Goal: Task Accomplishment & Management: Use online tool/utility

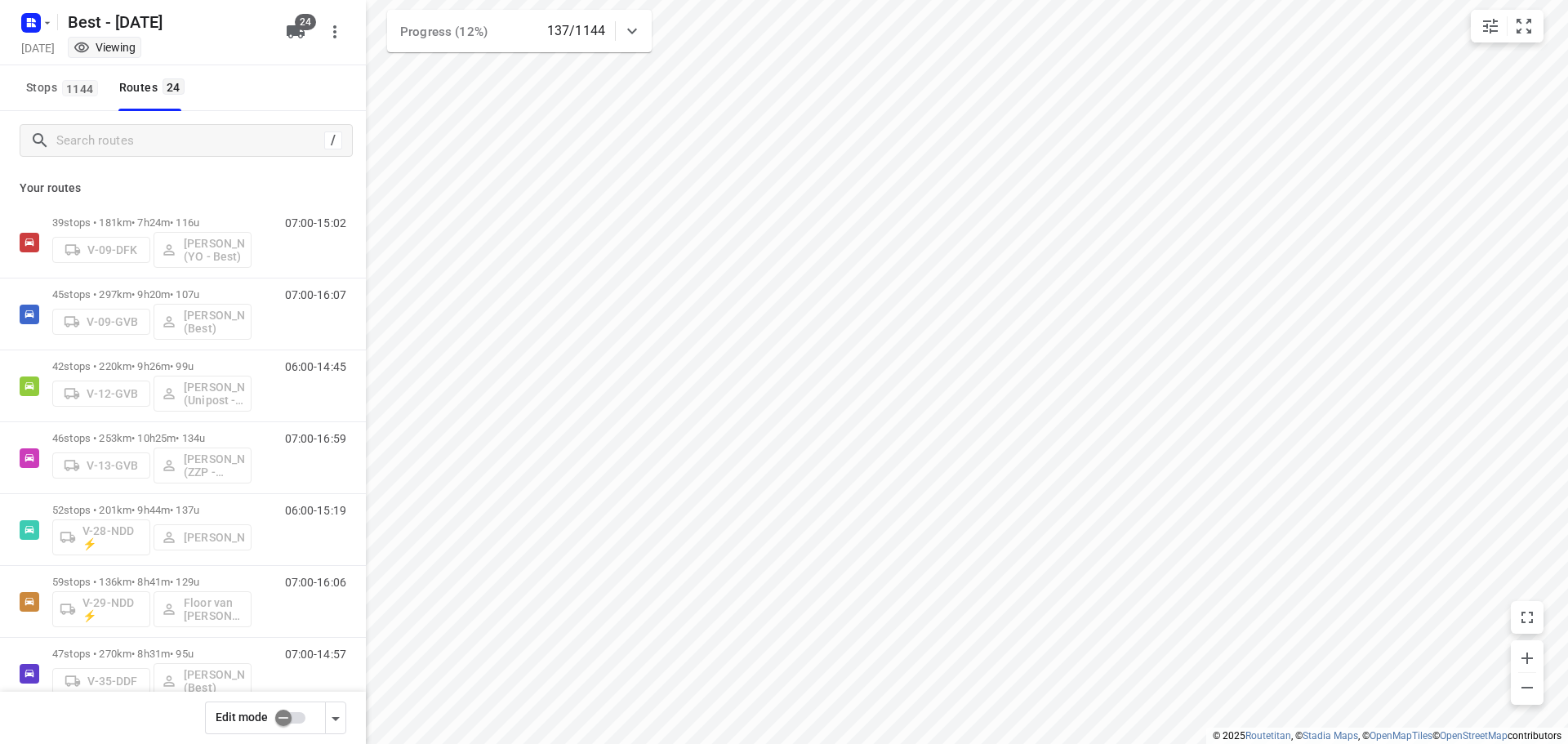
scroll to position [1173, 0]
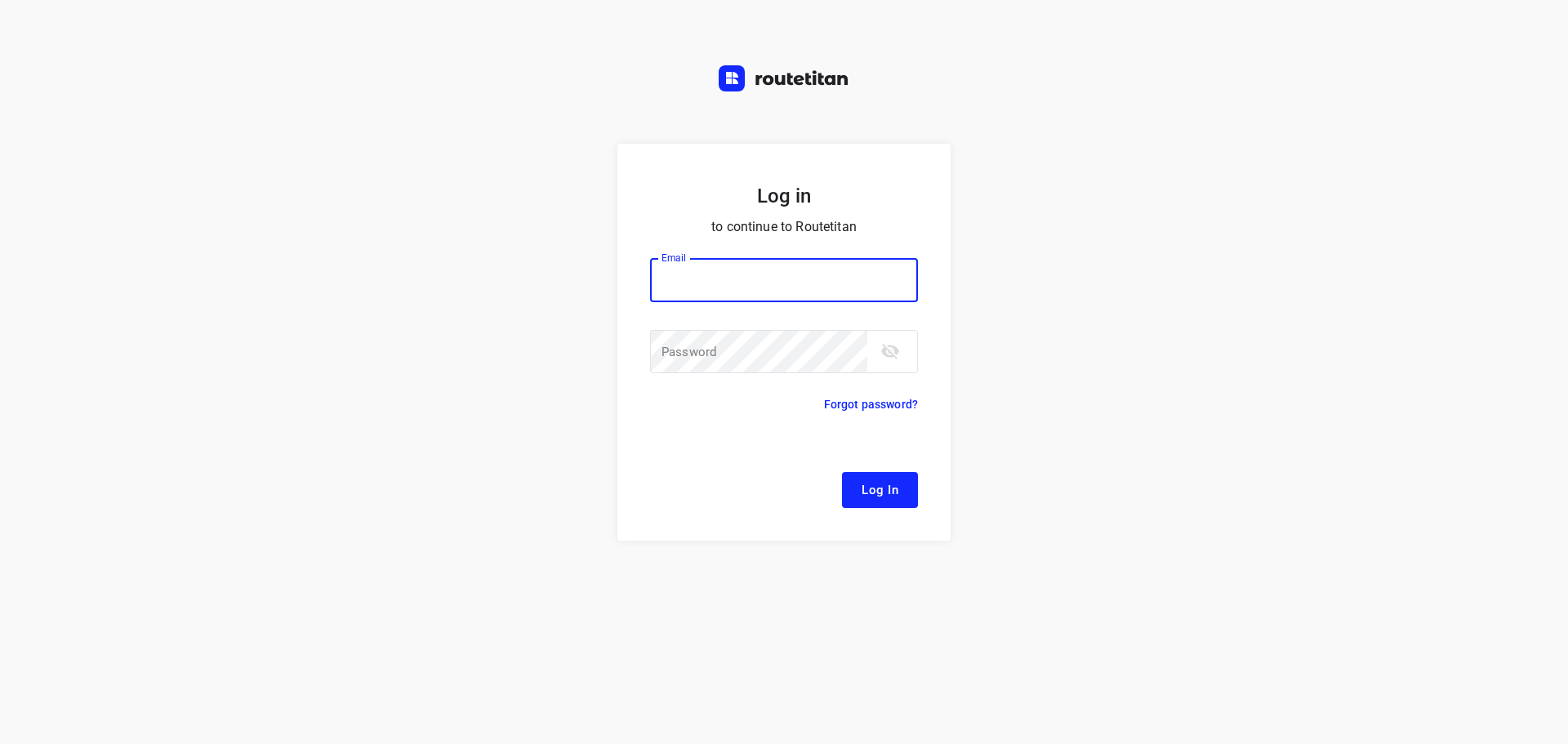
click at [788, 291] on input "email" at bounding box center [784, 280] width 268 height 44
type input "[EMAIL_ADDRESS][DOMAIN_NAME]"
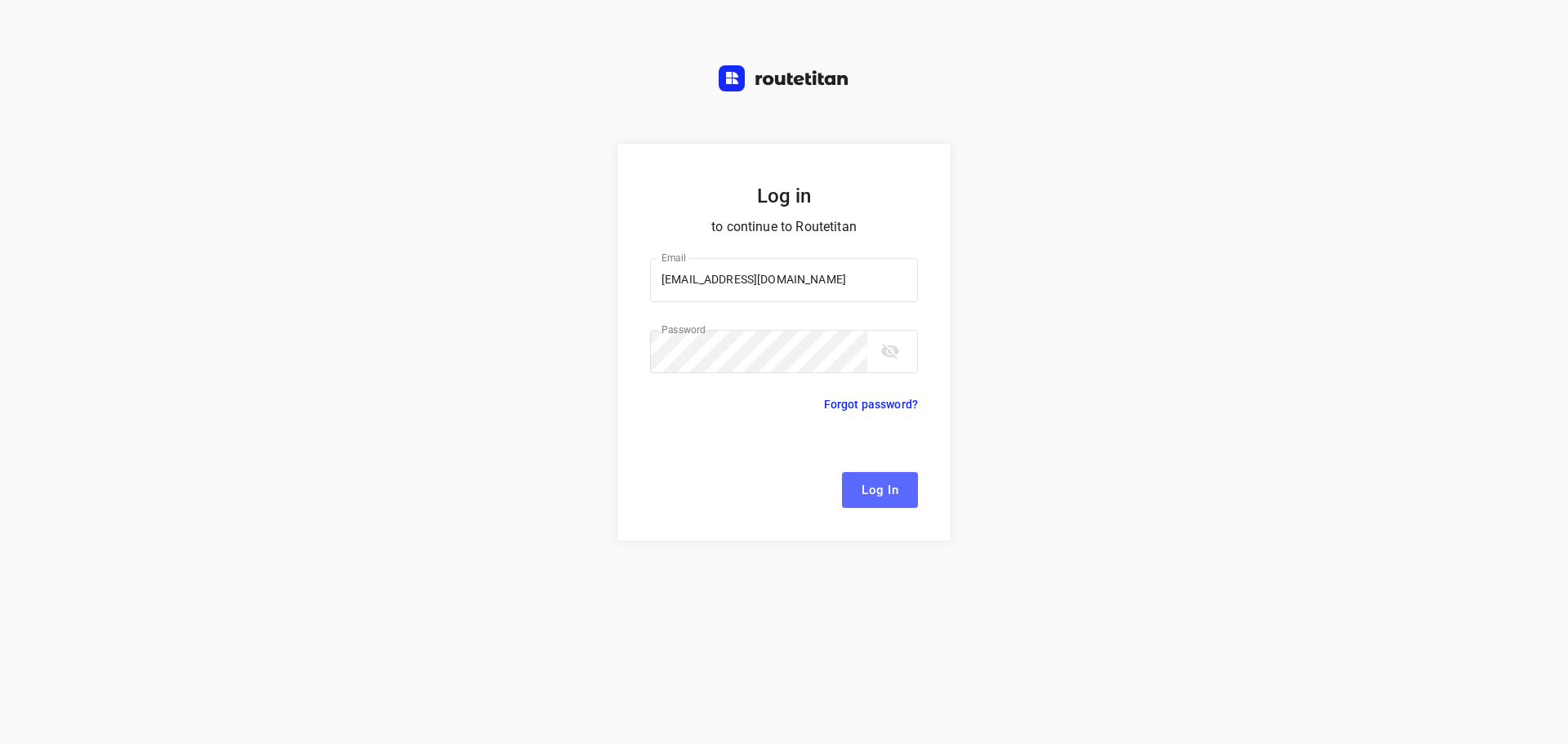
click at [915, 486] on button "Log In" at bounding box center [881, 490] width 76 height 36
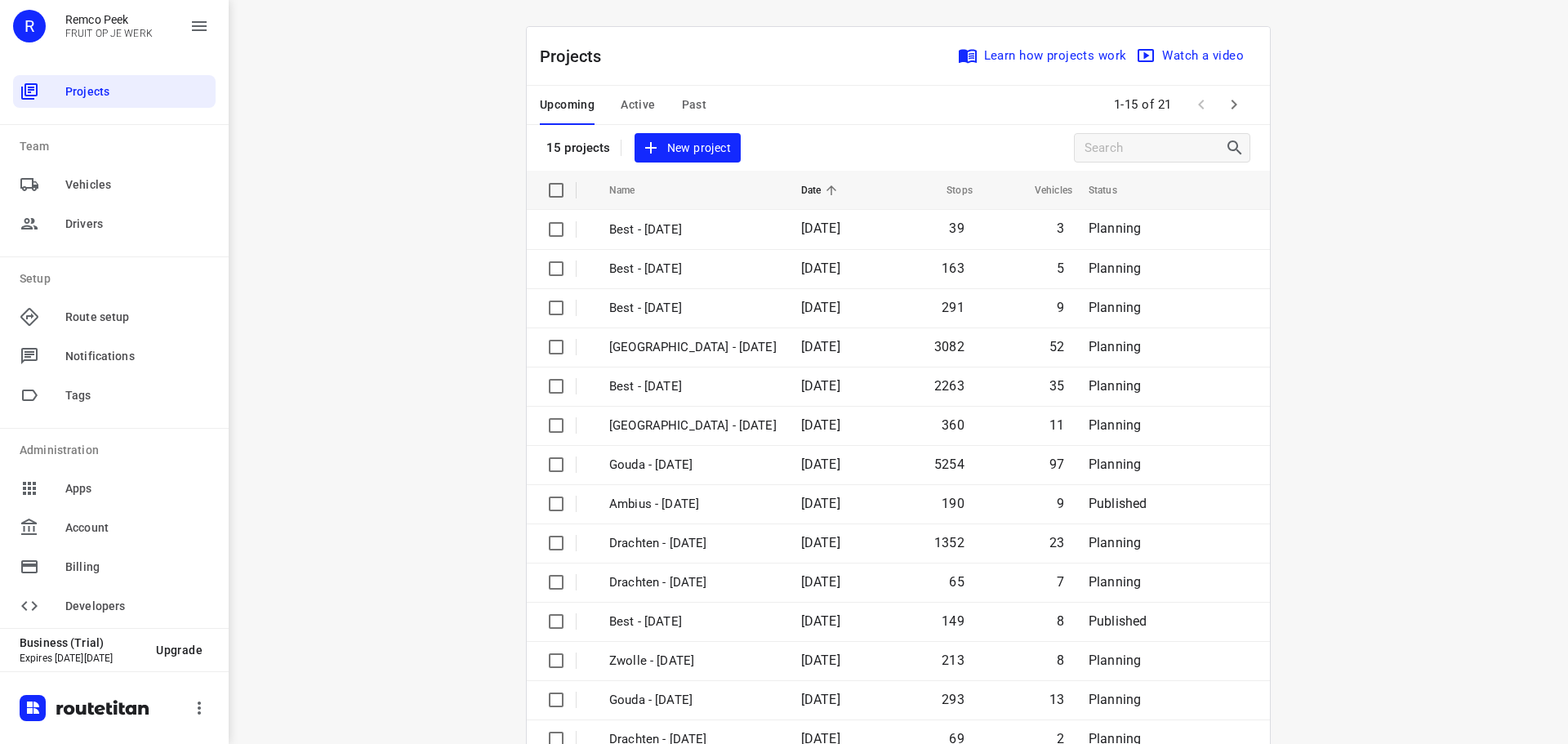
click at [636, 111] on span "Active" at bounding box center [638, 105] width 34 height 20
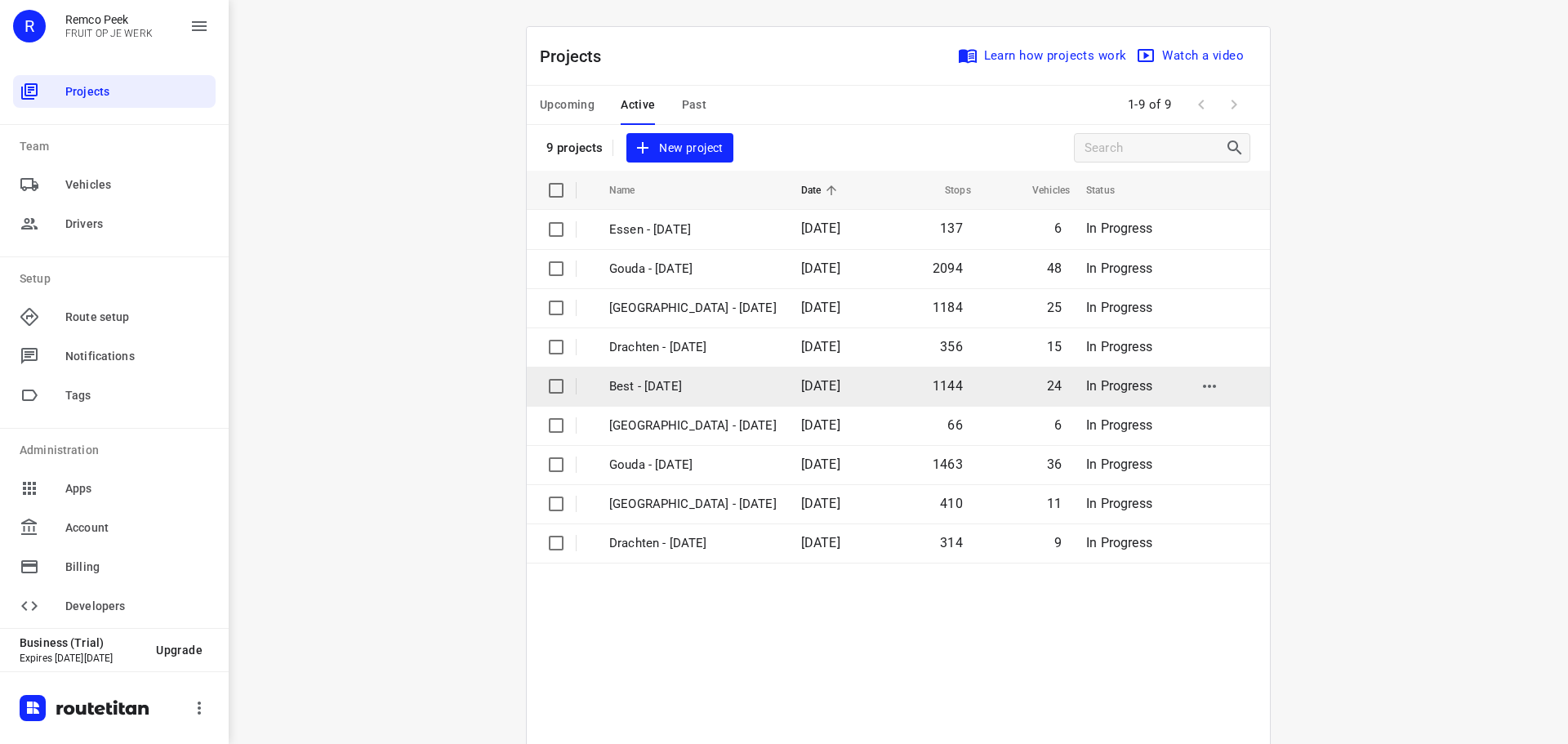
click at [609, 384] on p "Best - [DATE]" at bounding box center [693, 387] width 167 height 19
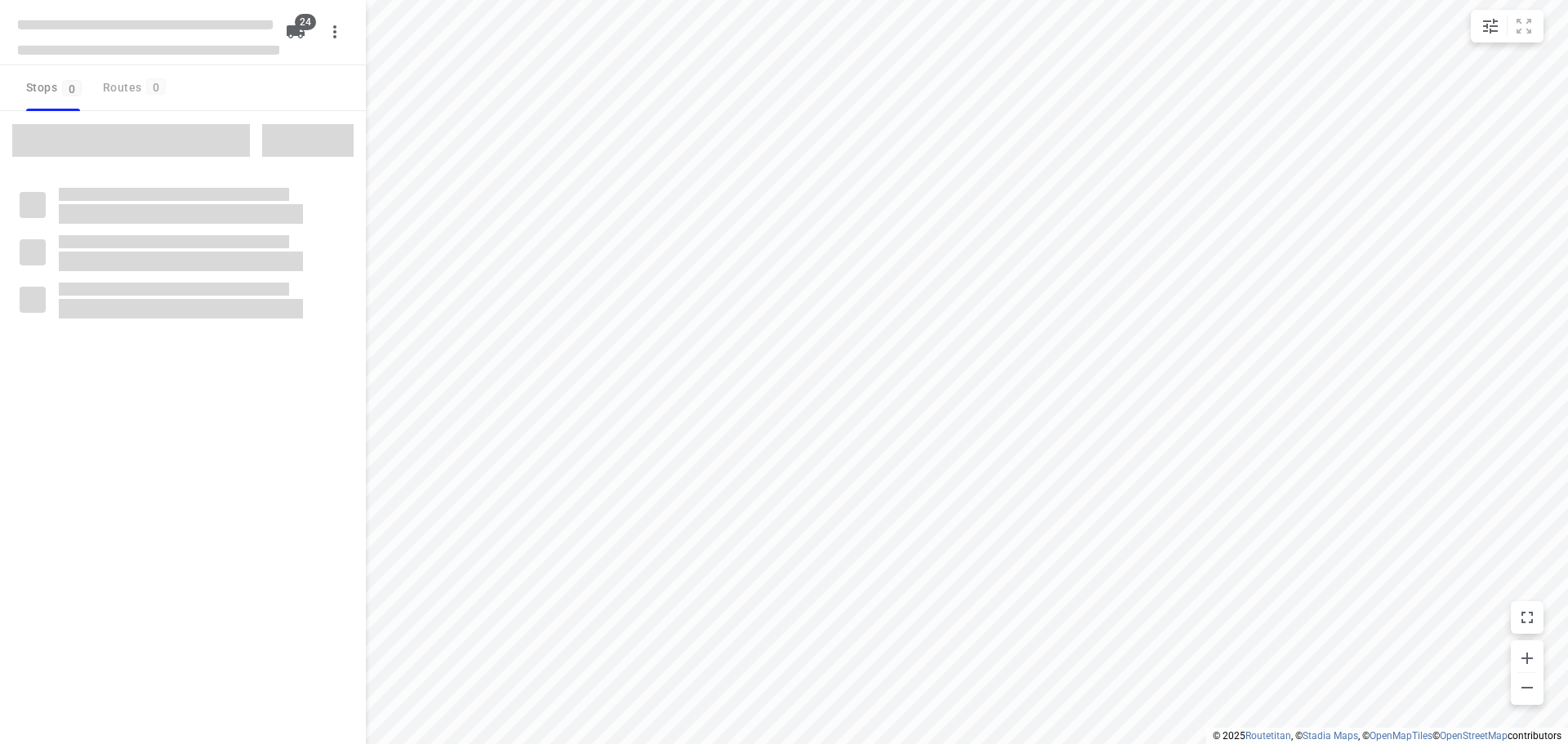
checkbox input "true"
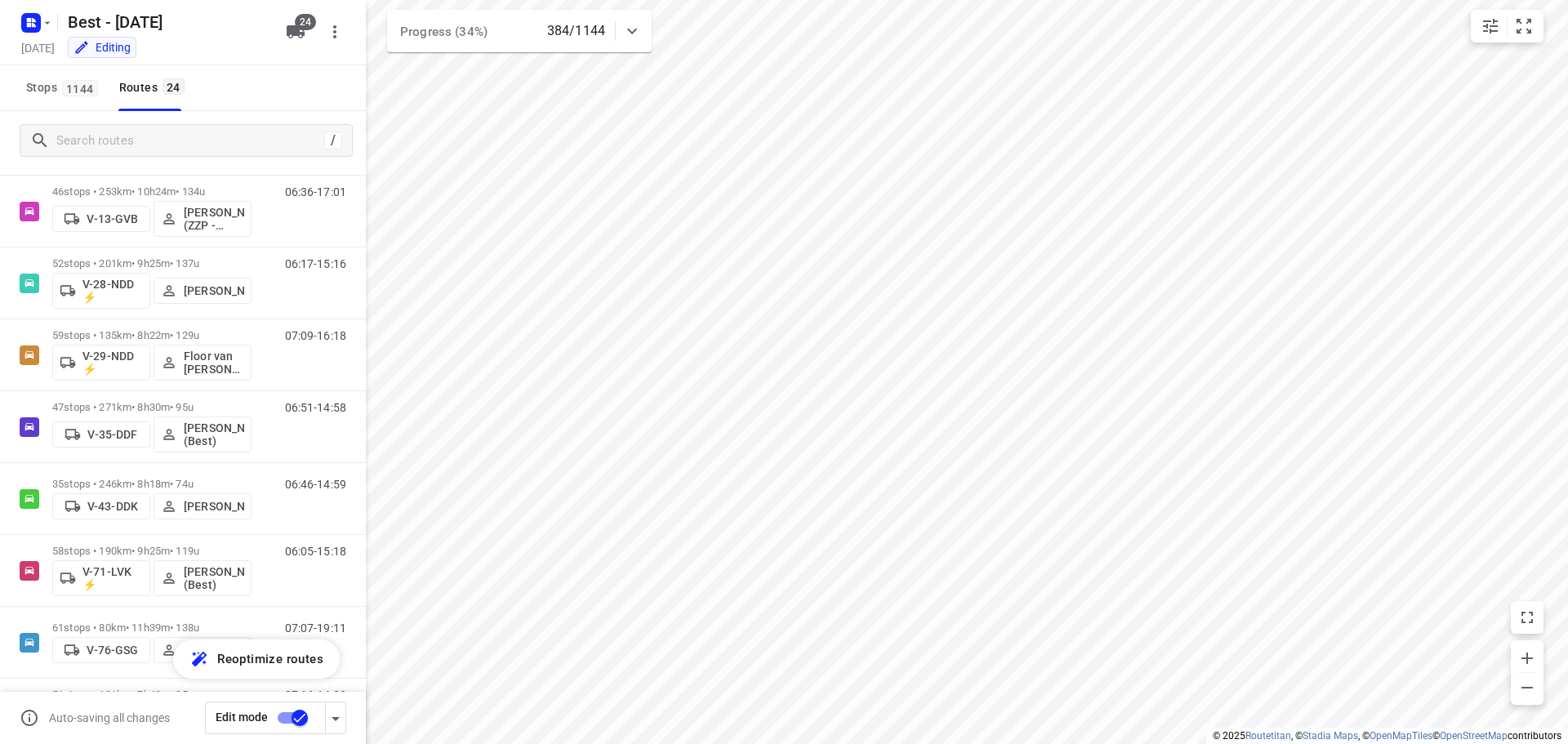
scroll to position [207, 0]
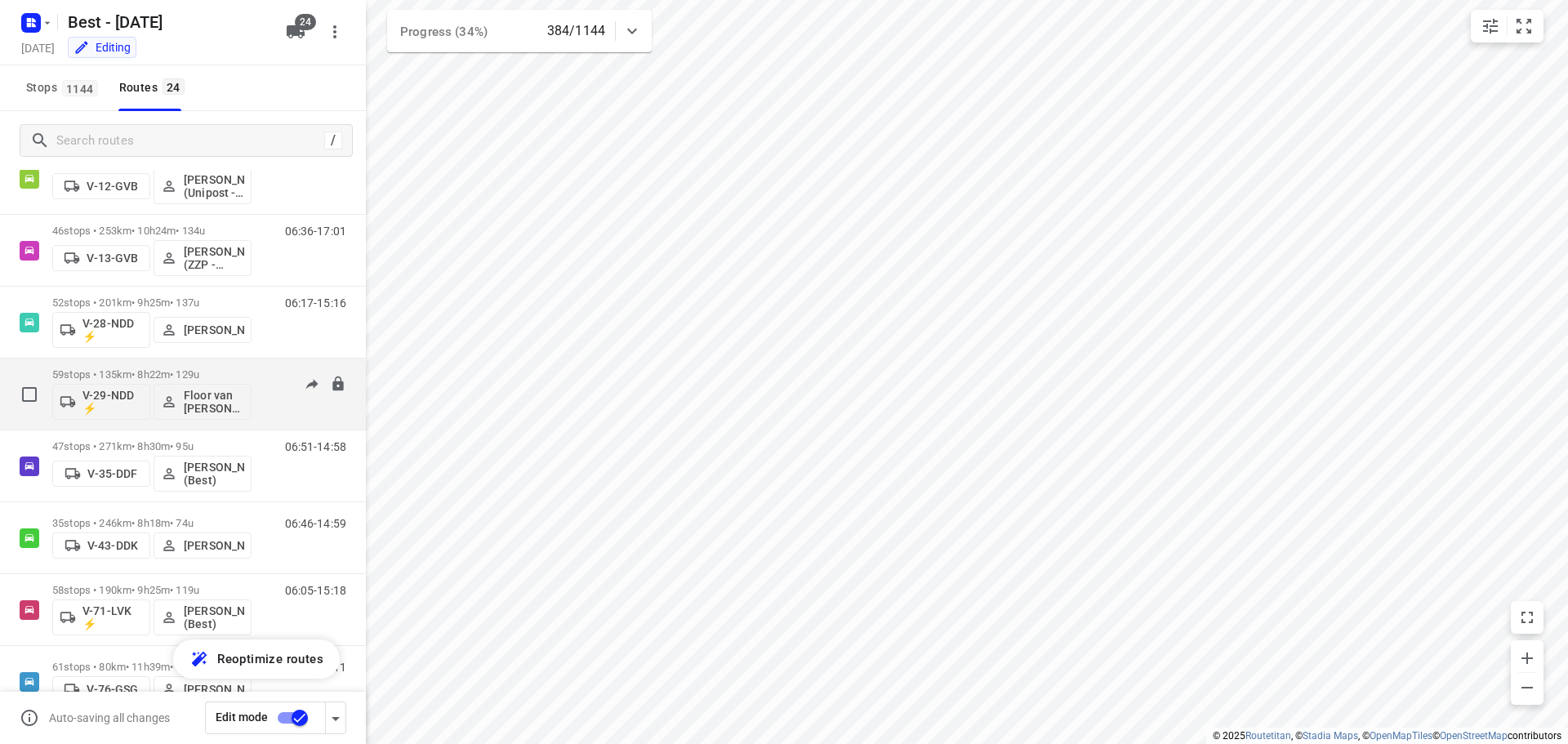
click at [239, 377] on p "59 stops • 135km • 8h22m • 129u" at bounding box center [152, 374] width 199 height 12
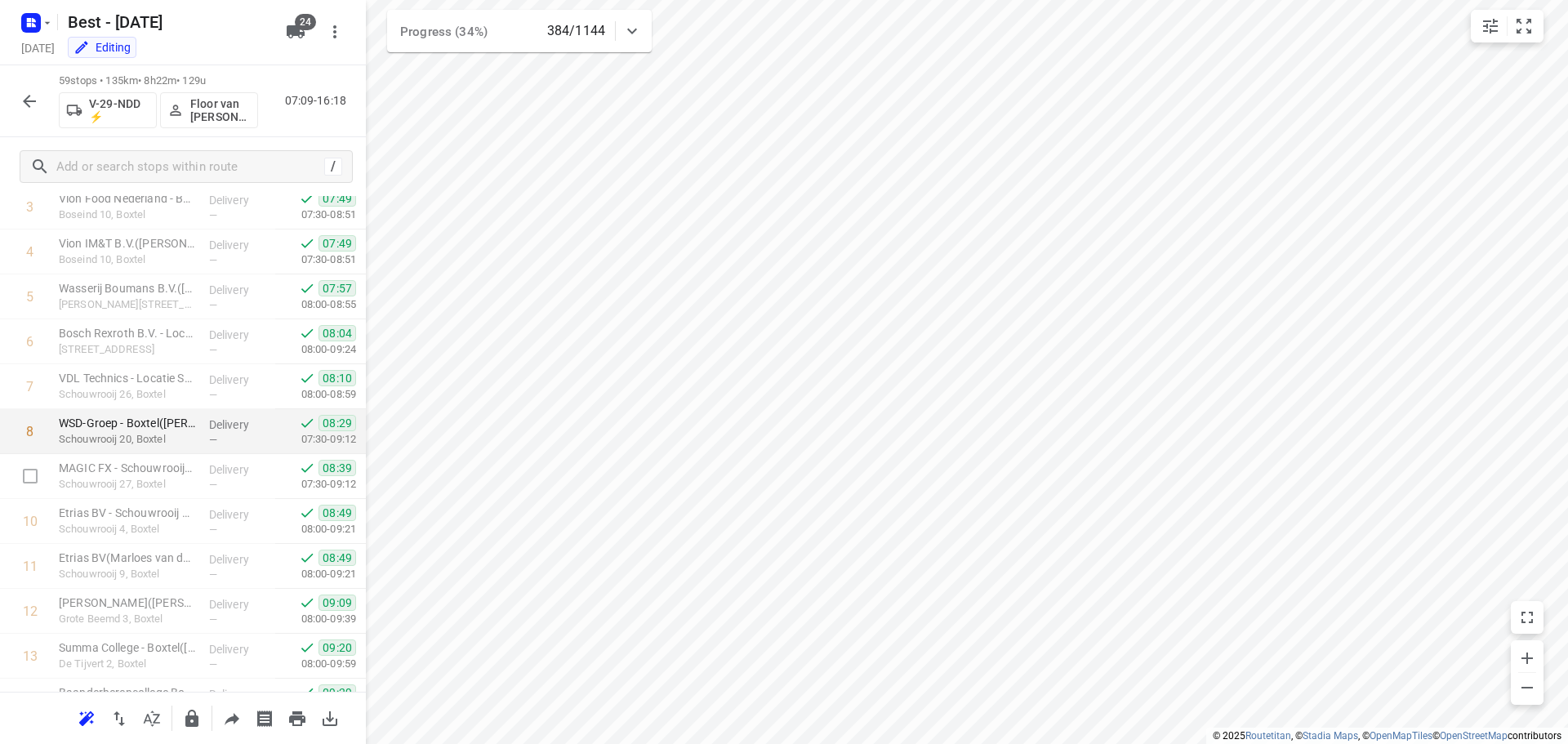
scroll to position [326, 0]
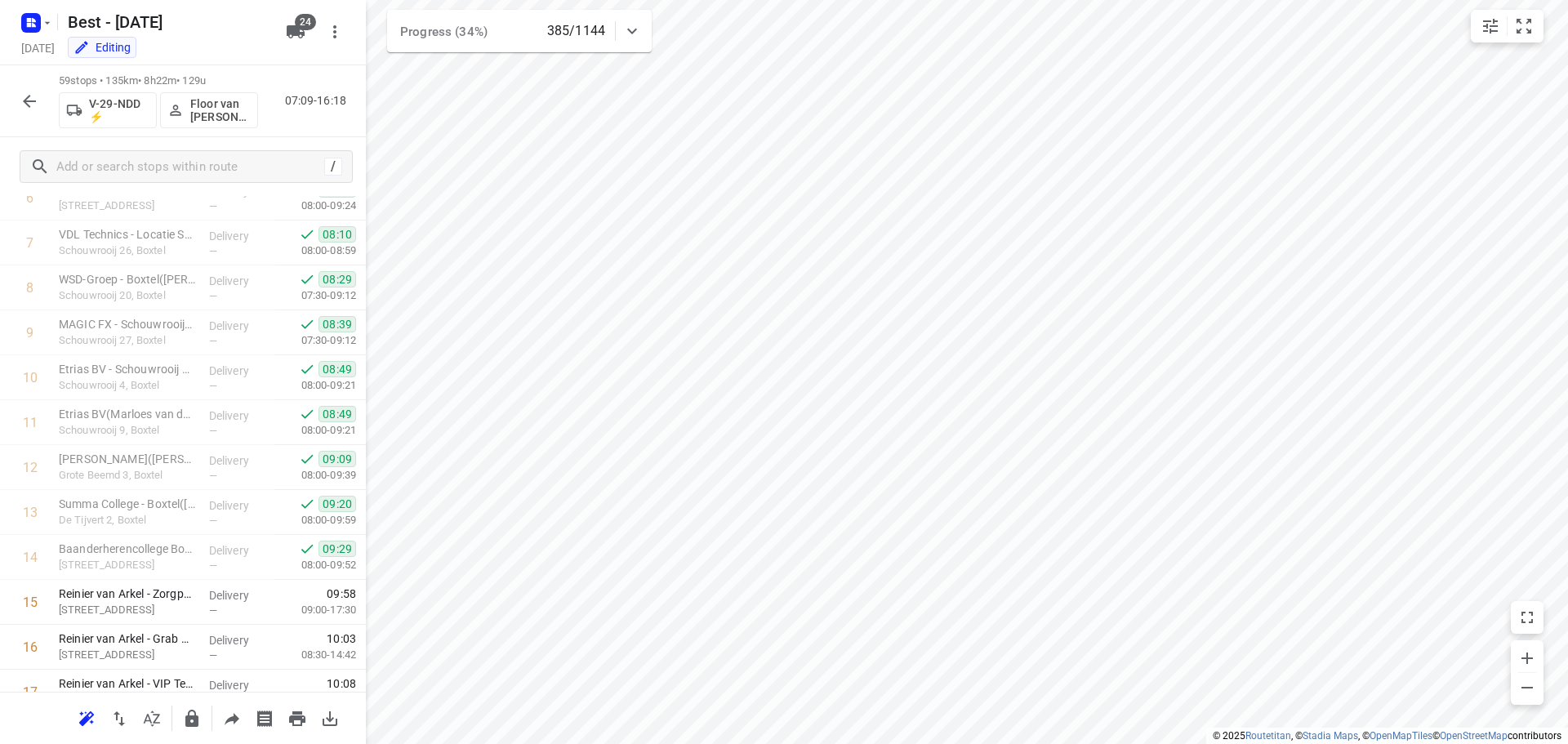
click at [33, 98] on icon "button" at bounding box center [29, 100] width 20 height 20
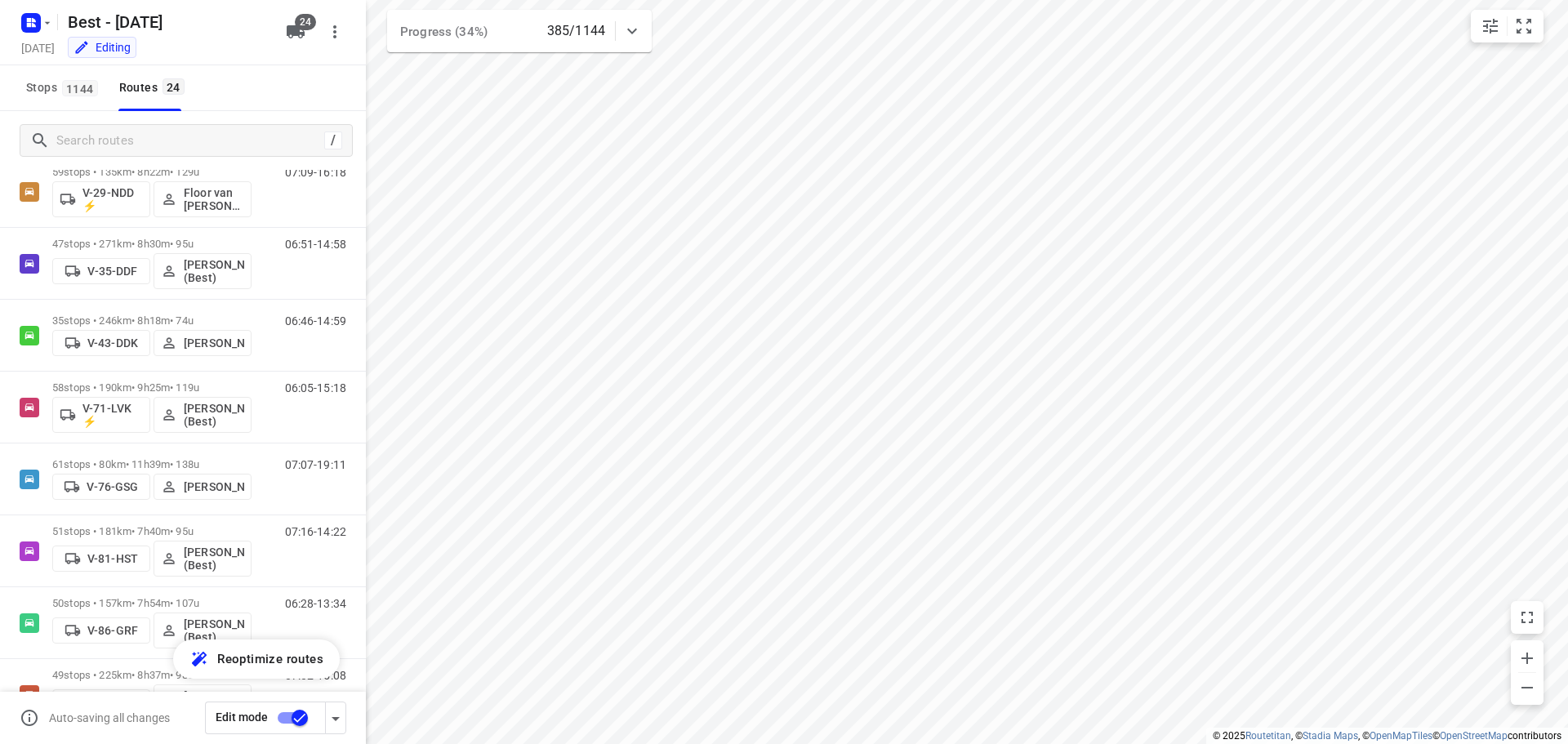
scroll to position [644, 0]
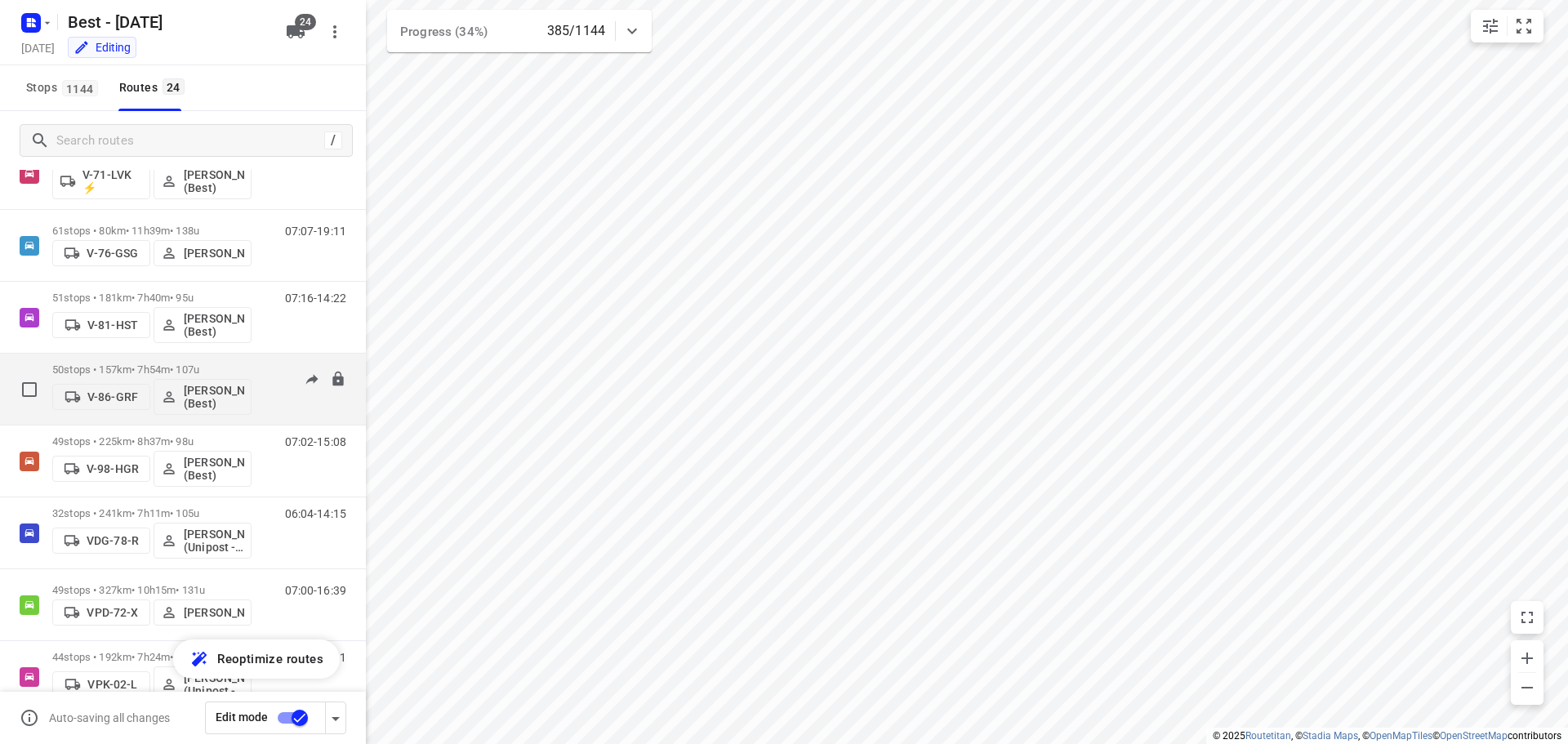
click at [219, 364] on p "50 stops • 157km • 7h54m • 107u" at bounding box center [152, 369] width 199 height 12
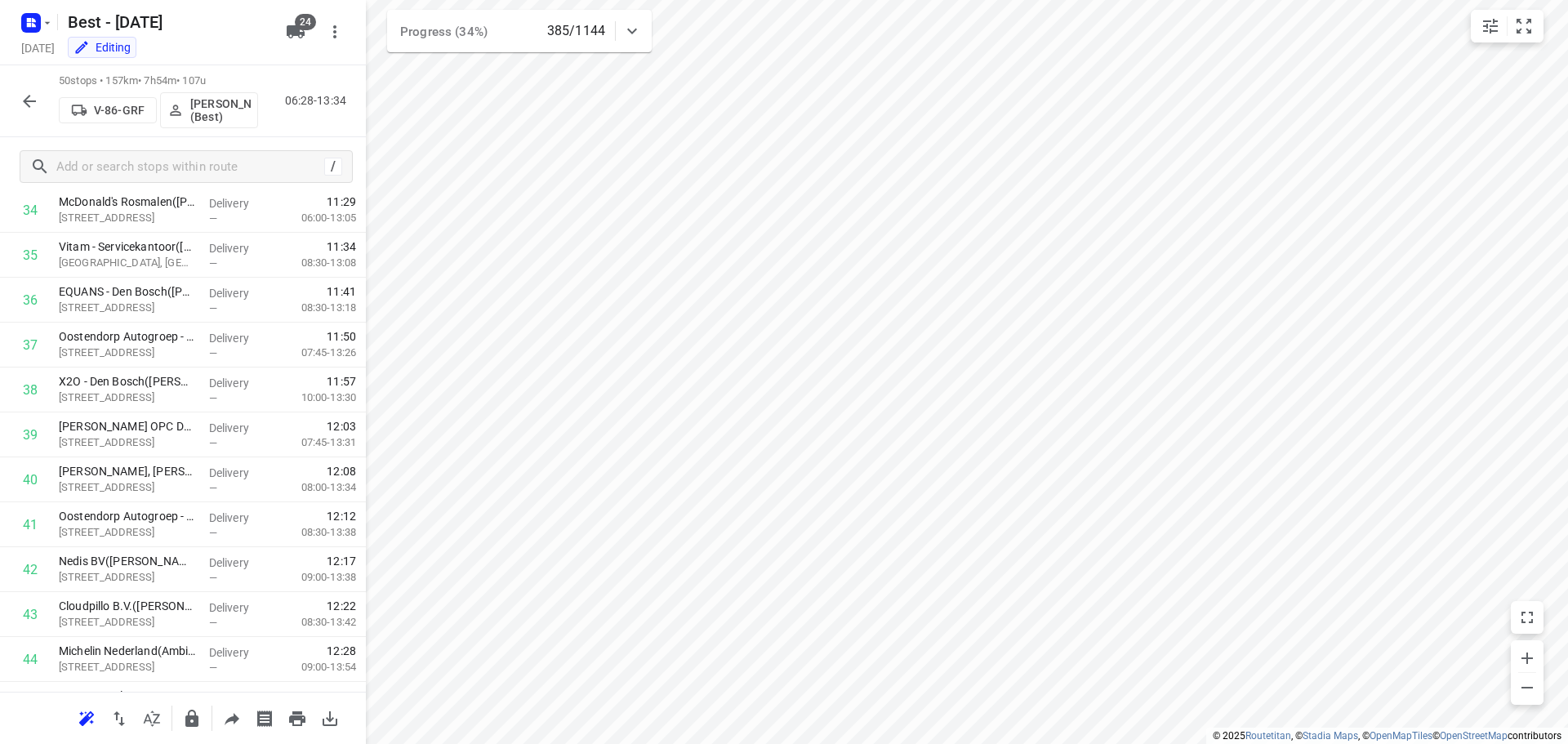
scroll to position [1877, 0]
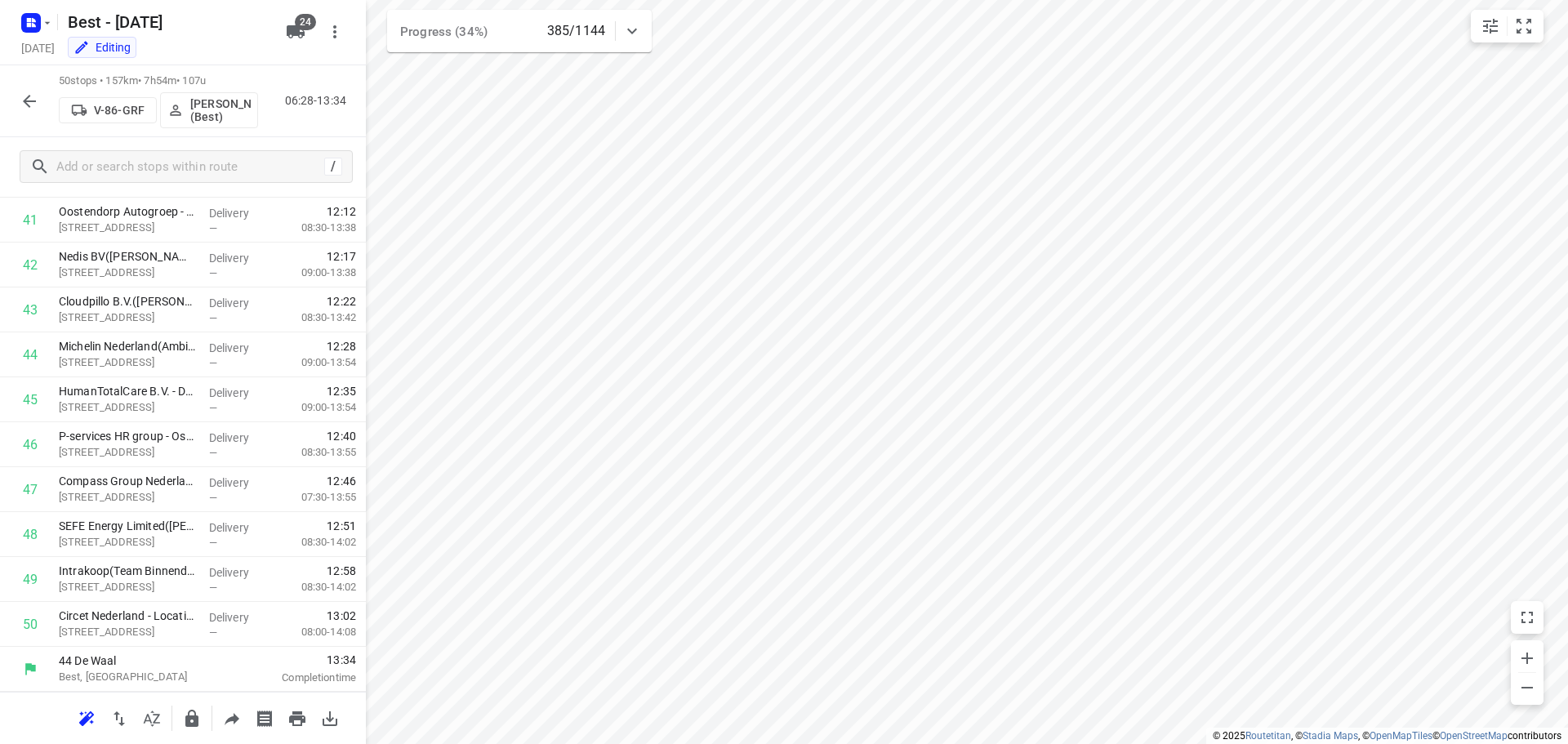
click at [25, 96] on icon "button" at bounding box center [29, 100] width 20 height 20
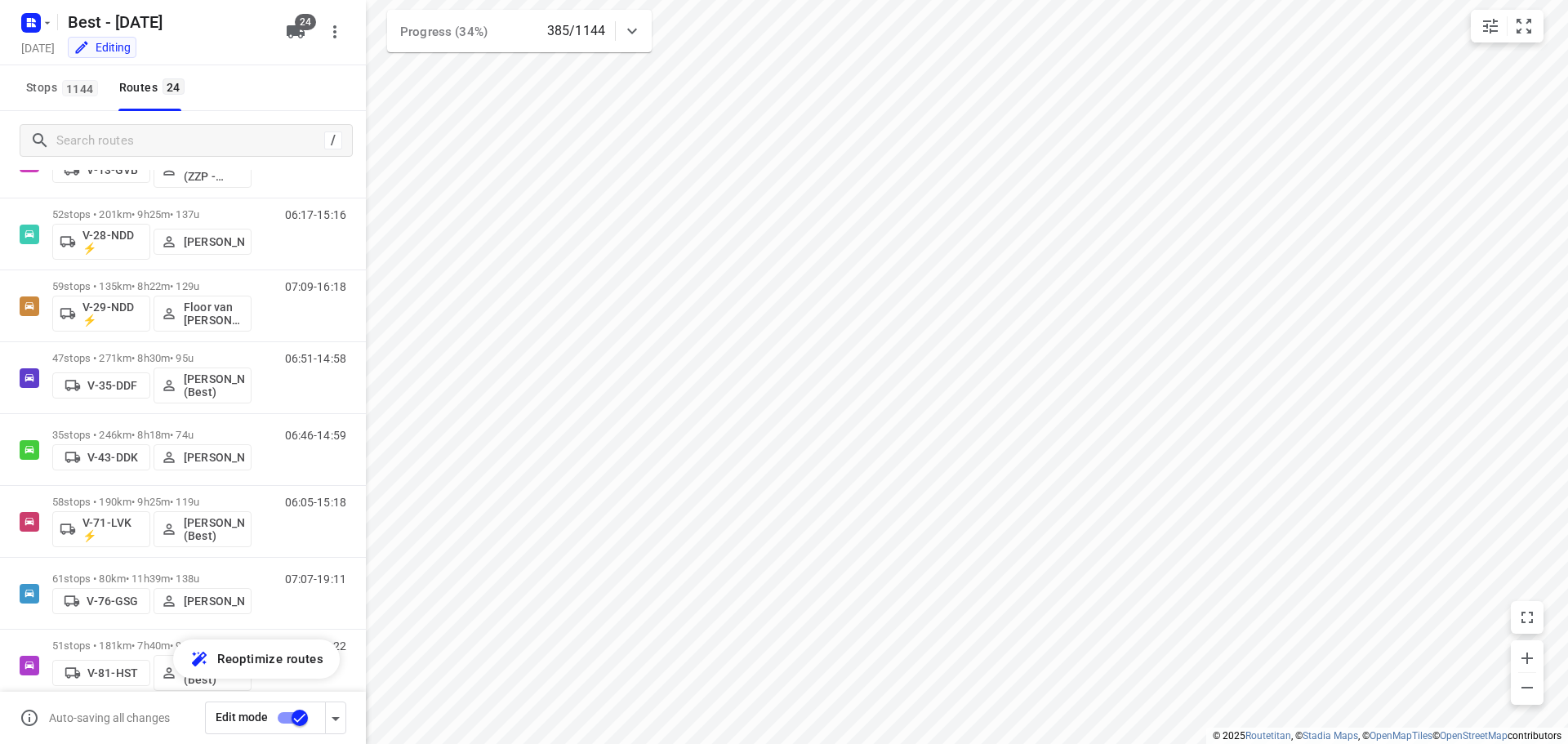
scroll to position [319, 0]
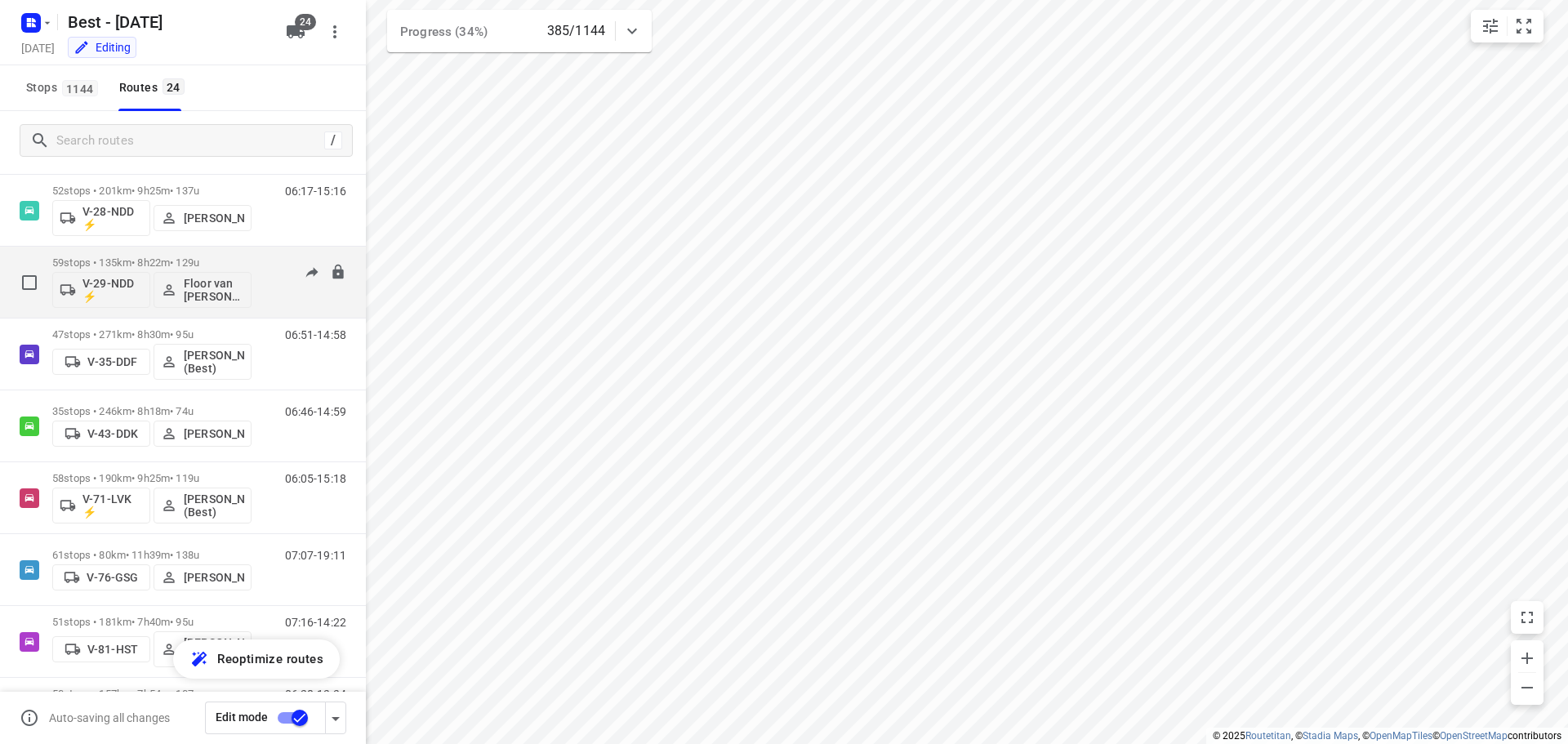
click at [210, 247] on div "59 stops • 135km • 8h22m • 129u V-29-NDD ⚡ Floor van [PERSON_NAME] (Best) 07:09…" at bounding box center [183, 282] width 366 height 72
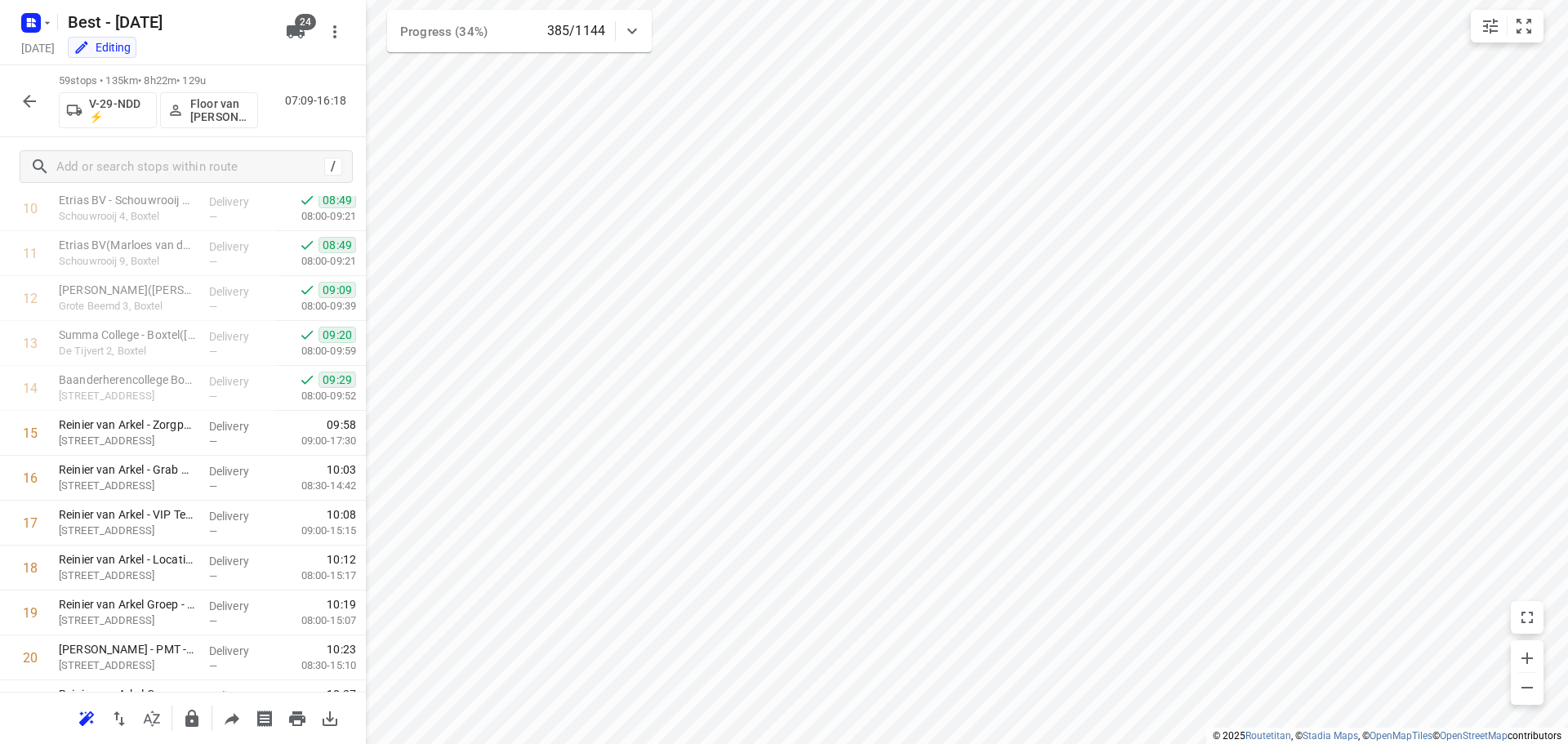
scroll to position [654, 0]
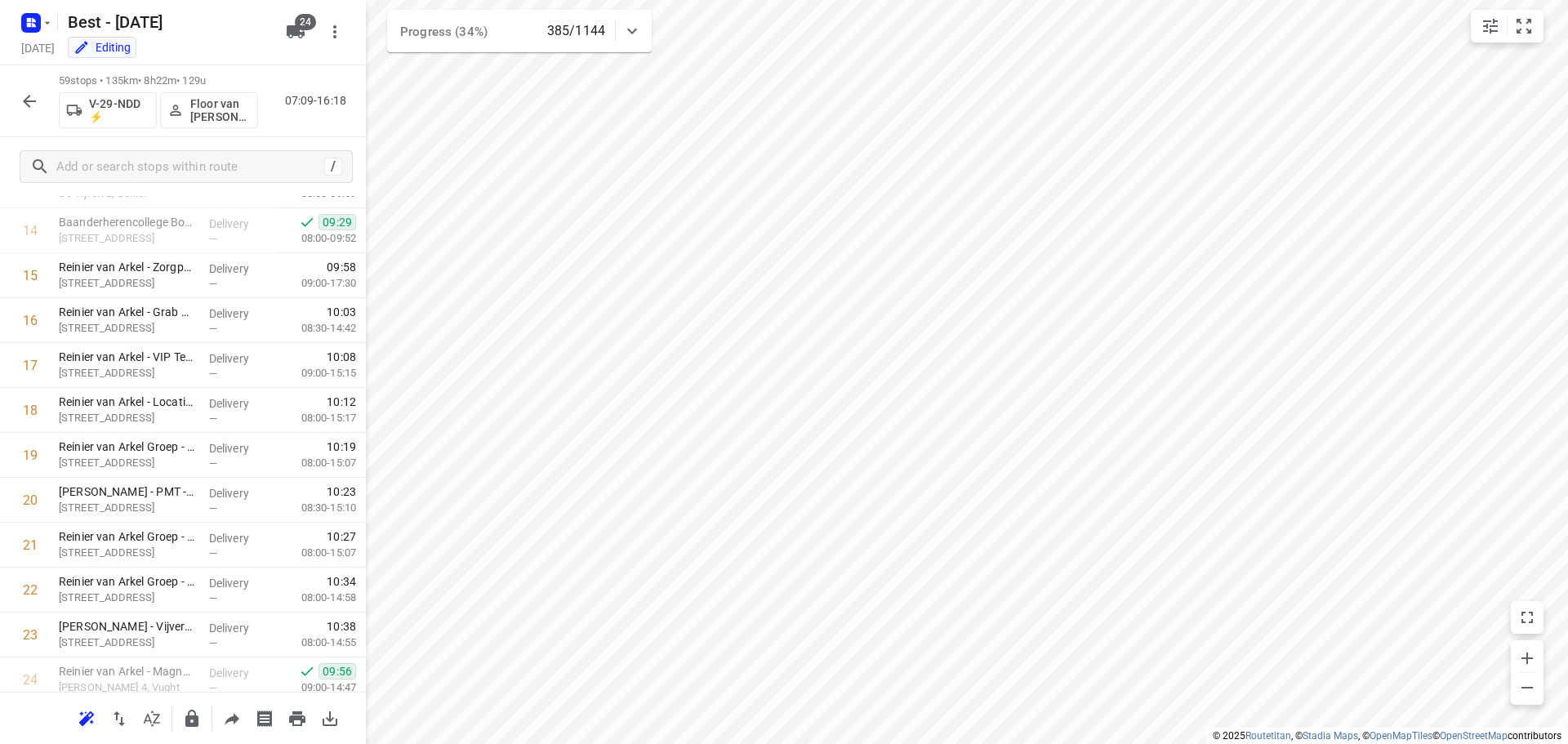
click at [31, 91] on icon "button" at bounding box center [29, 100] width 20 height 20
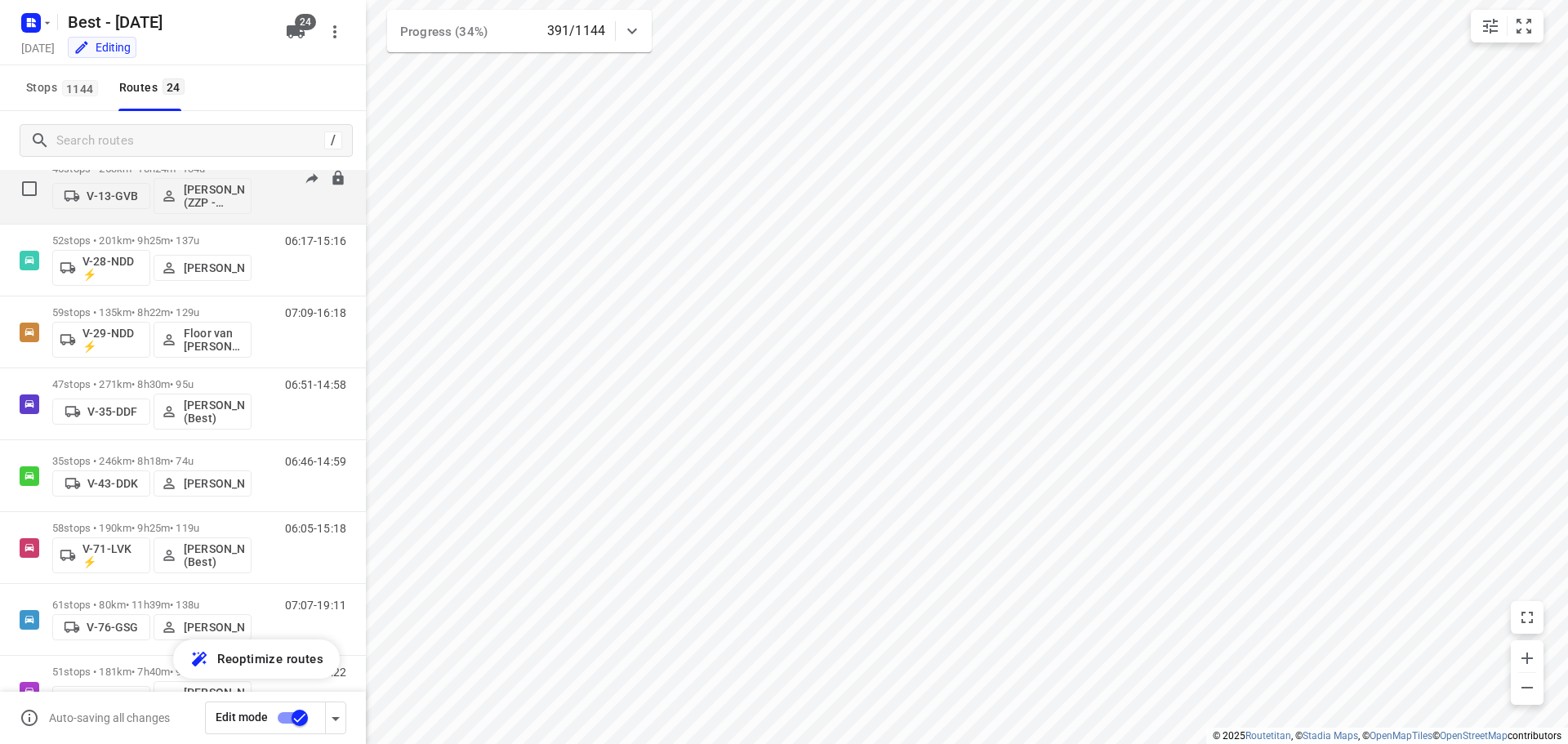
scroll to position [326, 0]
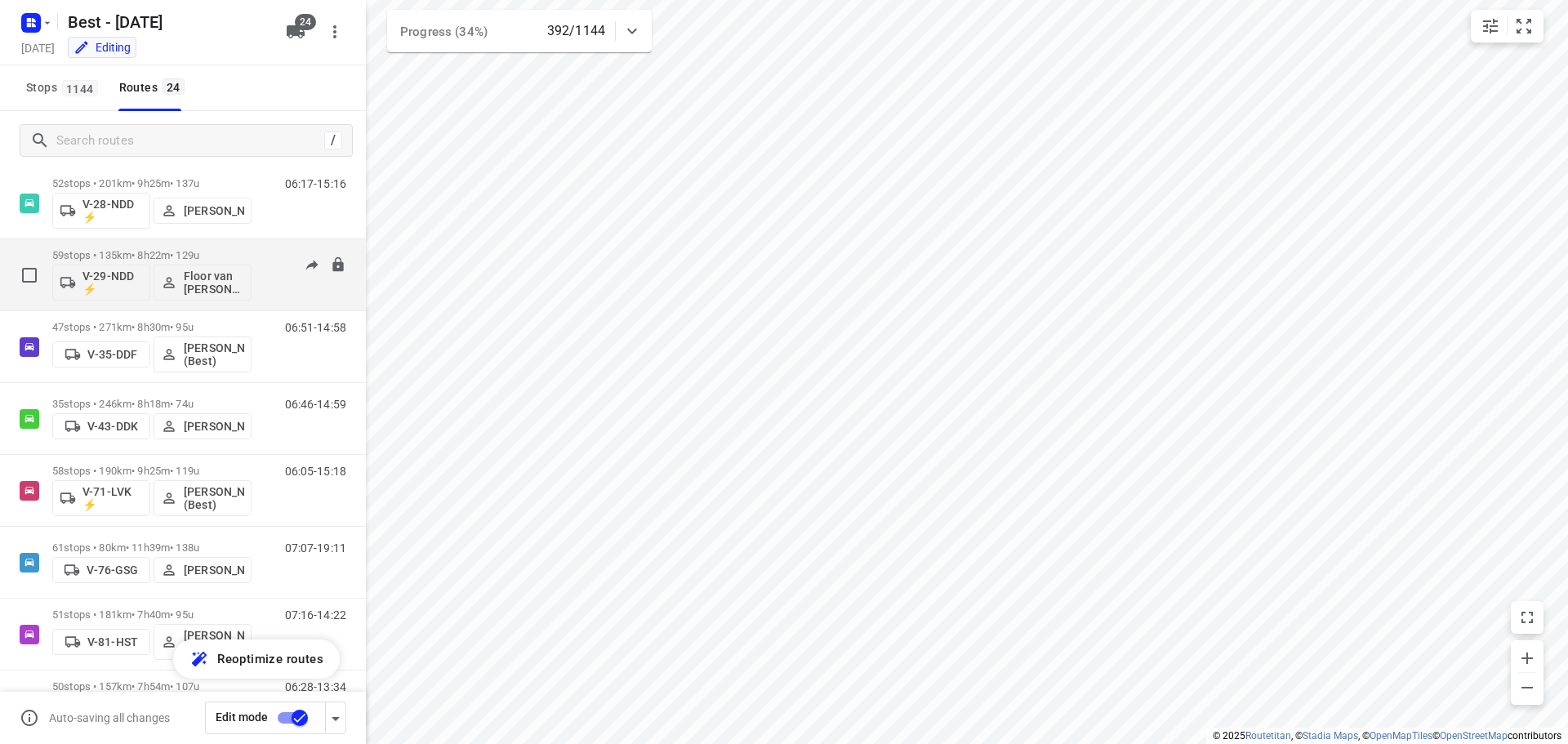
click at [198, 245] on div "59 stops • 135km • 8h22m • 129u V-29-NDD ⚡ Floor van [PERSON_NAME] (Best)" at bounding box center [152, 274] width 199 height 68
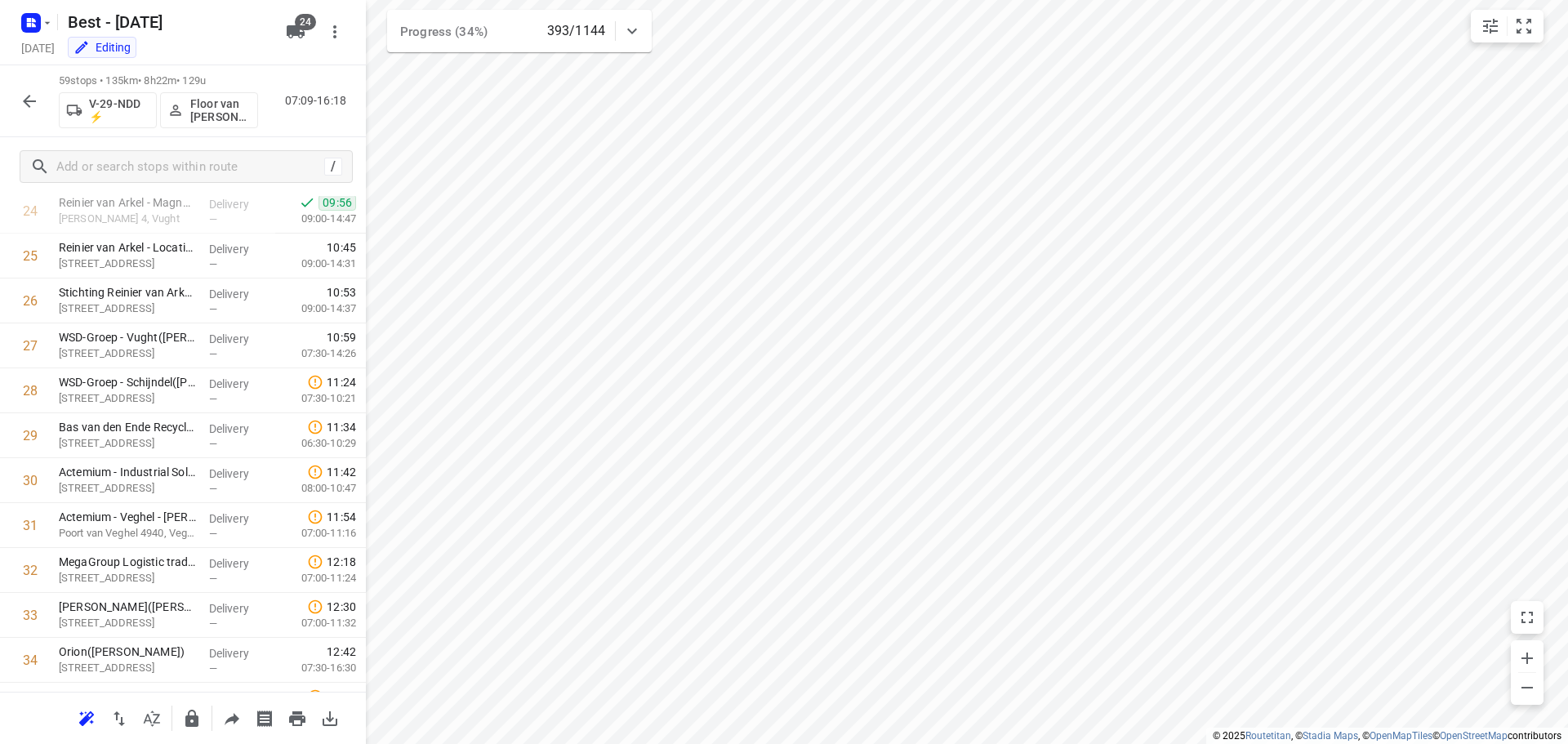
scroll to position [967, 0]
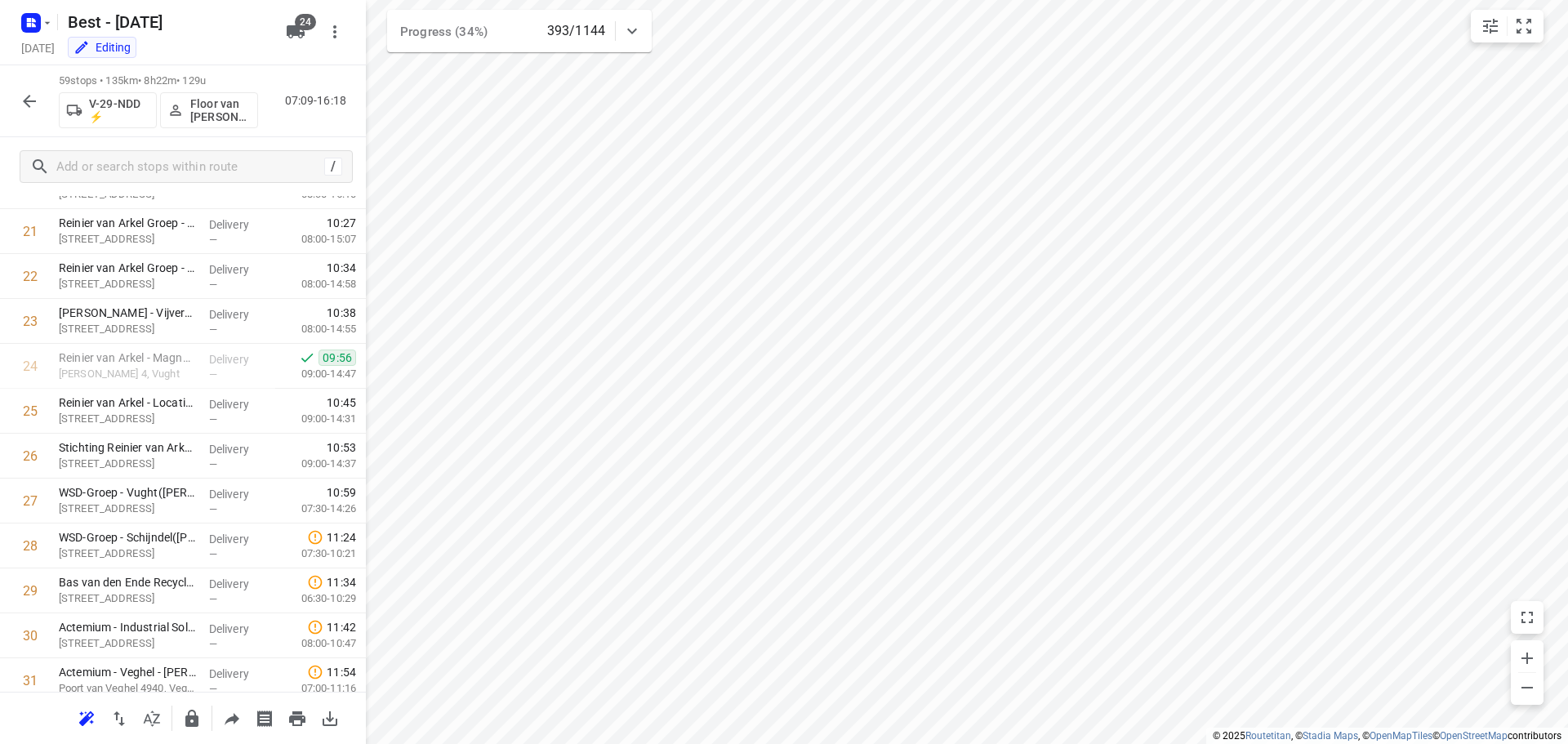
click at [23, 107] on icon "button" at bounding box center [29, 100] width 20 height 20
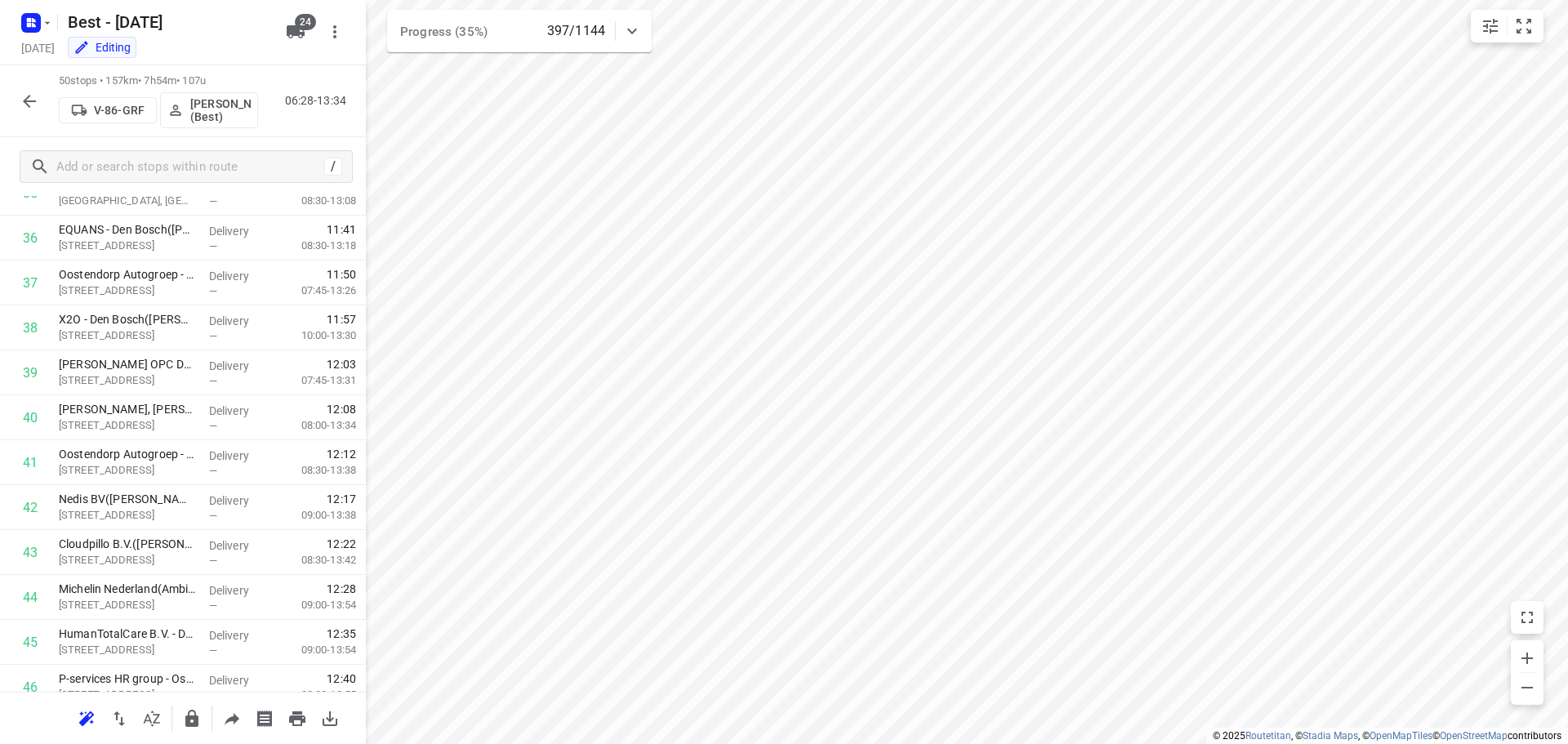
scroll to position [1632, 0]
click at [30, 97] on icon "button" at bounding box center [29, 100] width 20 height 20
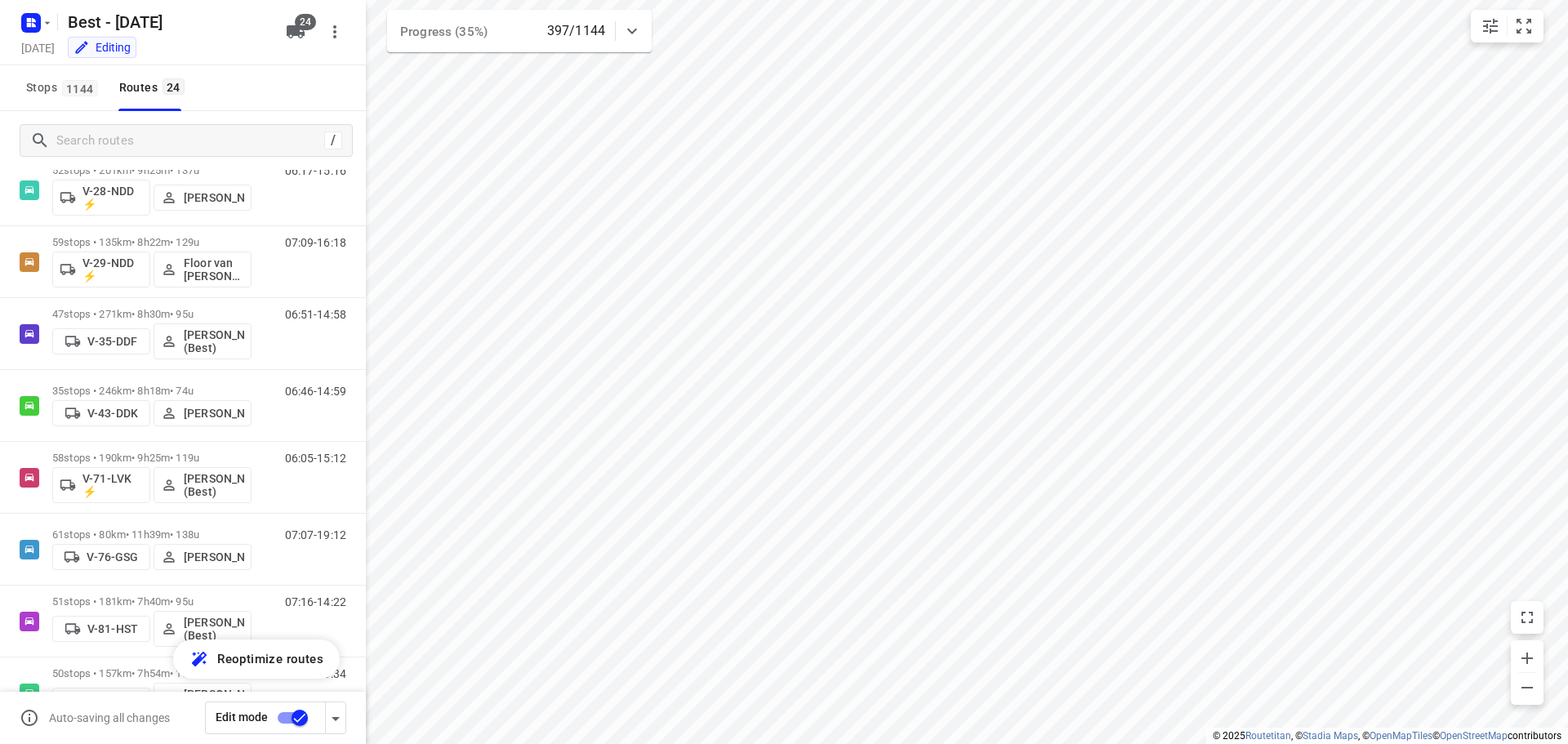
scroll to position [368, 0]
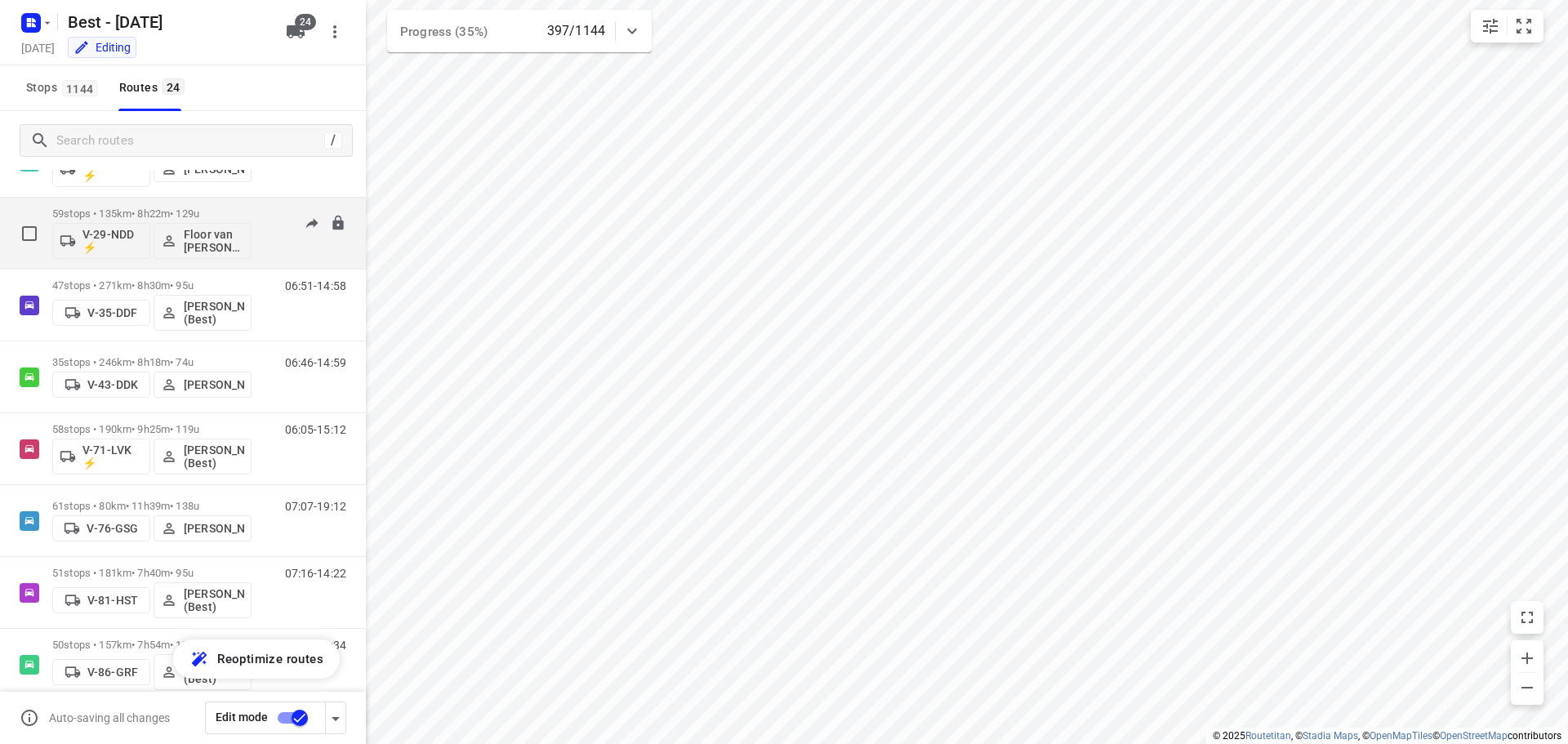
click at [223, 203] on div "59 stops • 135km • 8h22m • 129u V-29-NDD ⚡ Floor van [PERSON_NAME] (Best)" at bounding box center [152, 232] width 199 height 68
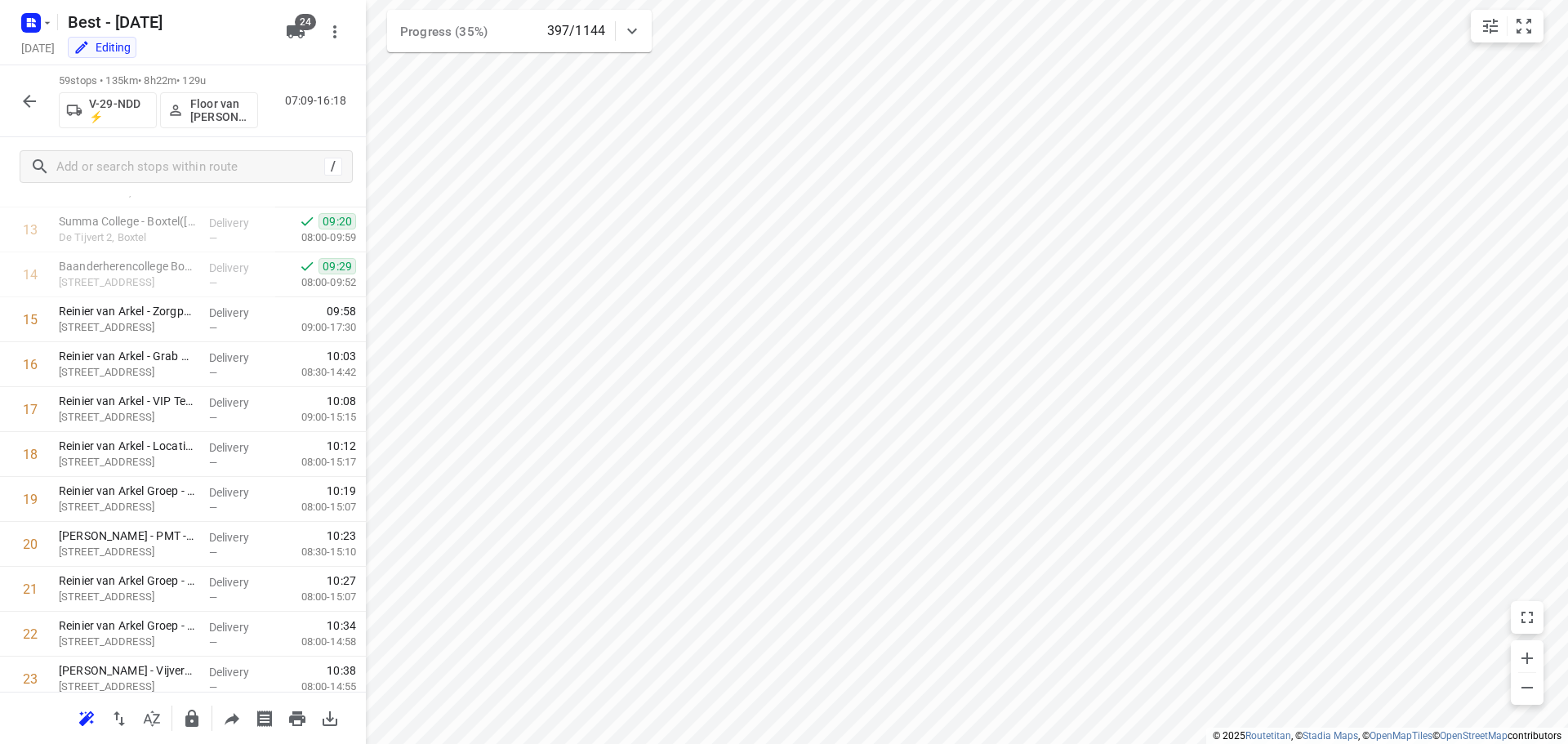
scroll to position [654, 0]
click at [46, 89] on div "59 stops • 135km • 8h22m • 129u V-29-NDD ⚡ Floor van [PERSON_NAME] (Best) 07:09…" at bounding box center [183, 100] width 366 height 72
click at [32, 111] on icon "button" at bounding box center [29, 100] width 20 height 20
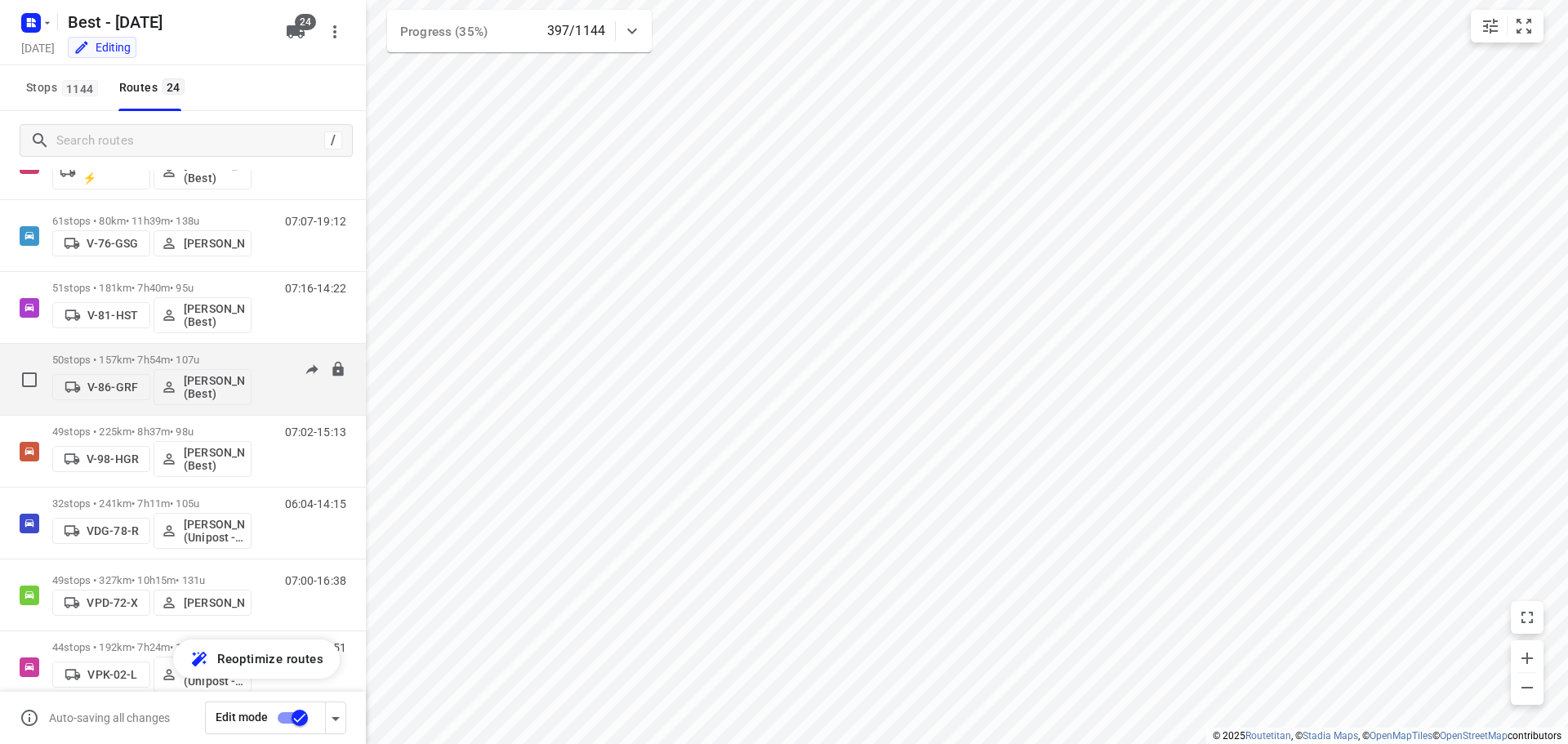
click at [196, 355] on p "50 stops • 157km • 7h54m • 107u" at bounding box center [152, 359] width 199 height 12
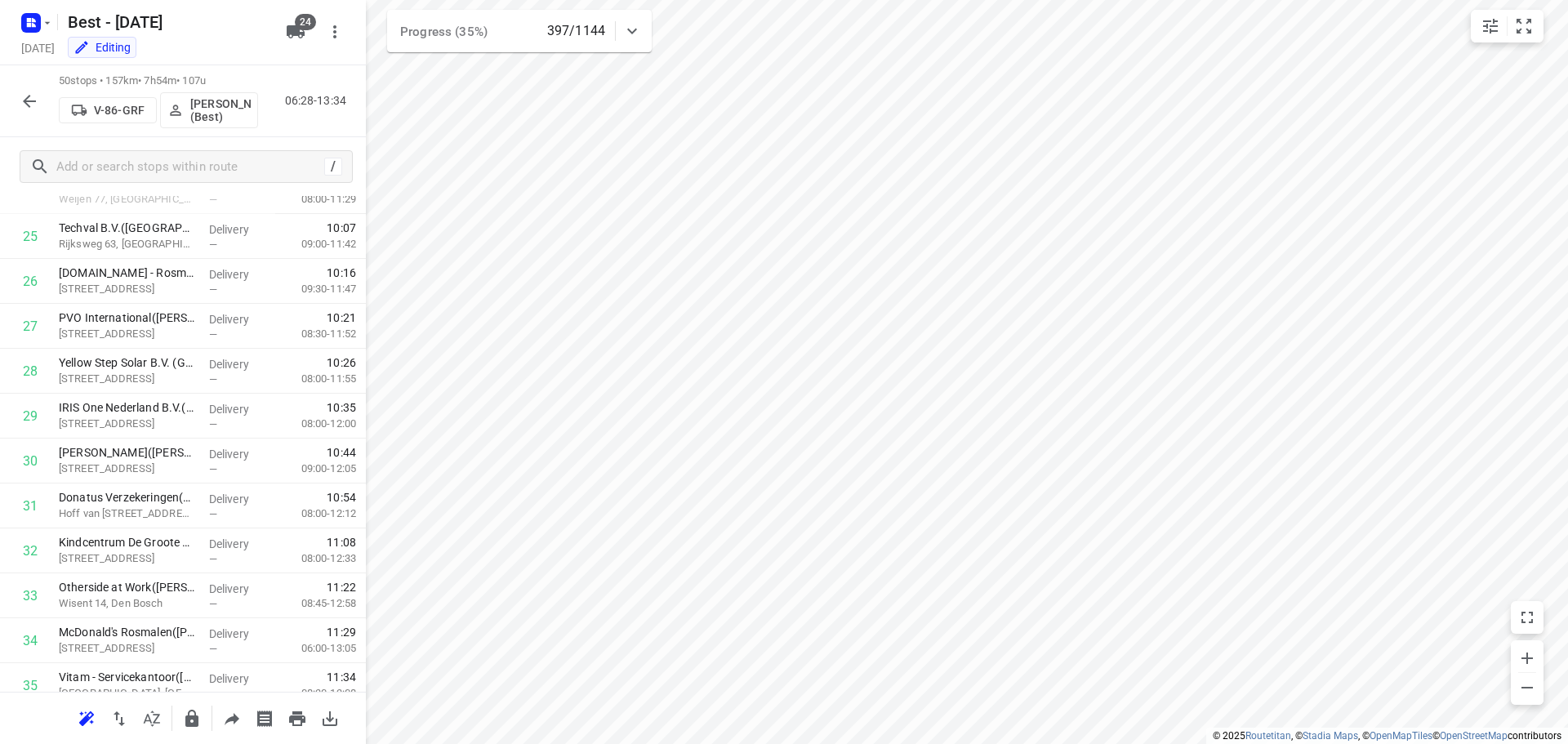
scroll to position [1150, 0]
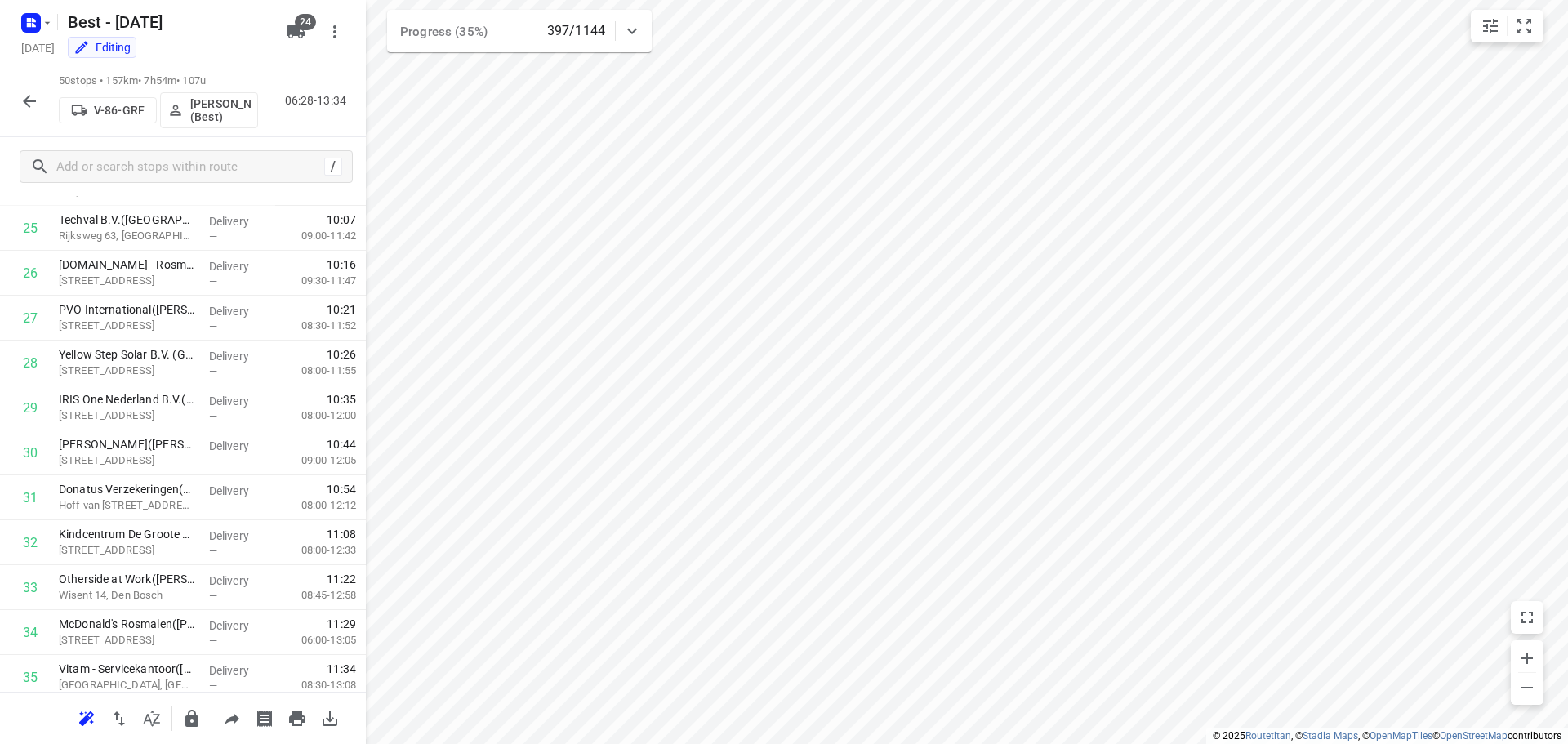
click at [16, 100] on button "button" at bounding box center [29, 100] width 33 height 33
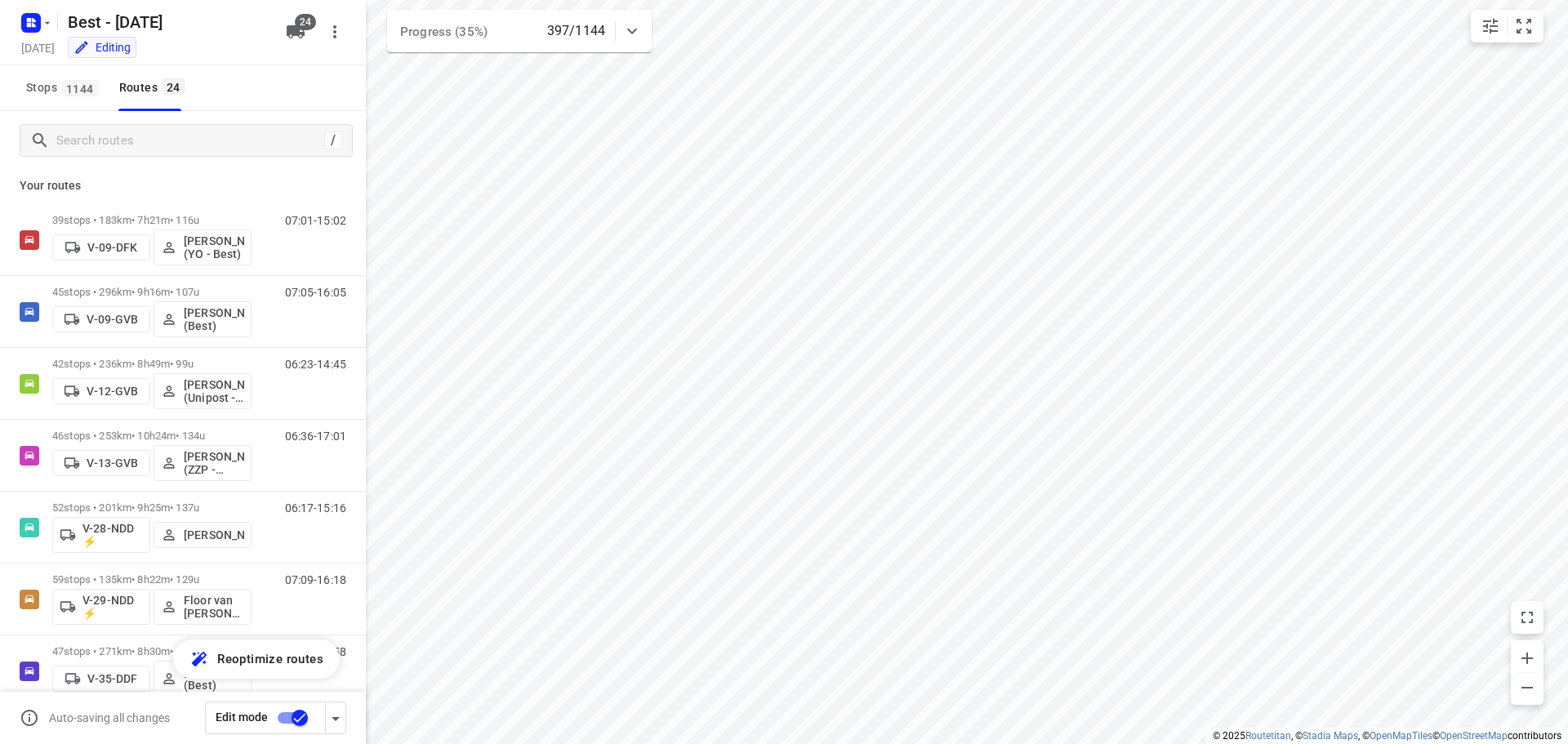
scroll to position [0, 0]
click at [266, 175] on div "Your routes 39 stops • 183km • 7h21m • 116u V-09-DFK [PERSON_NAME] (YO - Best) …" at bounding box center [183, 480] width 366 height 620
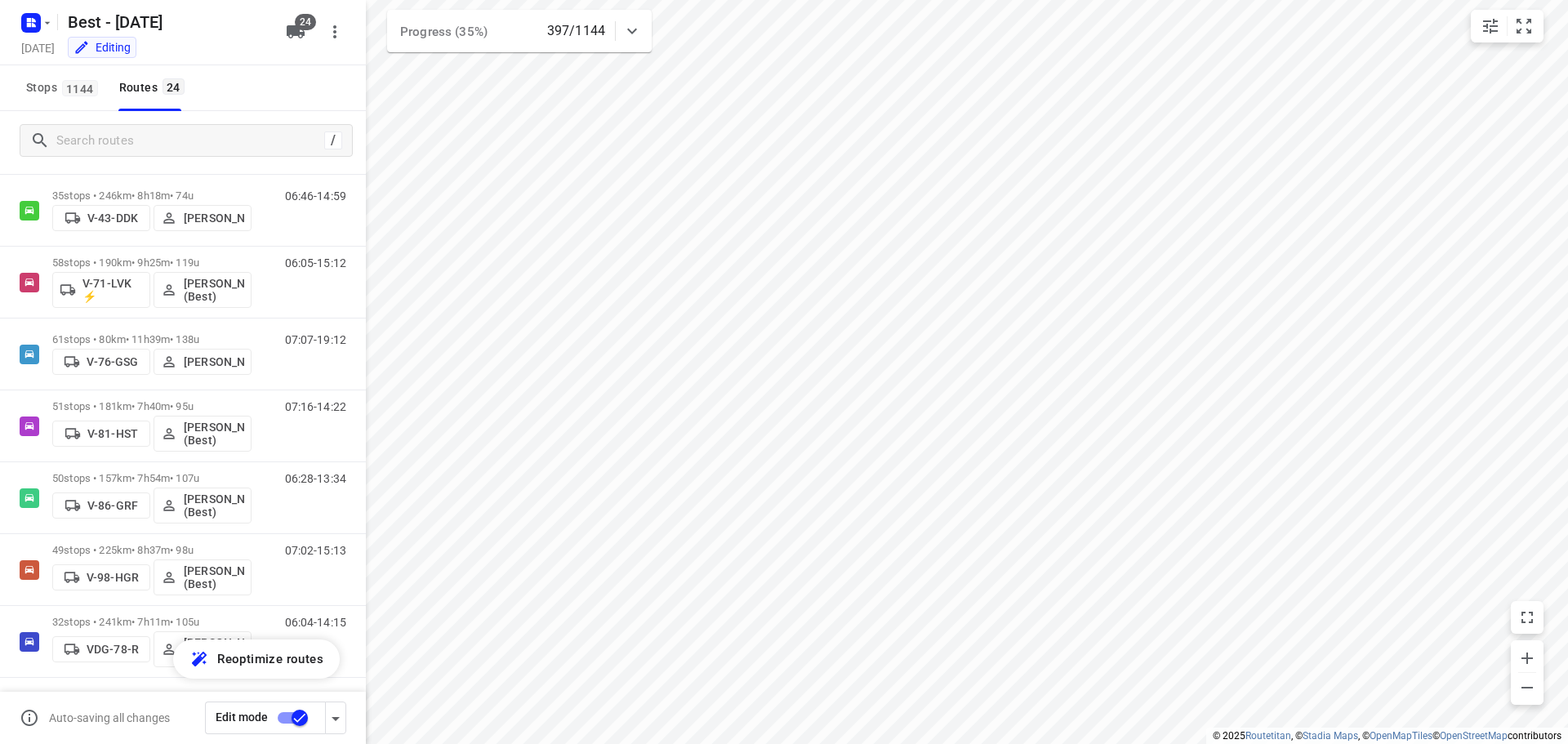
scroll to position [553, 0]
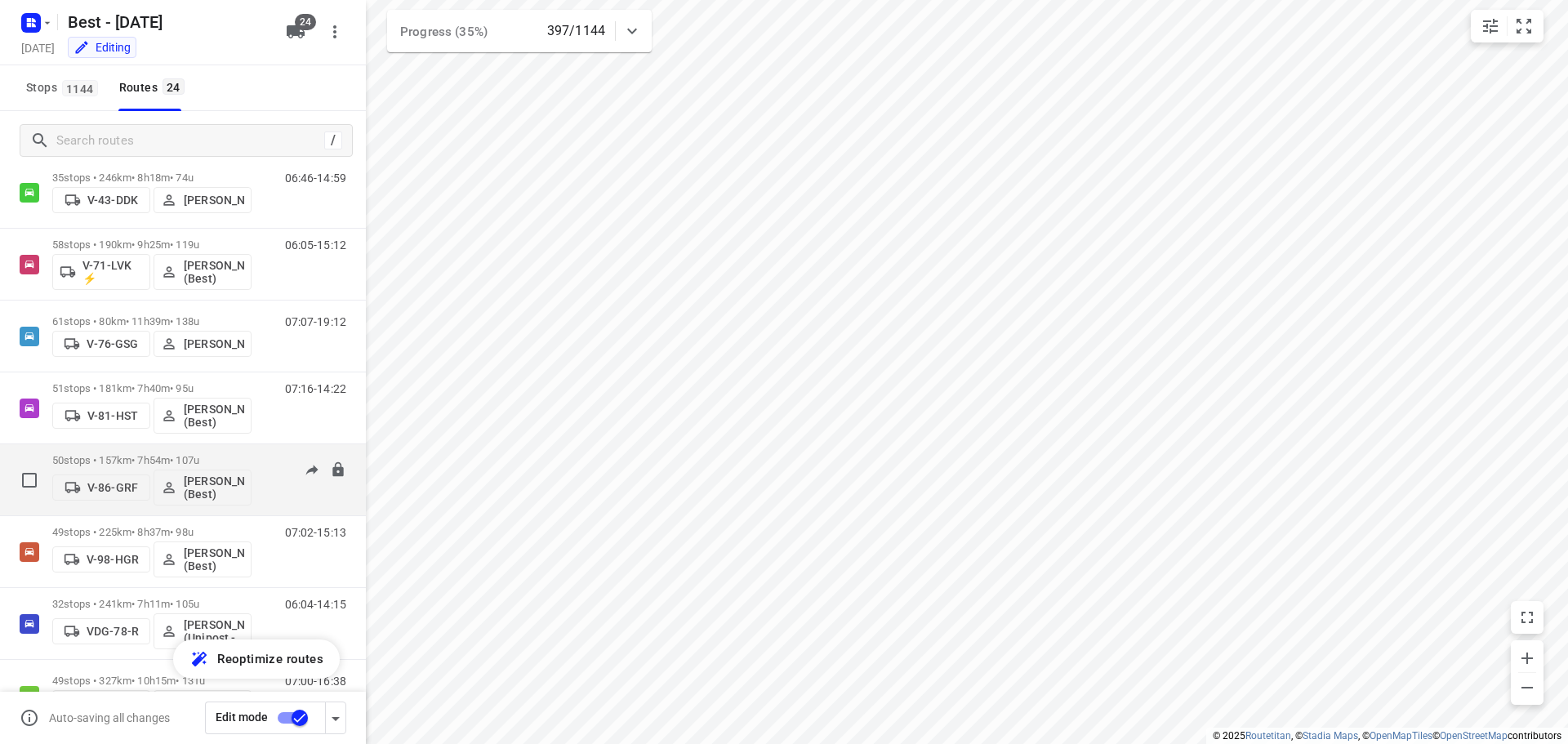
click at [210, 453] on div "50 stops • 157km • 7h54m • 107u V-86-GRF [PERSON_NAME] (Best)" at bounding box center [152, 480] width 199 height 68
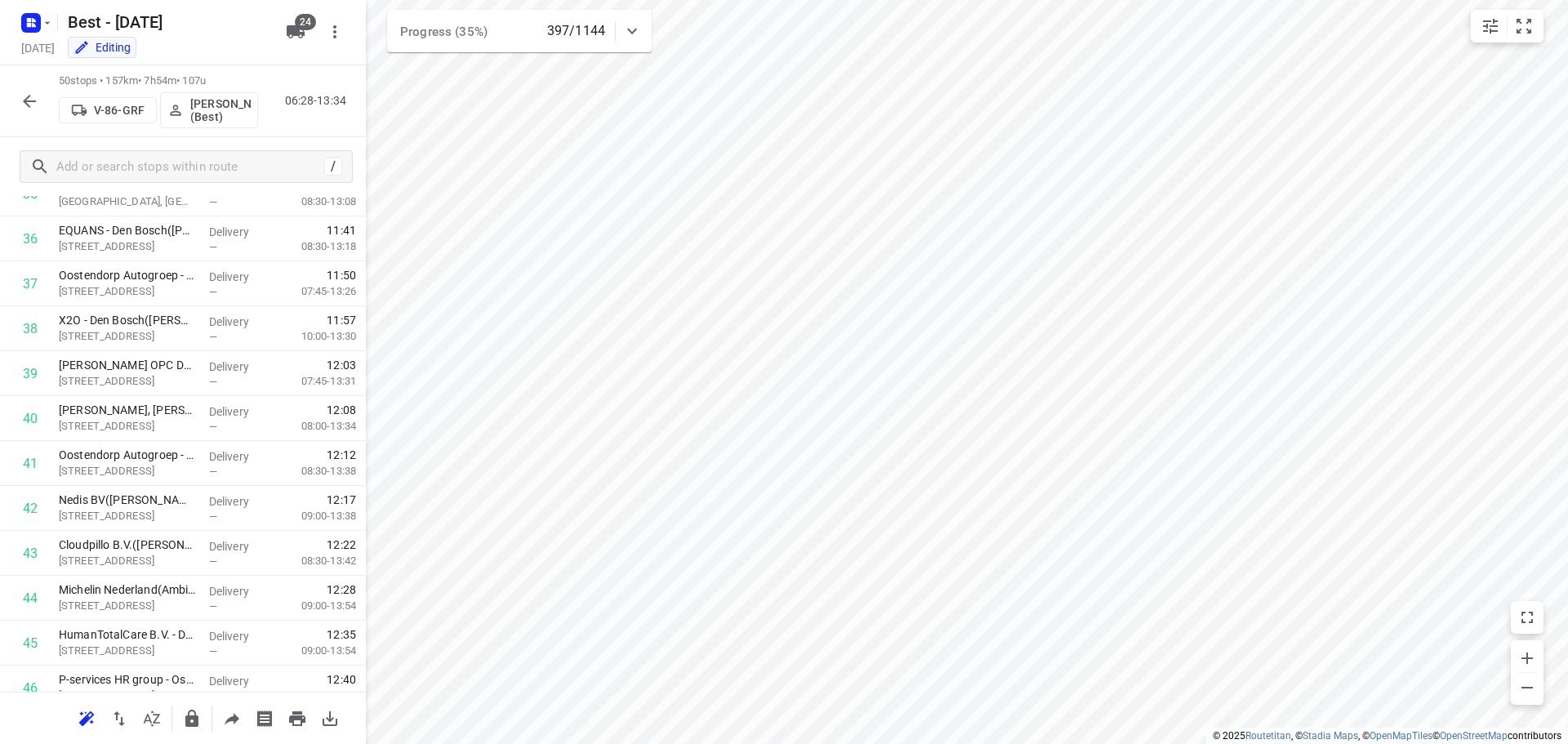
scroll to position [1877, 0]
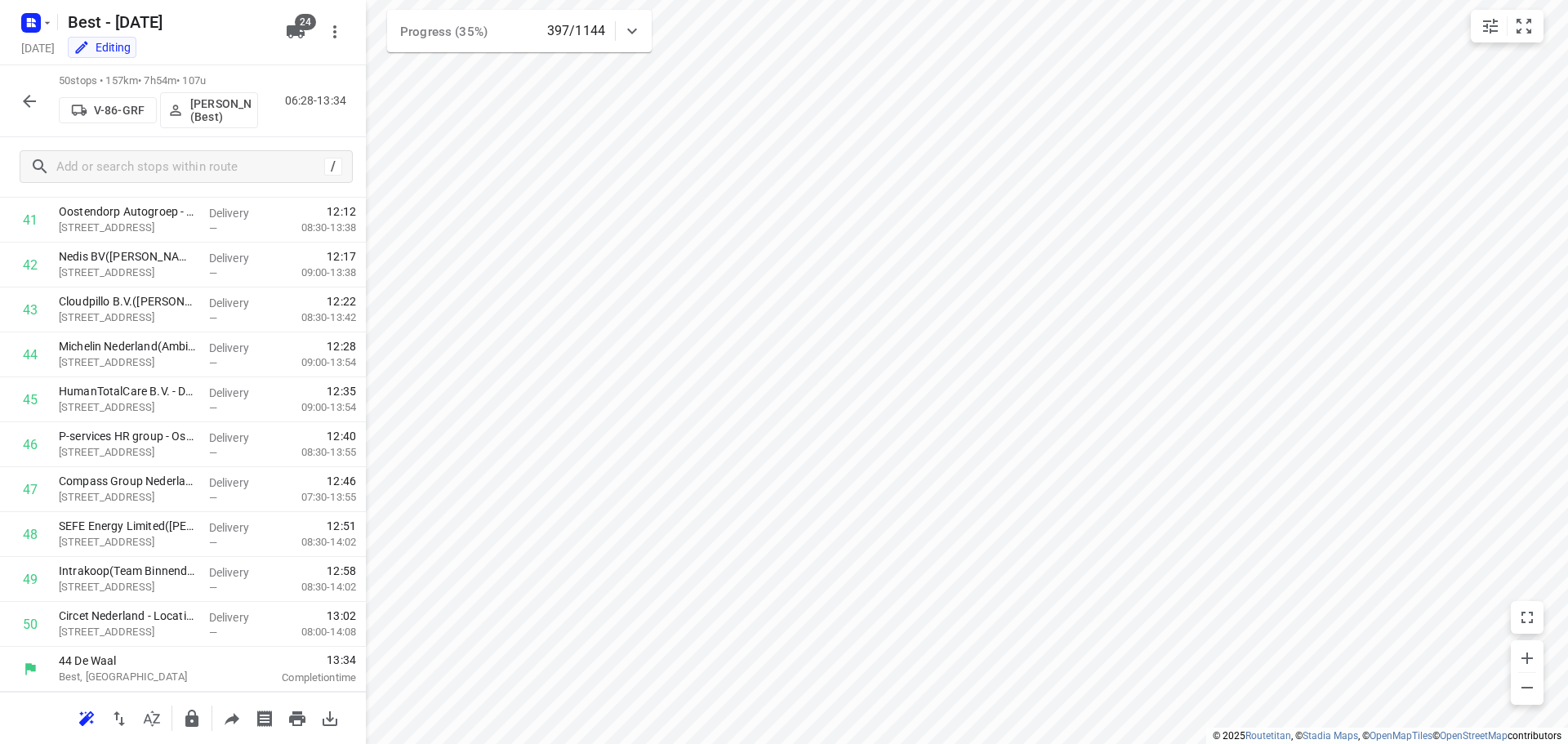
click at [295, 138] on div "/" at bounding box center [183, 166] width 366 height 59
click at [20, 104] on icon "button" at bounding box center [29, 100] width 20 height 20
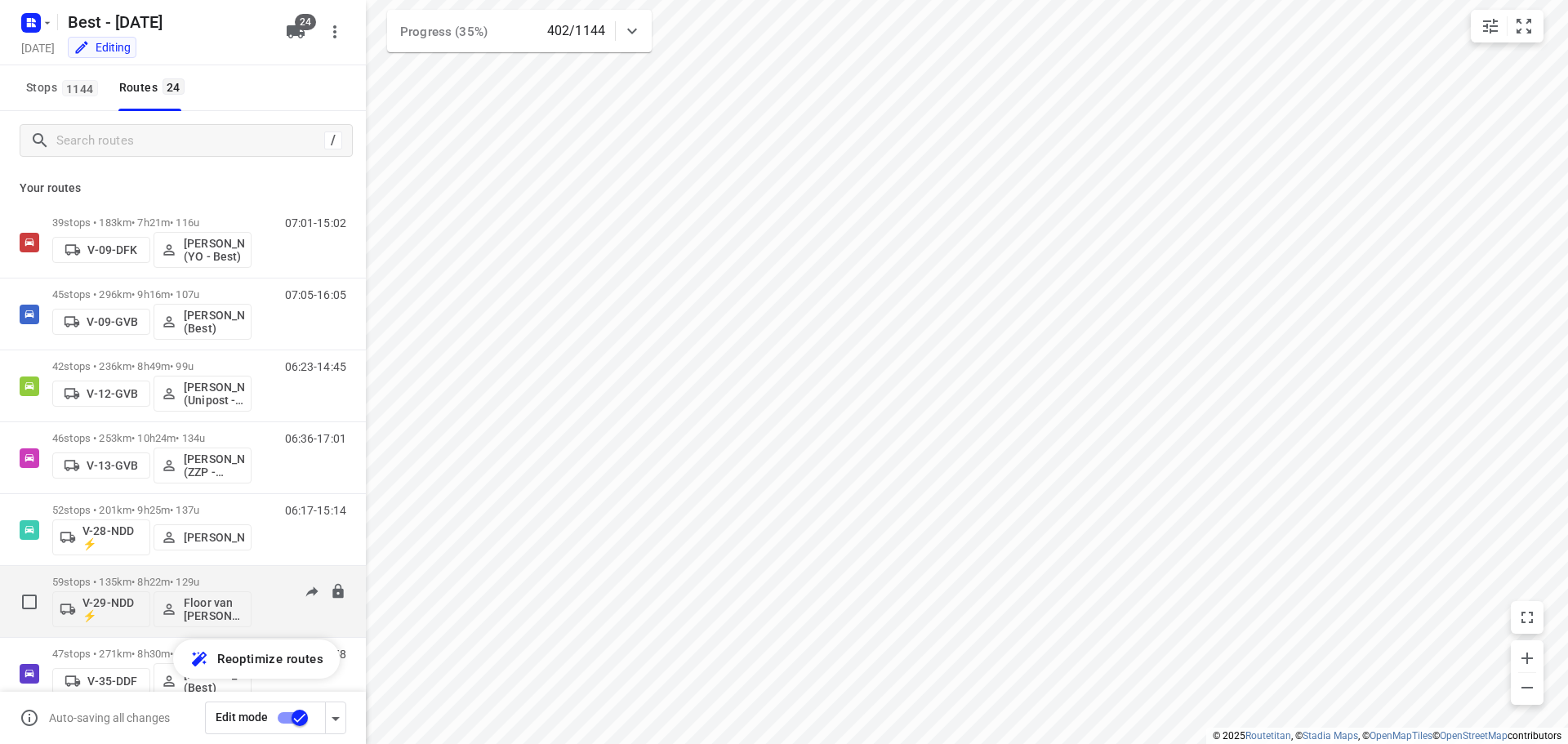
click at [228, 581] on p "59 stops • 135km • 8h22m • 129u" at bounding box center [152, 581] width 199 height 12
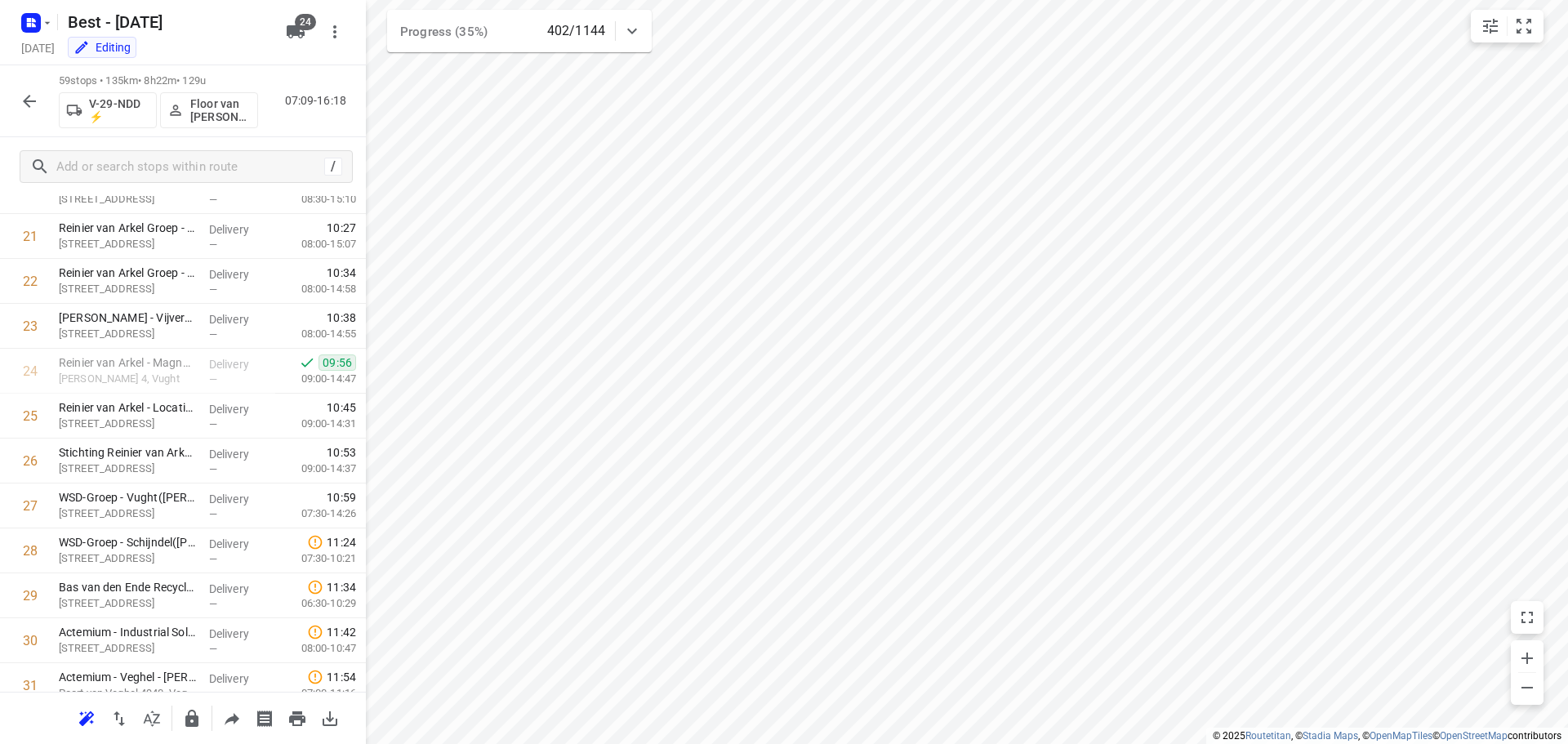
scroll to position [2281, 0]
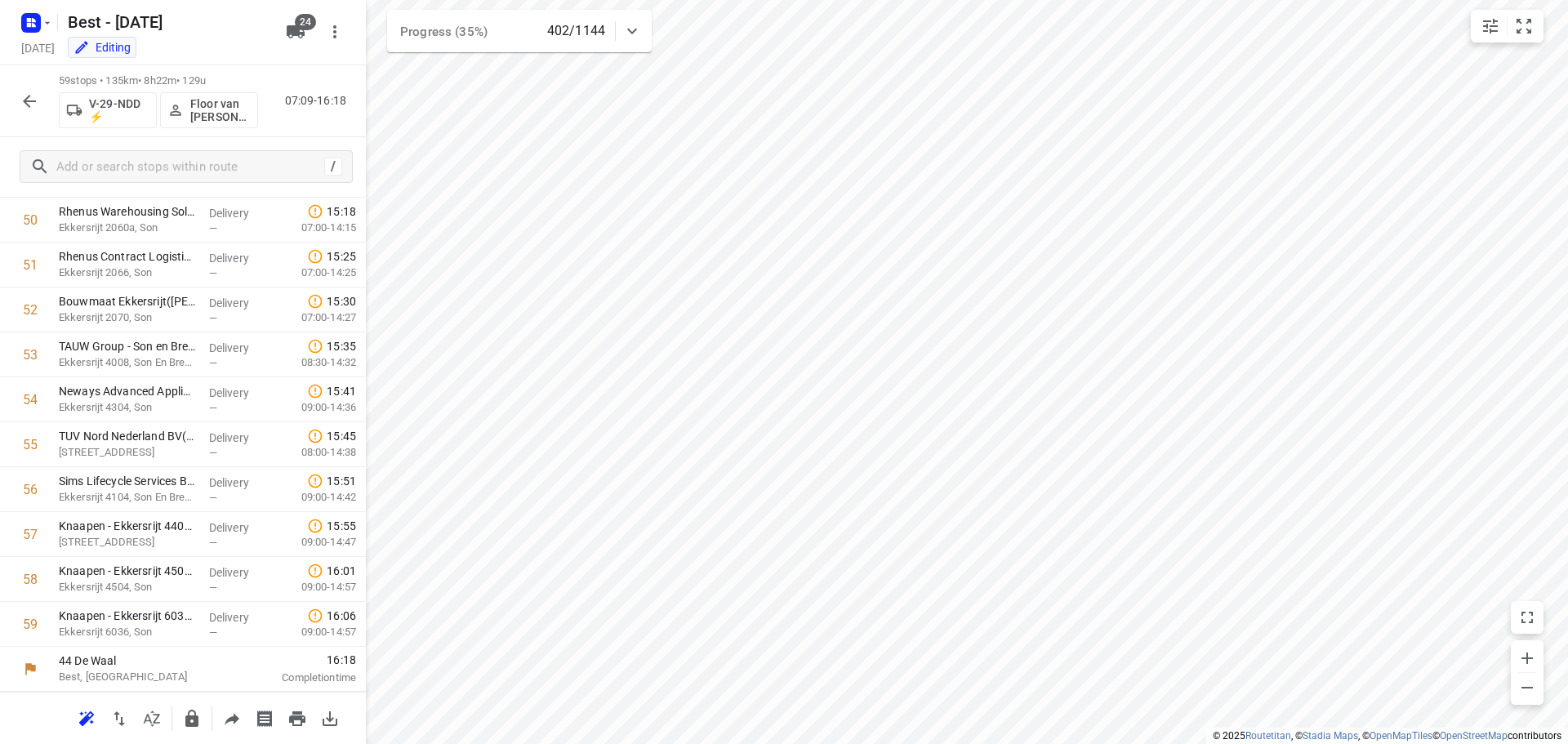
click at [24, 110] on icon "button" at bounding box center [29, 100] width 20 height 20
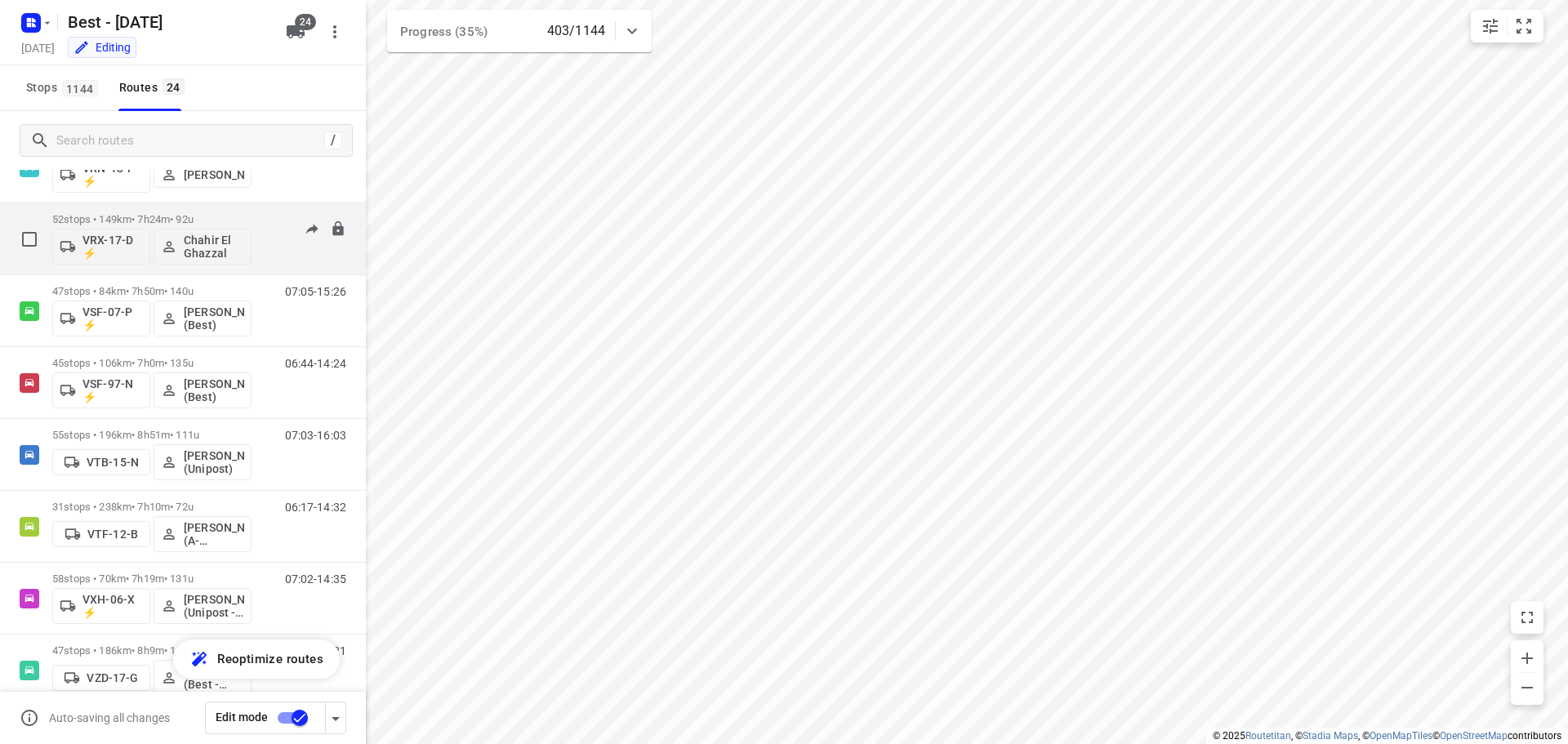
scroll to position [1256, 0]
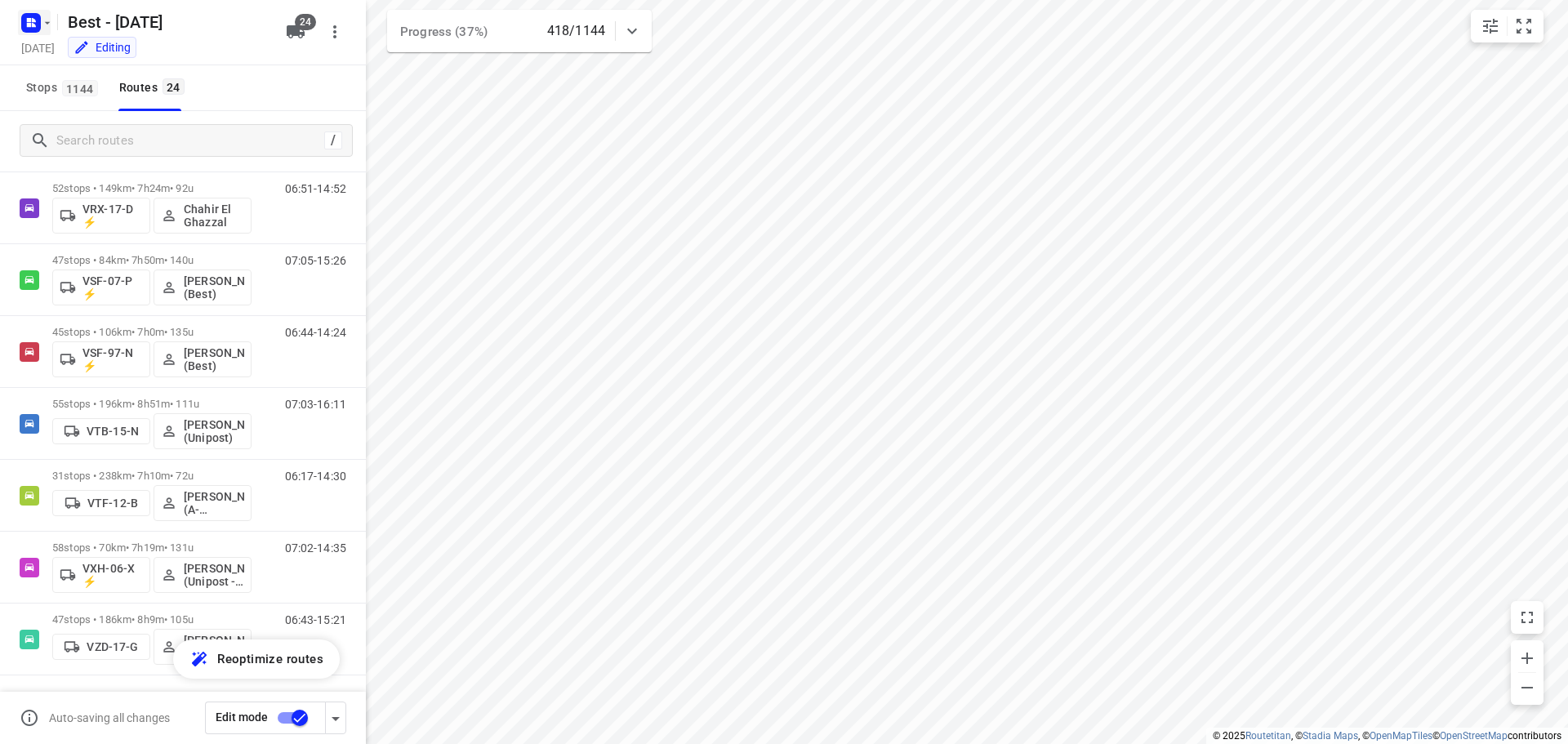
click at [44, 23] on icon "button" at bounding box center [47, 23] width 13 height 13
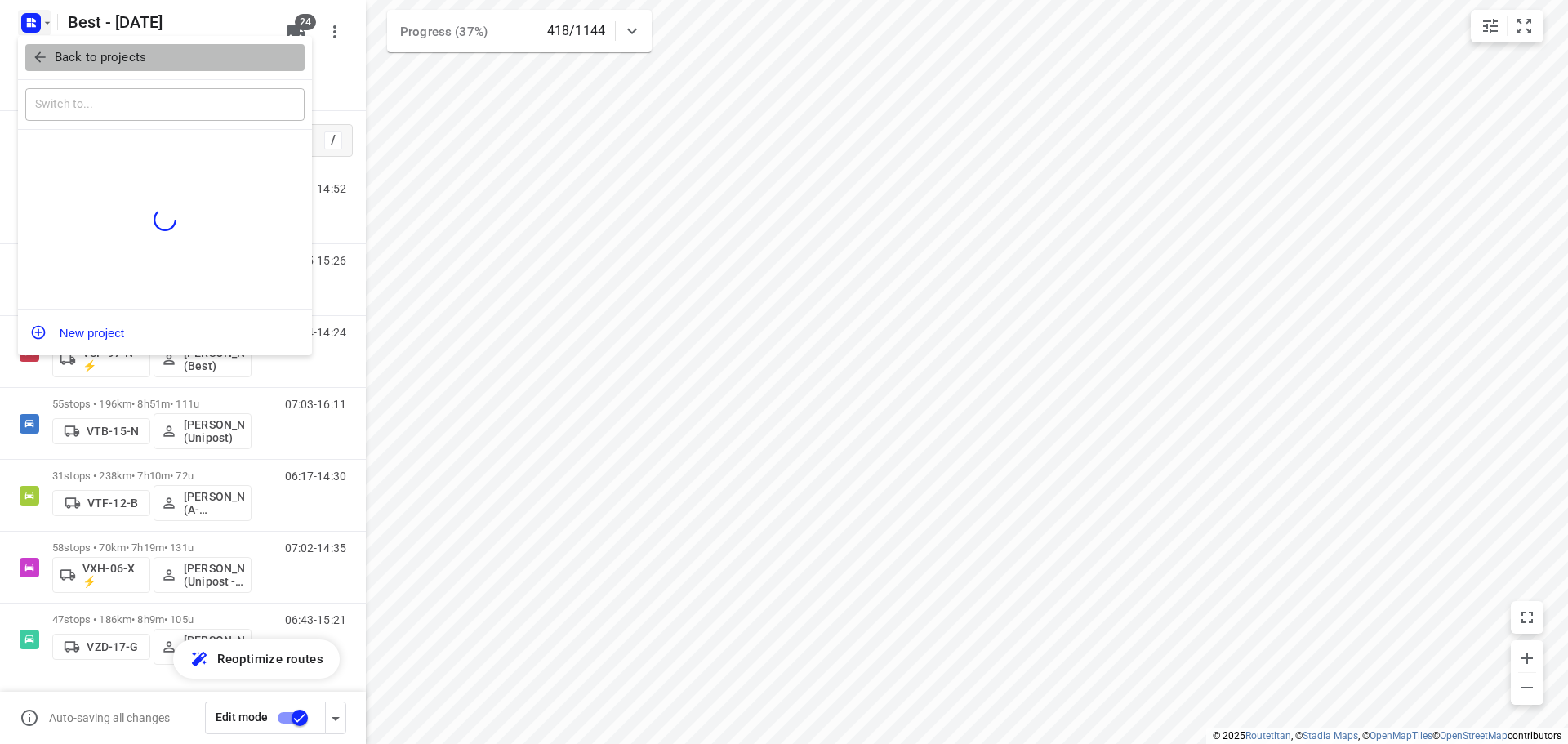
click at [32, 46] on button "Back to projects" at bounding box center [165, 57] width 279 height 27
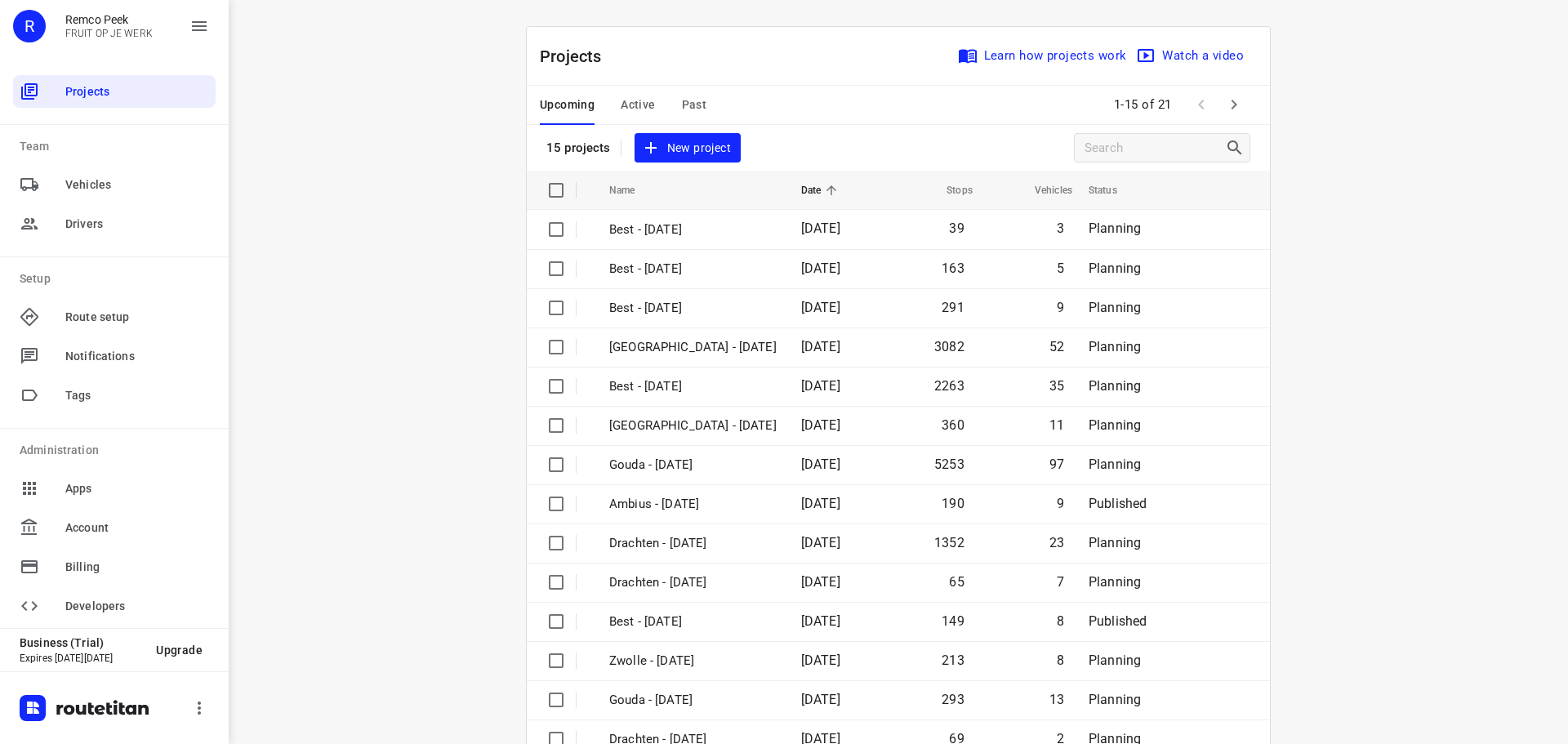
click at [624, 97] on button "Active" at bounding box center [638, 105] width 34 height 39
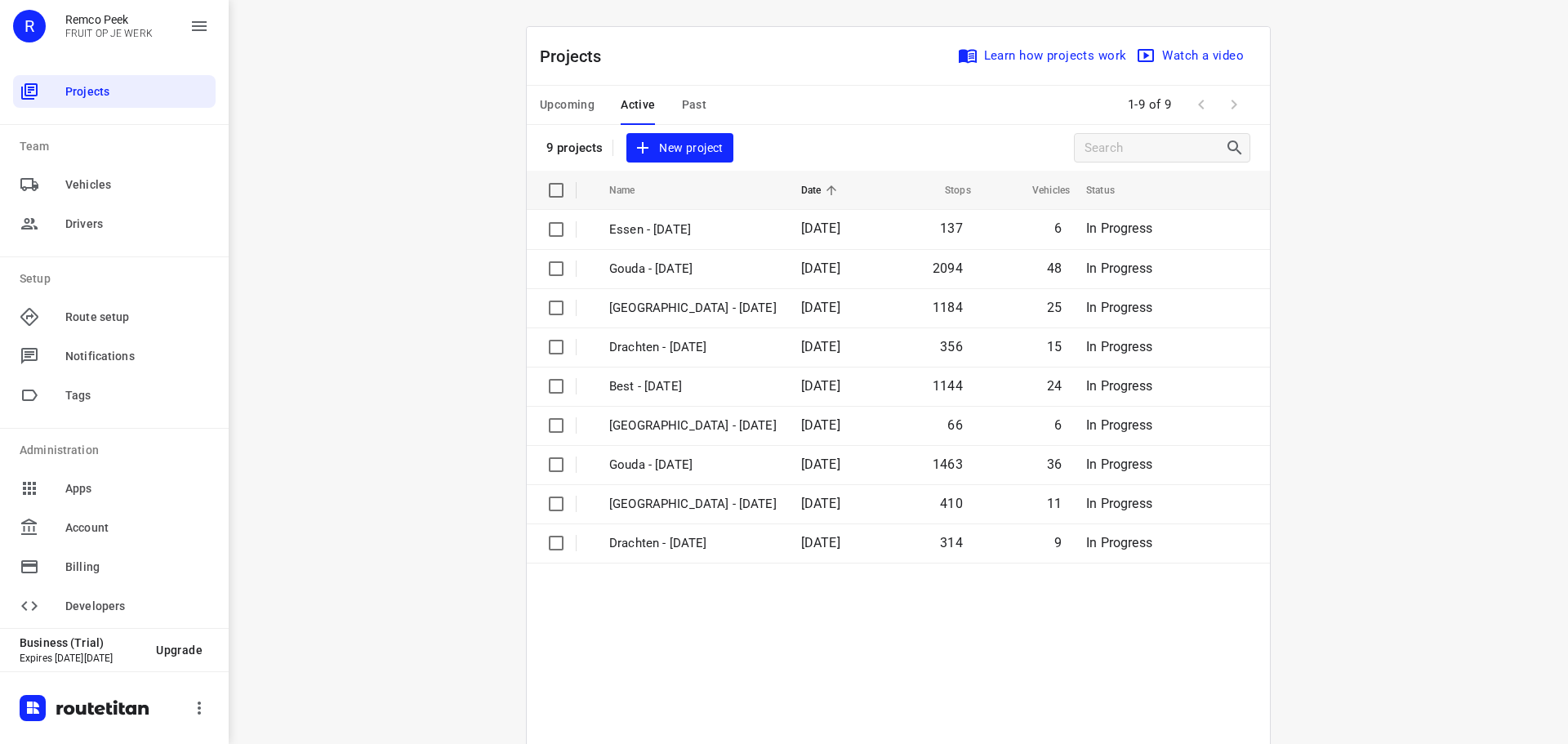
click at [563, 108] on span "Upcoming" at bounding box center [567, 105] width 55 height 20
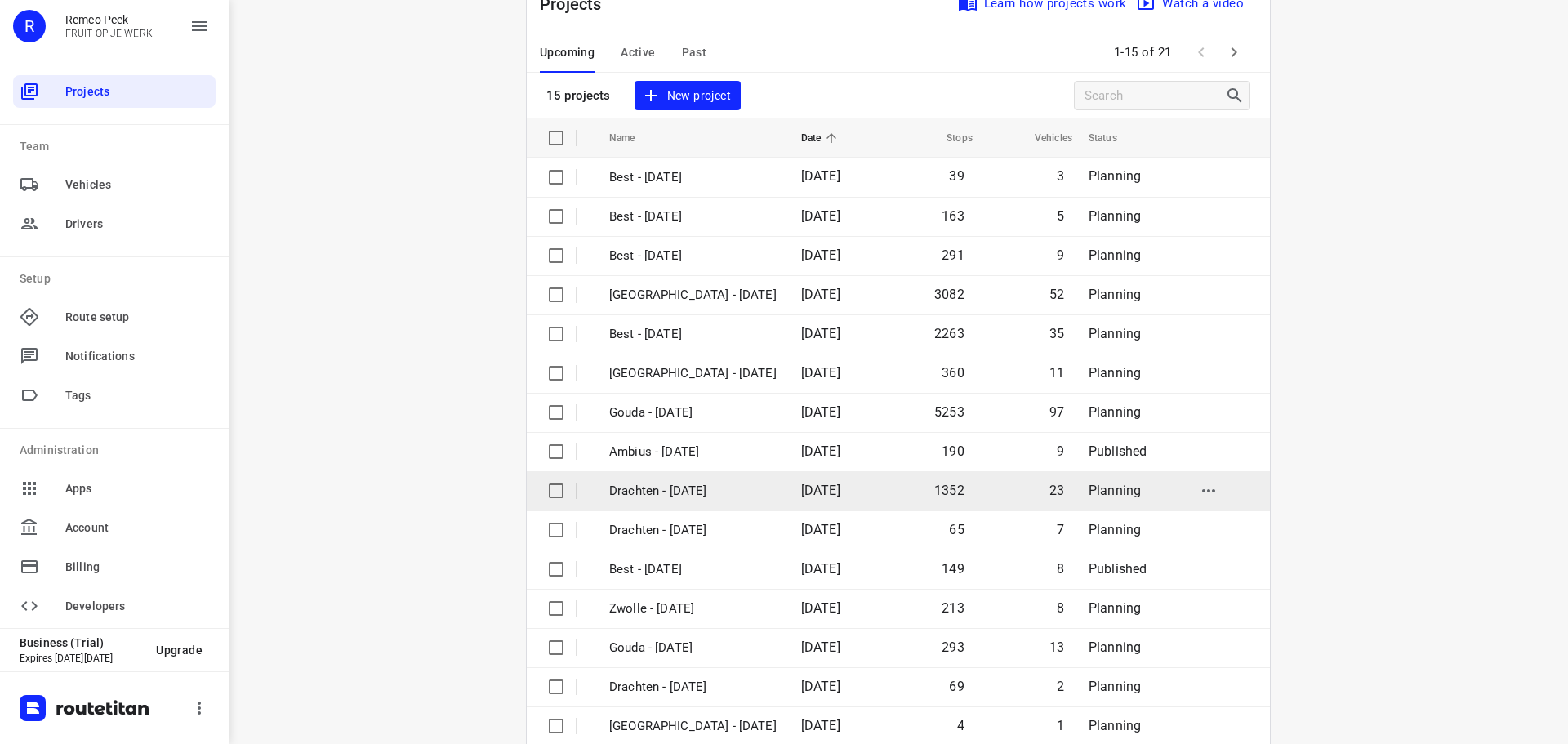
scroll to position [82, 0]
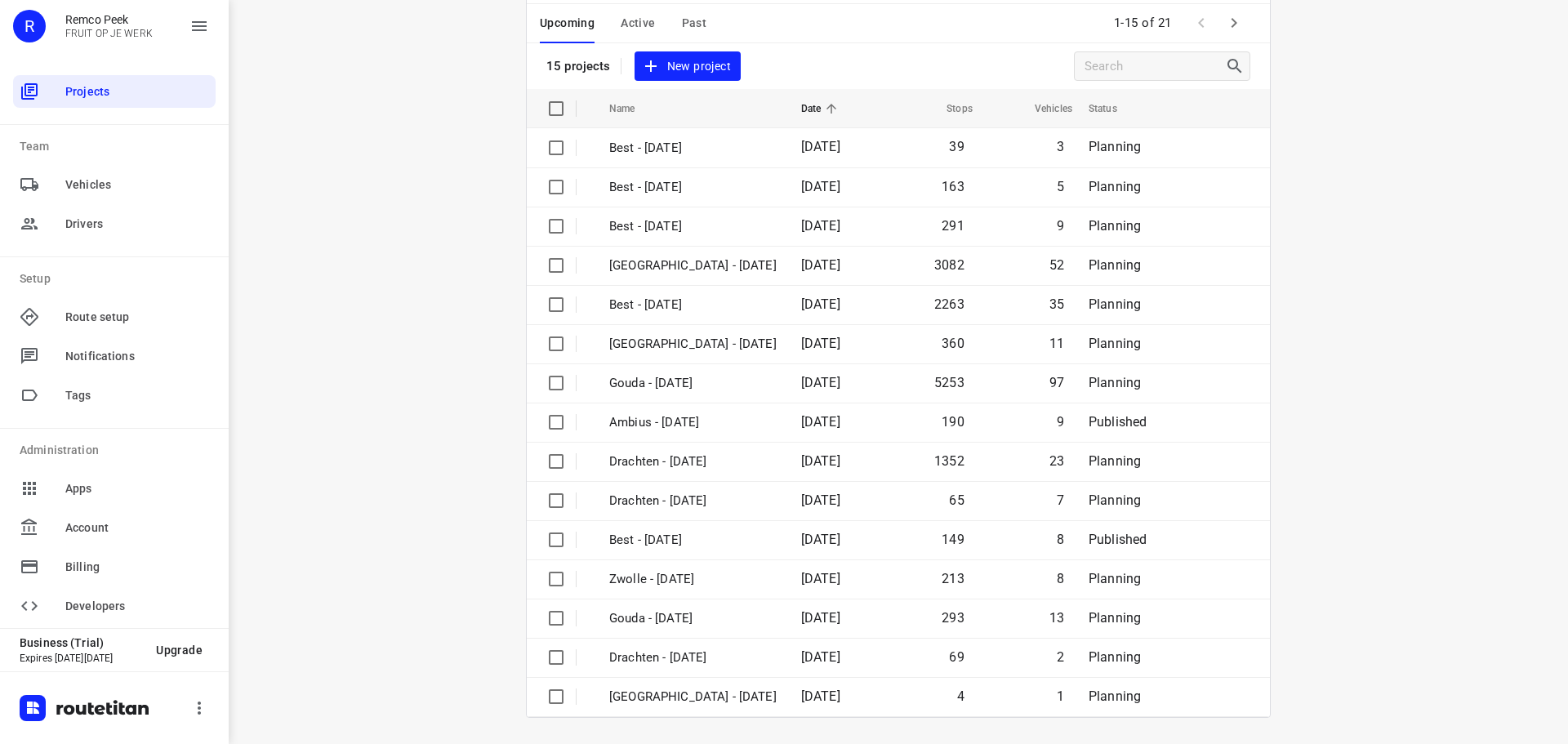
click at [686, 28] on span "Past" at bounding box center [694, 23] width 25 height 20
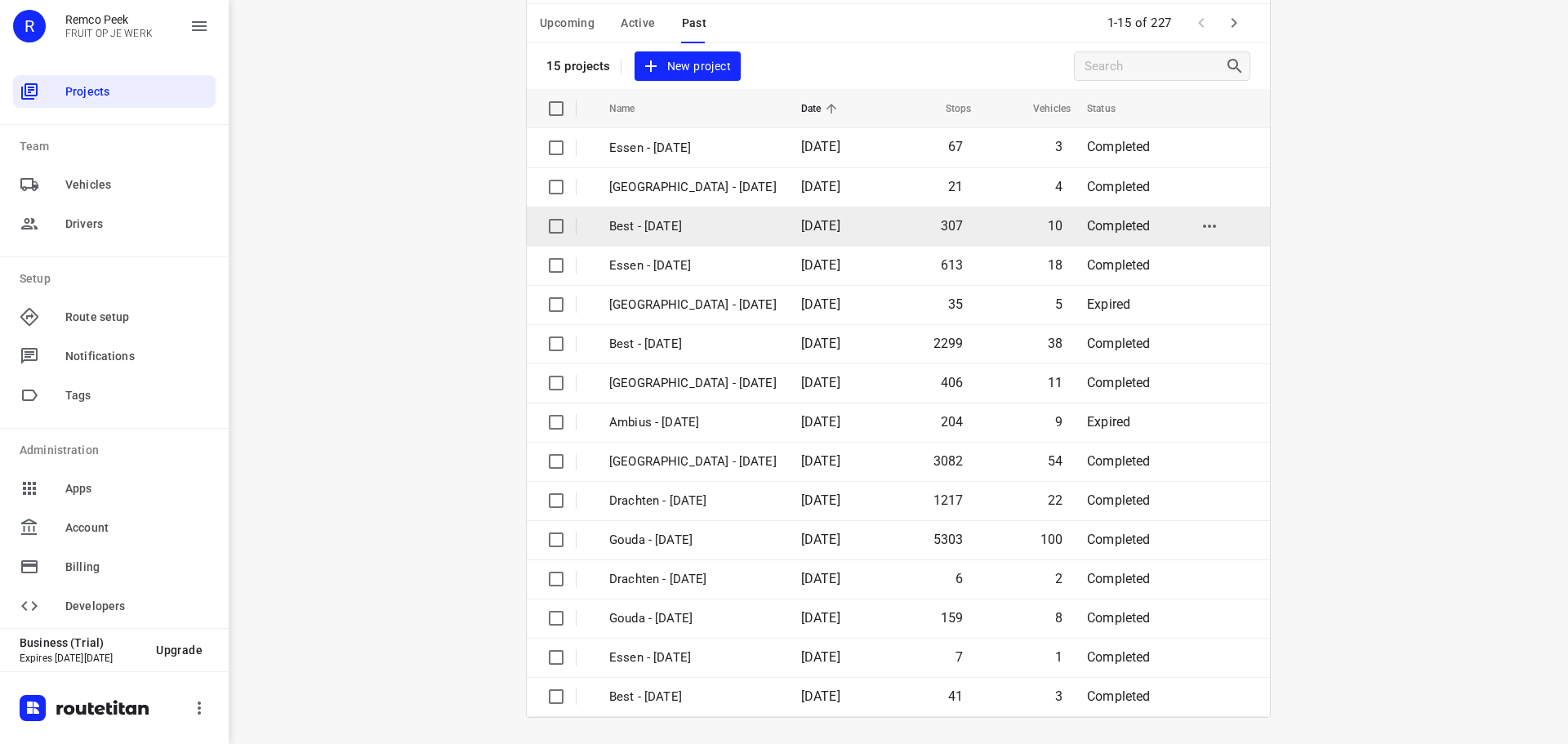
click at [749, 225] on p "Best - [DATE]" at bounding box center [693, 227] width 167 height 19
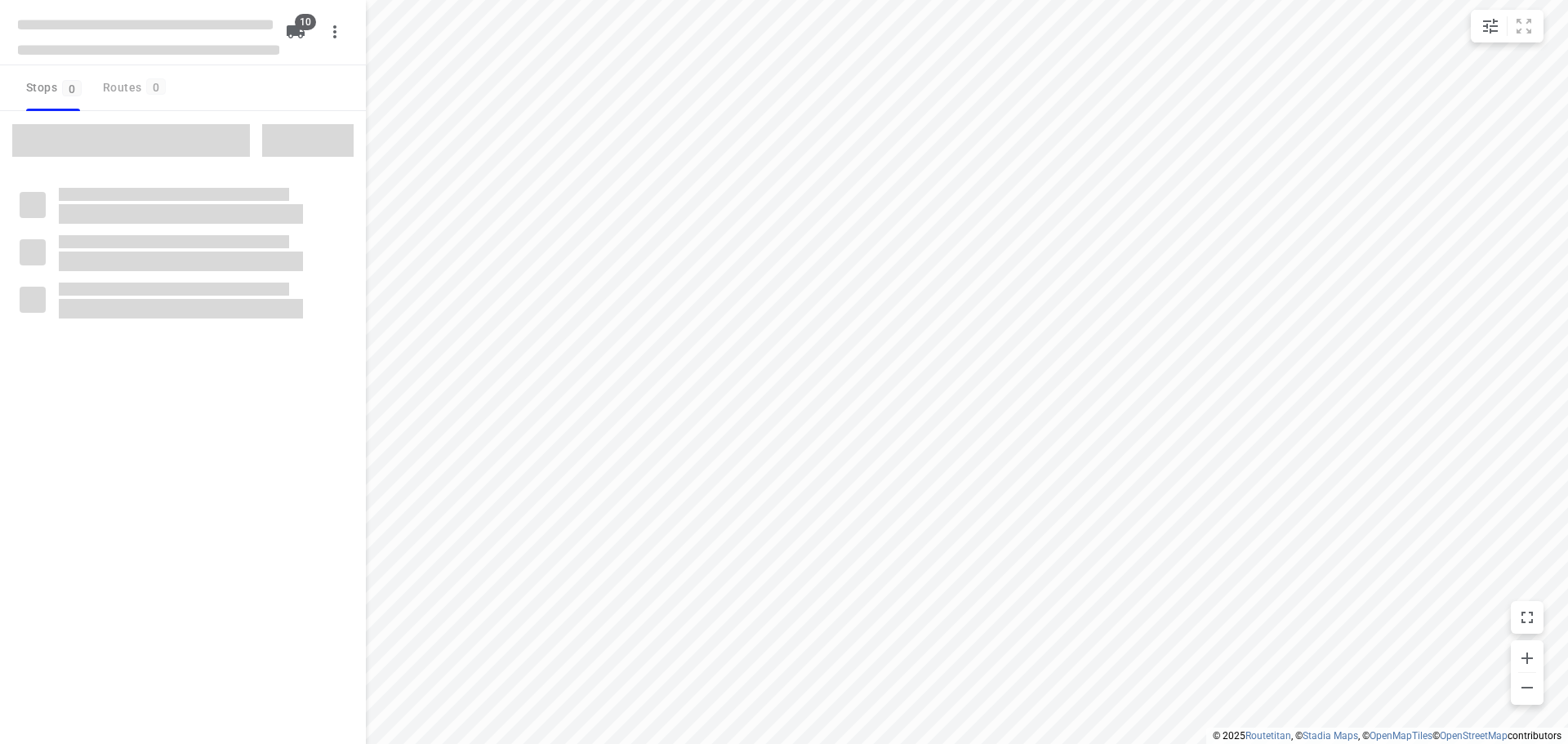
checkbox input "true"
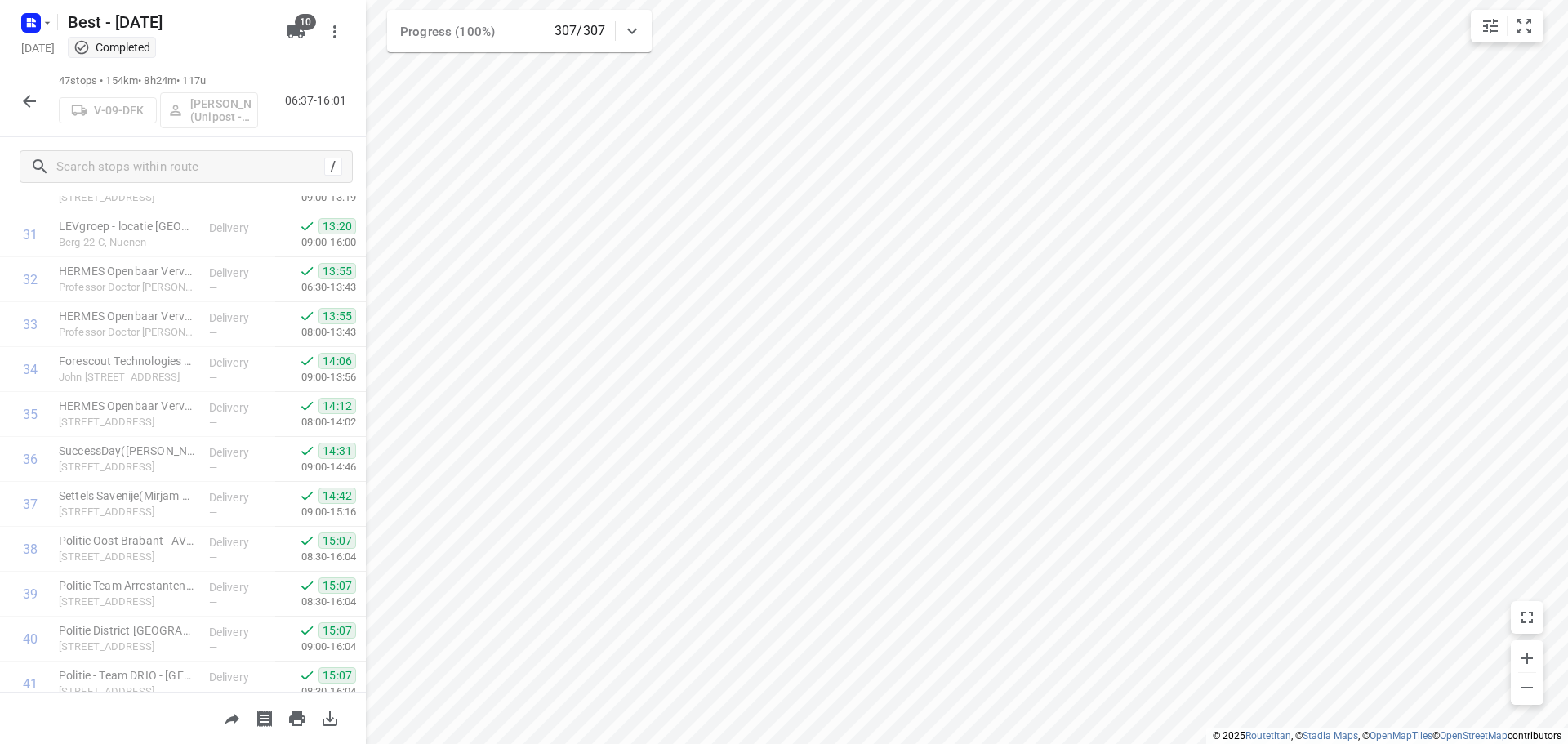
scroll to position [1743, 0]
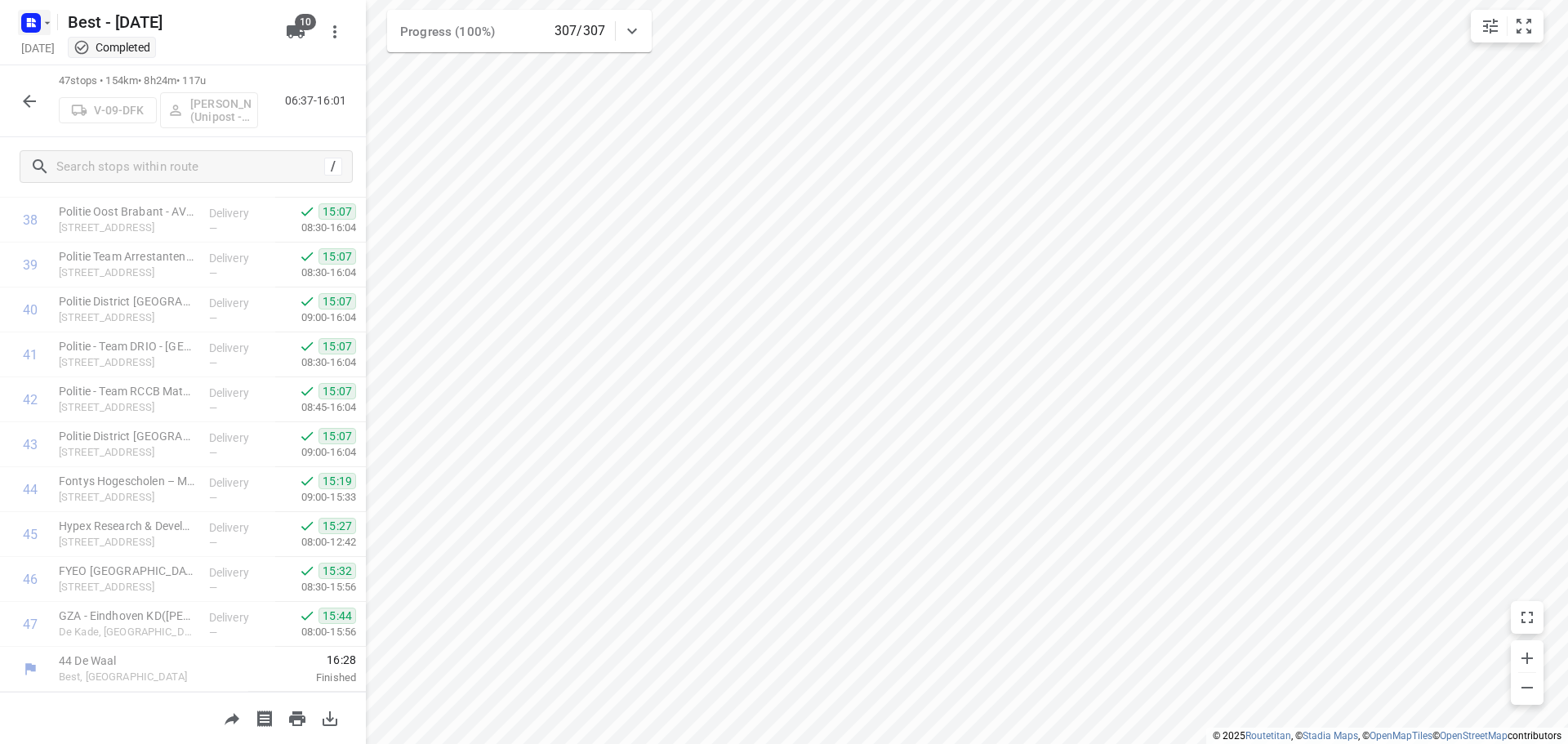
click at [25, 33] on icon "button" at bounding box center [31, 23] width 26 height 26
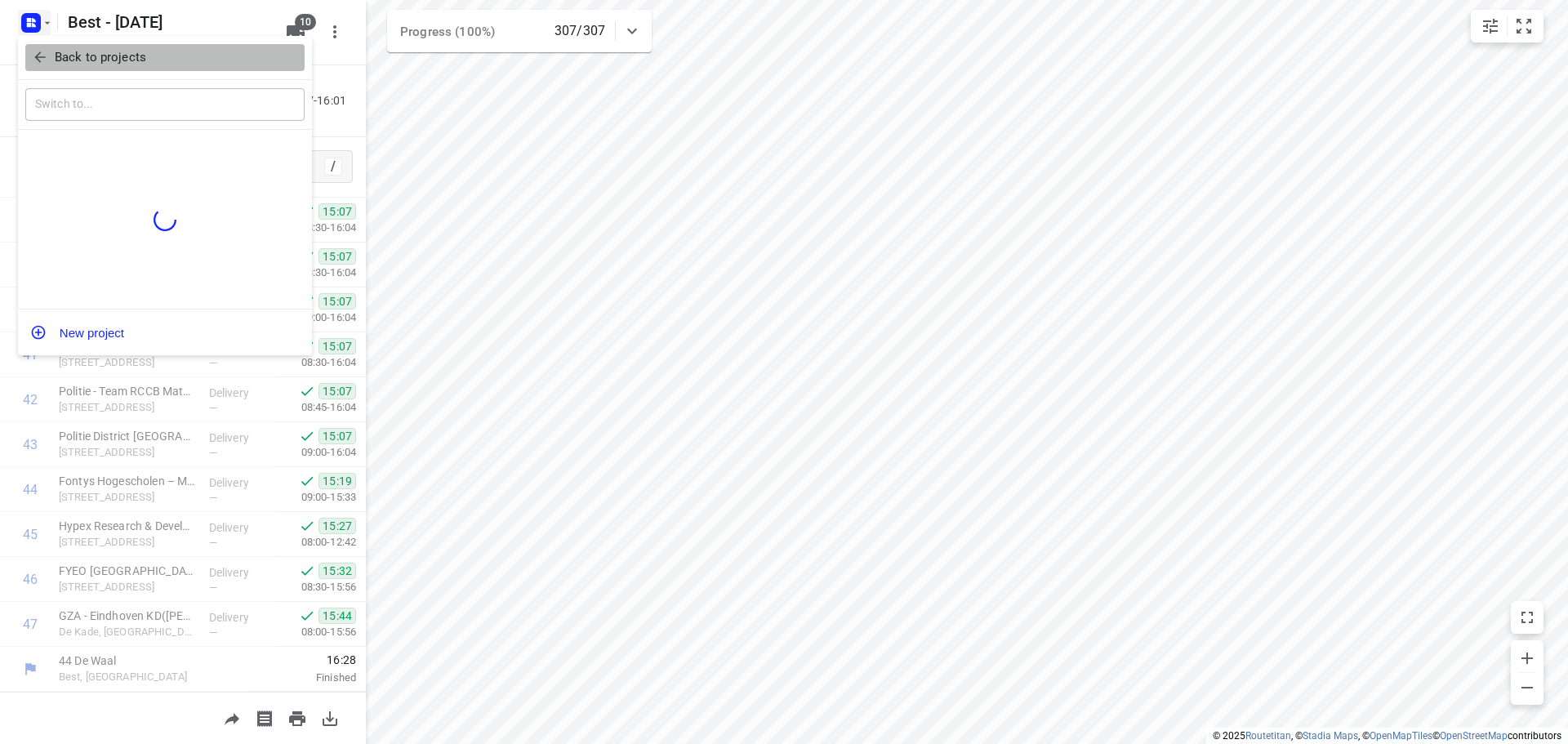
click at [32, 52] on icon "button" at bounding box center [40, 58] width 17 height 17
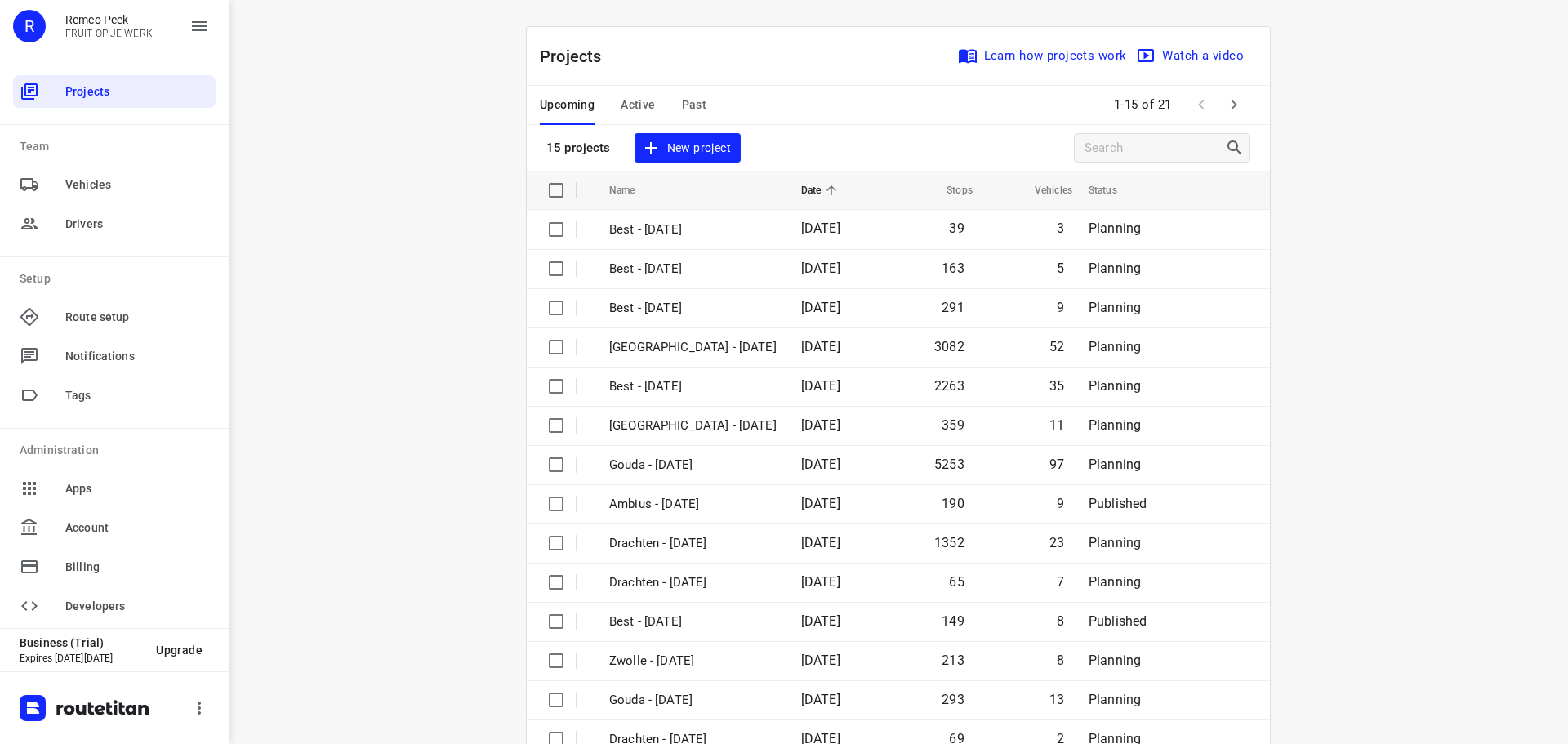
click at [613, 105] on div "Upcoming Active Past" at bounding box center [636, 105] width 193 height 39
click at [621, 104] on span "Active" at bounding box center [638, 105] width 34 height 20
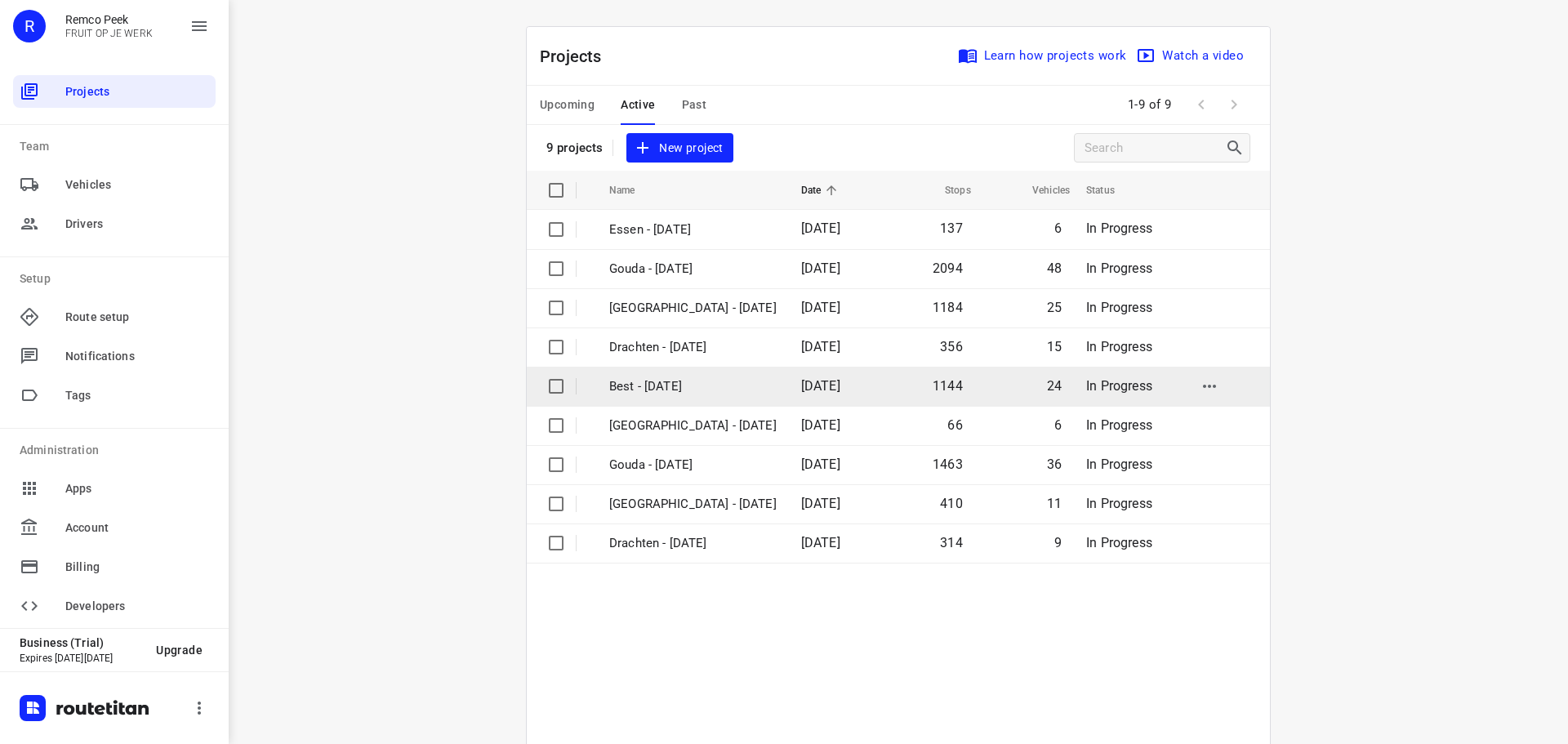
click at [676, 392] on p "Best - [DATE]" at bounding box center [693, 387] width 167 height 19
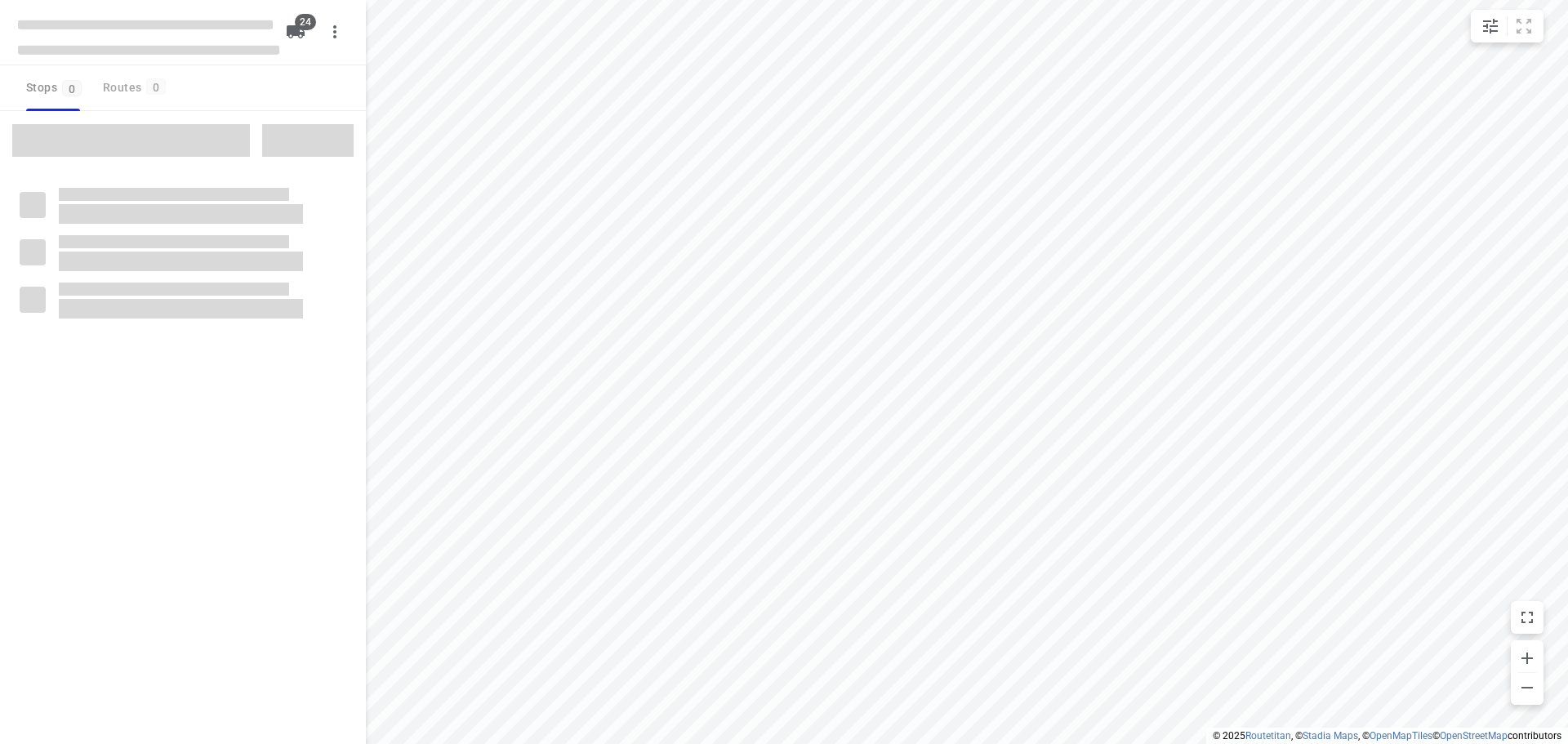
checkbox input "true"
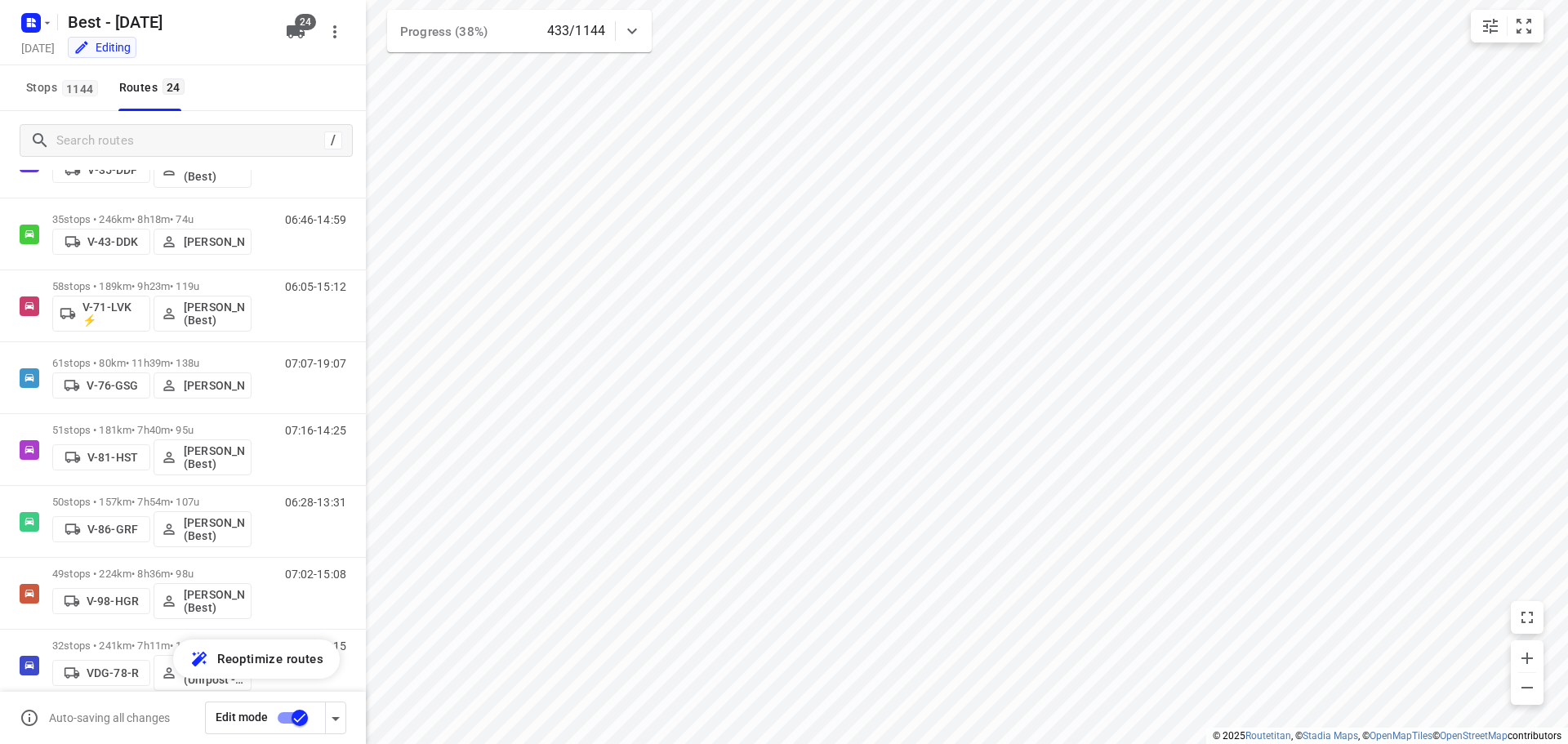
scroll to position [441, 0]
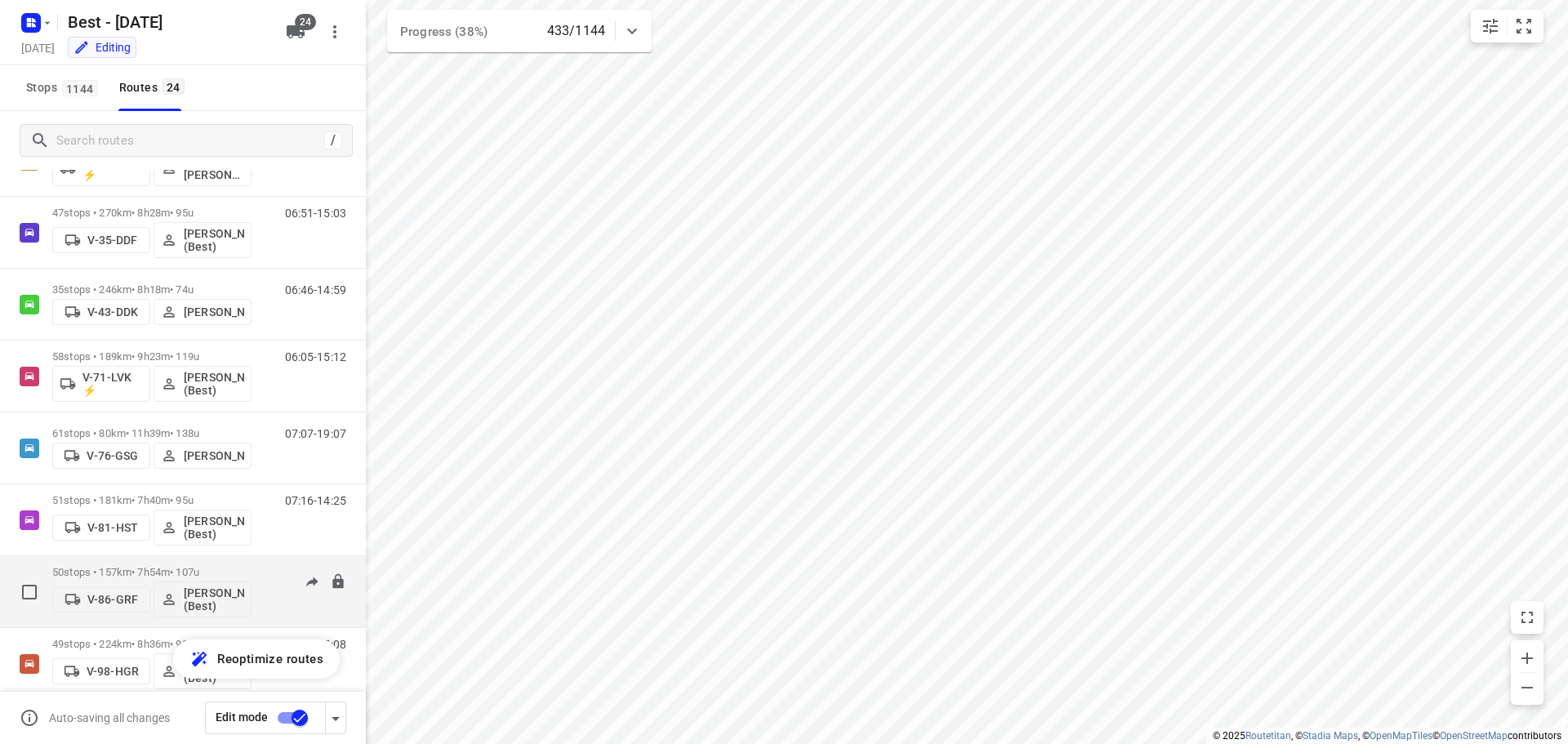
click at [177, 574] on p "50 stops • 157km • 7h54m • 107u" at bounding box center [152, 572] width 199 height 12
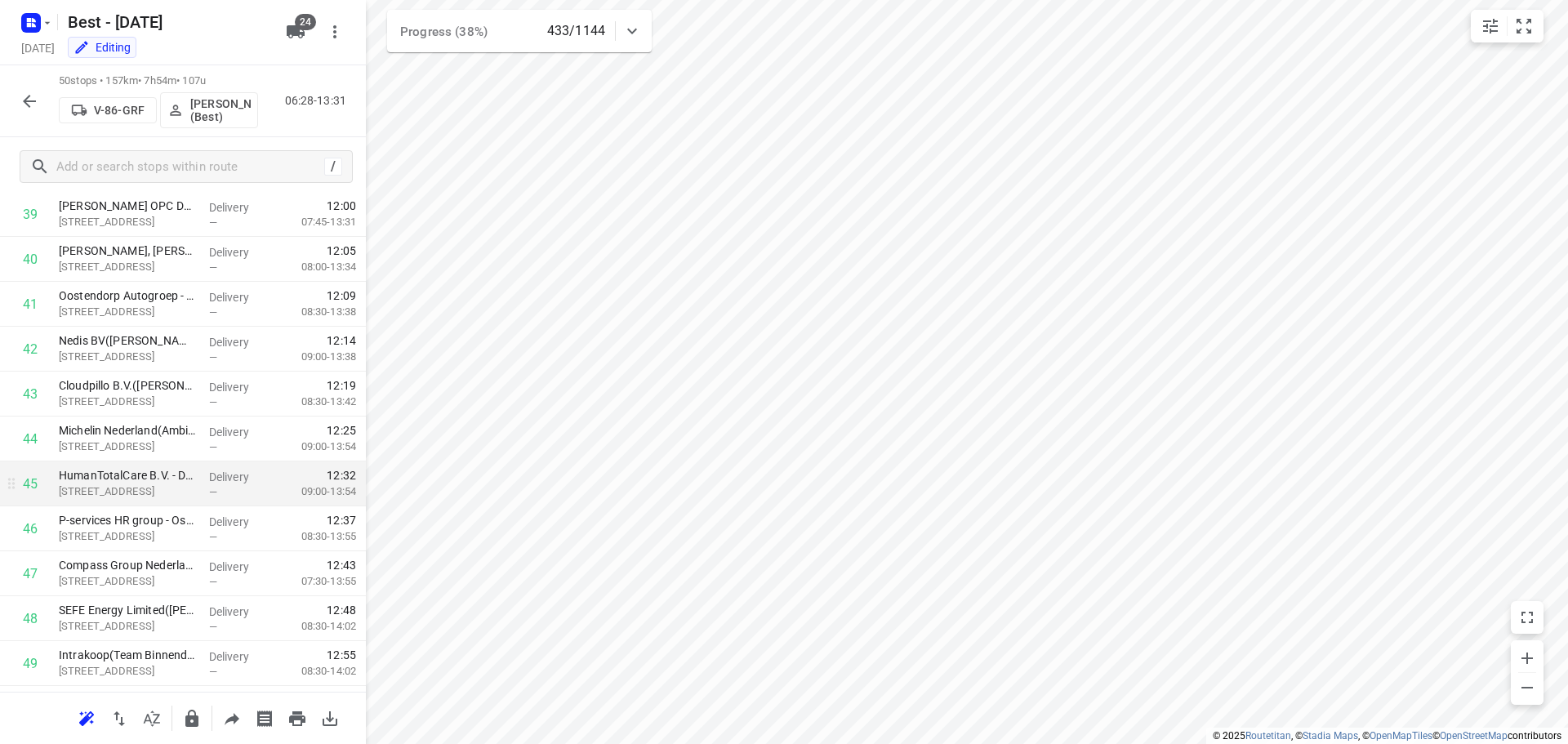
scroll to position [1801, 0]
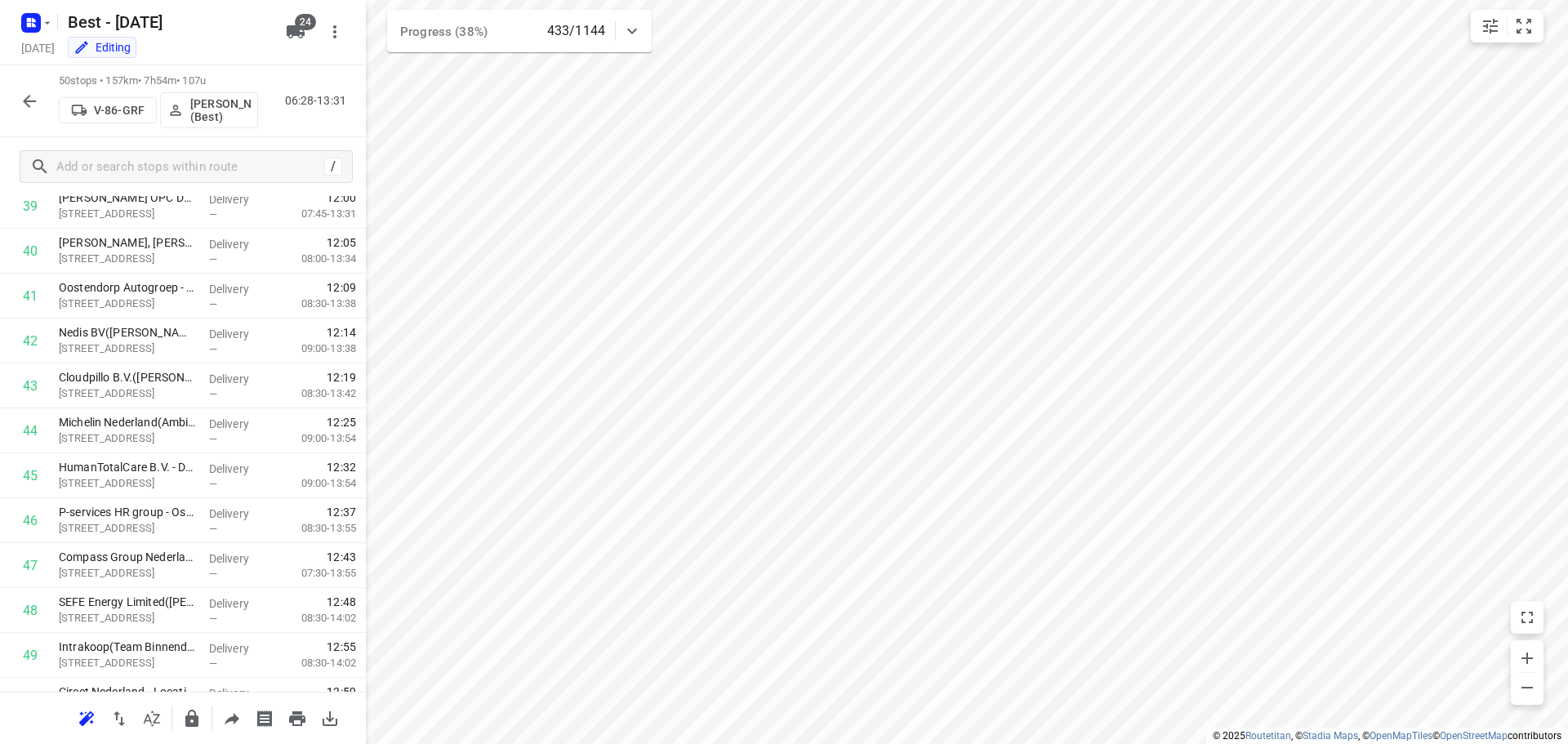
click at [12, 109] on div "50 stops • 157km • 7h54m • 107u V-86-GRF [PERSON_NAME] (Best) 06:28-13:31" at bounding box center [183, 100] width 366 height 72
click at [34, 104] on icon "button" at bounding box center [29, 100] width 20 height 20
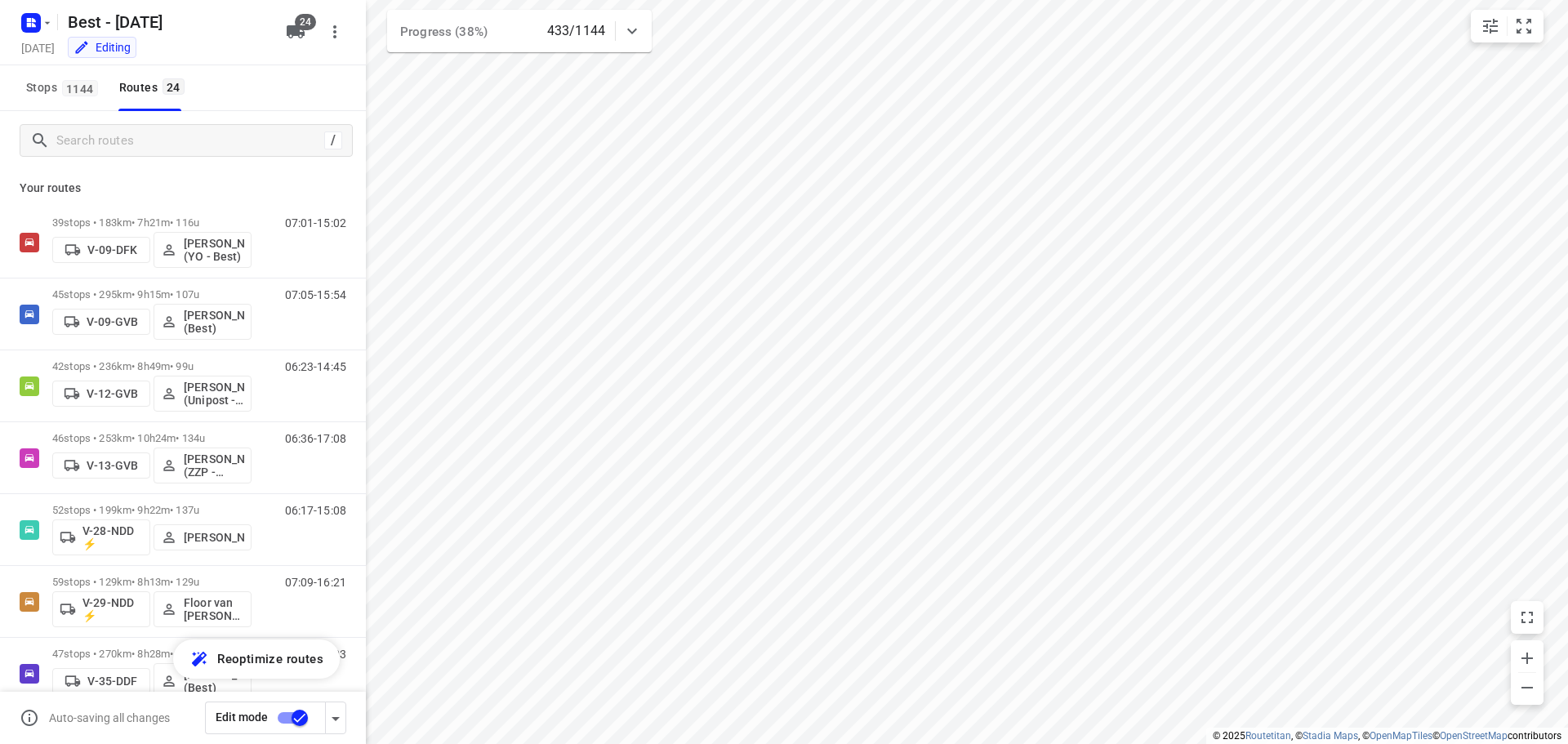
click at [634, 25] on icon at bounding box center [631, 31] width 20 height 20
click at [634, 25] on div at bounding box center [631, 37] width 33 height 33
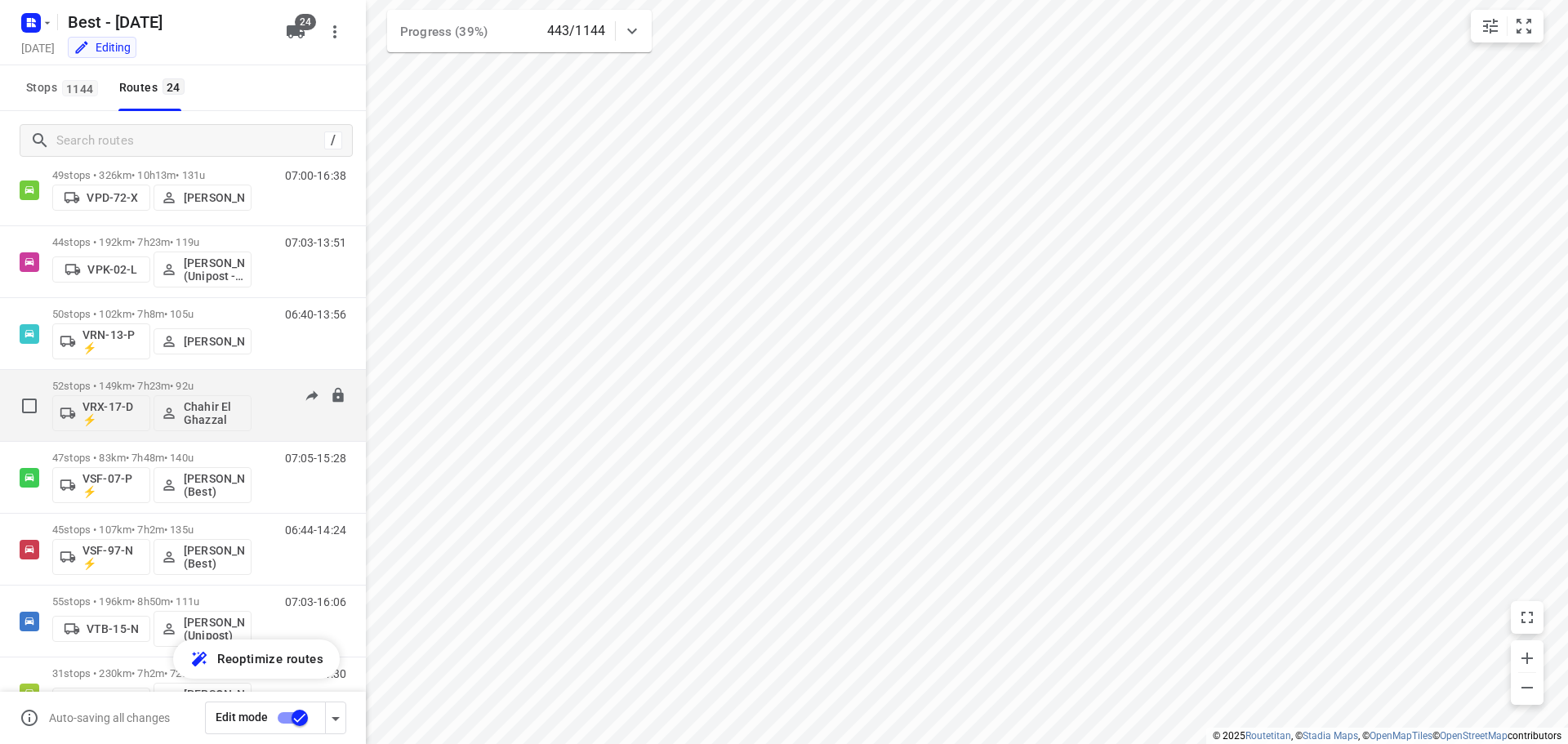
scroll to position [977, 0]
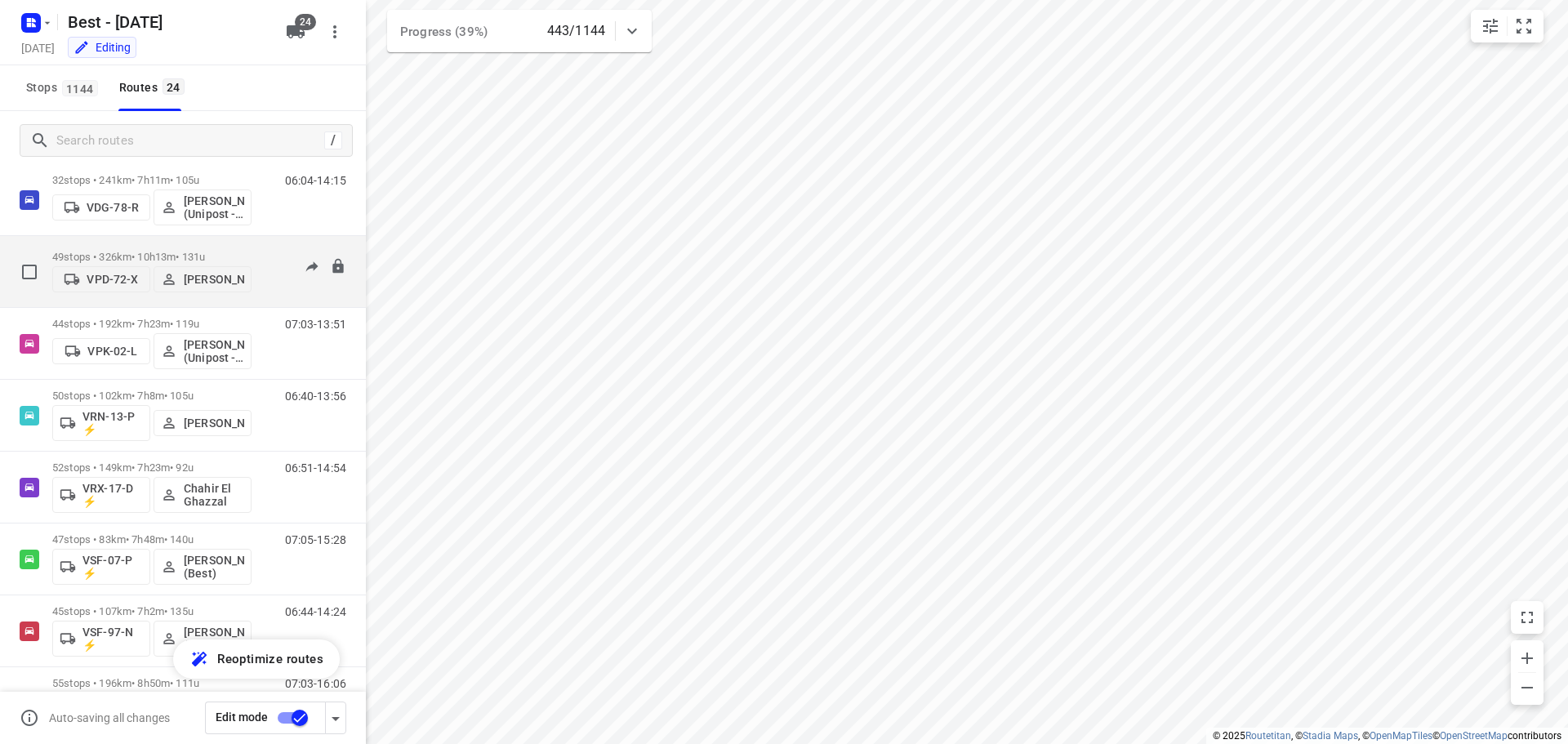
click at [177, 251] on p "49 stops • 326km • 10h13m • 131u" at bounding box center [152, 257] width 199 height 12
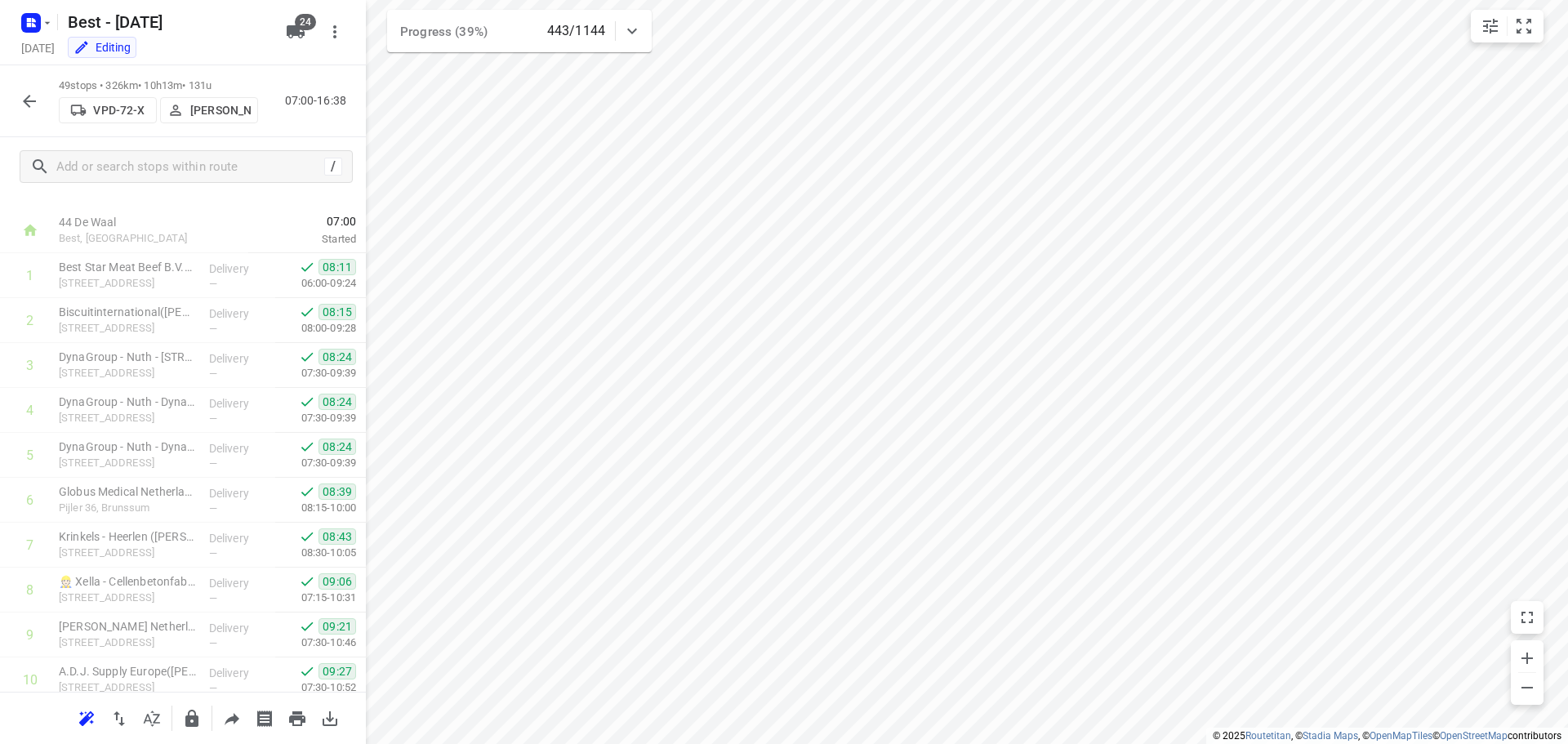
scroll to position [0, 0]
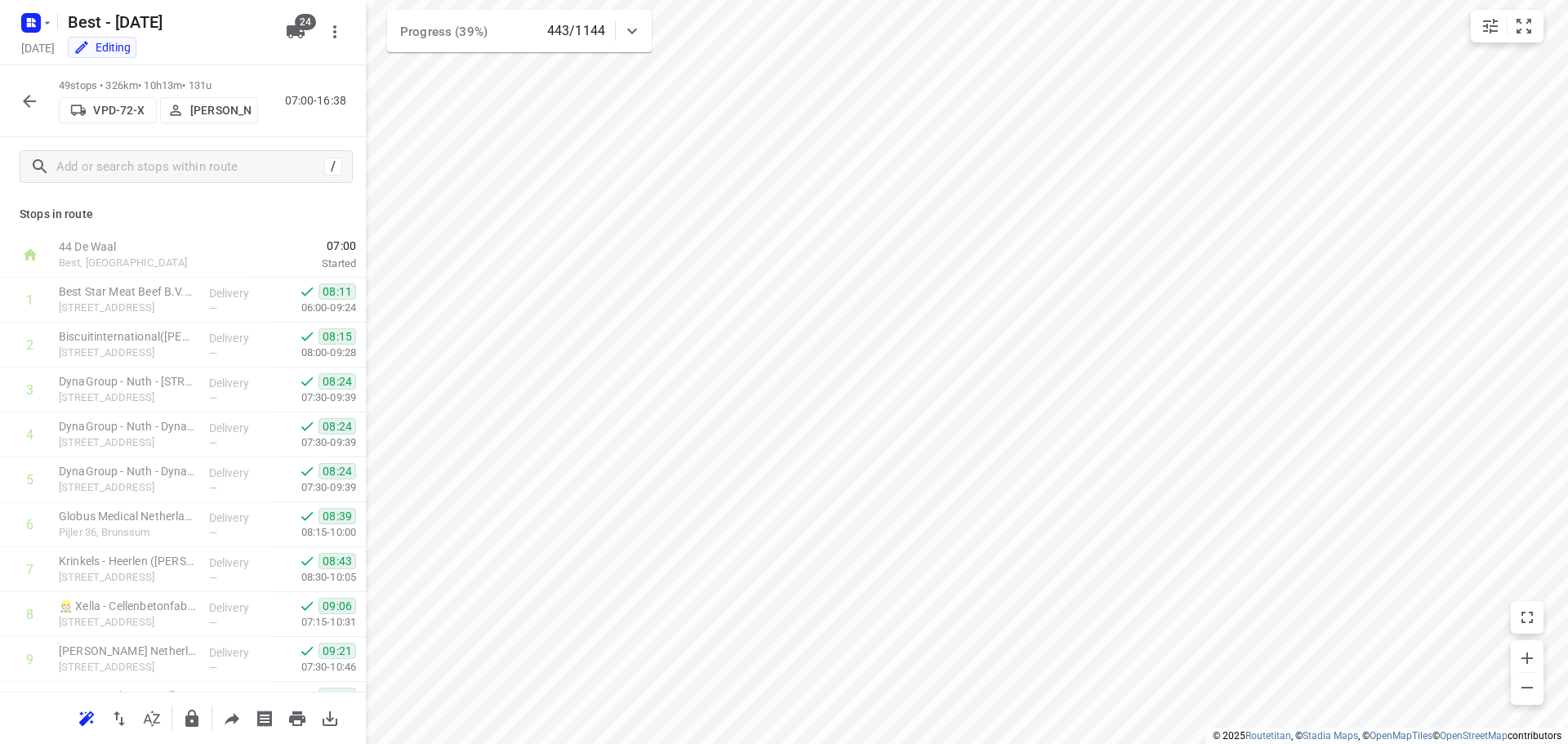
click at [18, 109] on button "button" at bounding box center [29, 100] width 33 height 33
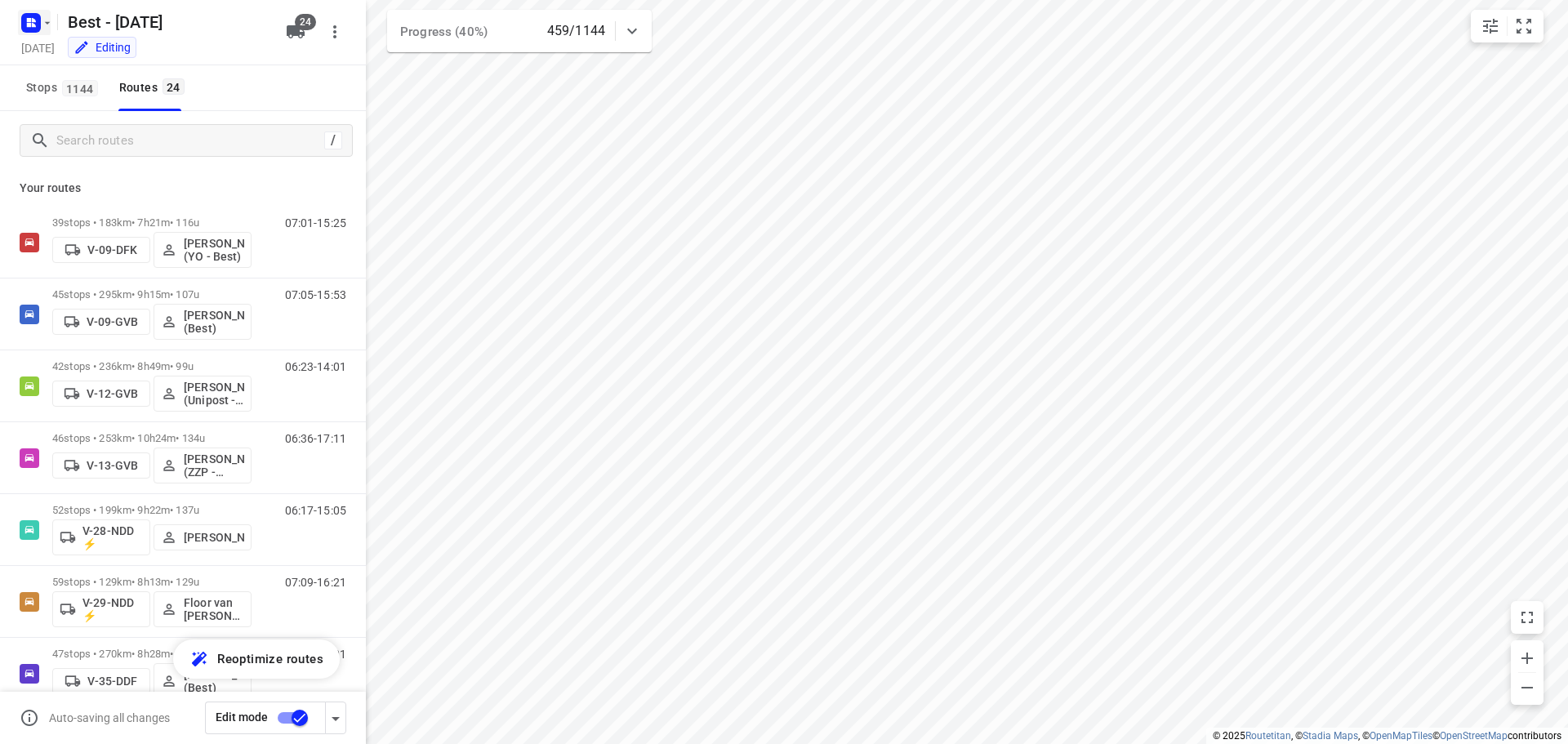
click at [35, 31] on rect "button" at bounding box center [31, 22] width 20 height 20
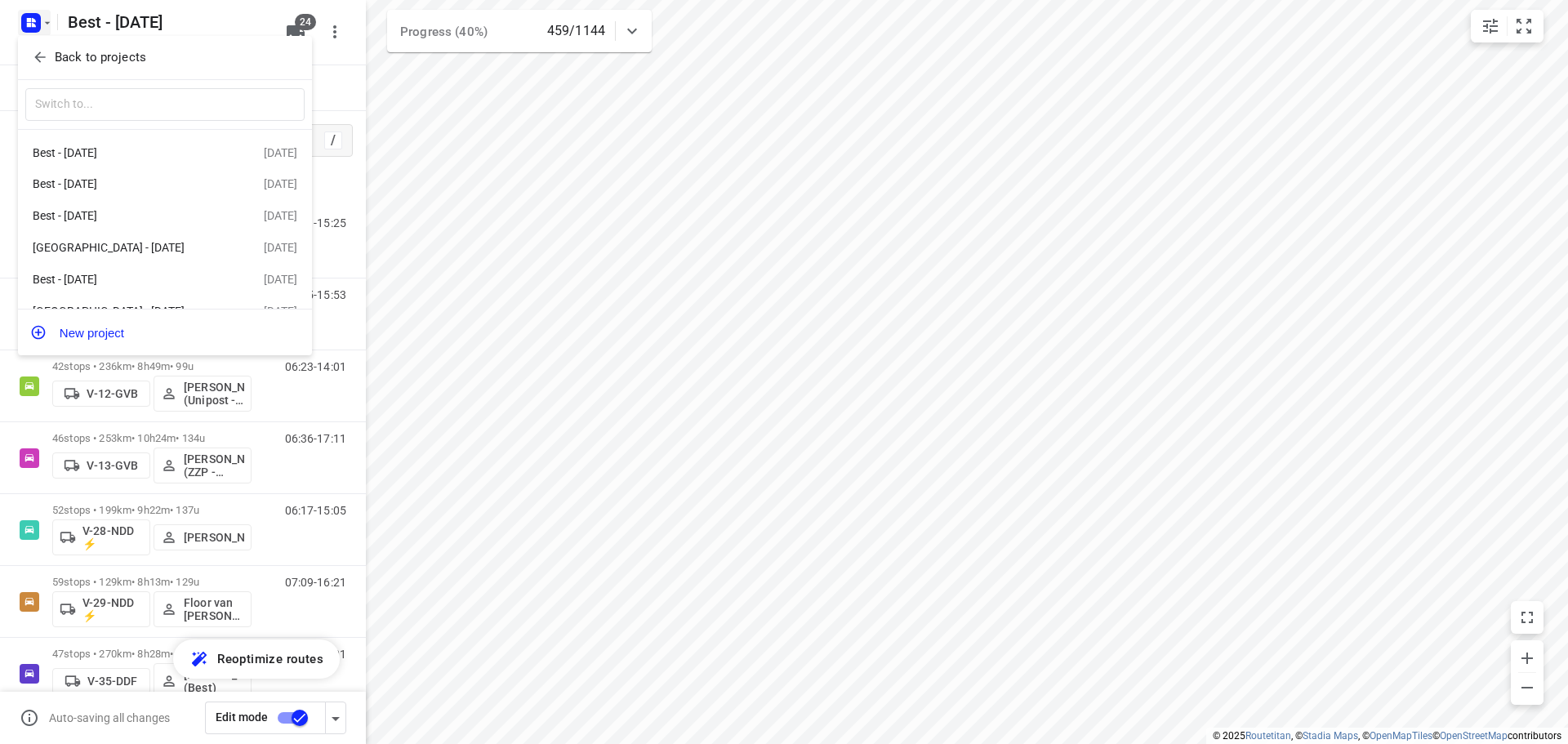
click at [37, 60] on icon "button" at bounding box center [40, 58] width 17 height 17
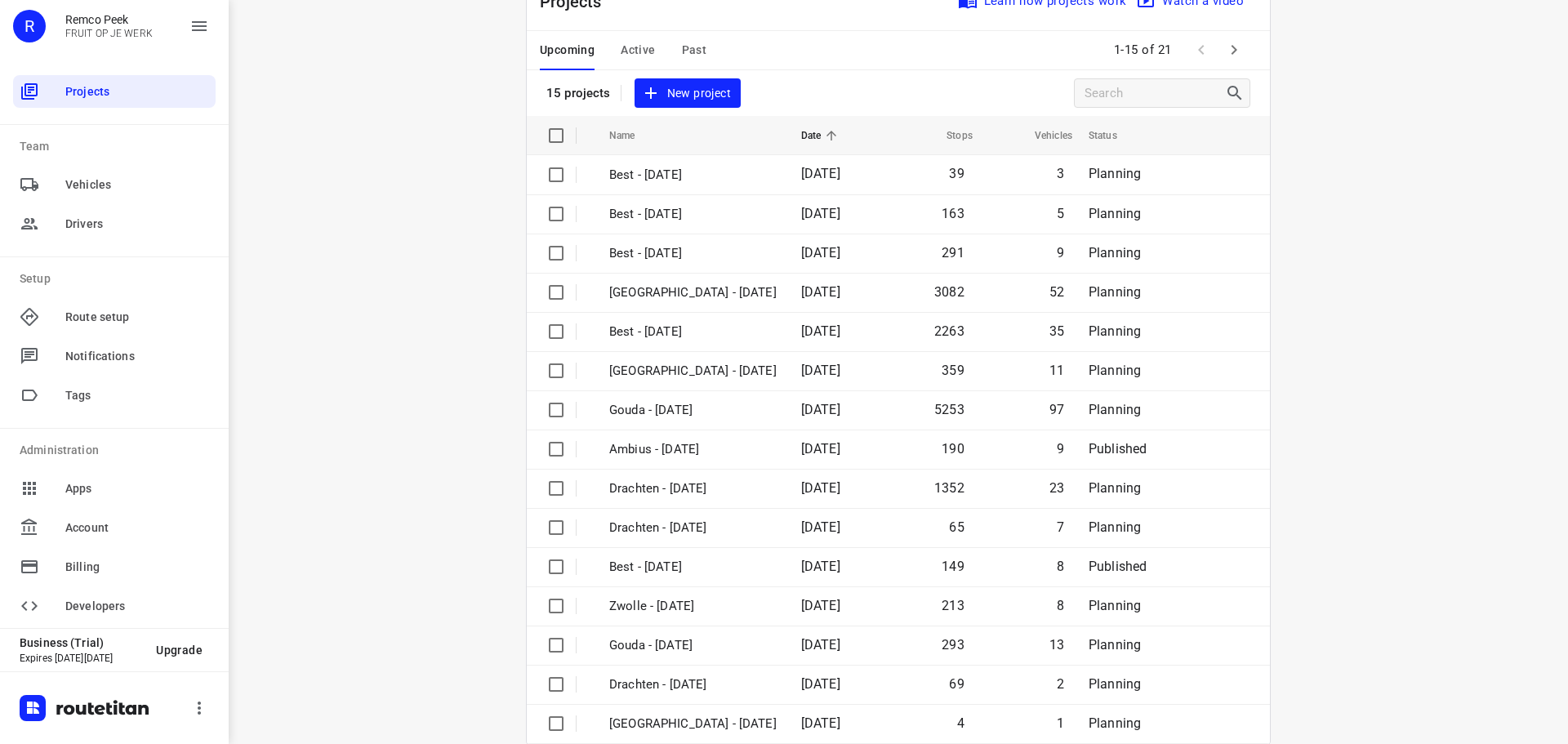
scroll to position [82, 0]
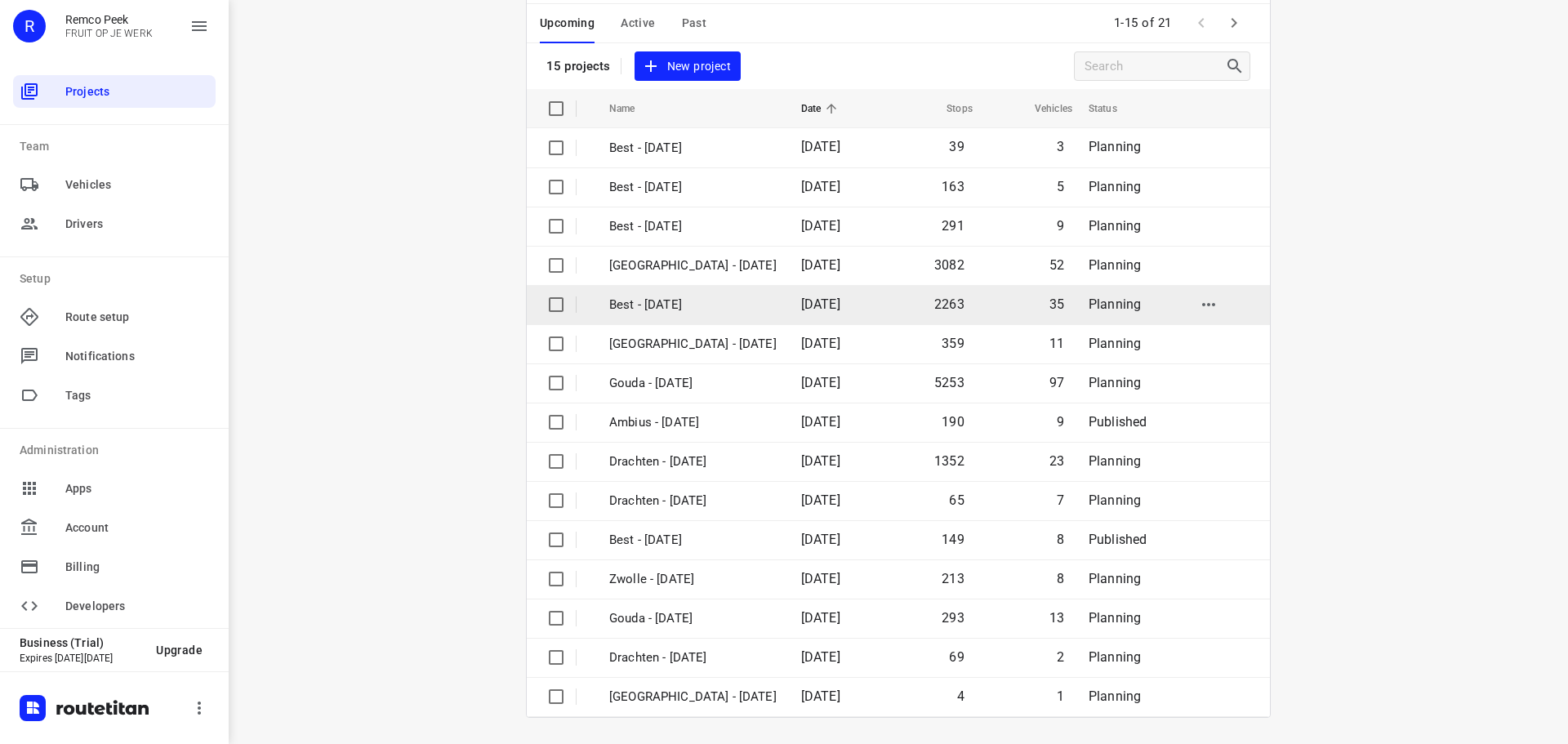
click at [737, 309] on td "Best - [DATE]" at bounding box center [691, 305] width 195 height 39
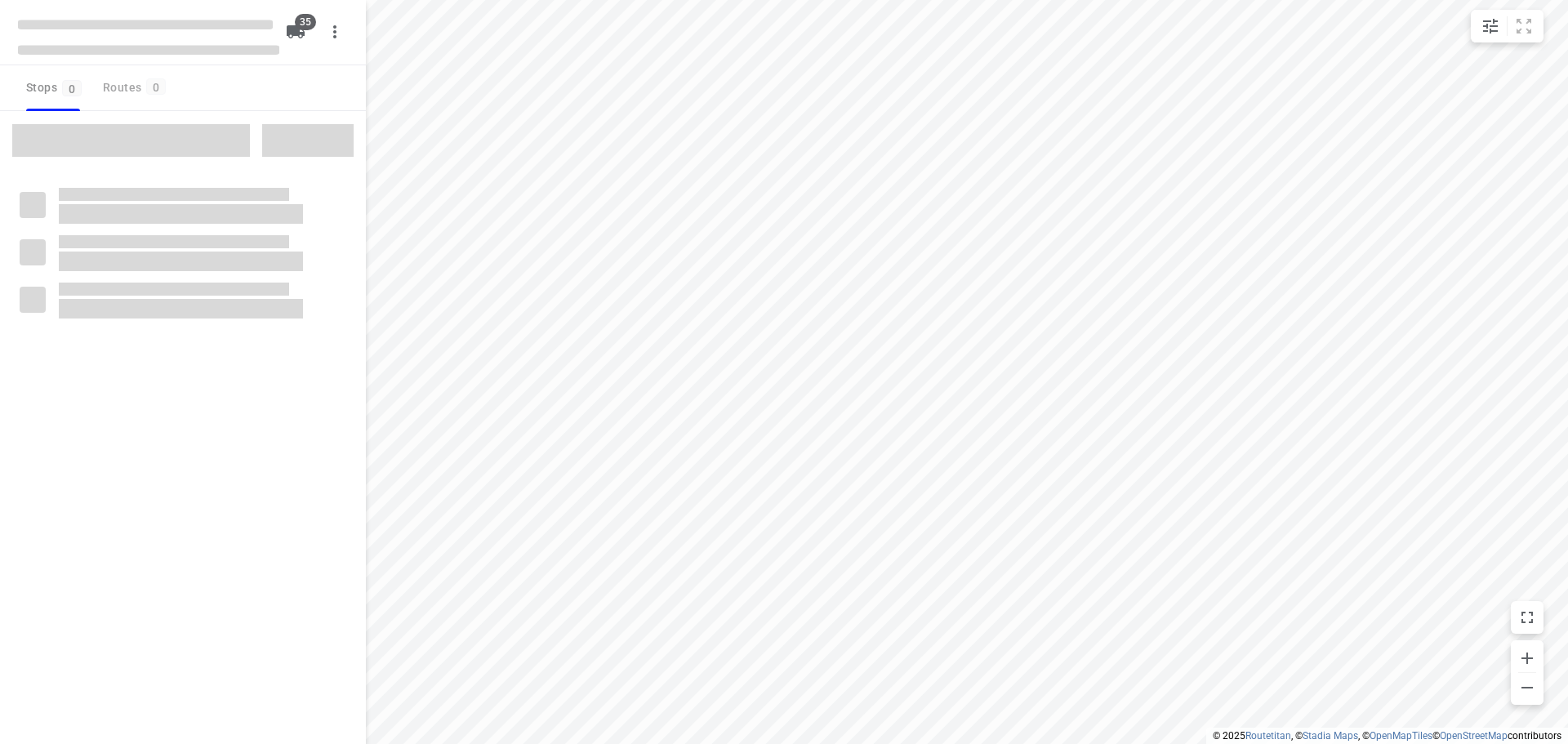
checkbox input "true"
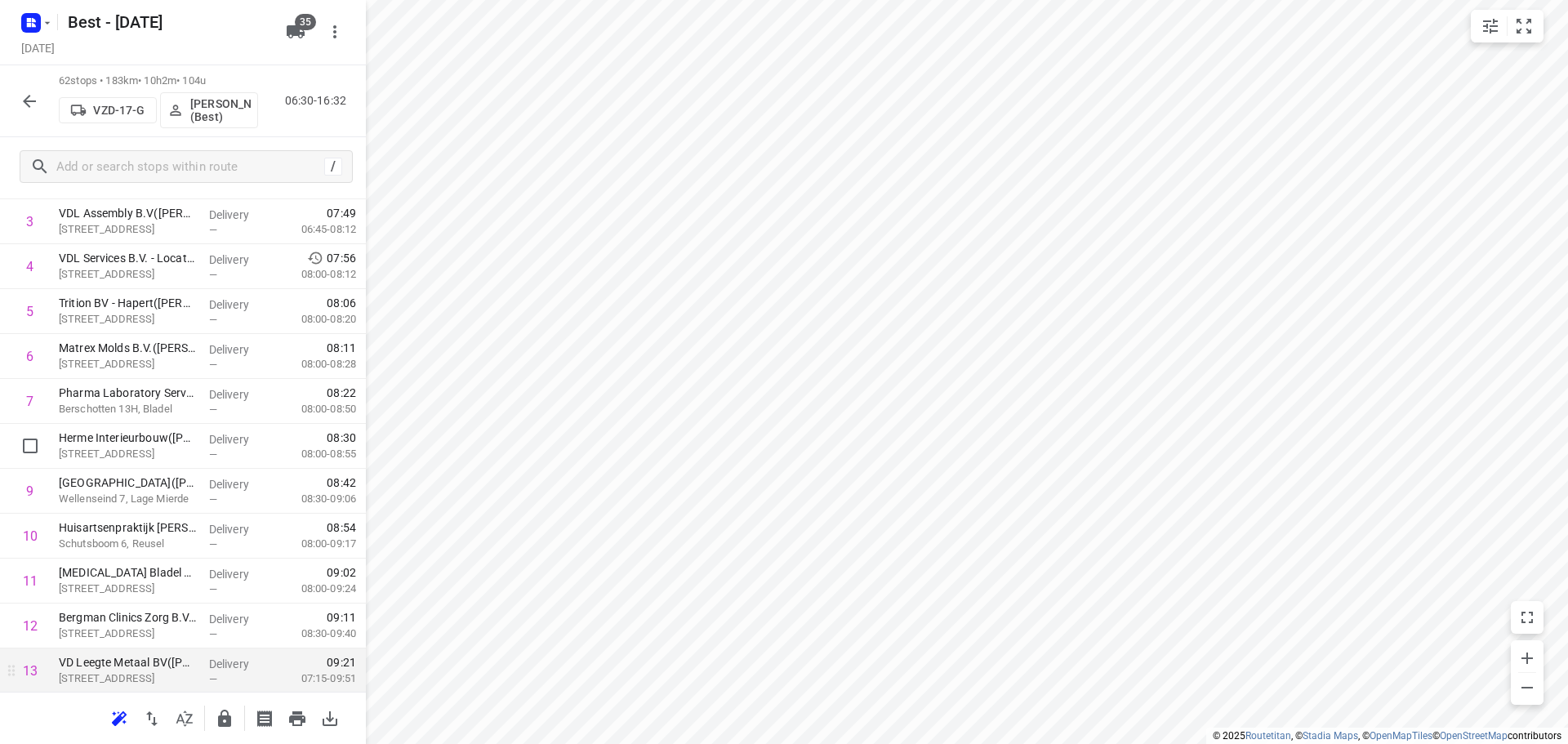
scroll to position [176, 0]
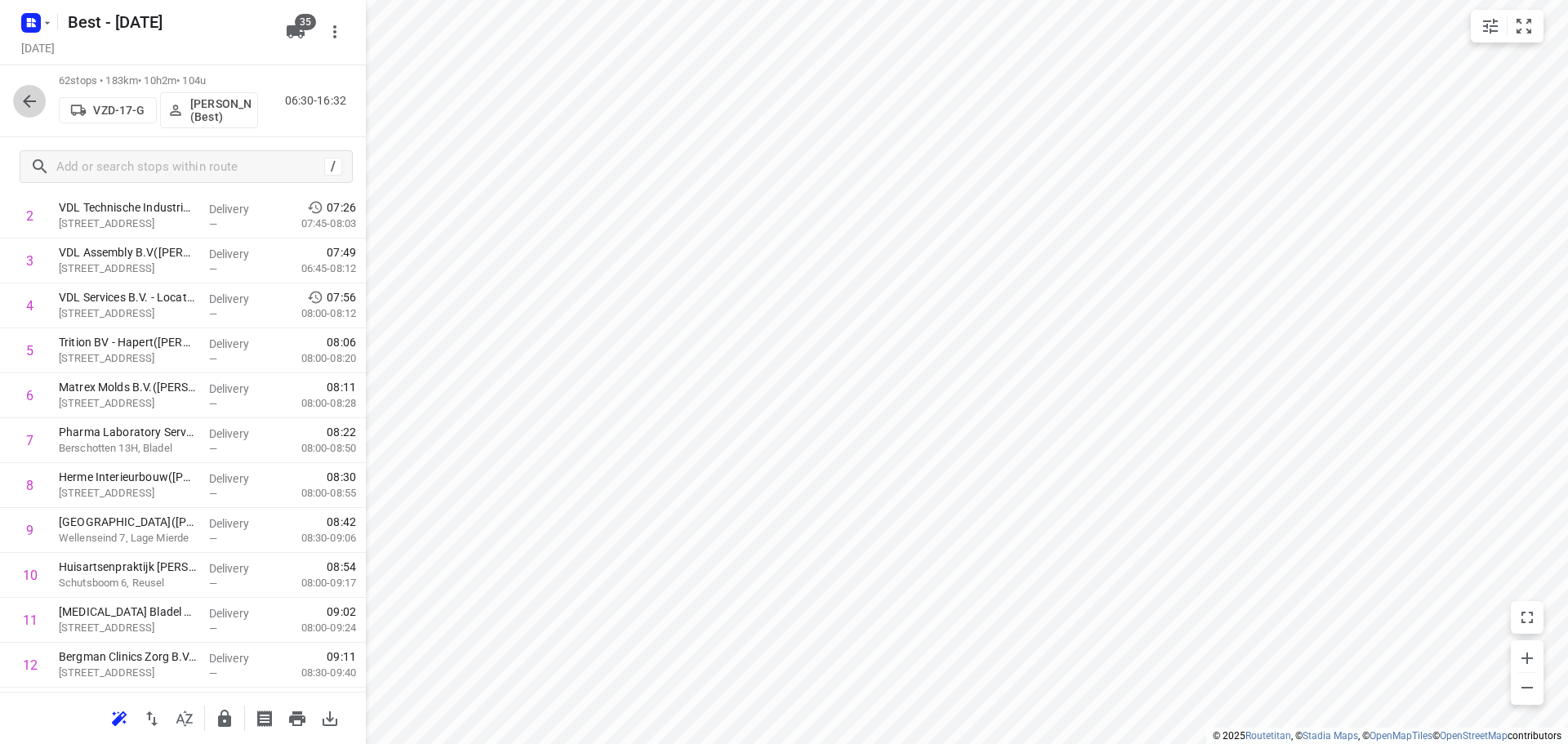
click at [30, 102] on icon "button" at bounding box center [29, 100] width 20 height 20
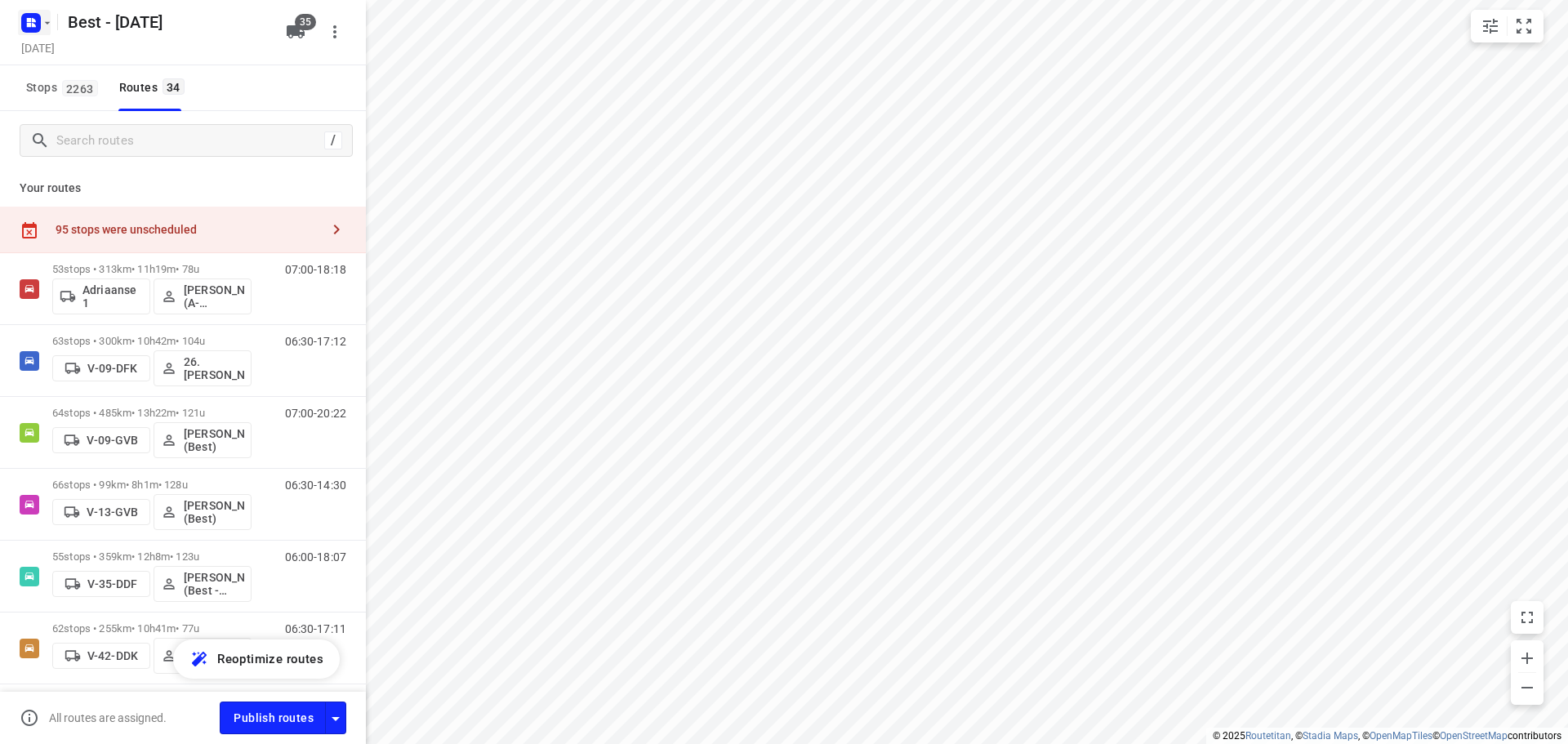
click at [36, 35] on icon "button" at bounding box center [31, 23] width 26 height 26
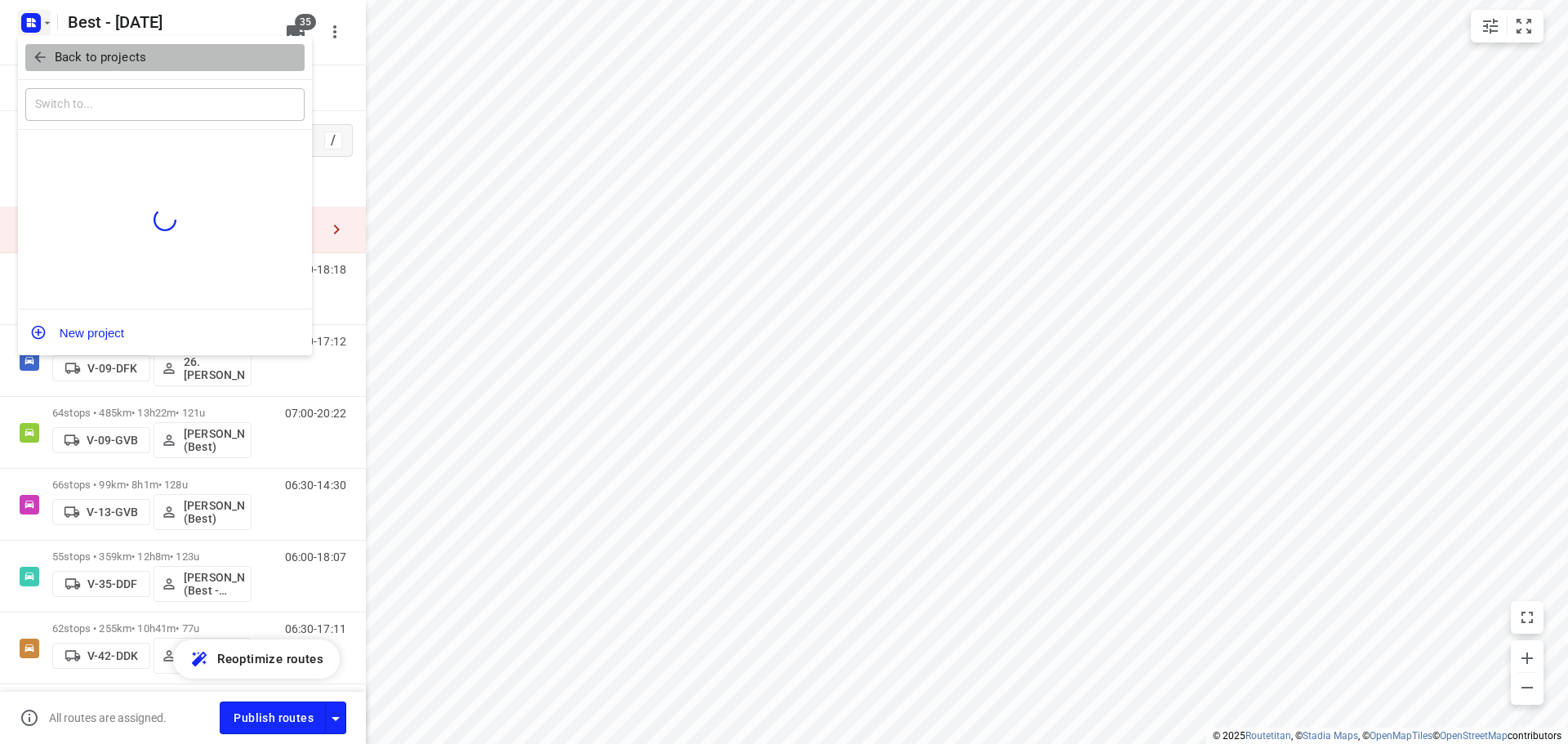
click at [38, 71] on button "Back to projects" at bounding box center [165, 57] width 279 height 27
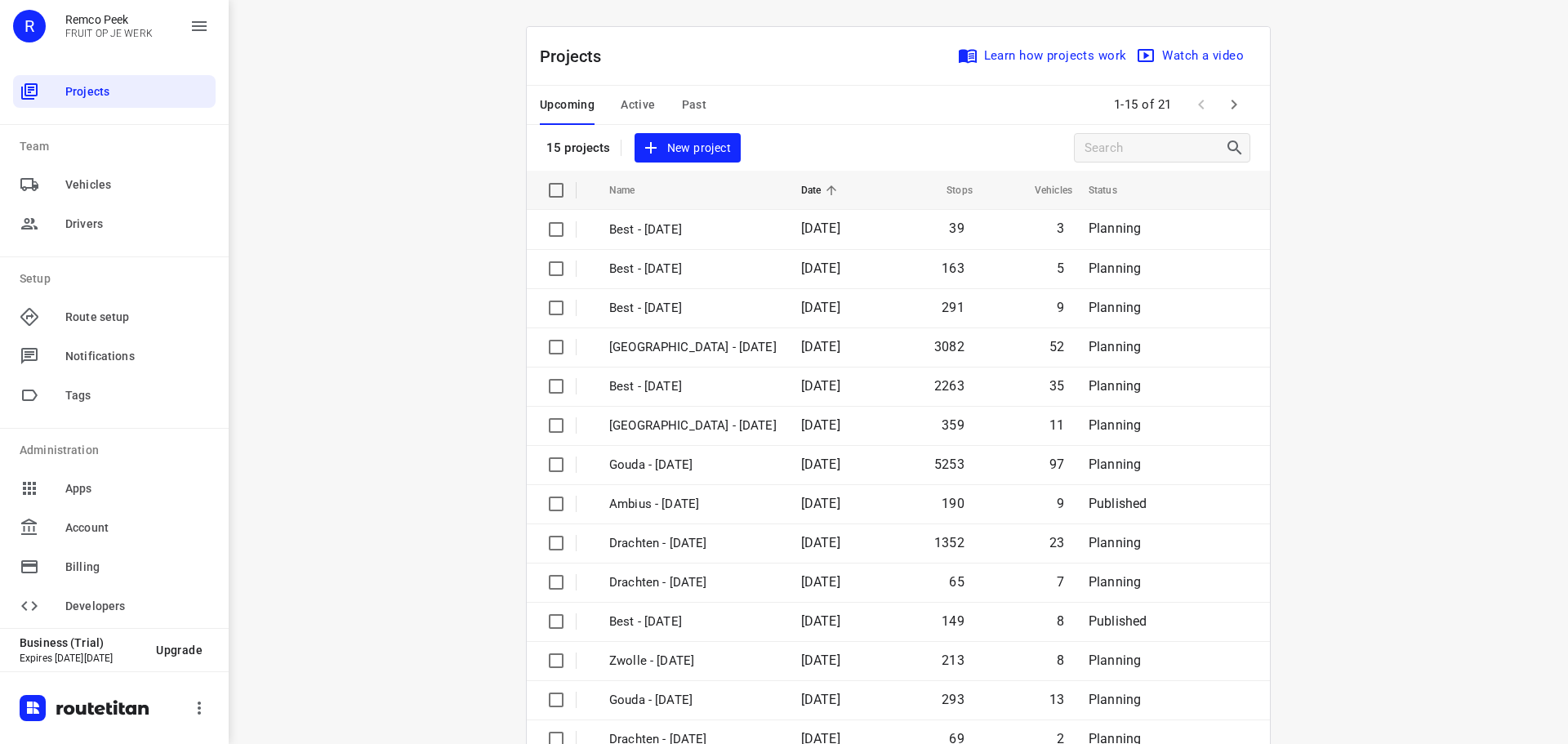
click at [654, 86] on div "Upcoming Active Past" at bounding box center [636, 105] width 193 height 39
click at [630, 111] on span "Active" at bounding box center [638, 105] width 34 height 20
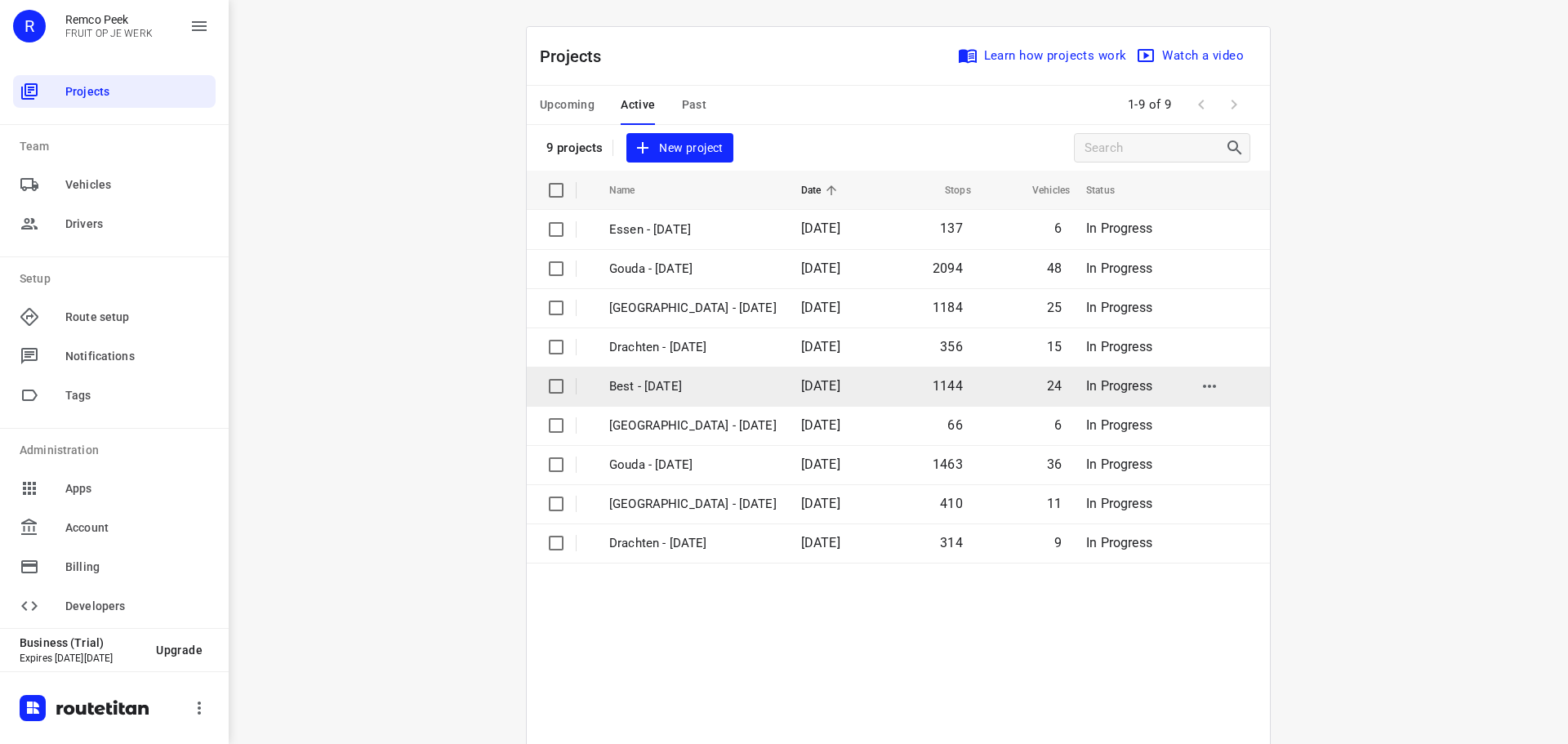
click at [652, 391] on p "Best - [DATE]" at bounding box center [693, 387] width 167 height 19
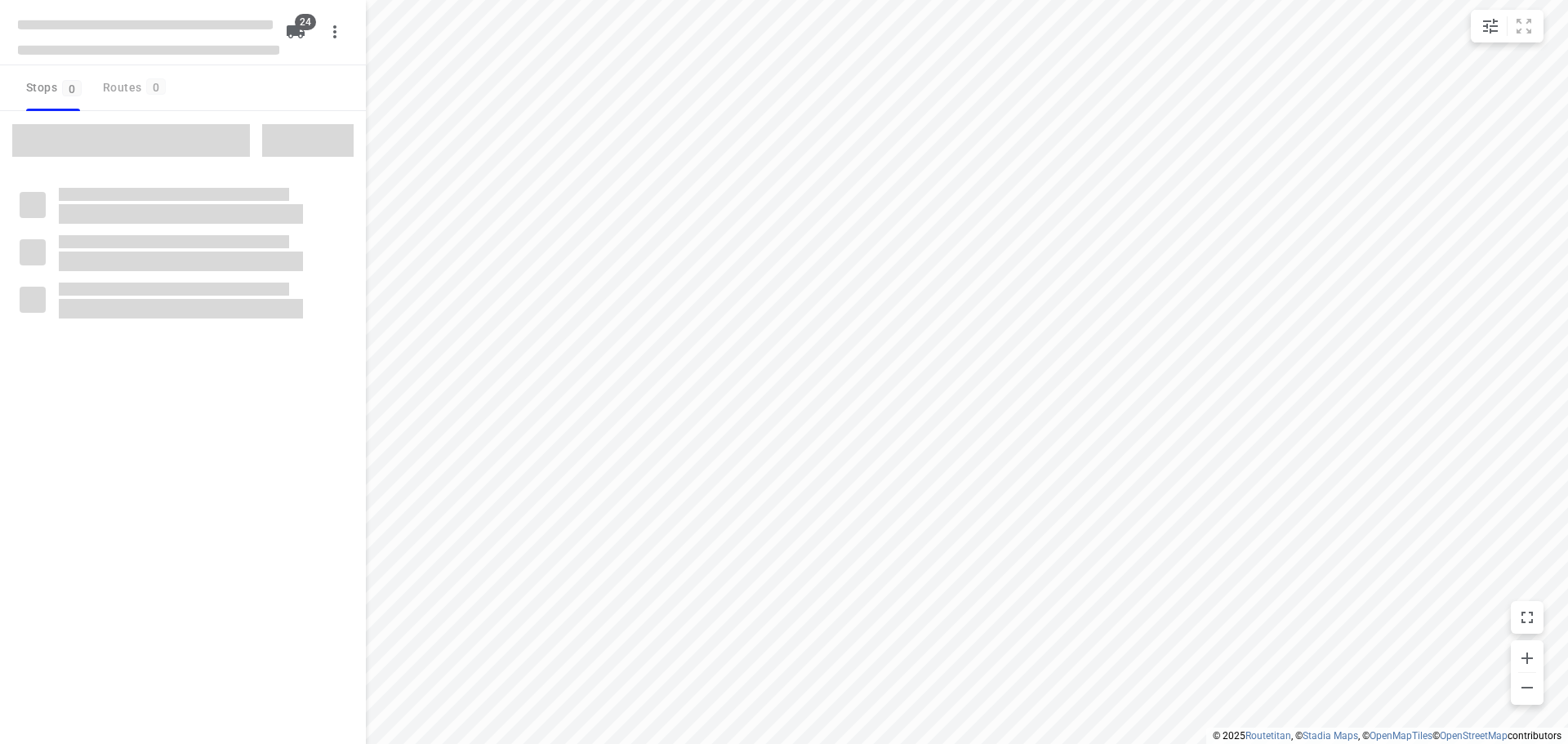
checkbox input "true"
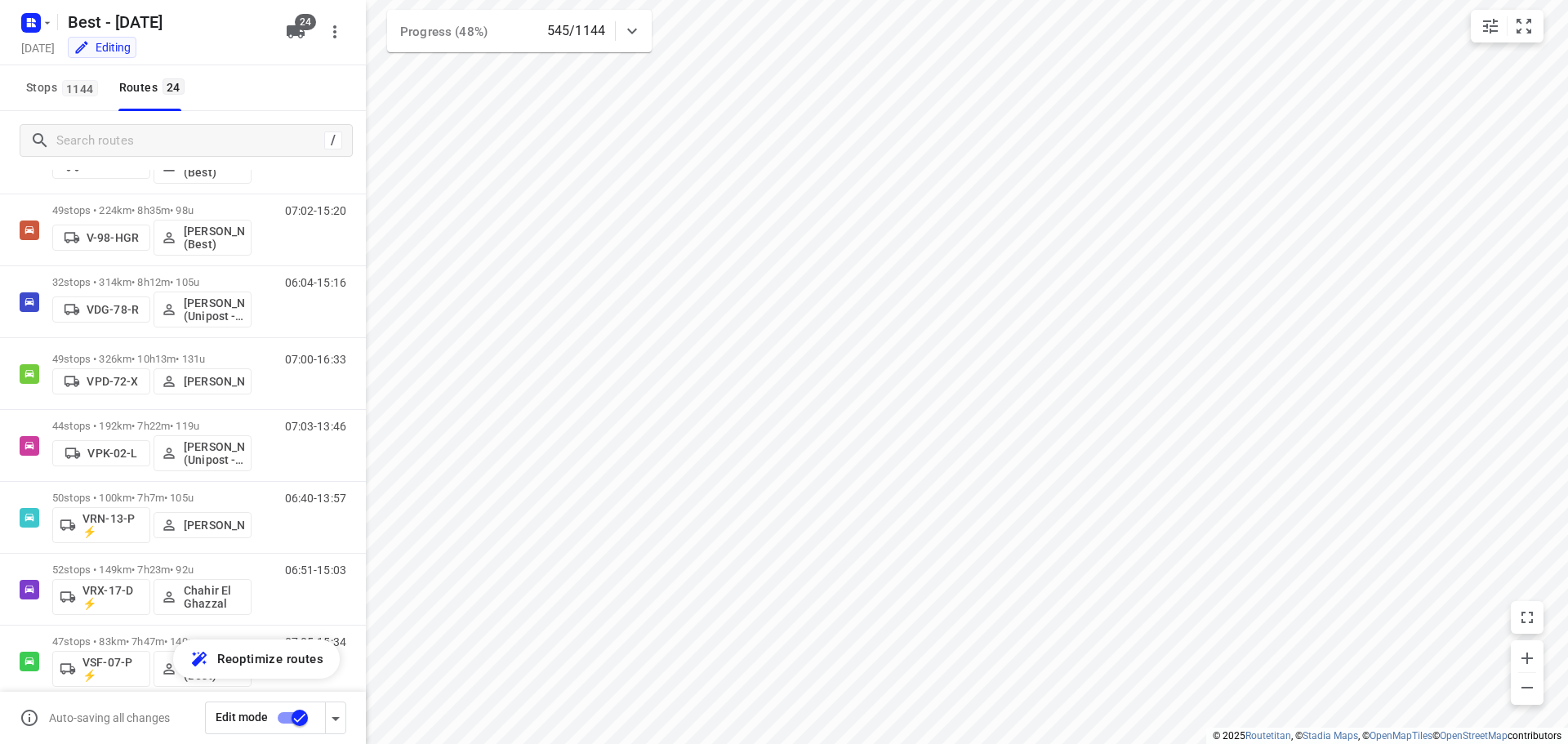
scroll to position [877, 0]
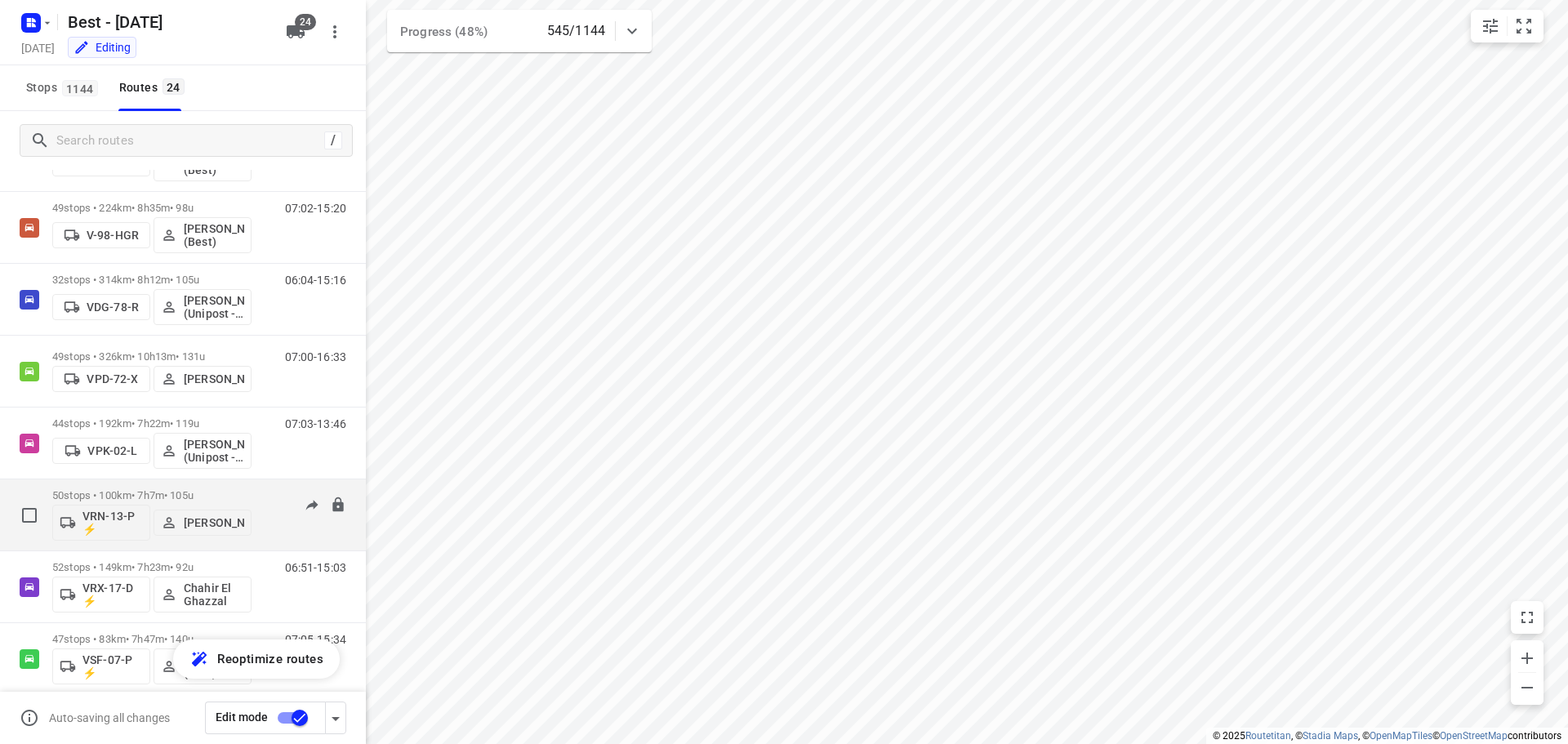
click at [183, 499] on p "50 stops • 100km • 7h7m • 105u" at bounding box center [152, 495] width 199 height 12
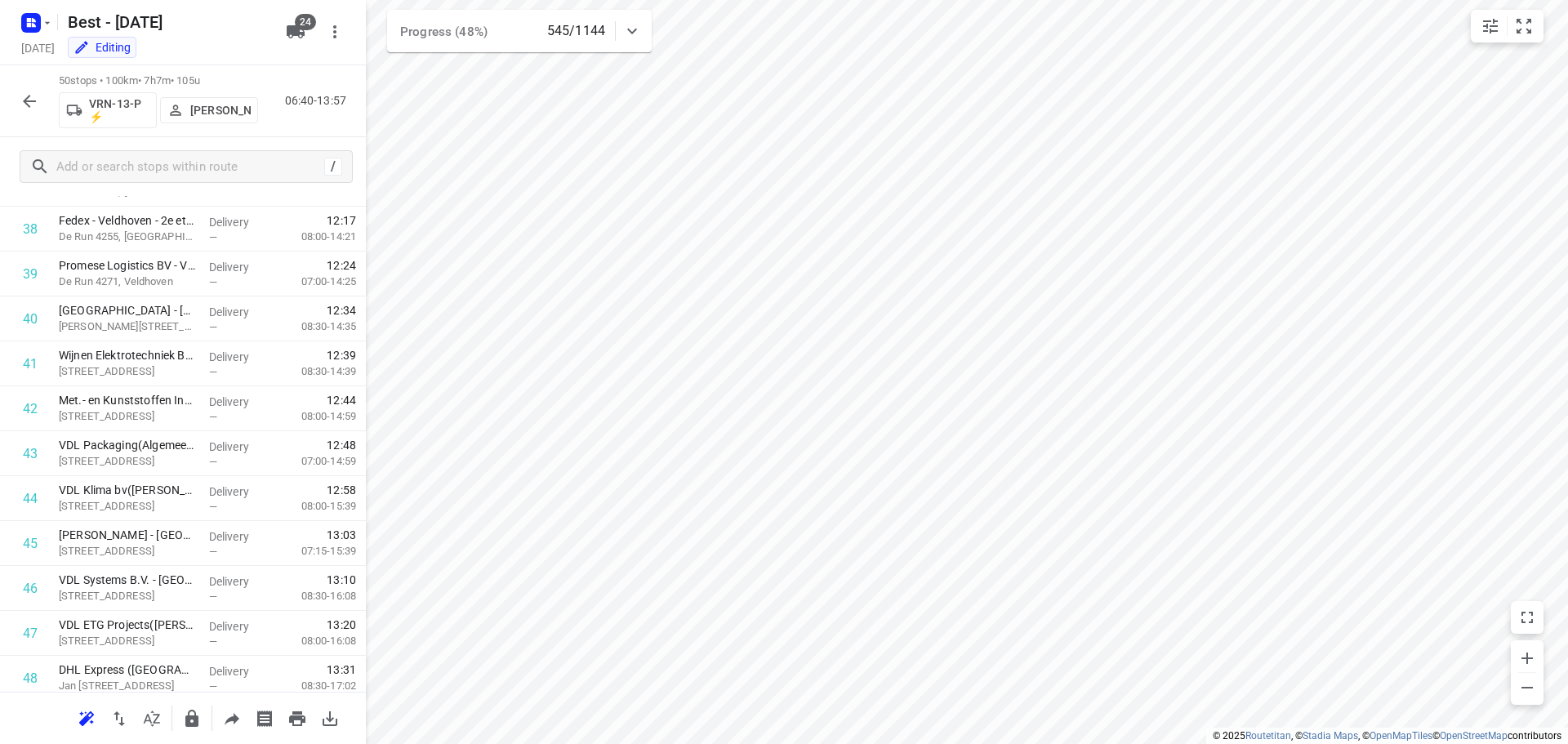
scroll to position [1877, 0]
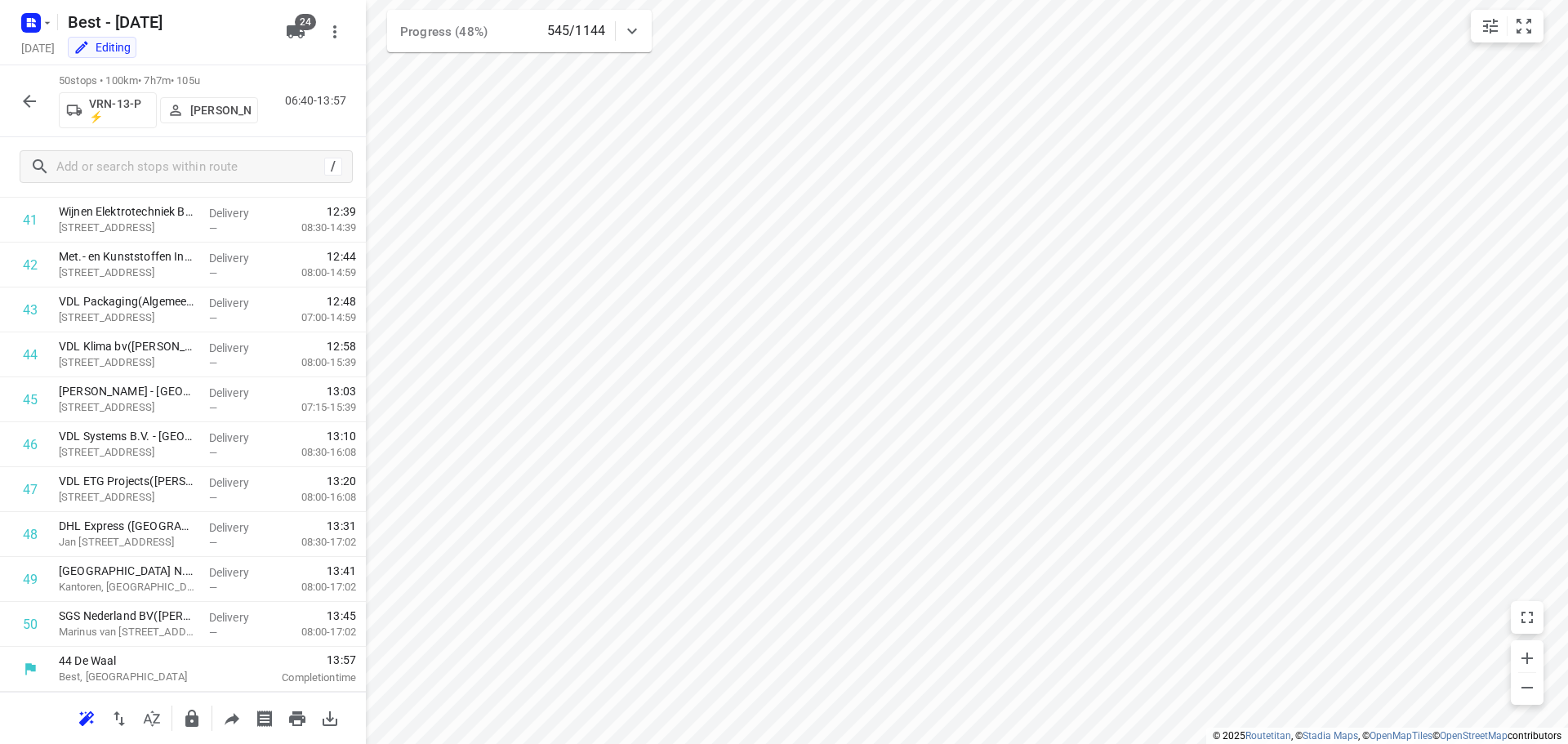
click at [10, 114] on div "50 stops • 100km • 7h7m • 105u VRN-13-P ⚡ [PERSON_NAME] 06:40-13:57" at bounding box center [183, 100] width 366 height 72
click at [20, 104] on icon "button" at bounding box center [29, 100] width 20 height 20
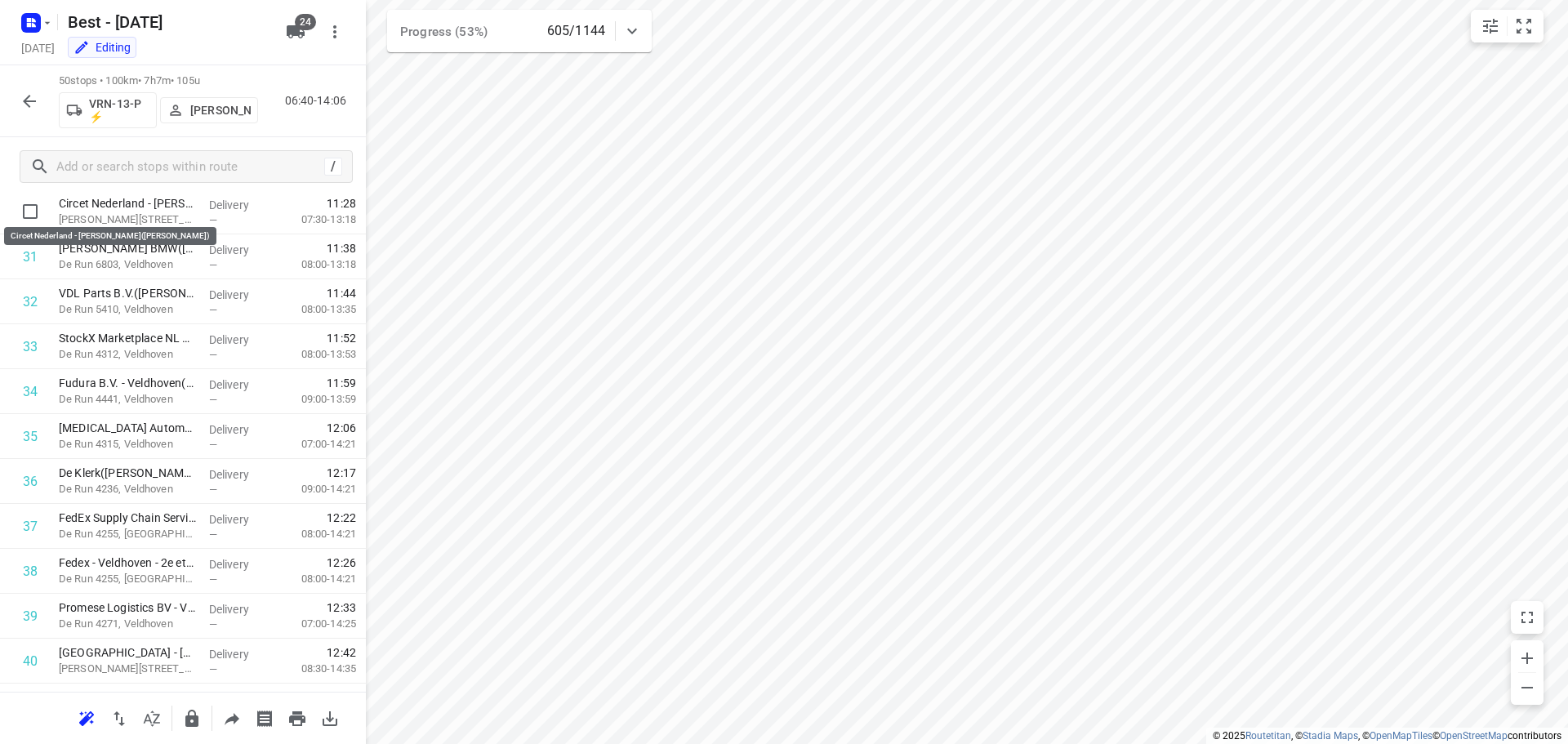
scroll to position [1387, 0]
click at [33, 104] on icon "button" at bounding box center [29, 100] width 20 height 20
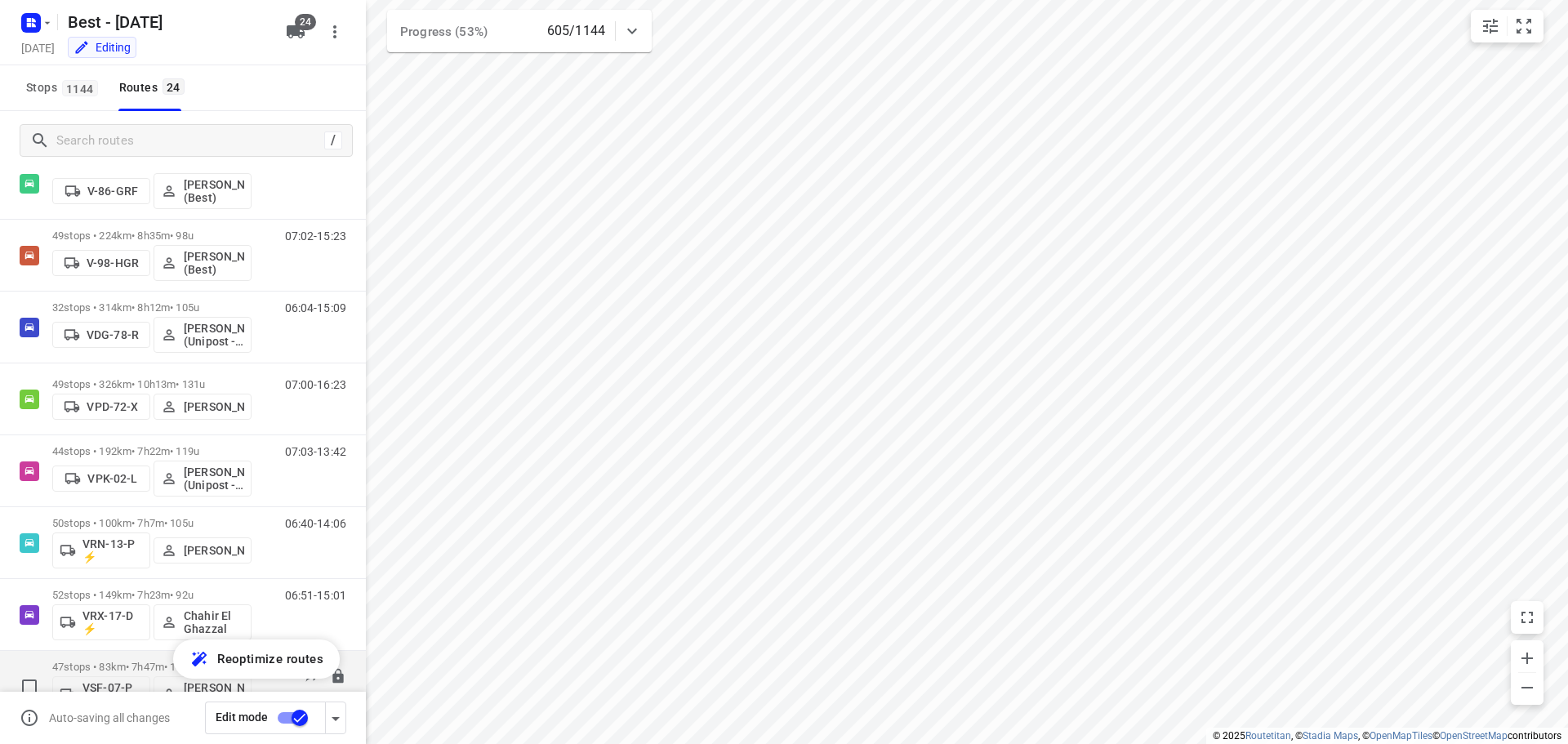
scroll to position [848, 0]
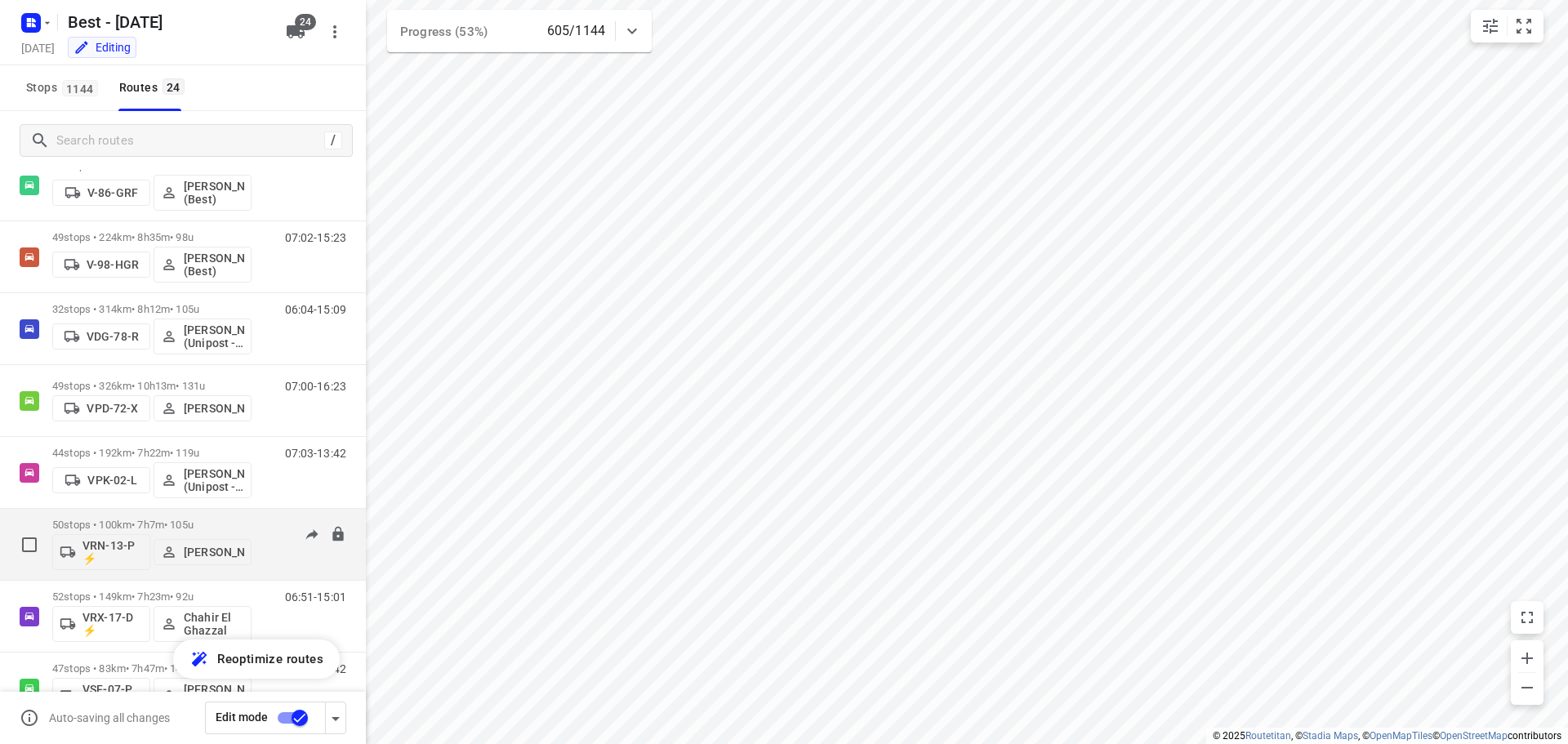
click at [140, 521] on p "50 stops • 100km • 7h7m • 105u" at bounding box center [152, 525] width 199 height 12
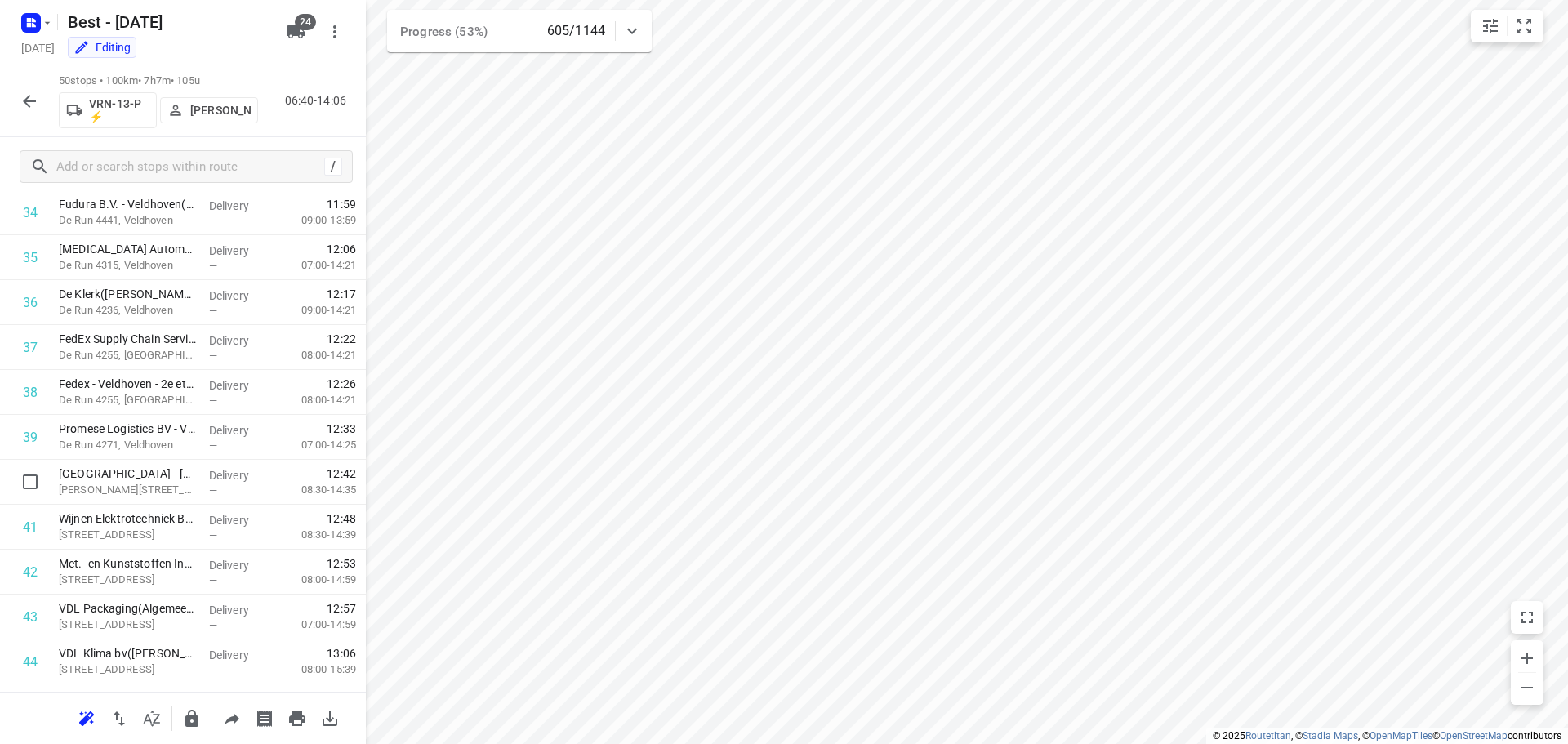
scroll to position [1468, 0]
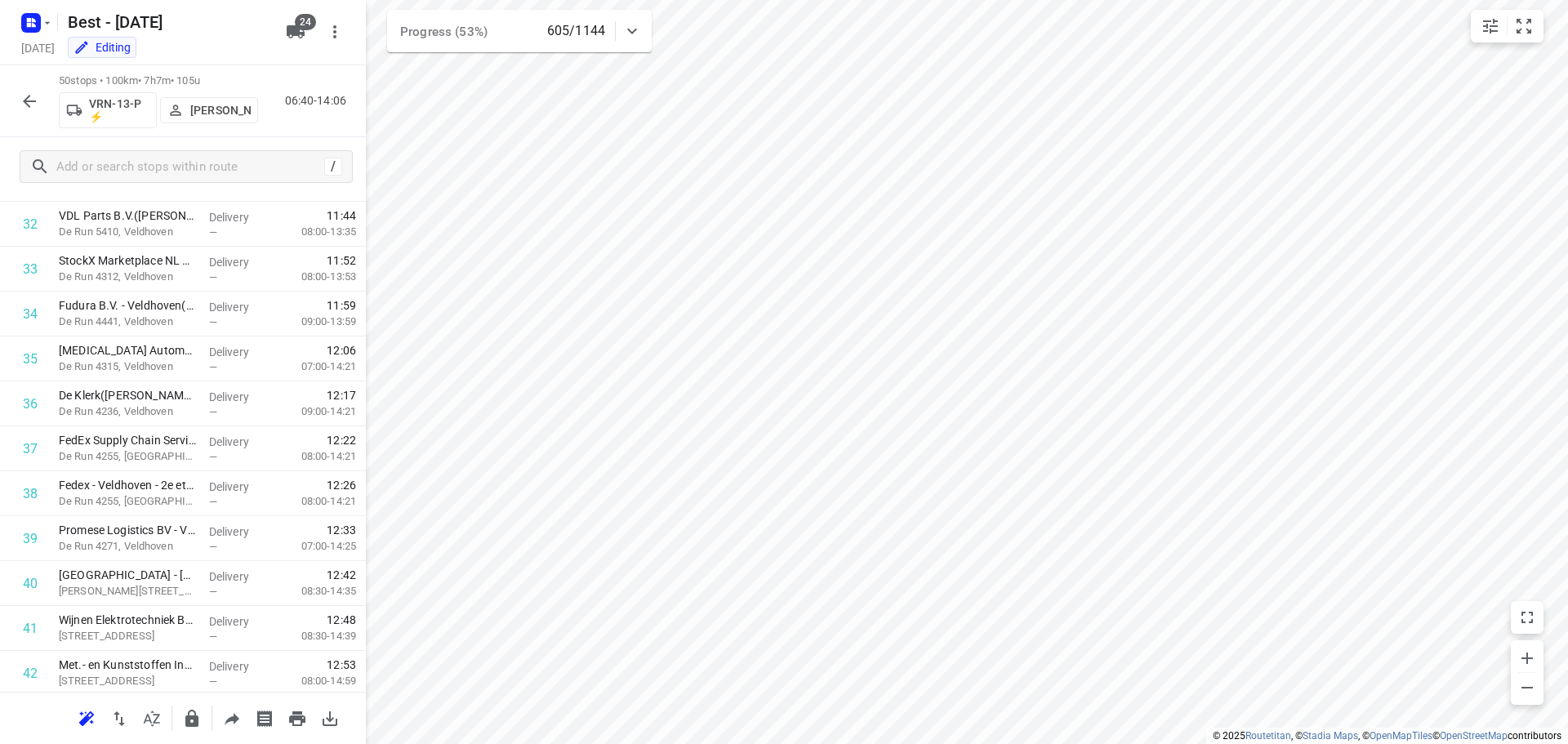
click at [247, 142] on div "/" at bounding box center [183, 166] width 366 height 59
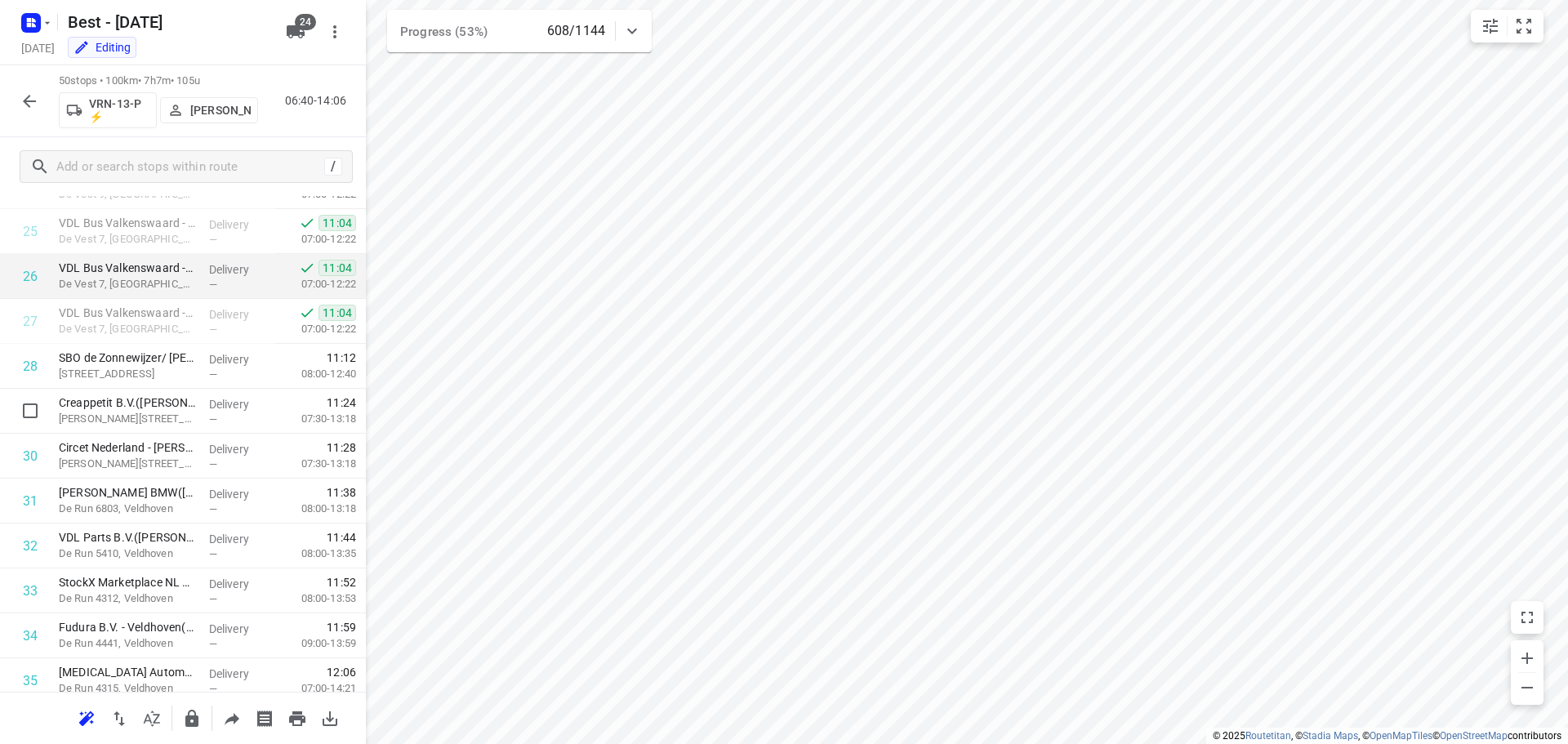
scroll to position [1142, 0]
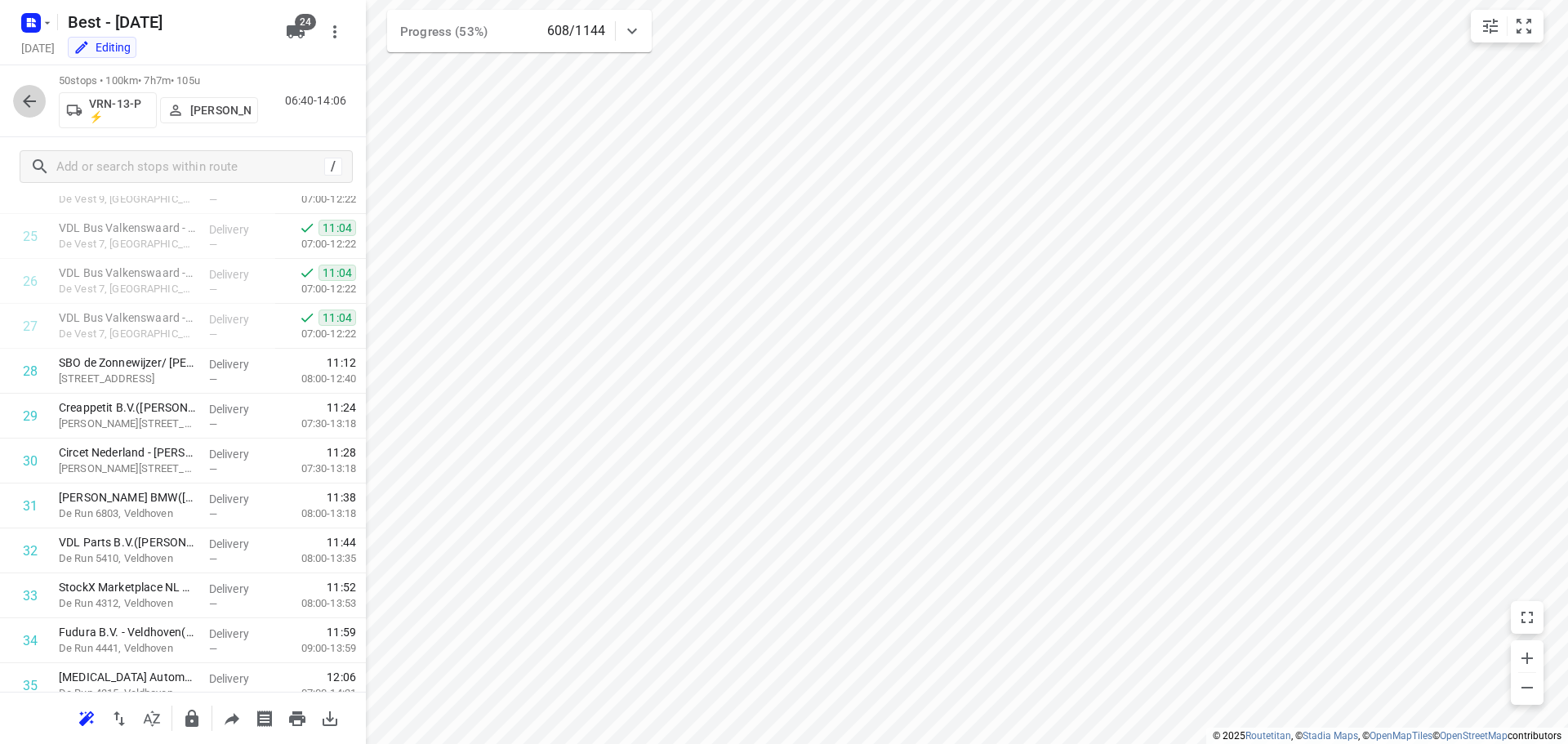
click at [17, 93] on button "button" at bounding box center [29, 100] width 33 height 33
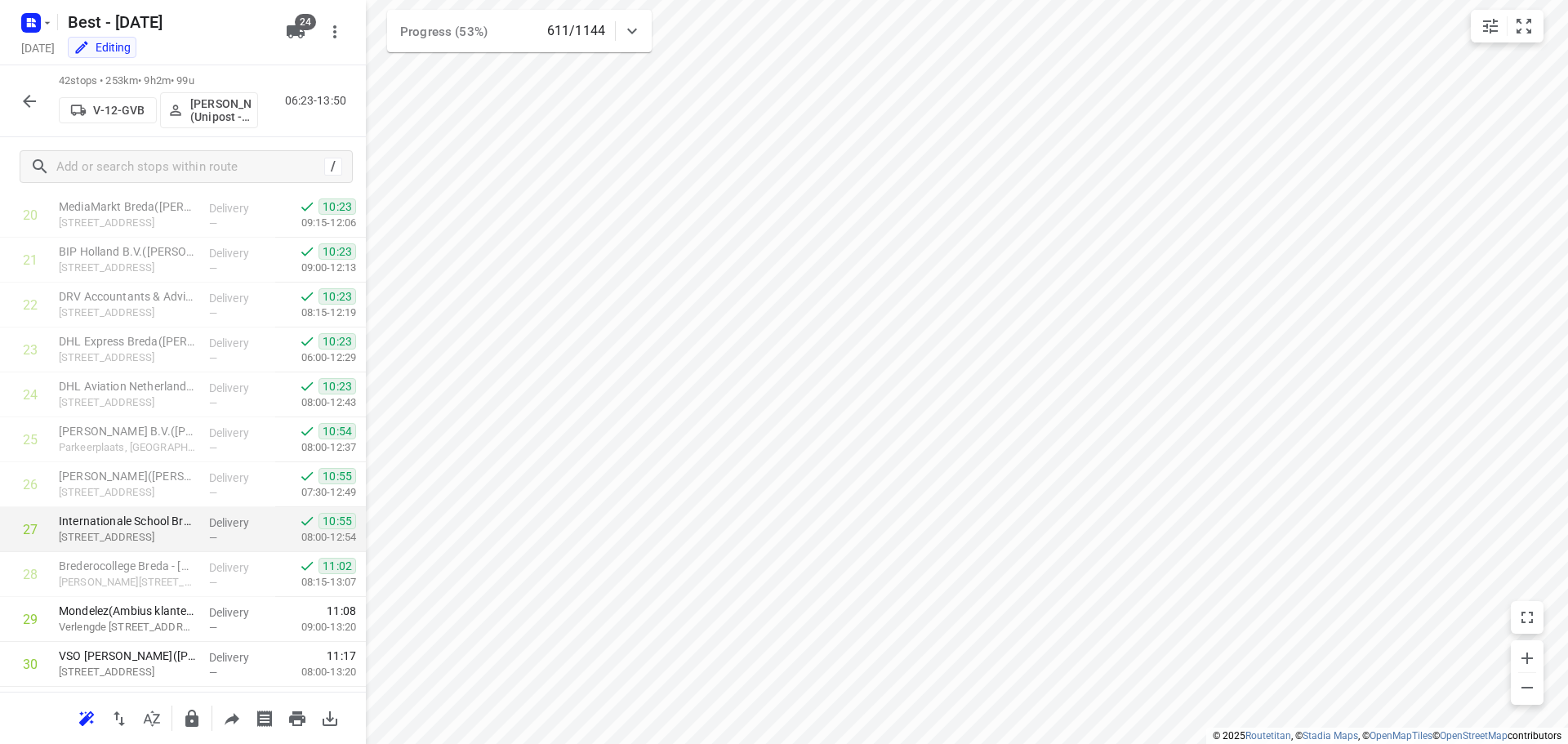
scroll to position [1518, 0]
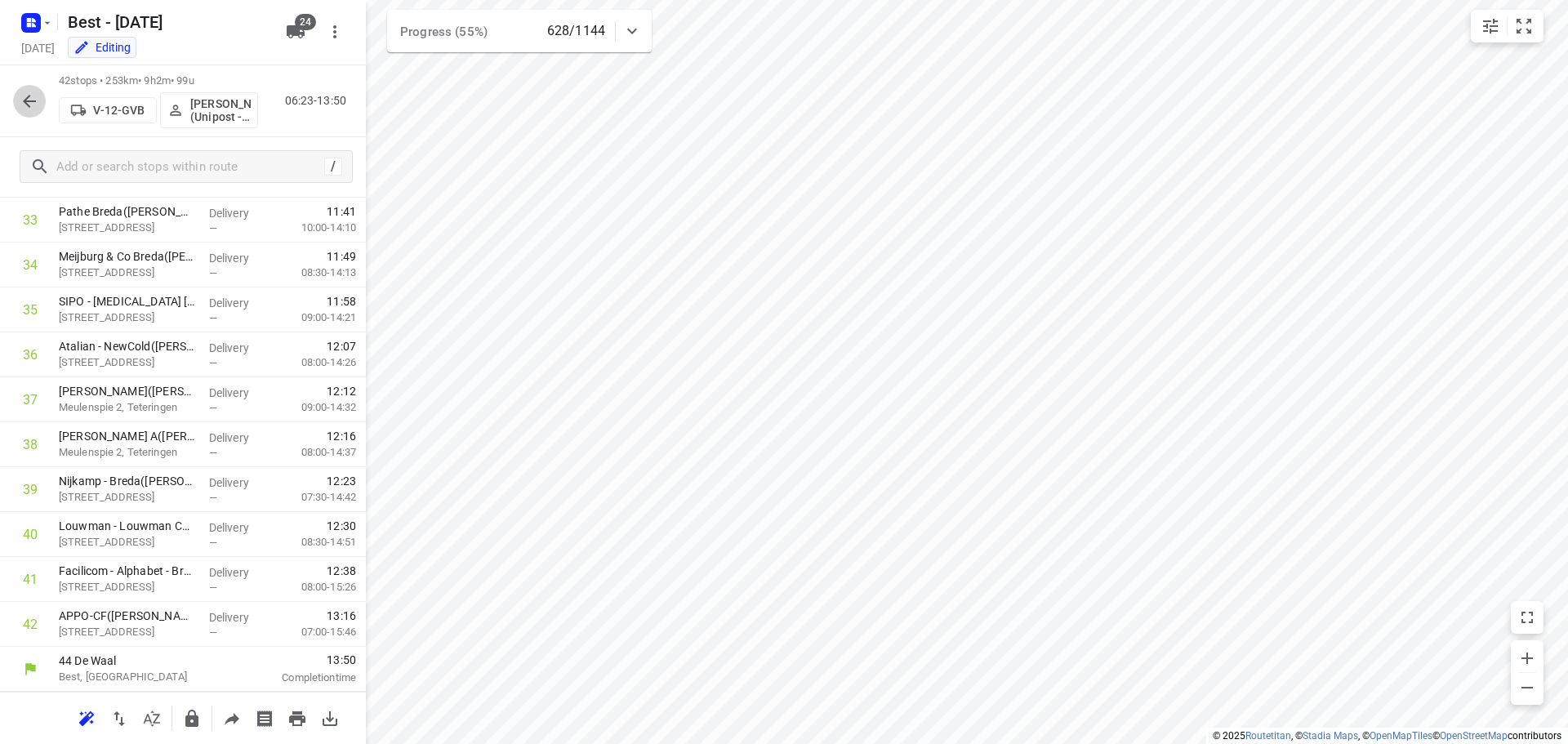
click at [28, 113] on button "button" at bounding box center [29, 100] width 33 height 33
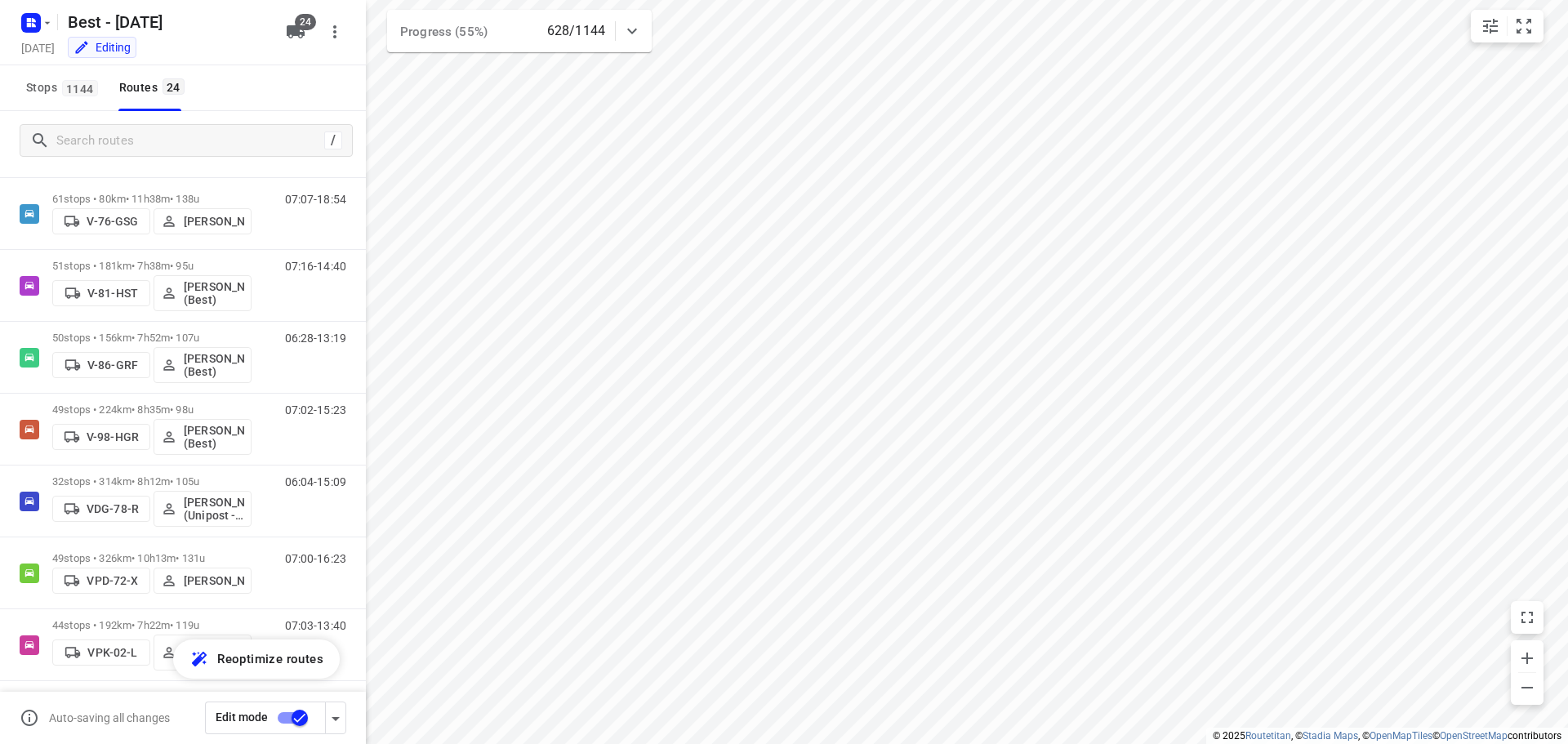
scroll to position [736, 0]
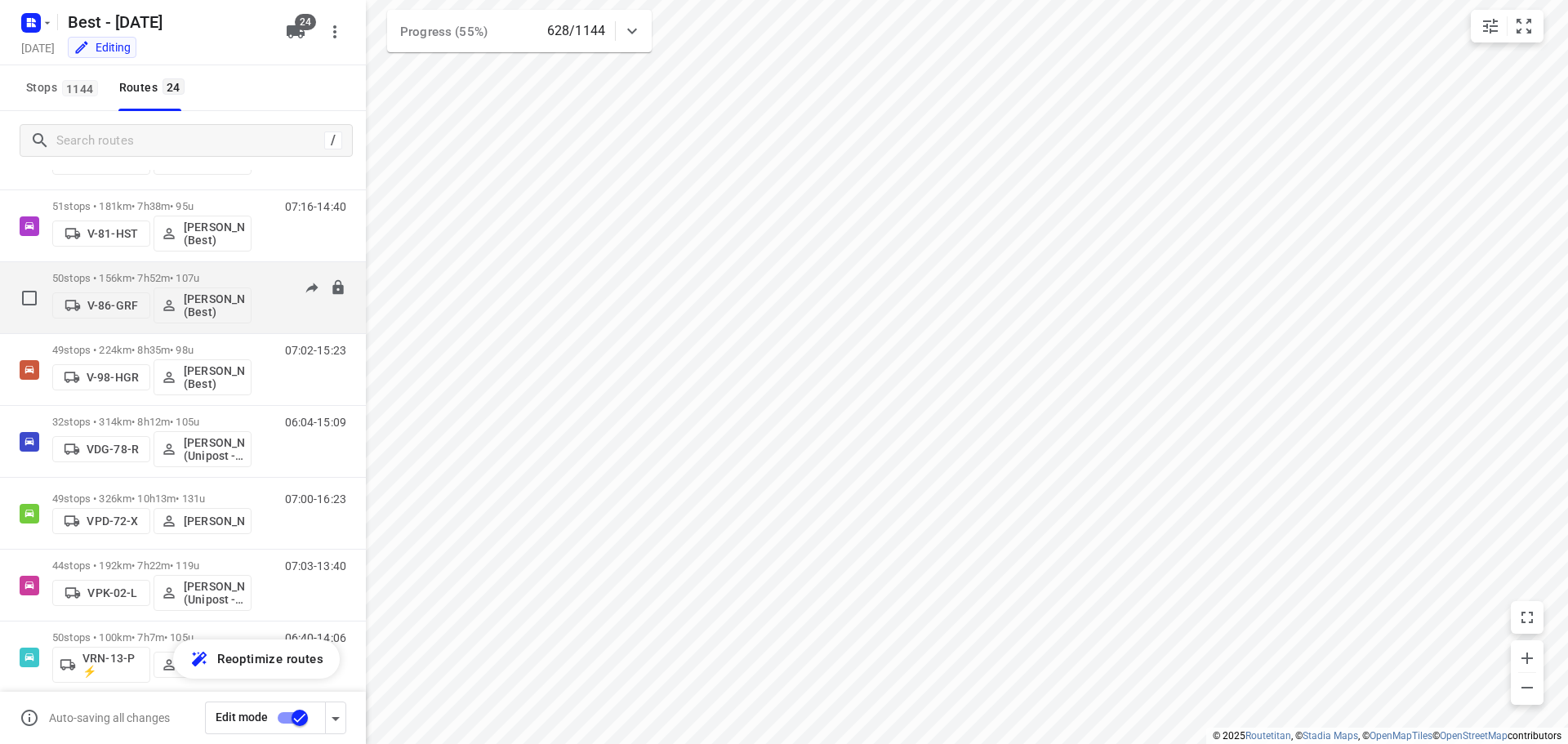
click at [142, 284] on p "50 stops • 156km • 7h52m • 107u" at bounding box center [152, 277] width 199 height 12
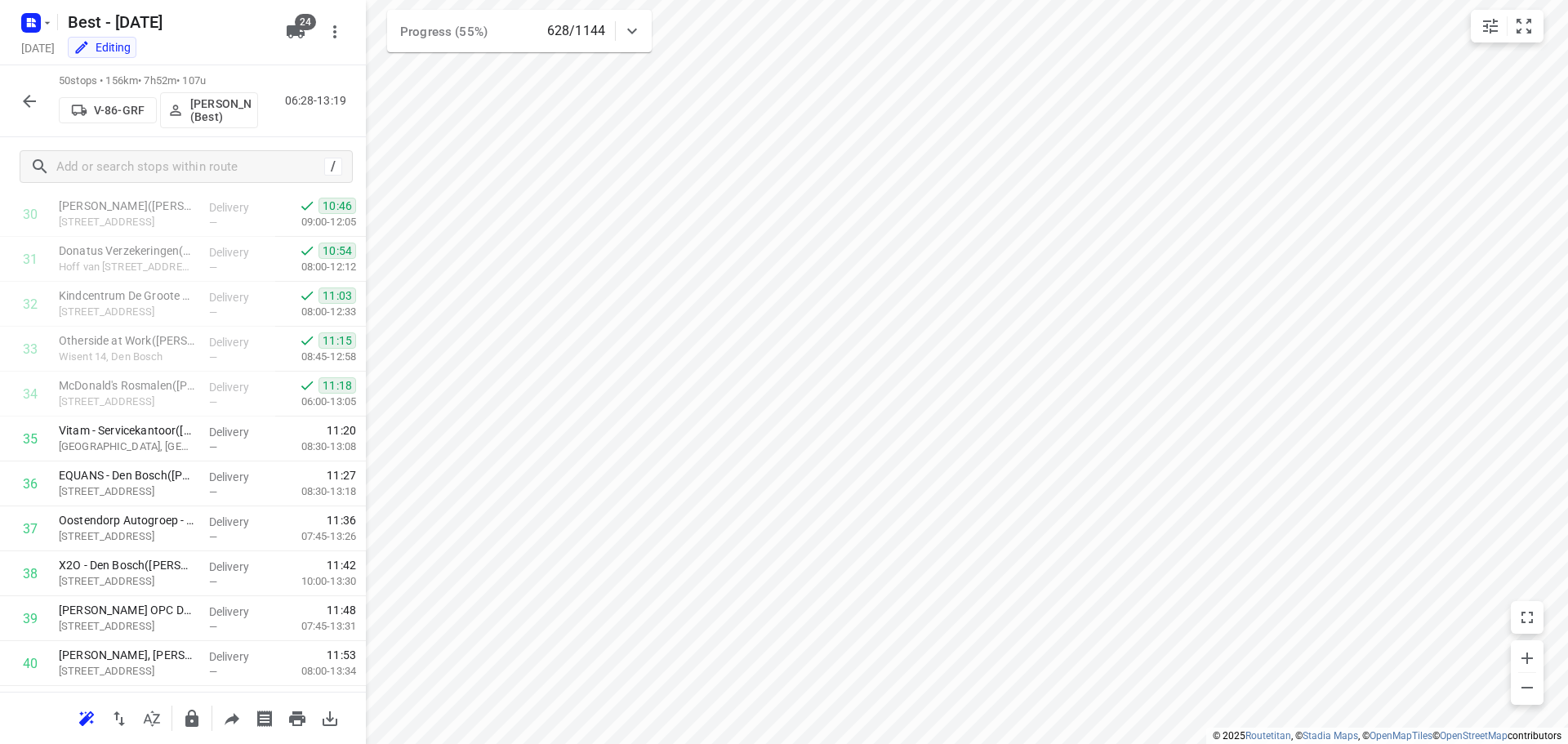
scroll to position [1877, 0]
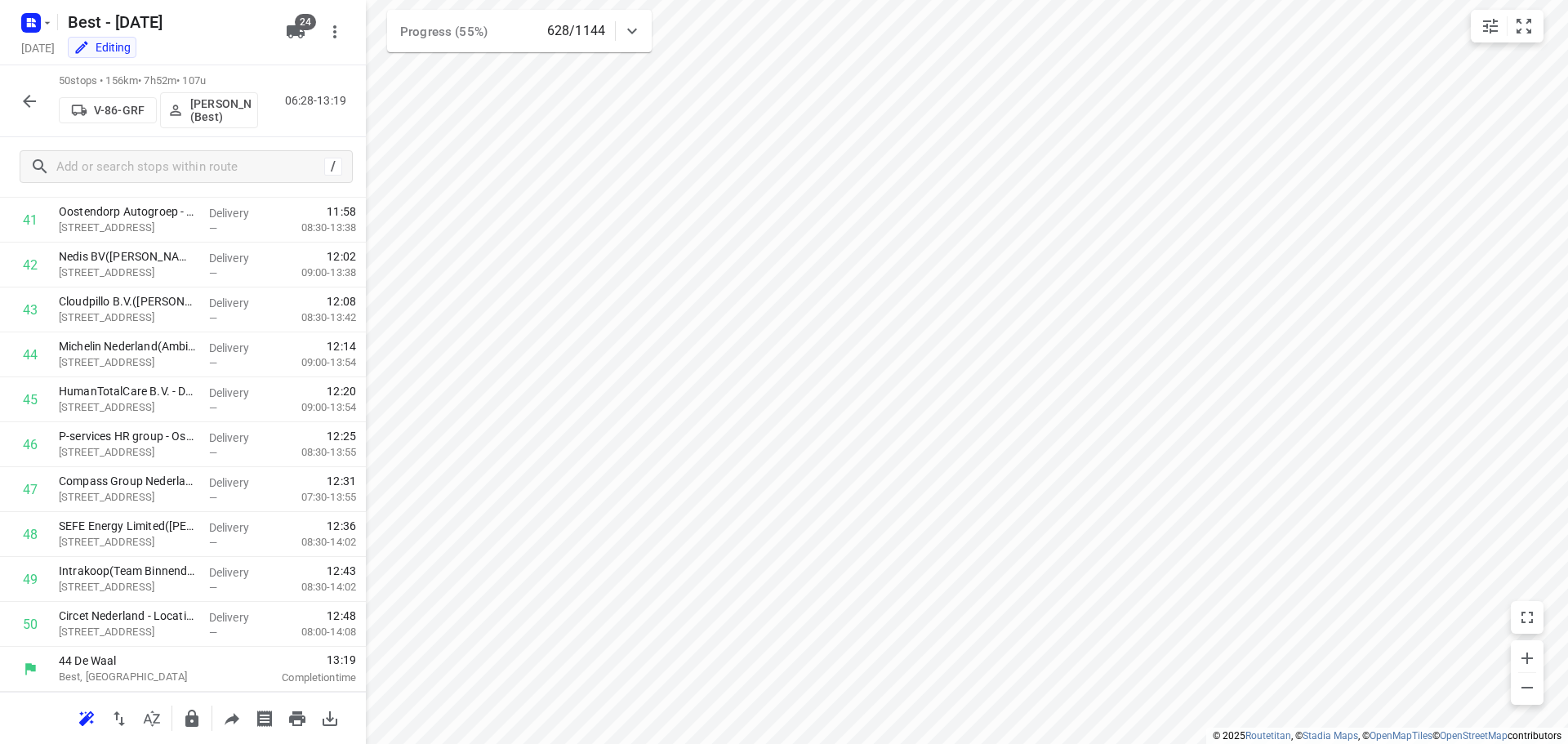
click at [23, 107] on icon "button" at bounding box center [29, 100] width 20 height 20
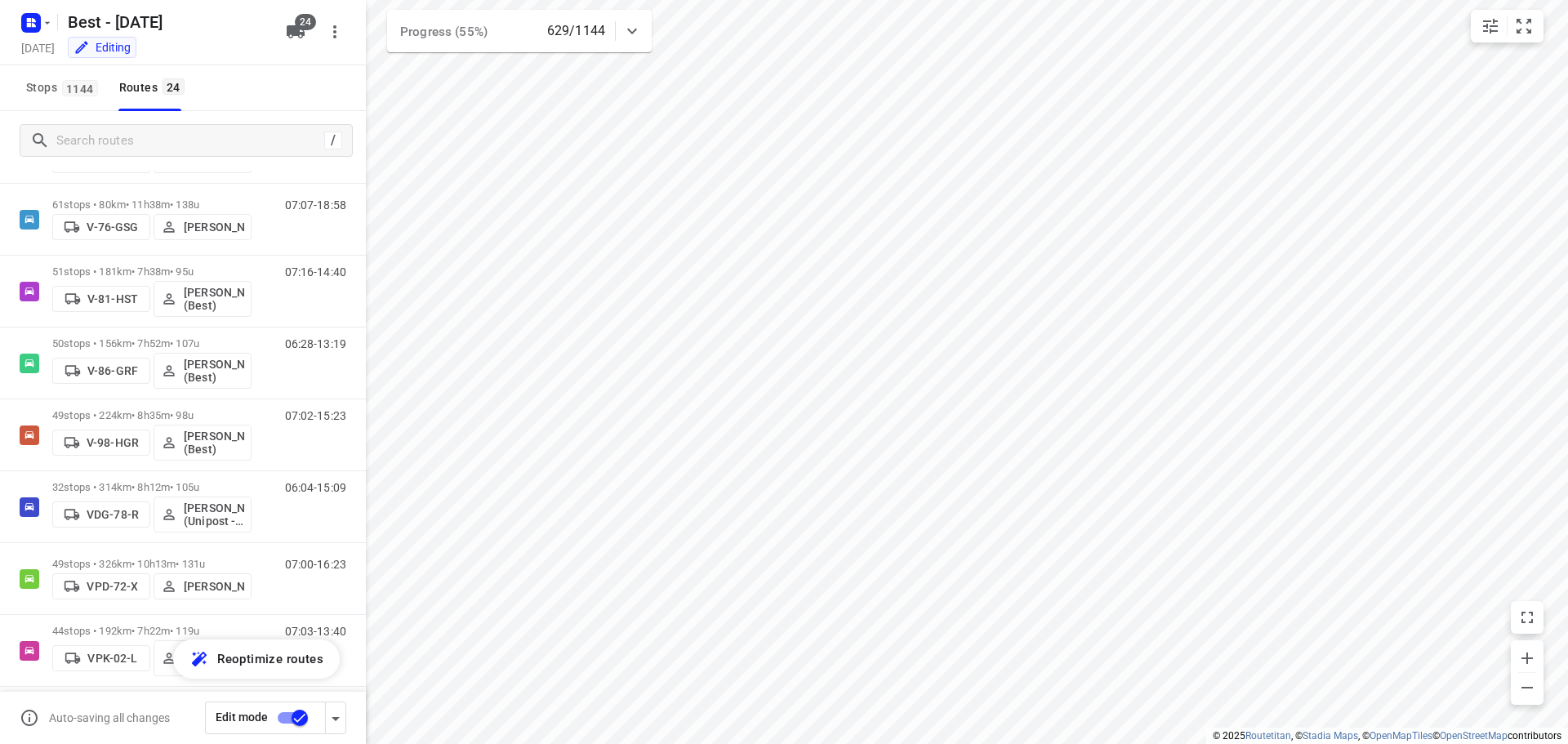
scroll to position [771, 0]
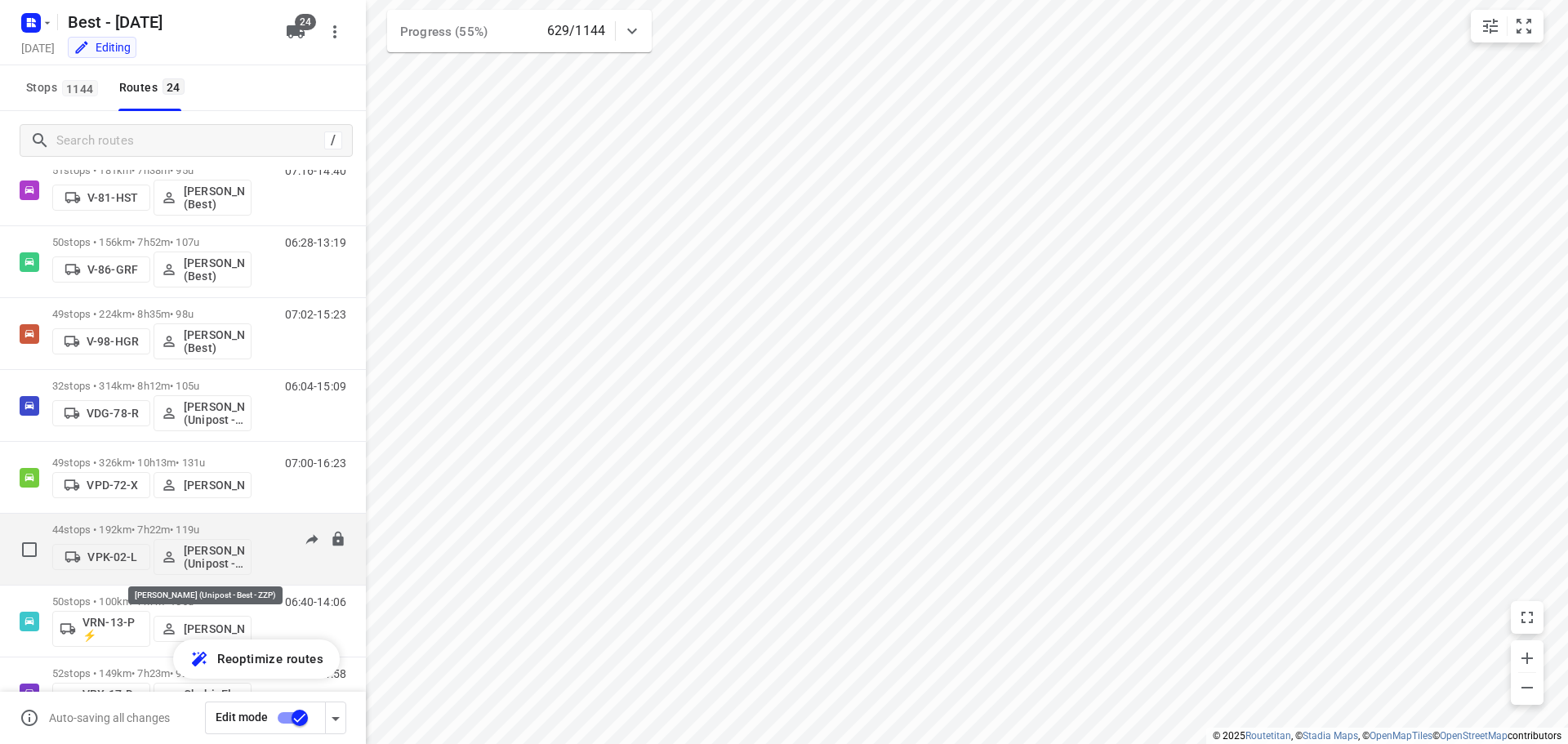
click at [192, 540] on button "[PERSON_NAME] (Unipost - Best - ZZP)" at bounding box center [202, 557] width 98 height 36
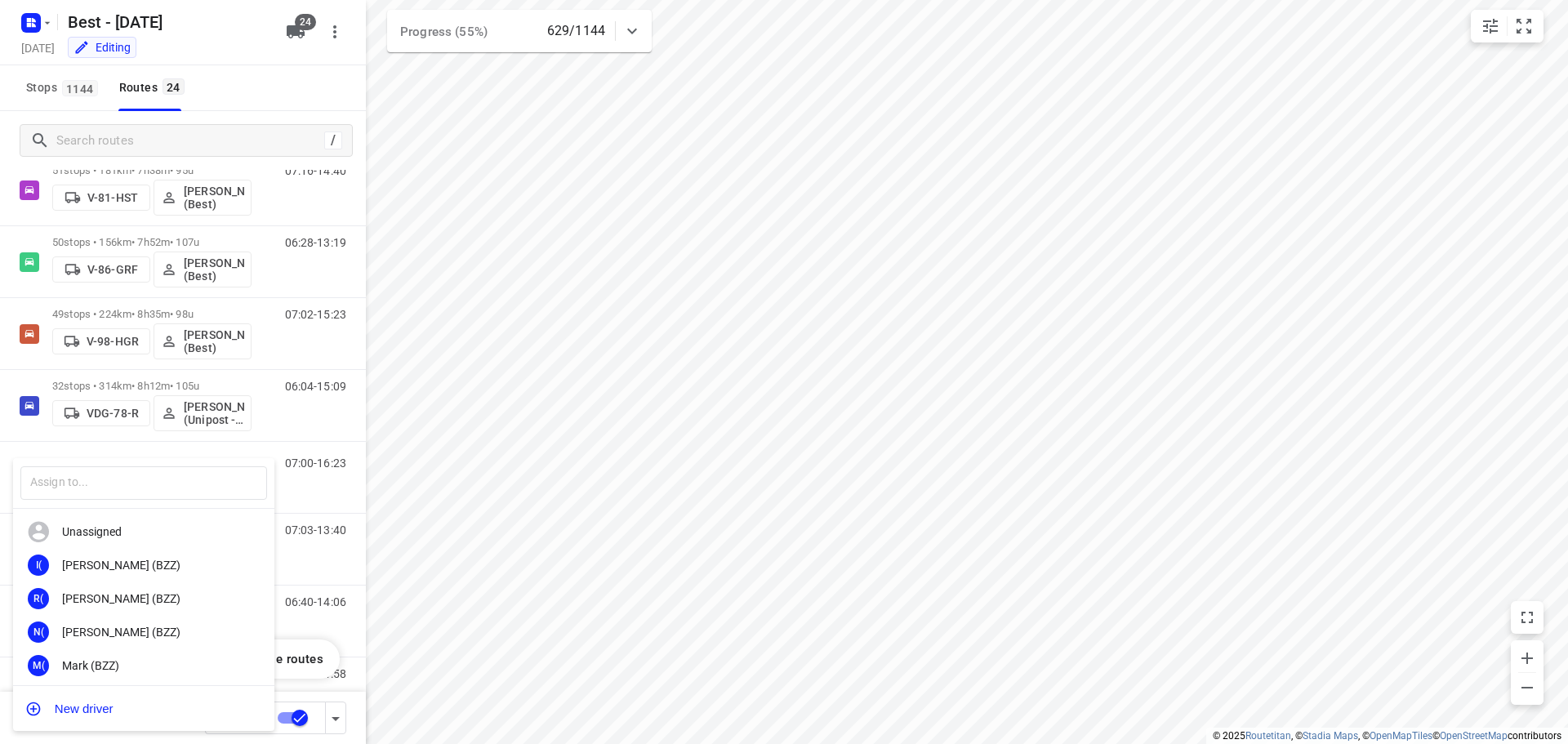
click at [251, 108] on div at bounding box center [784, 372] width 1568 height 744
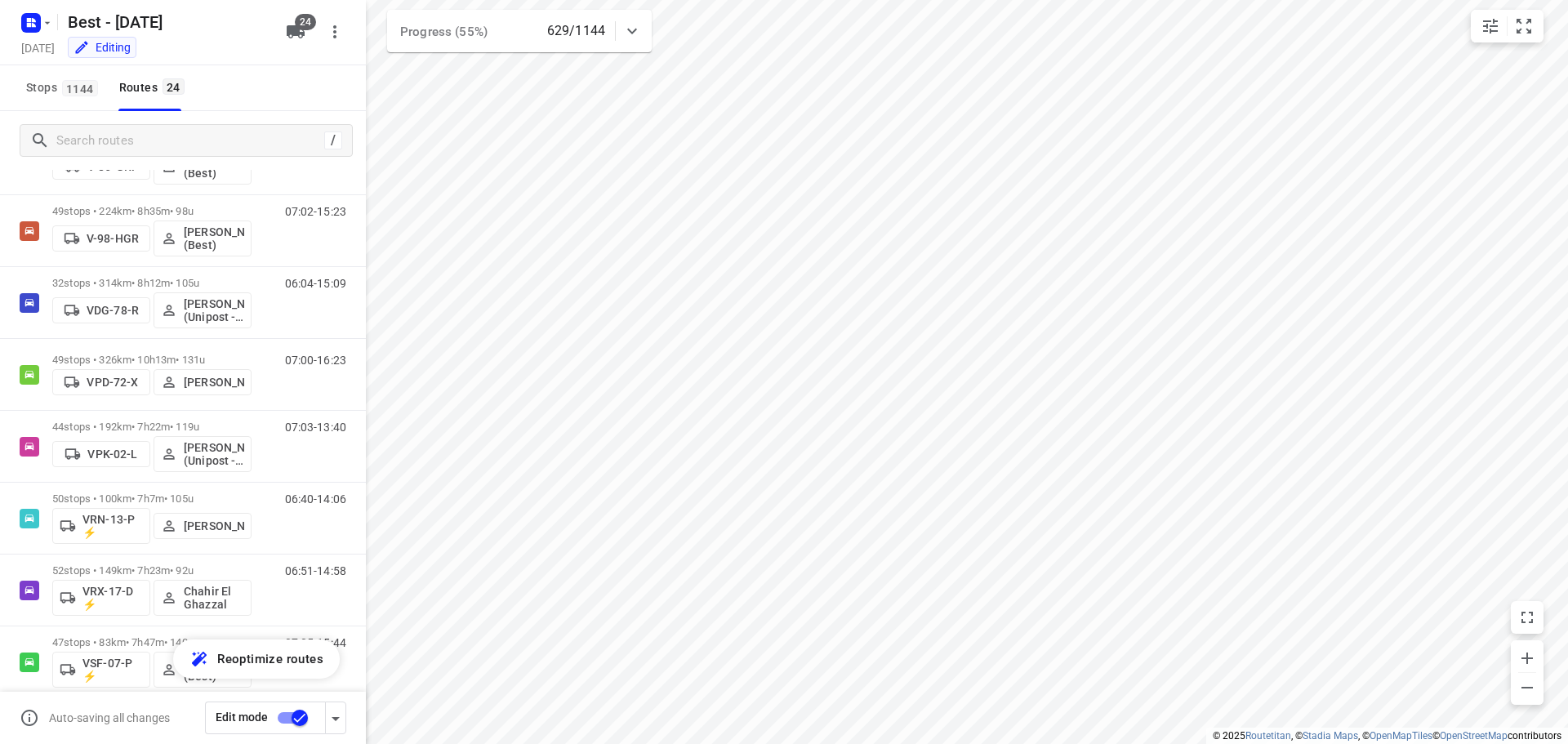
scroll to position [921, 0]
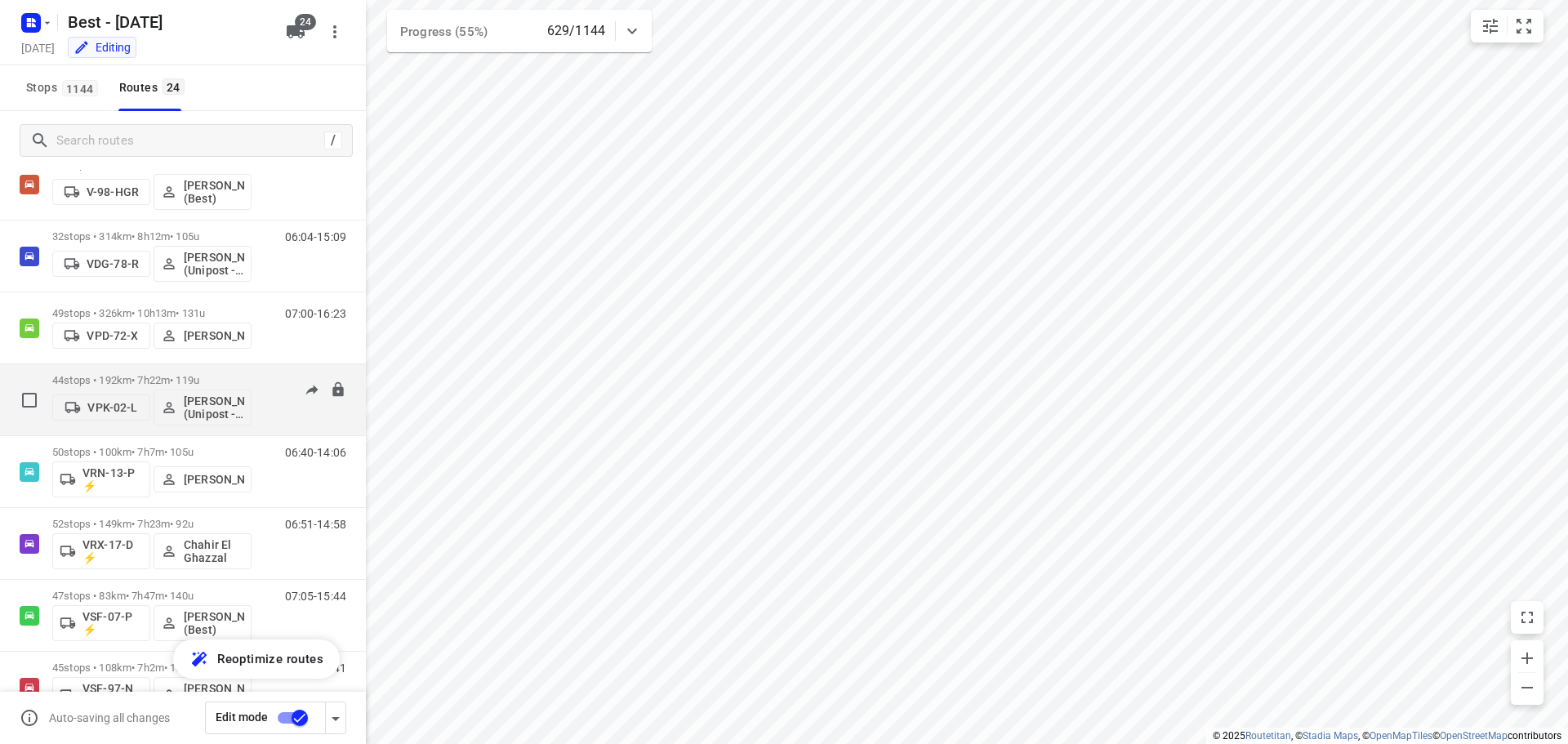
click at [188, 379] on p "44 stops • 192km • 7h22m • 119u" at bounding box center [152, 379] width 199 height 12
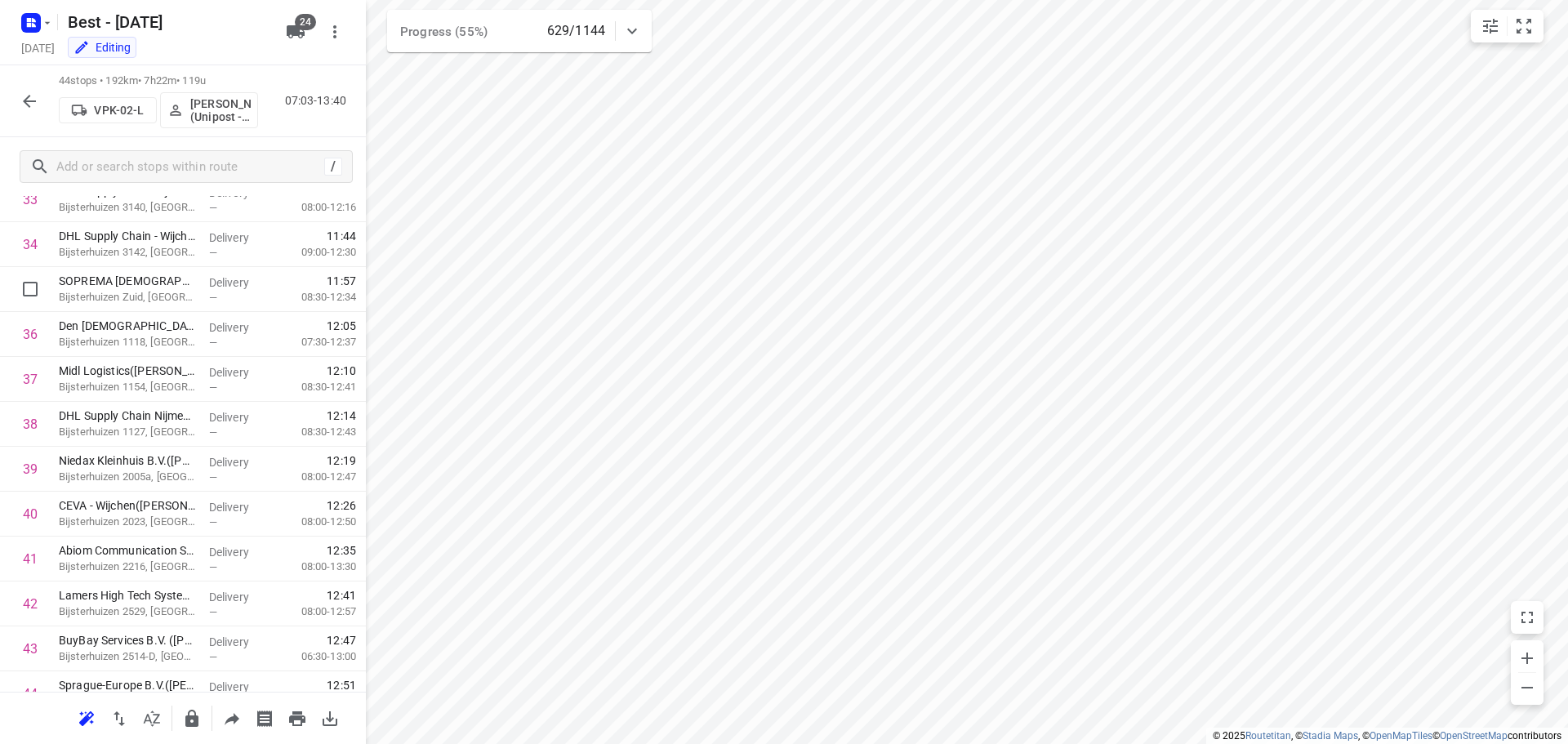
scroll to position [1608, 0]
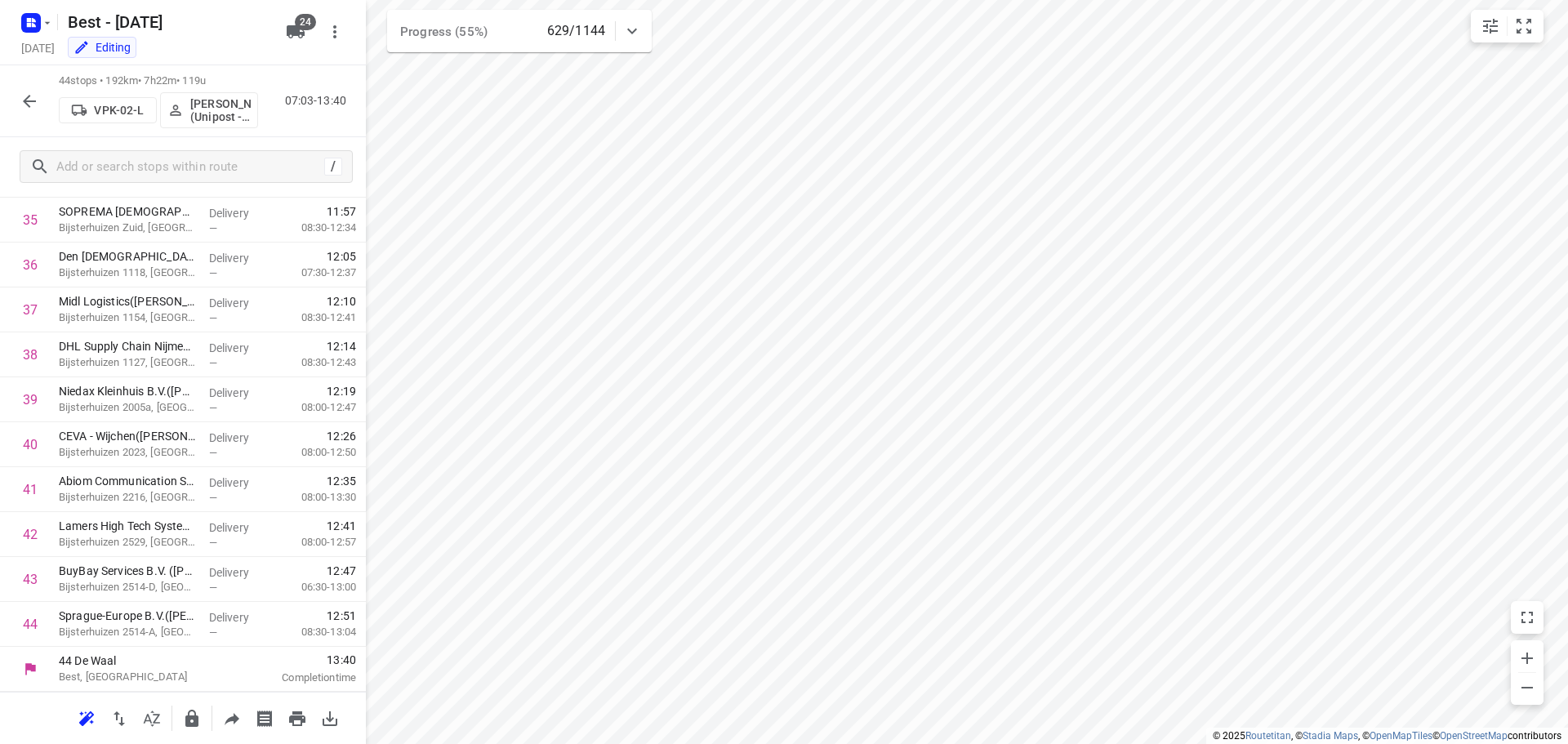
click at [22, 110] on icon "button" at bounding box center [29, 100] width 20 height 20
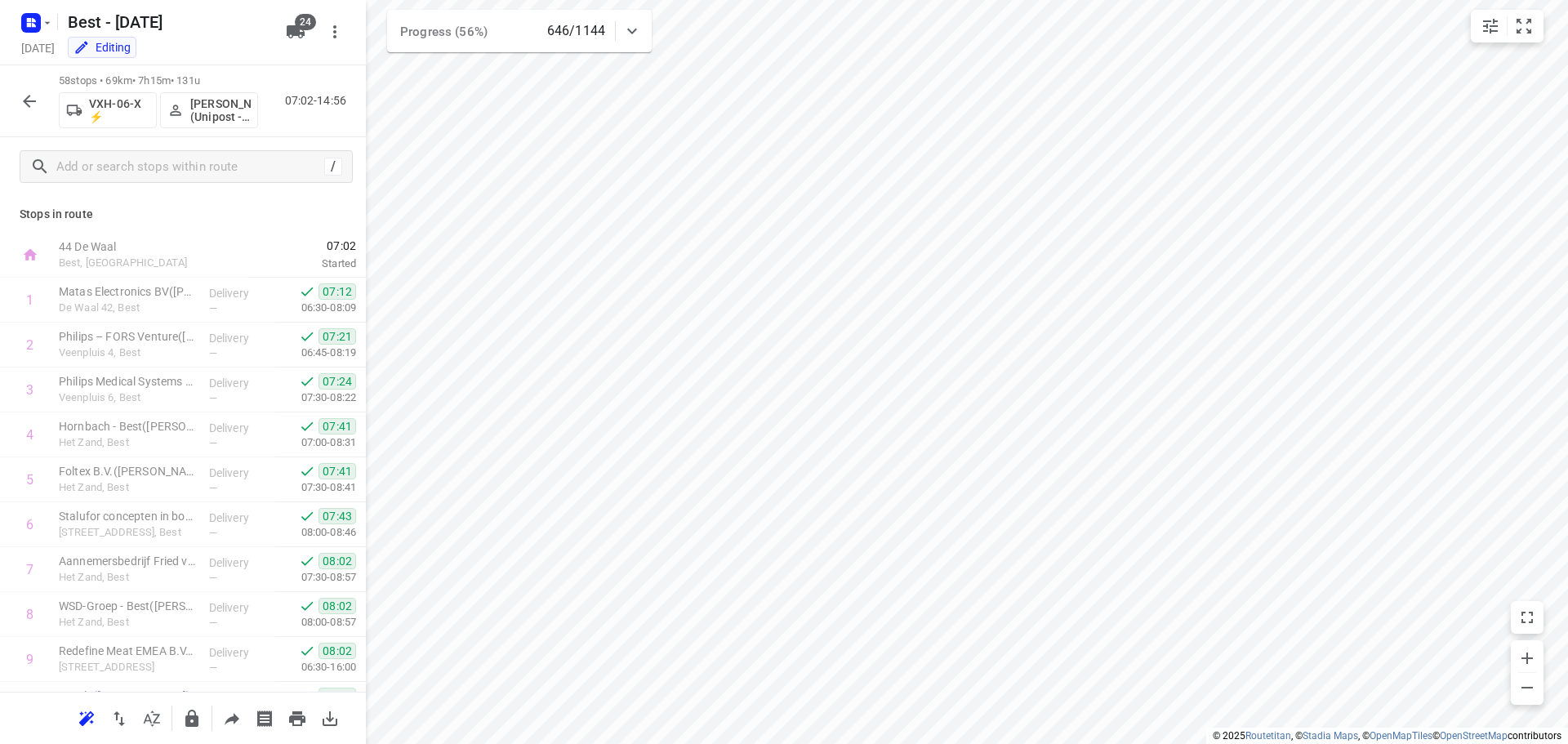
click at [33, 101] on icon "button" at bounding box center [30, 101] width 13 height 13
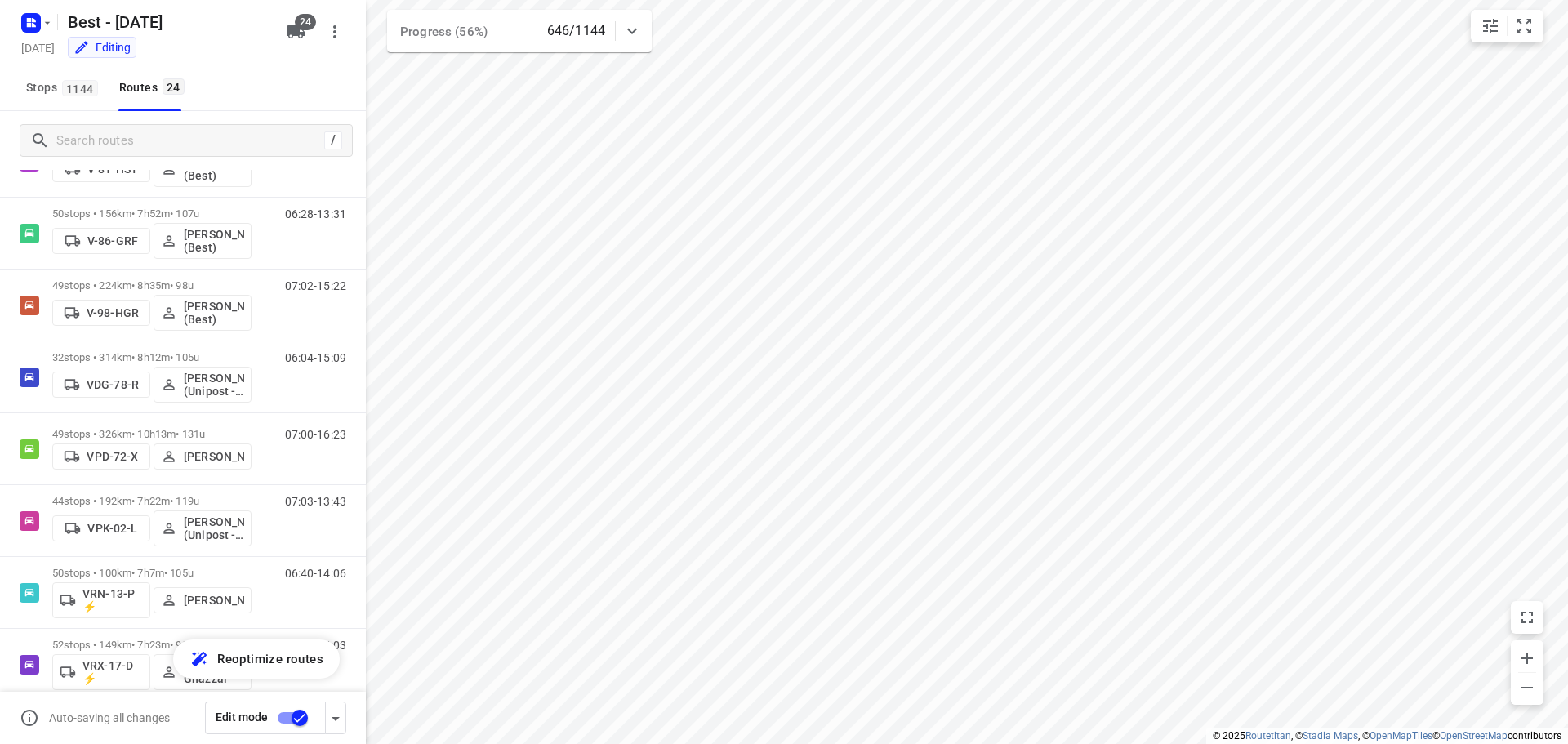
scroll to position [849, 0]
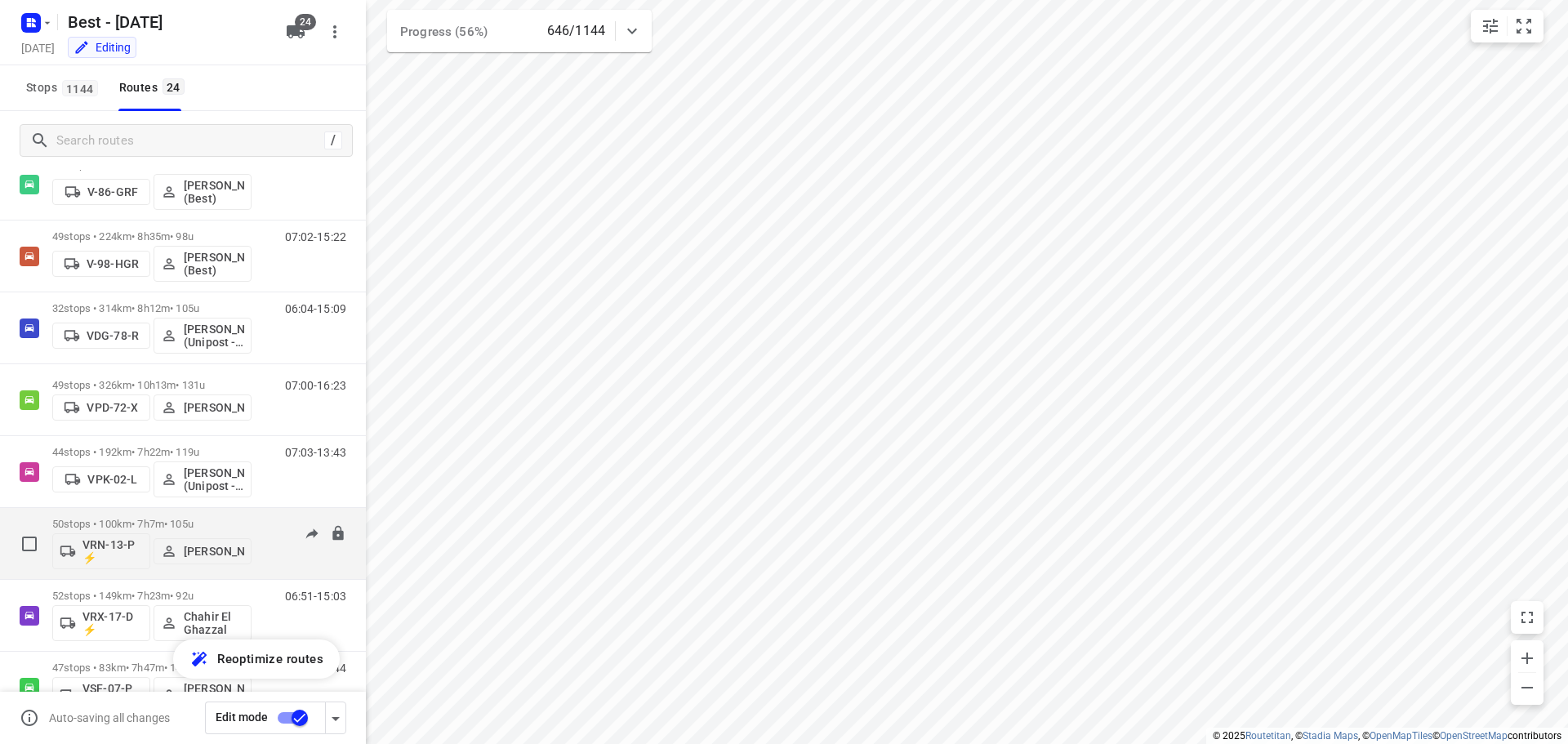
click at [169, 513] on div "50 stops • 100km • 7h7m • 105u VRN-13-P ⚡ [PERSON_NAME]" at bounding box center [152, 543] width 199 height 68
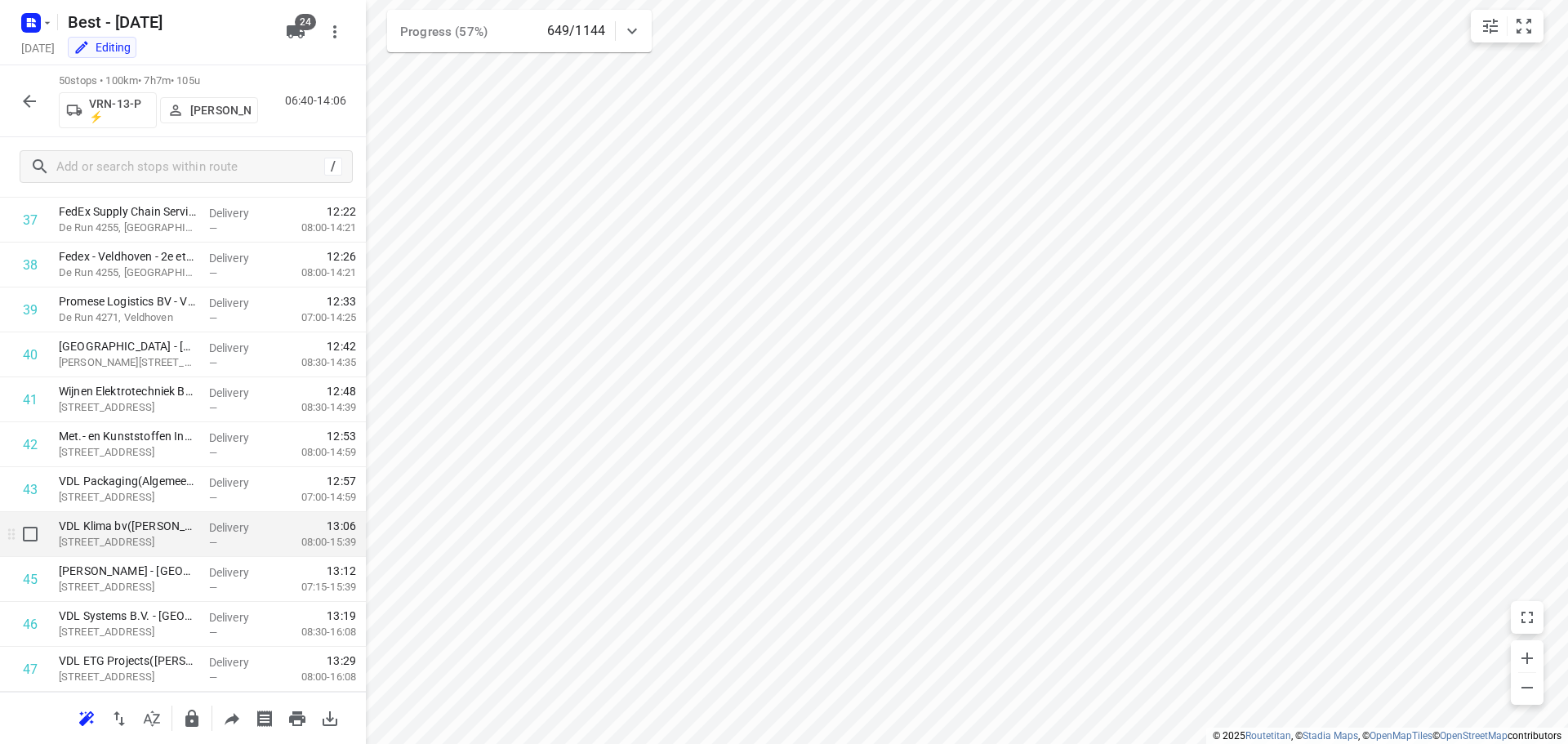
scroll to position [1714, 0]
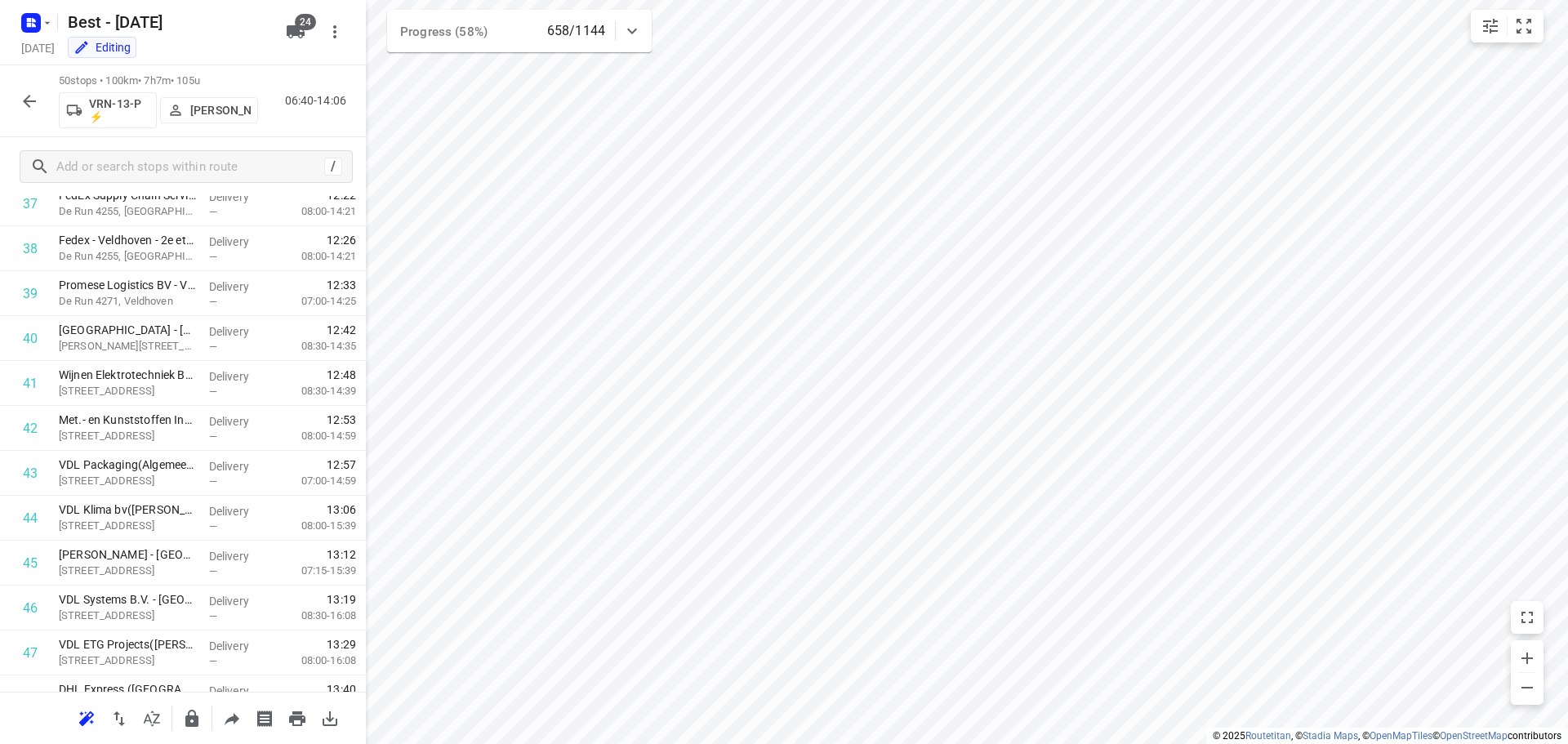
click at [41, 108] on button "button" at bounding box center [29, 100] width 33 height 33
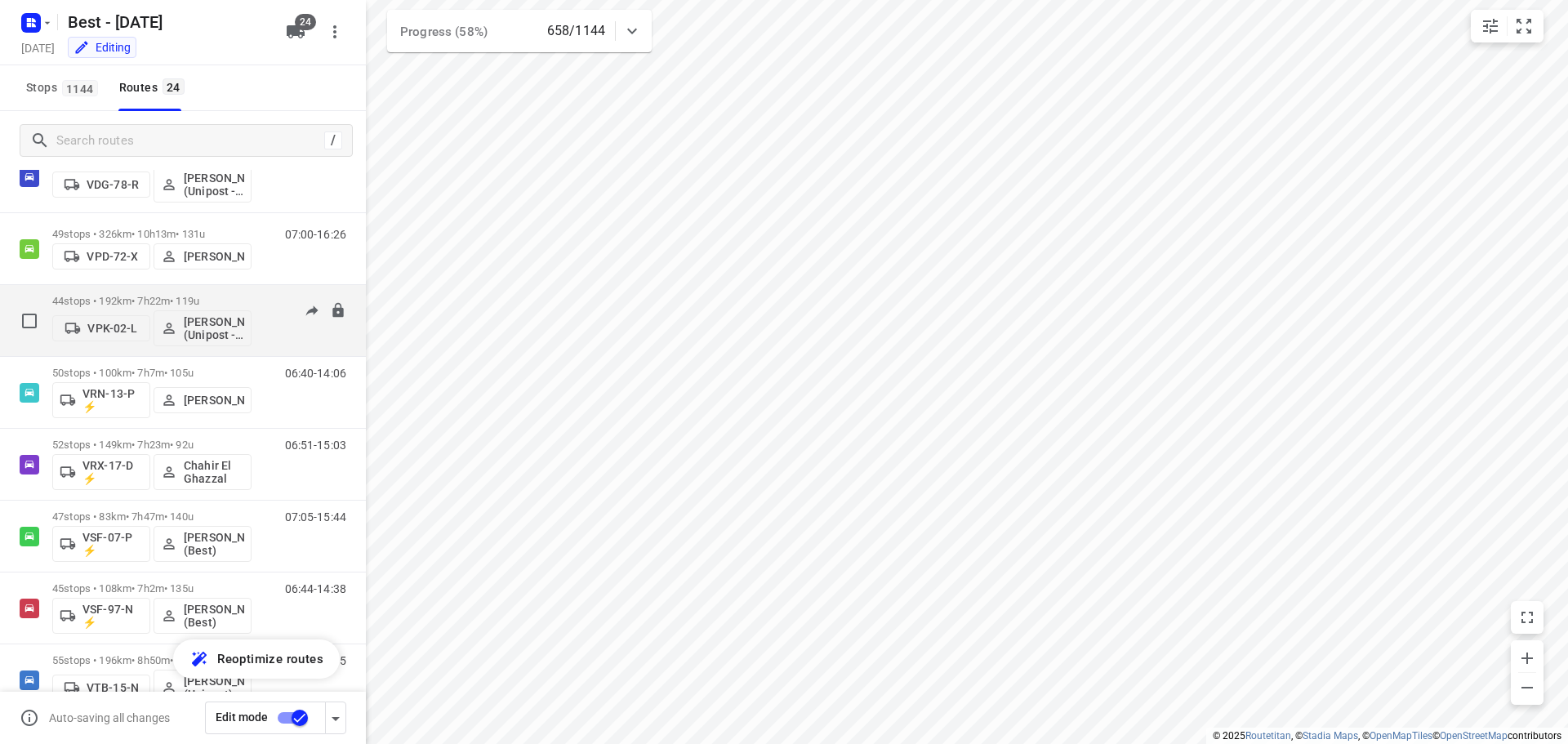
scroll to position [980, 0]
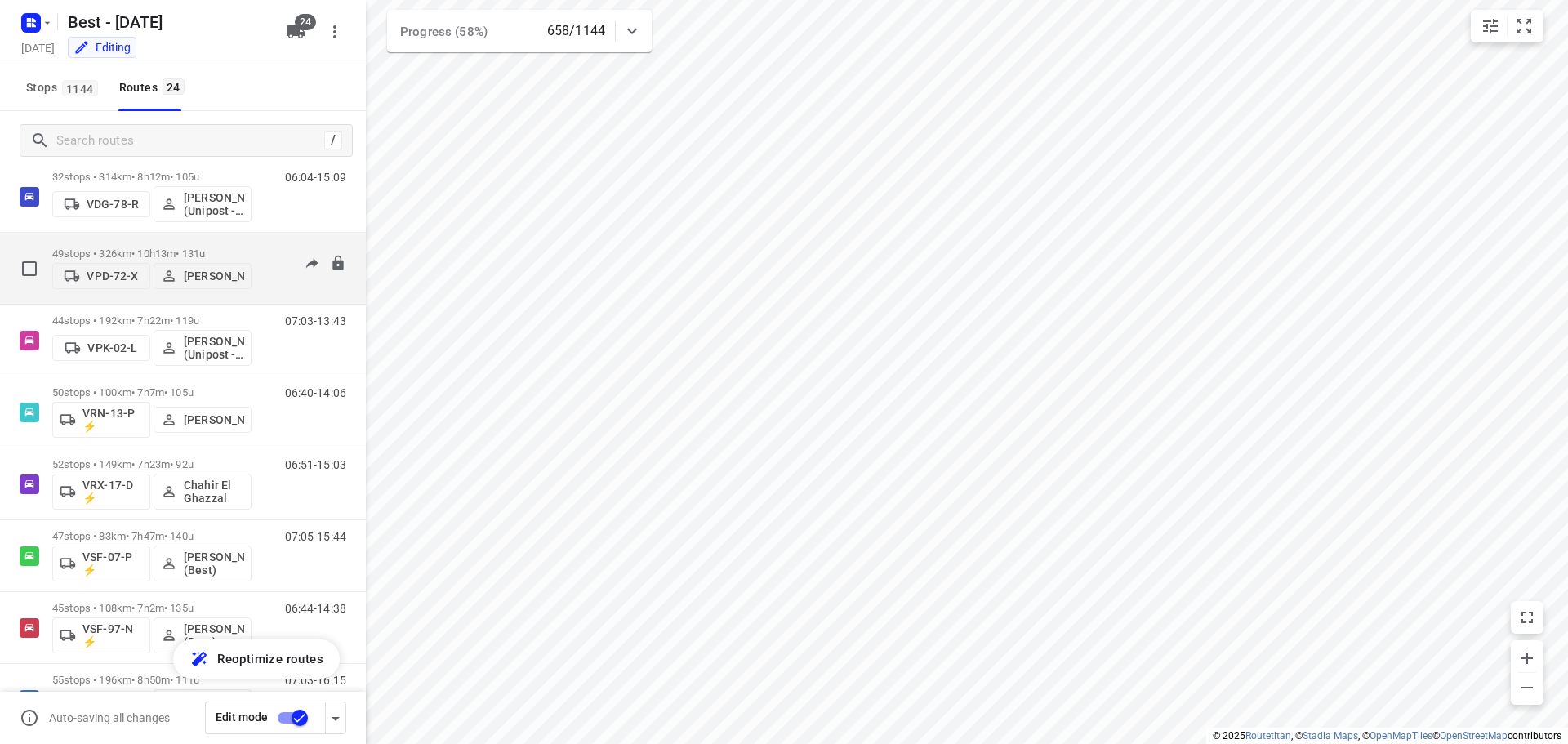
click at [137, 248] on p "49 stops • 326km • 10h13m • 131u" at bounding box center [152, 253] width 199 height 12
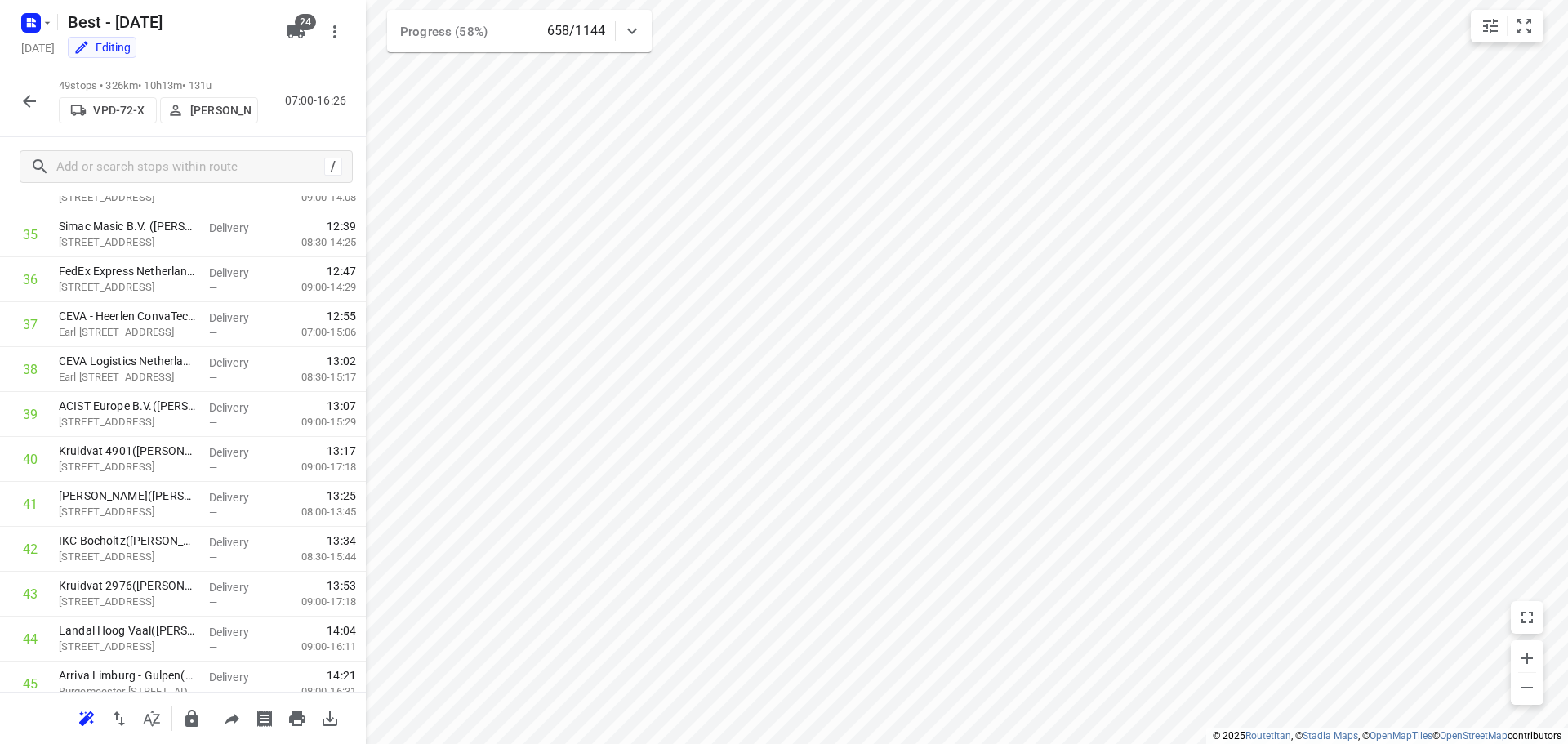
scroll to position [1832, 0]
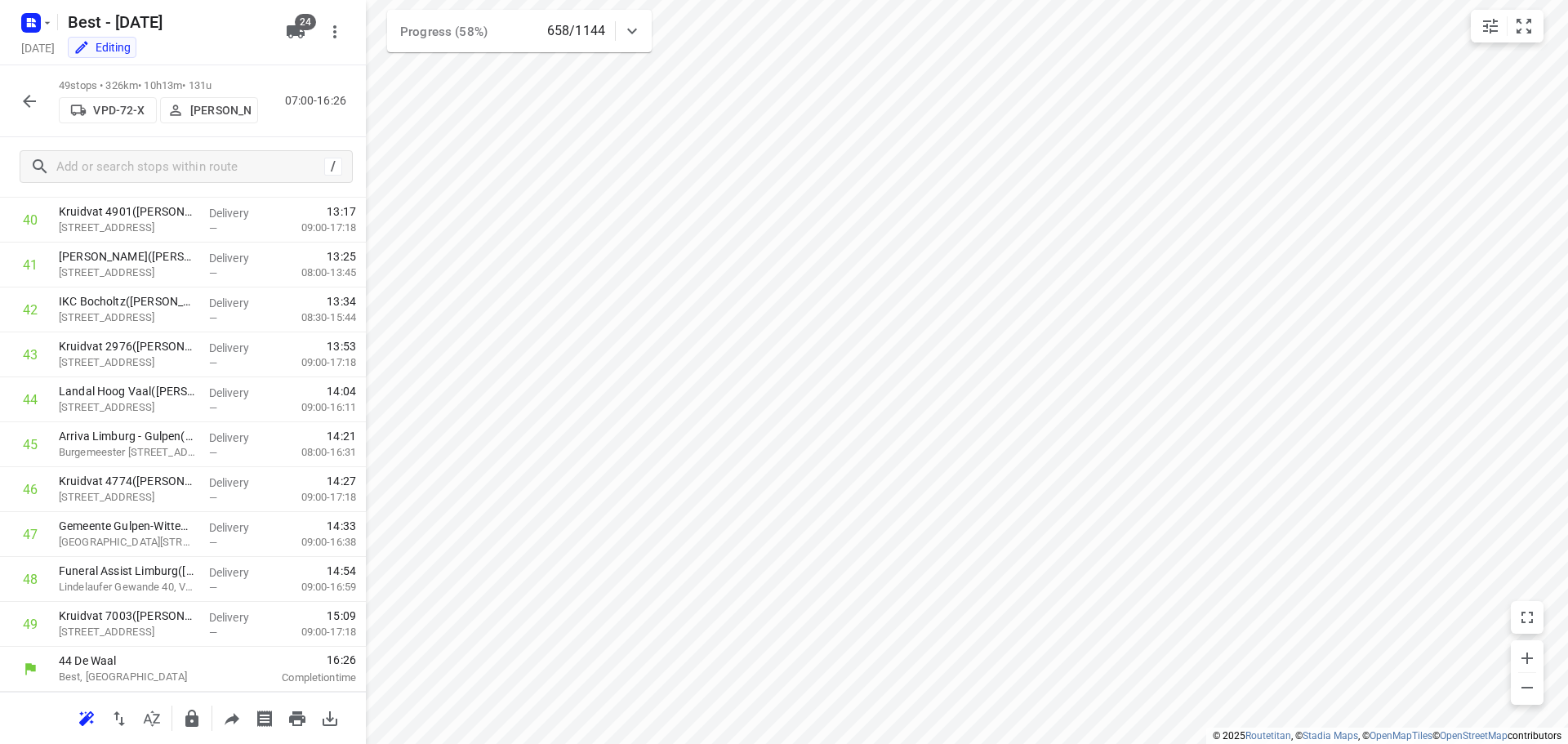
click at [26, 86] on button "button" at bounding box center [29, 100] width 33 height 33
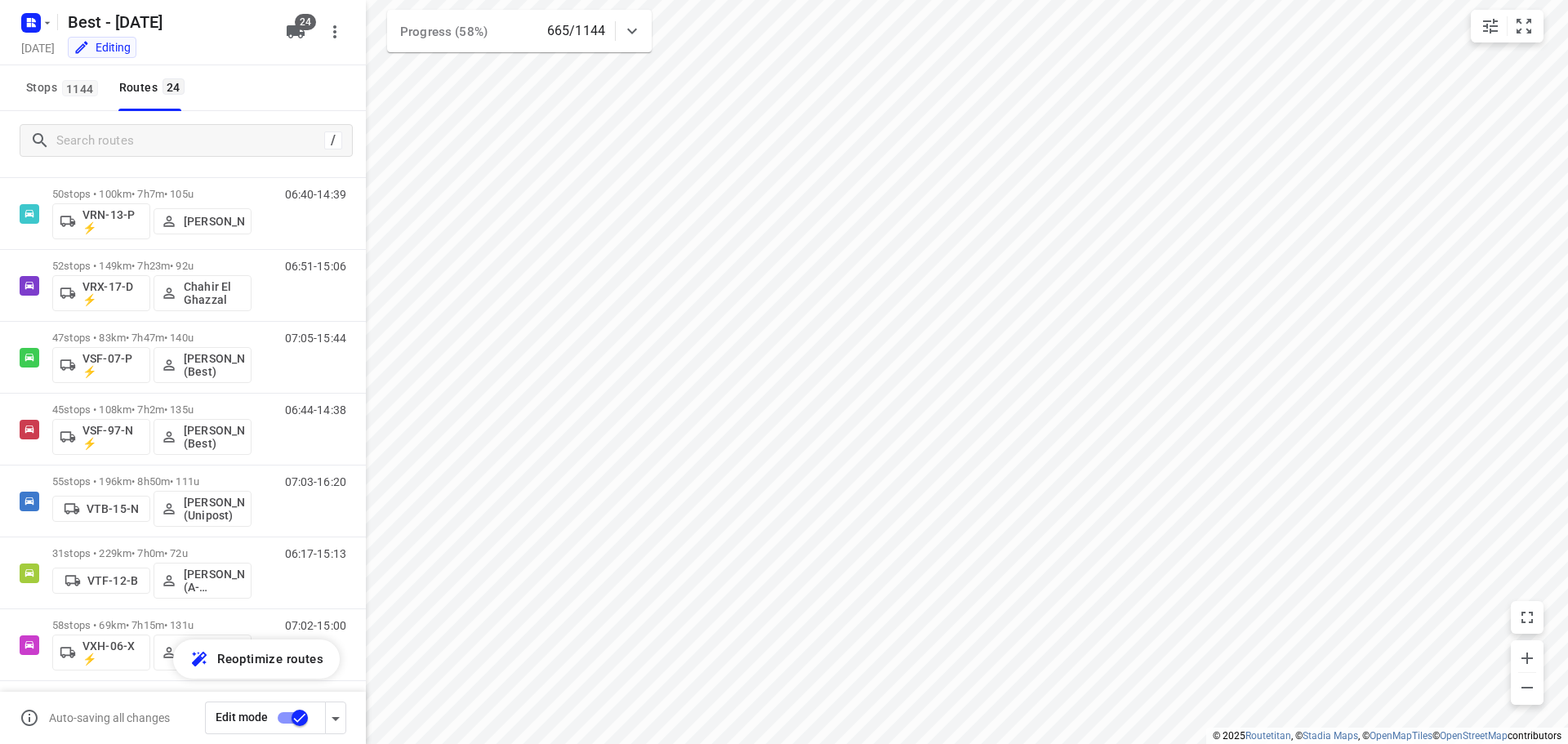
scroll to position [1186, 0]
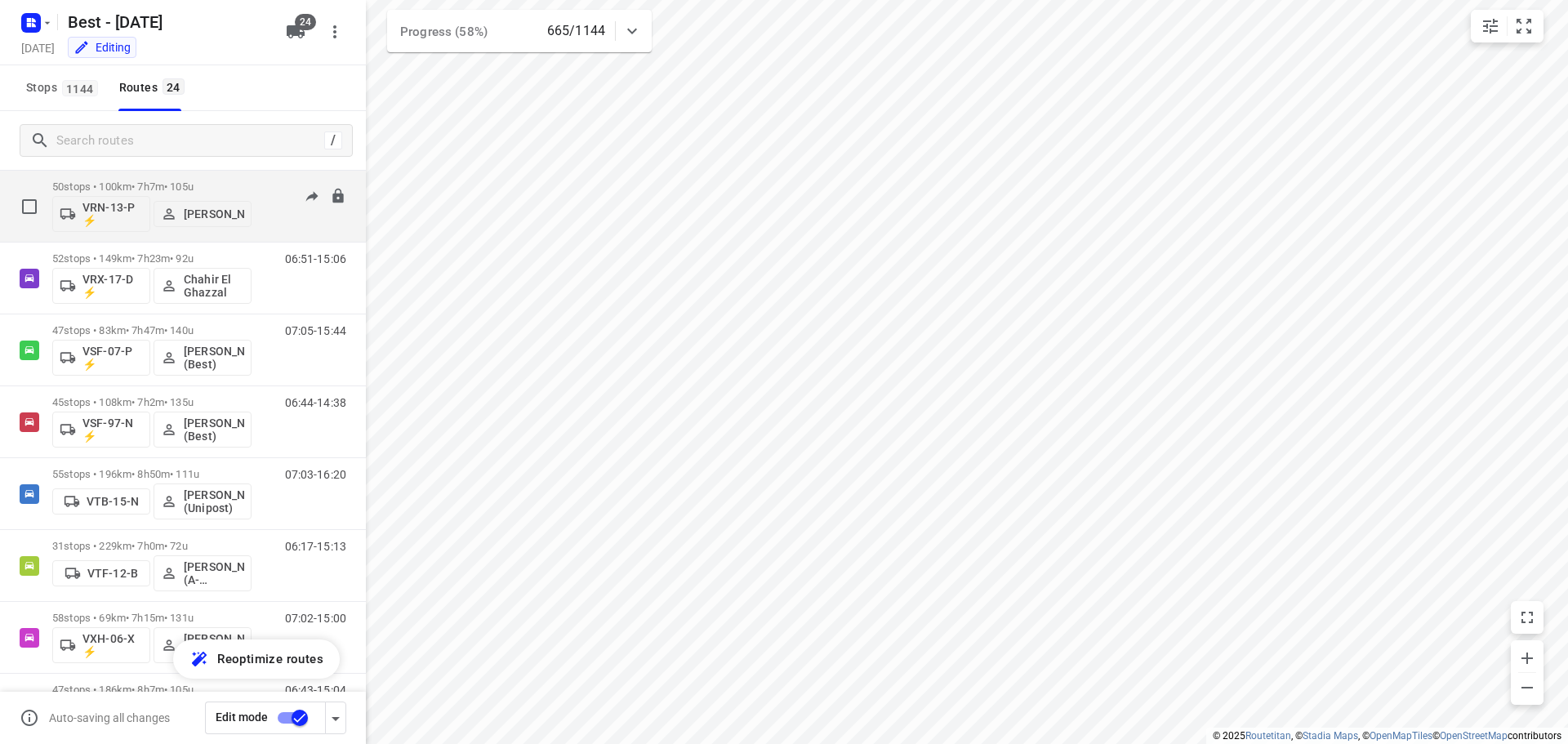
click at [186, 186] on p "50 stops • 100km • 7h7m • 105u" at bounding box center [152, 186] width 199 height 12
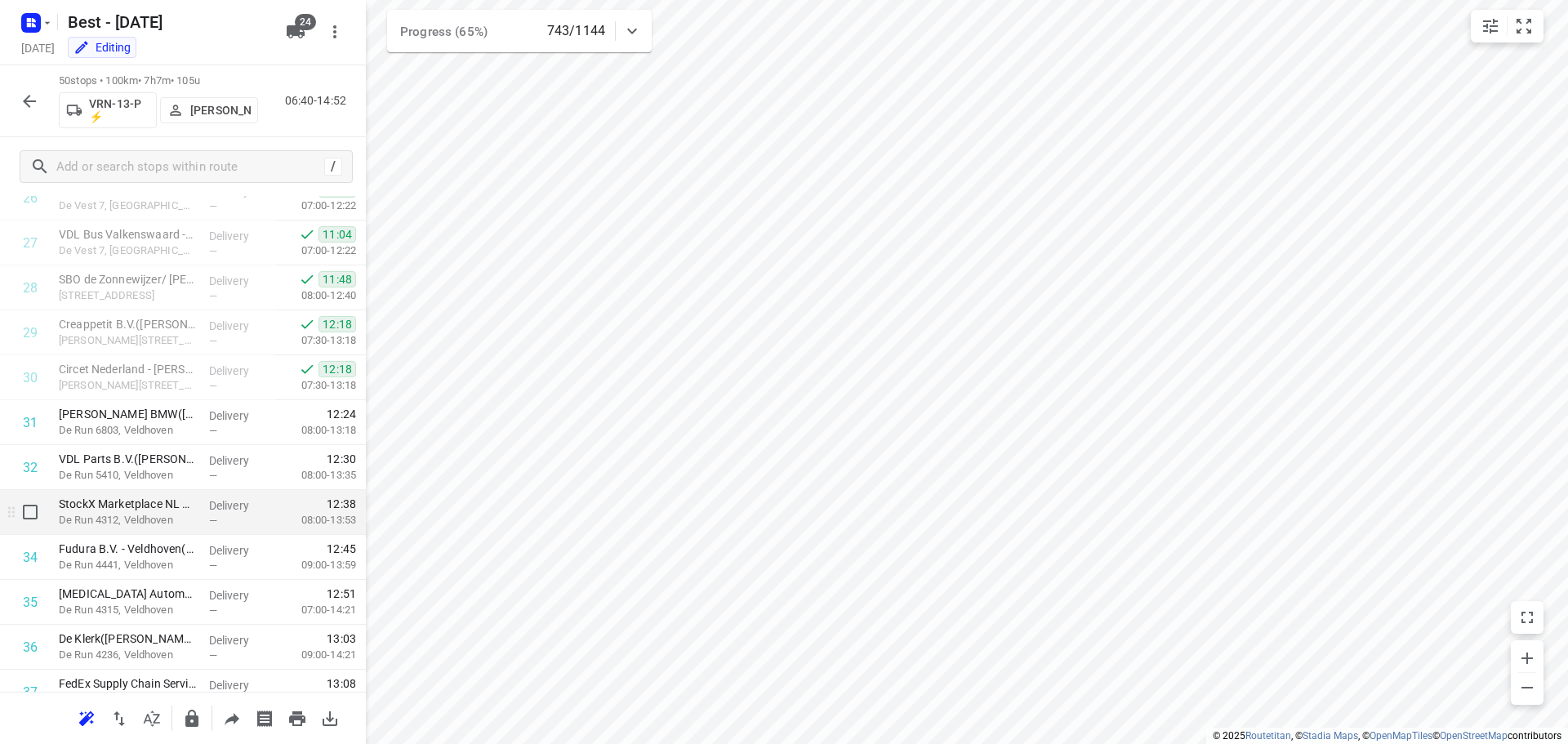
scroll to position [1716, 0]
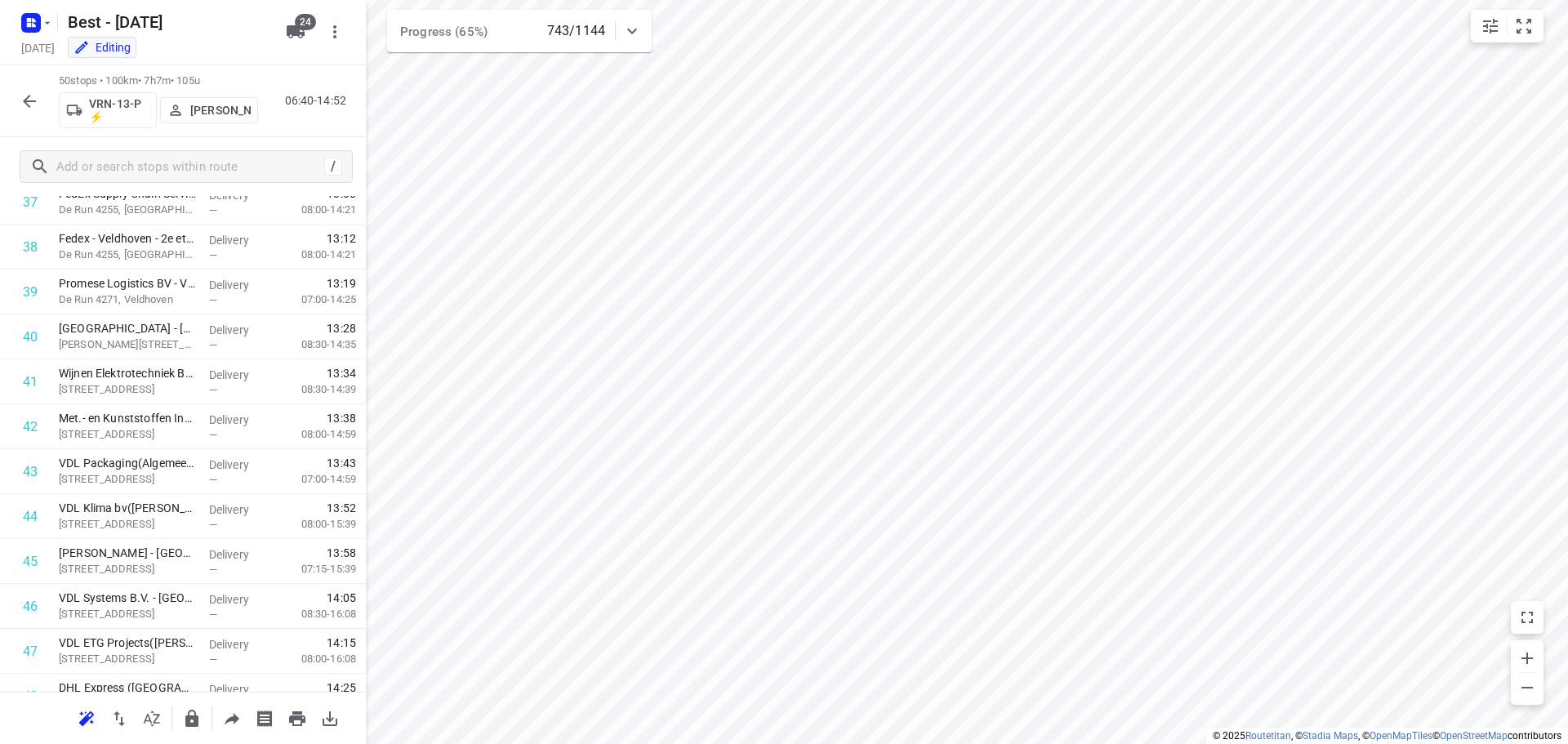
click at [33, 86] on button "button" at bounding box center [29, 100] width 33 height 33
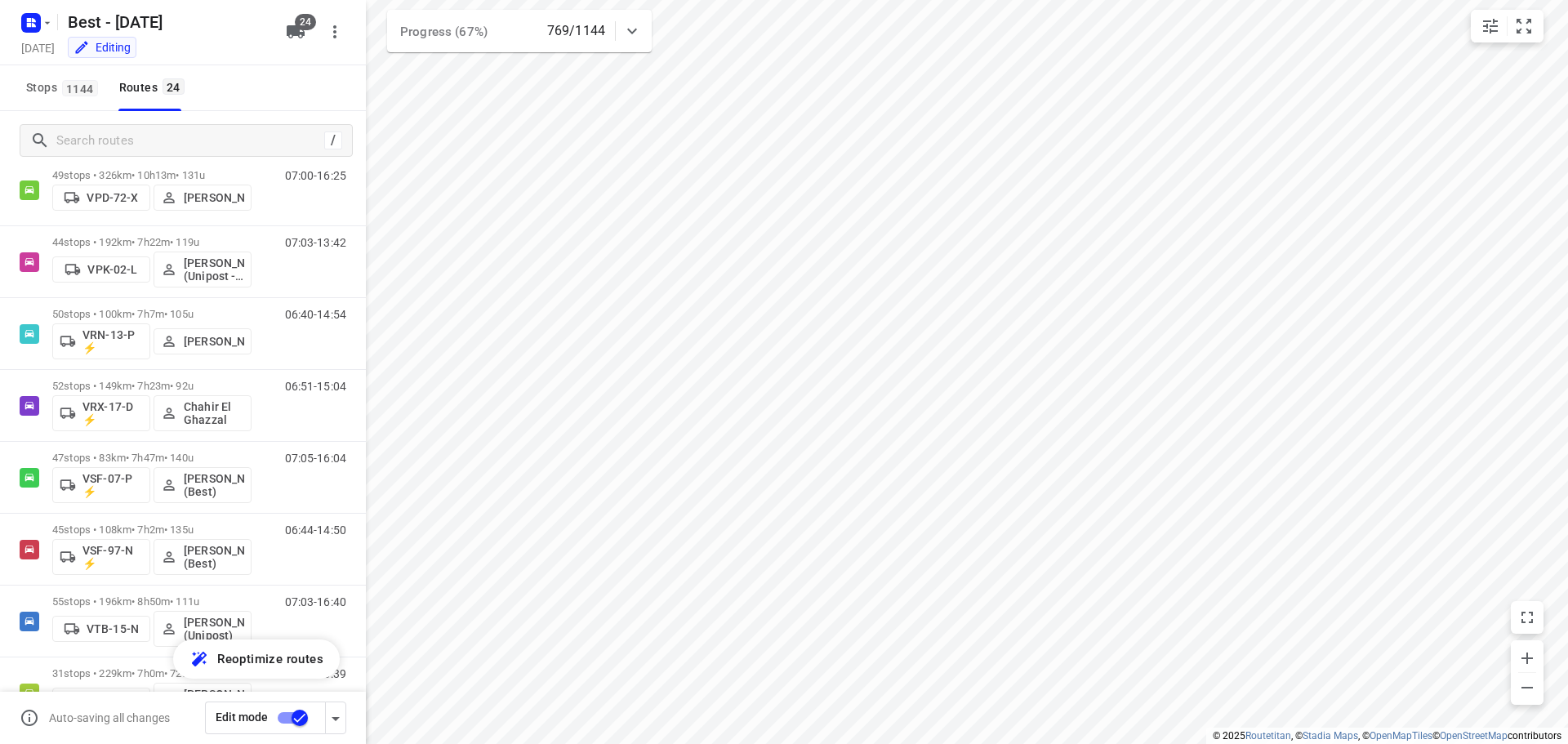
scroll to position [1075, 0]
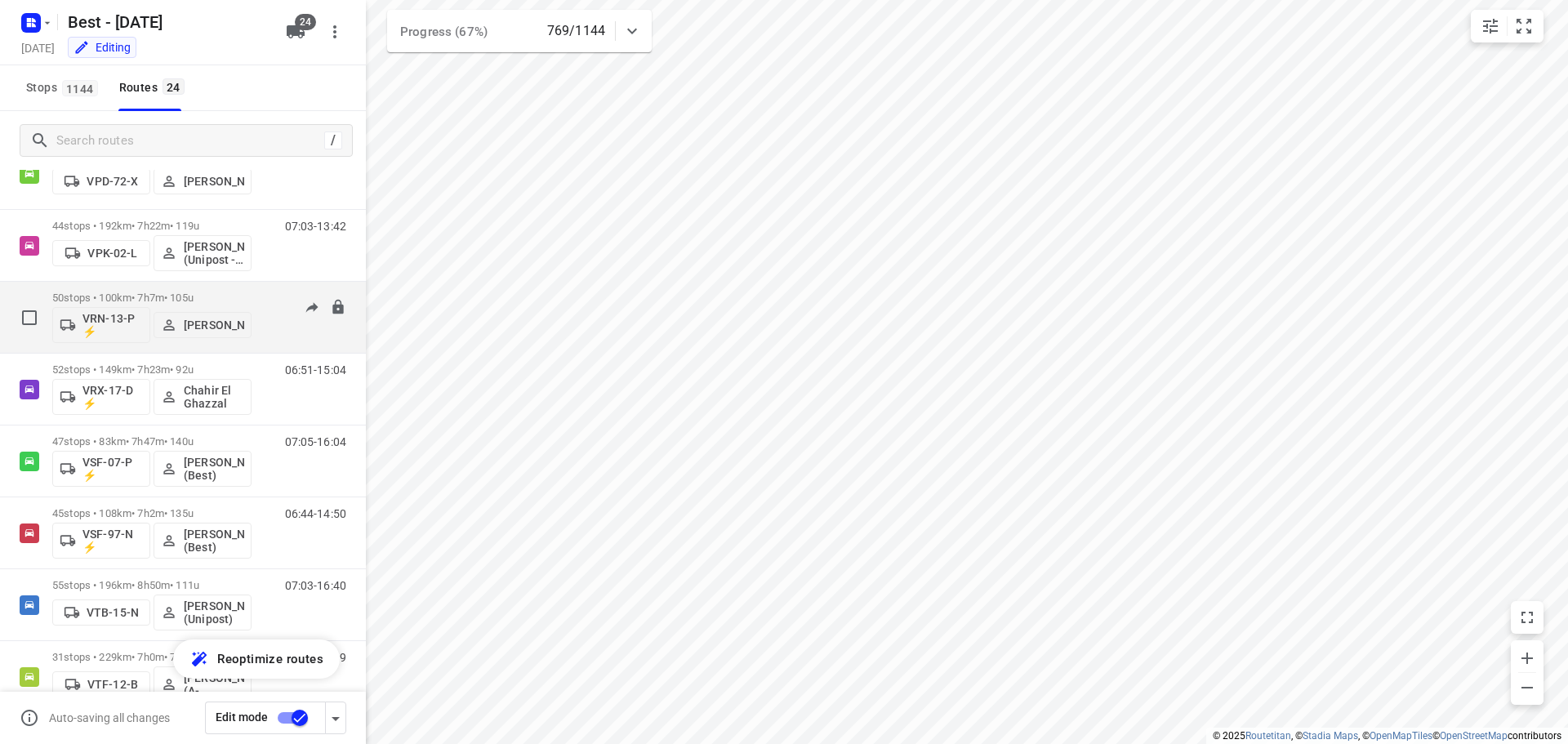
click at [178, 299] on p "50 stops • 100km • 7h7m • 105u" at bounding box center [152, 298] width 199 height 12
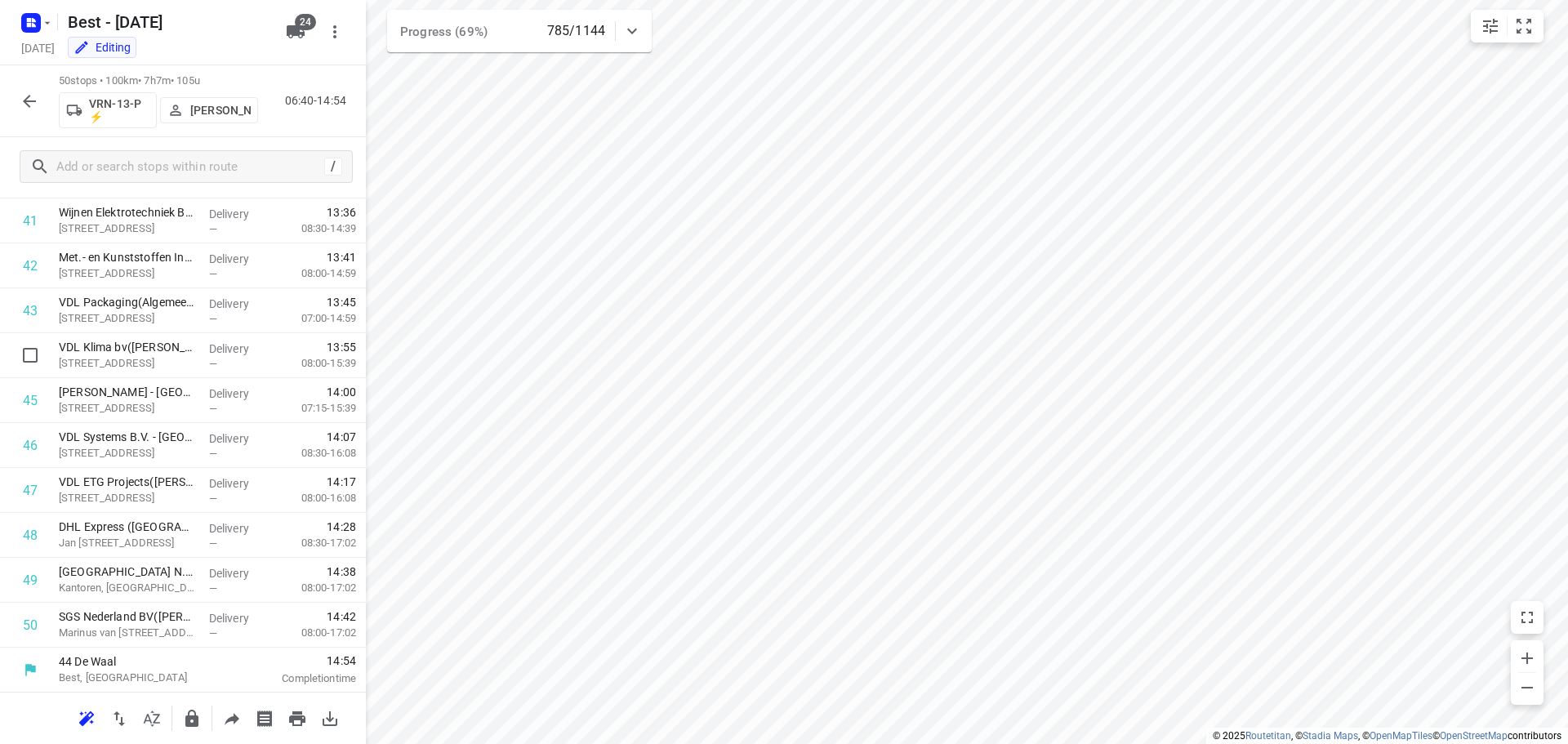
scroll to position [1877, 0]
click at [22, 100] on icon "button" at bounding box center [29, 100] width 20 height 20
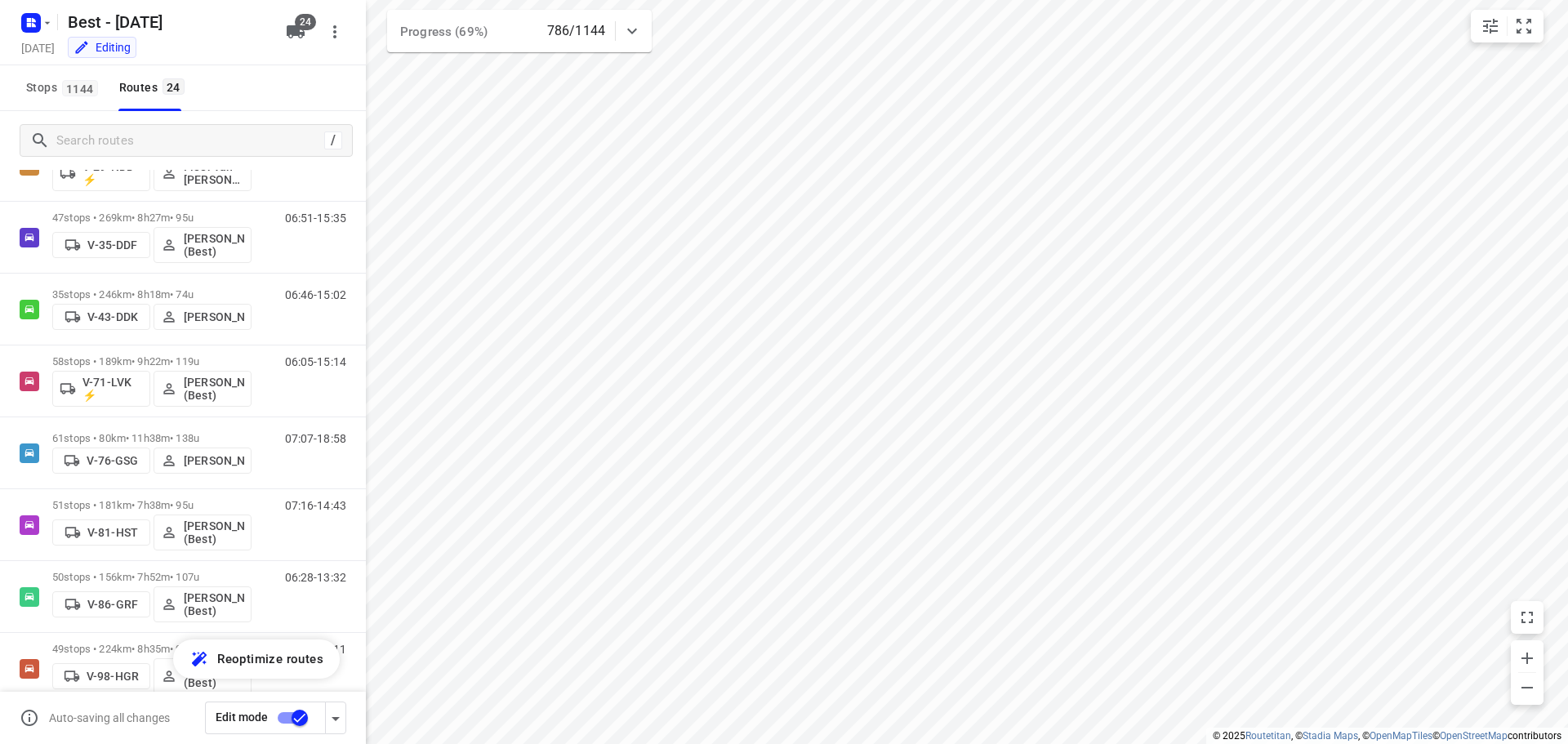
scroll to position [413, 0]
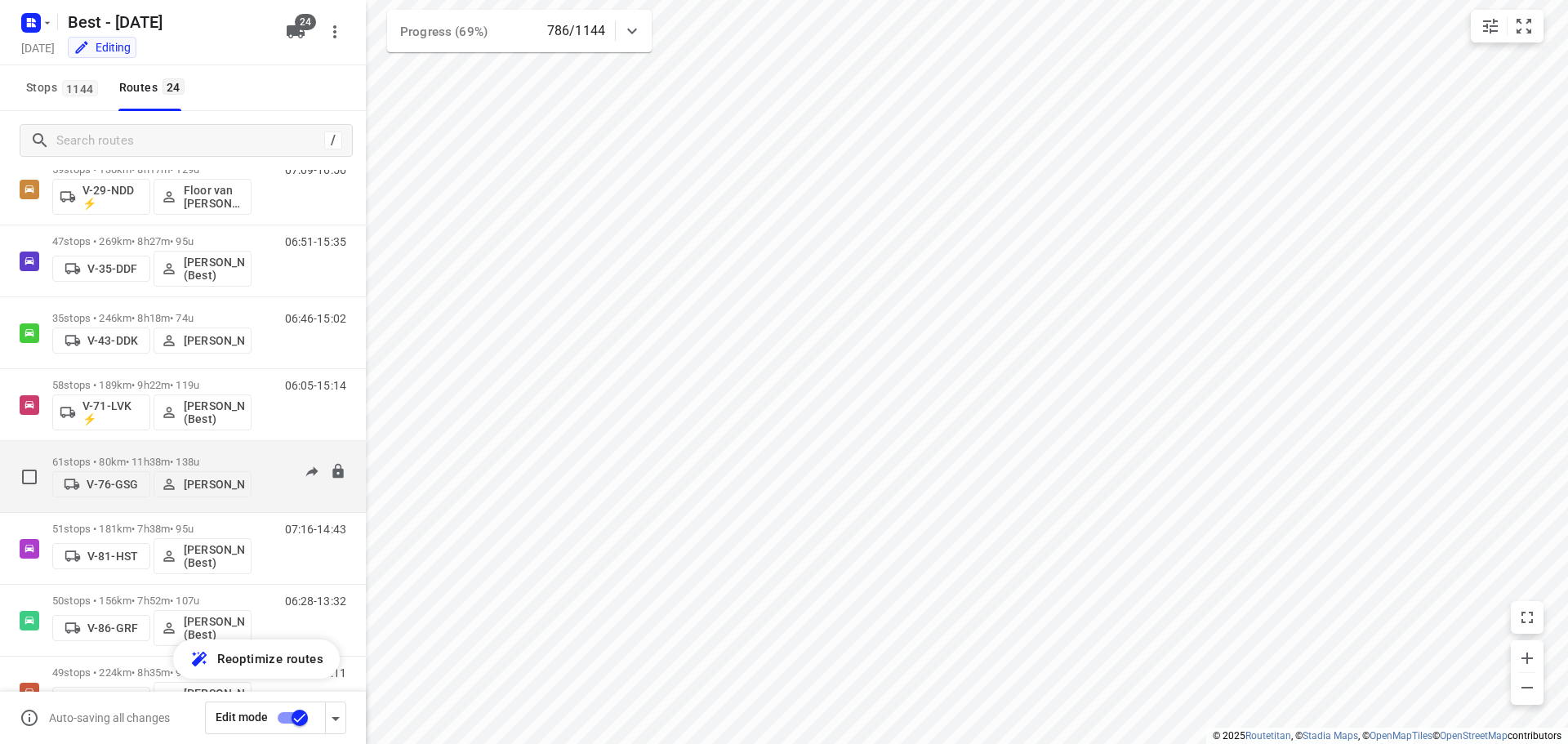
click at [156, 447] on div "61 stops • 80km • 11h38m • 138u V-76-GSG [PERSON_NAME]" at bounding box center [152, 476] width 199 height 58
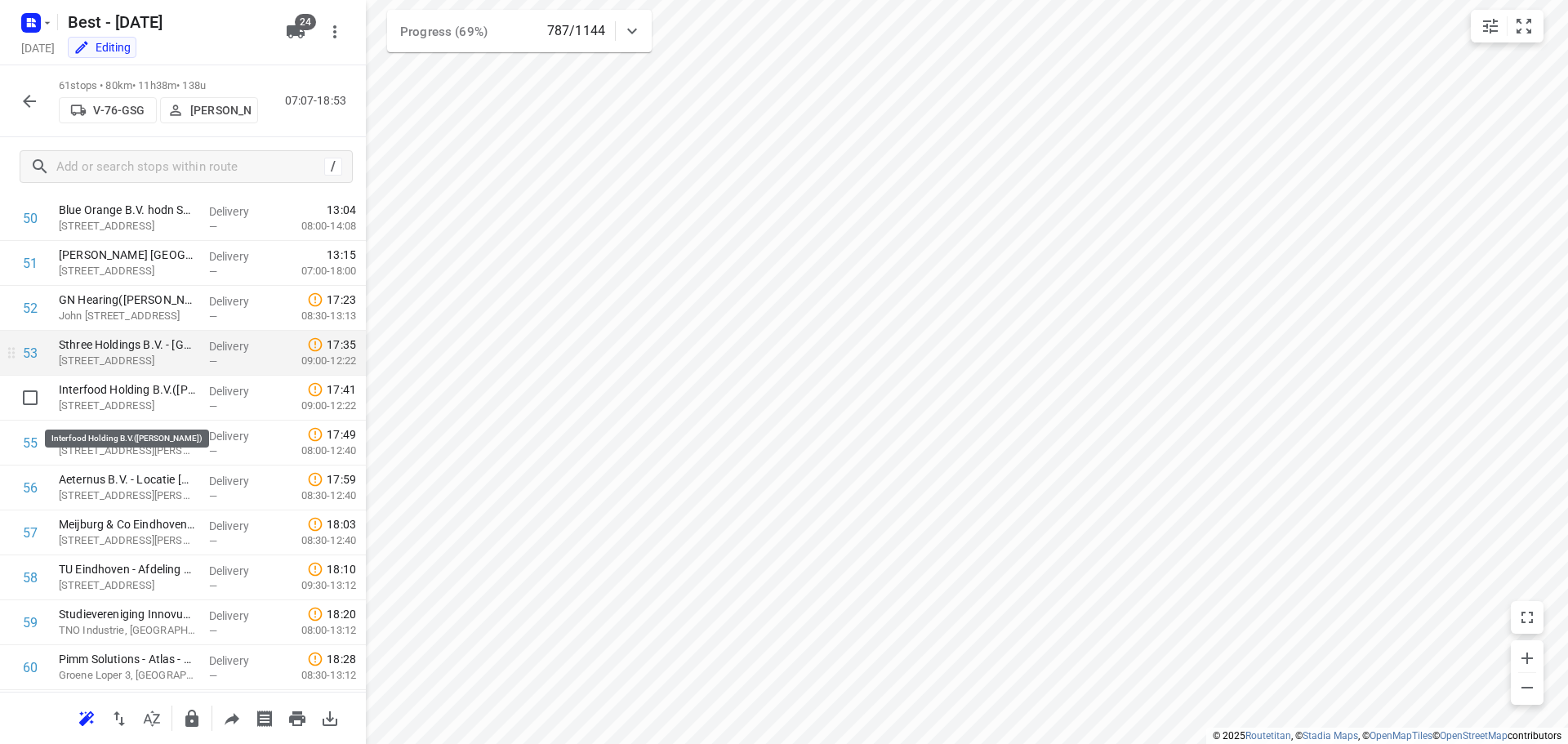
scroll to position [2372, 0]
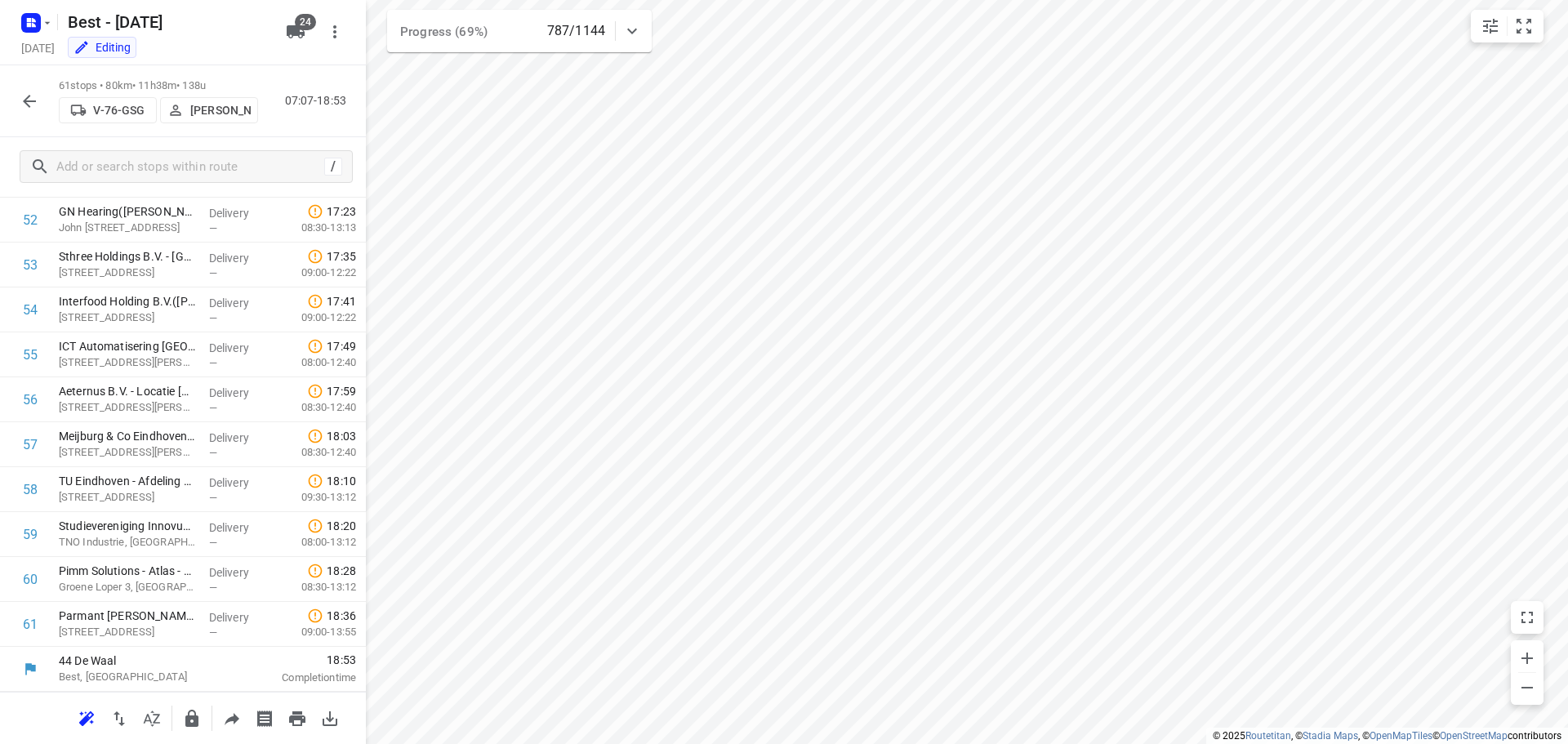
click at [29, 109] on icon "button" at bounding box center [29, 100] width 20 height 20
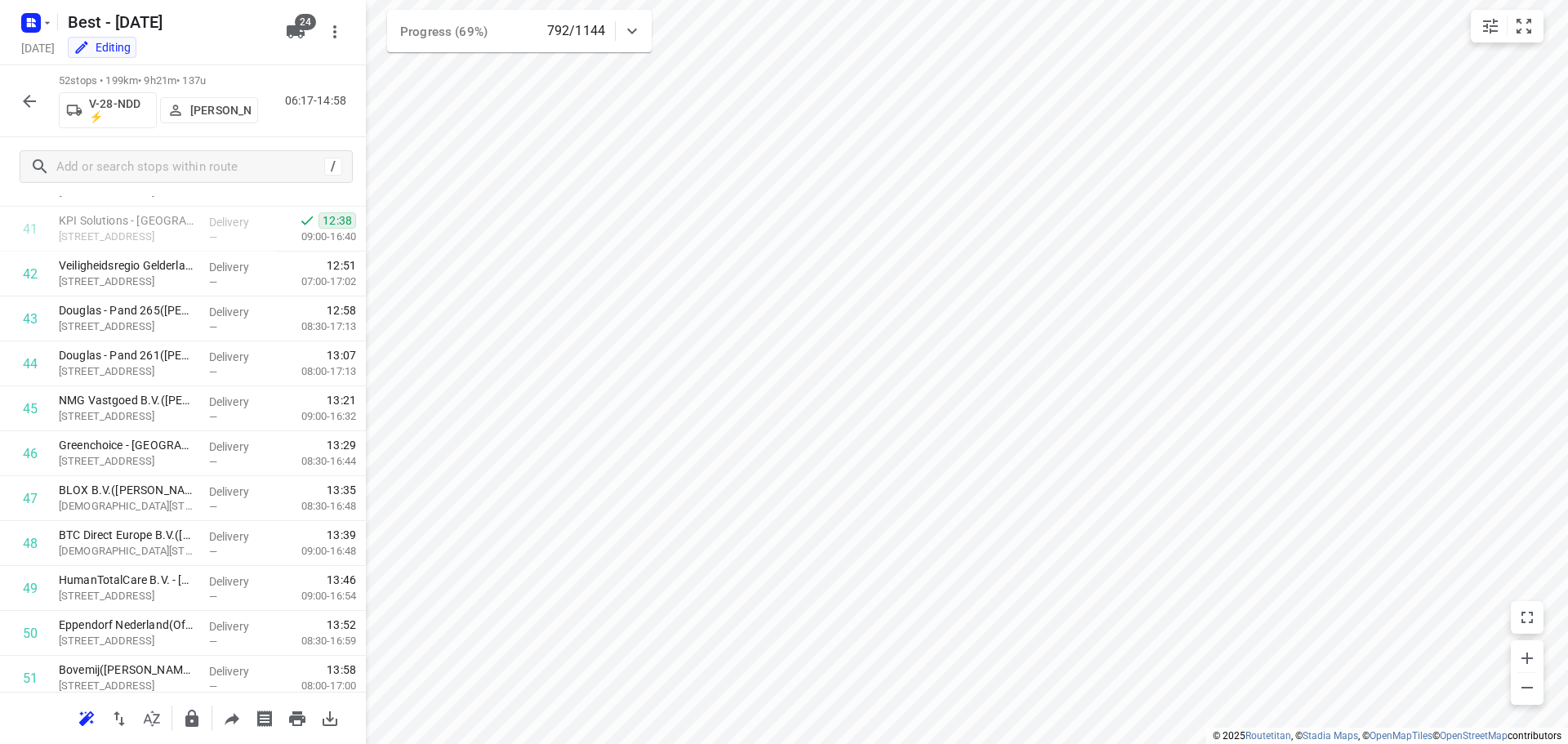
scroll to position [1967, 0]
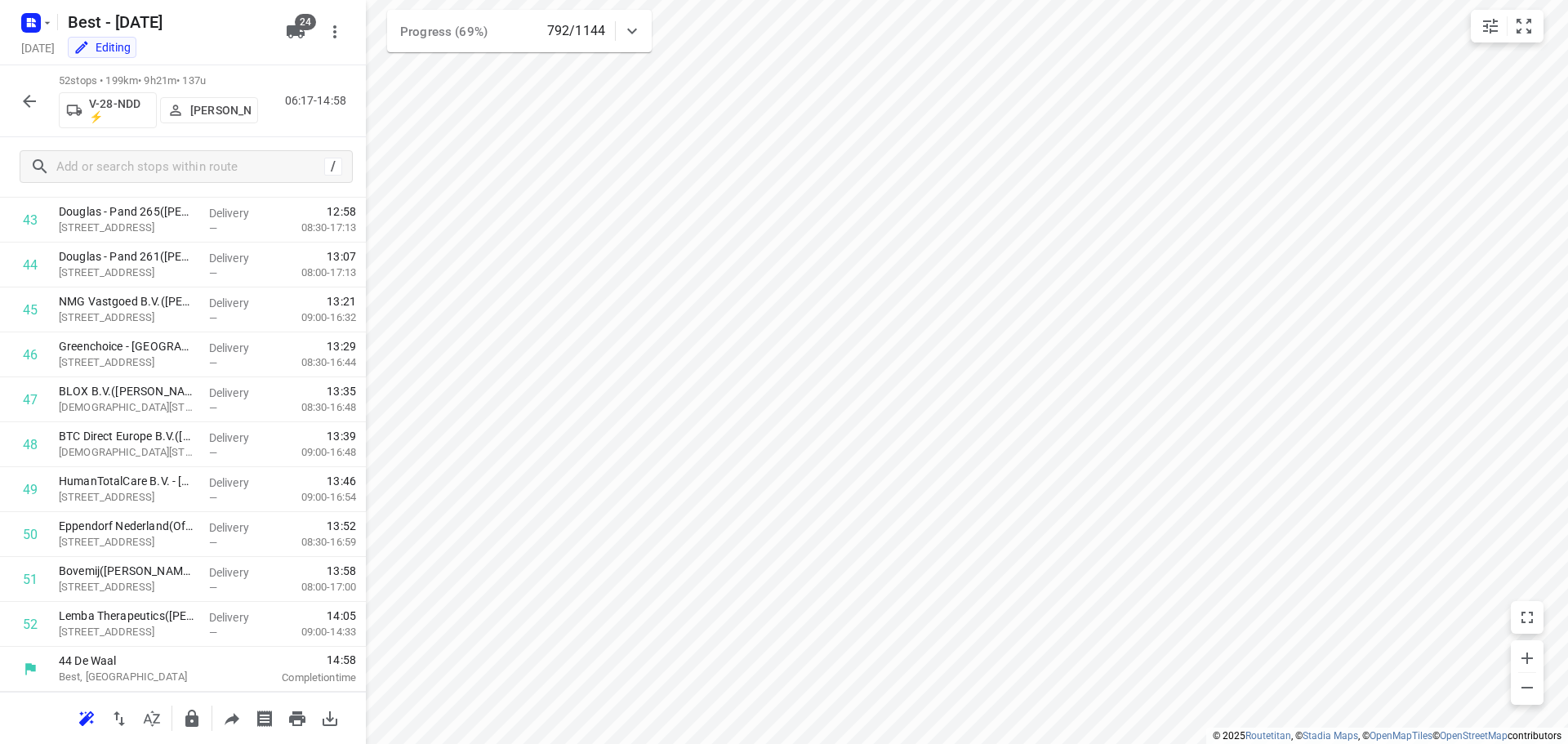
click at [18, 105] on button "button" at bounding box center [29, 100] width 33 height 33
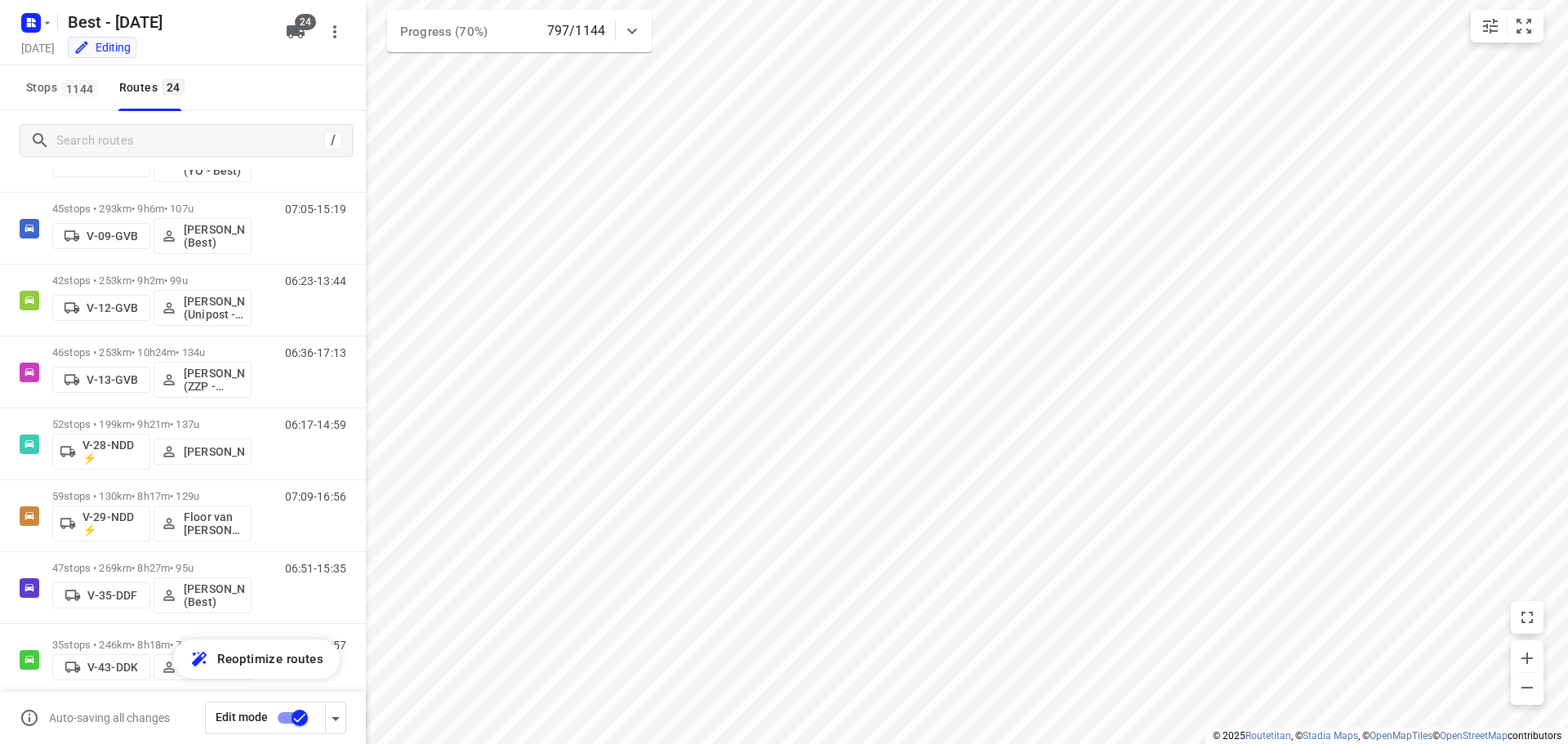
scroll to position [73, 0]
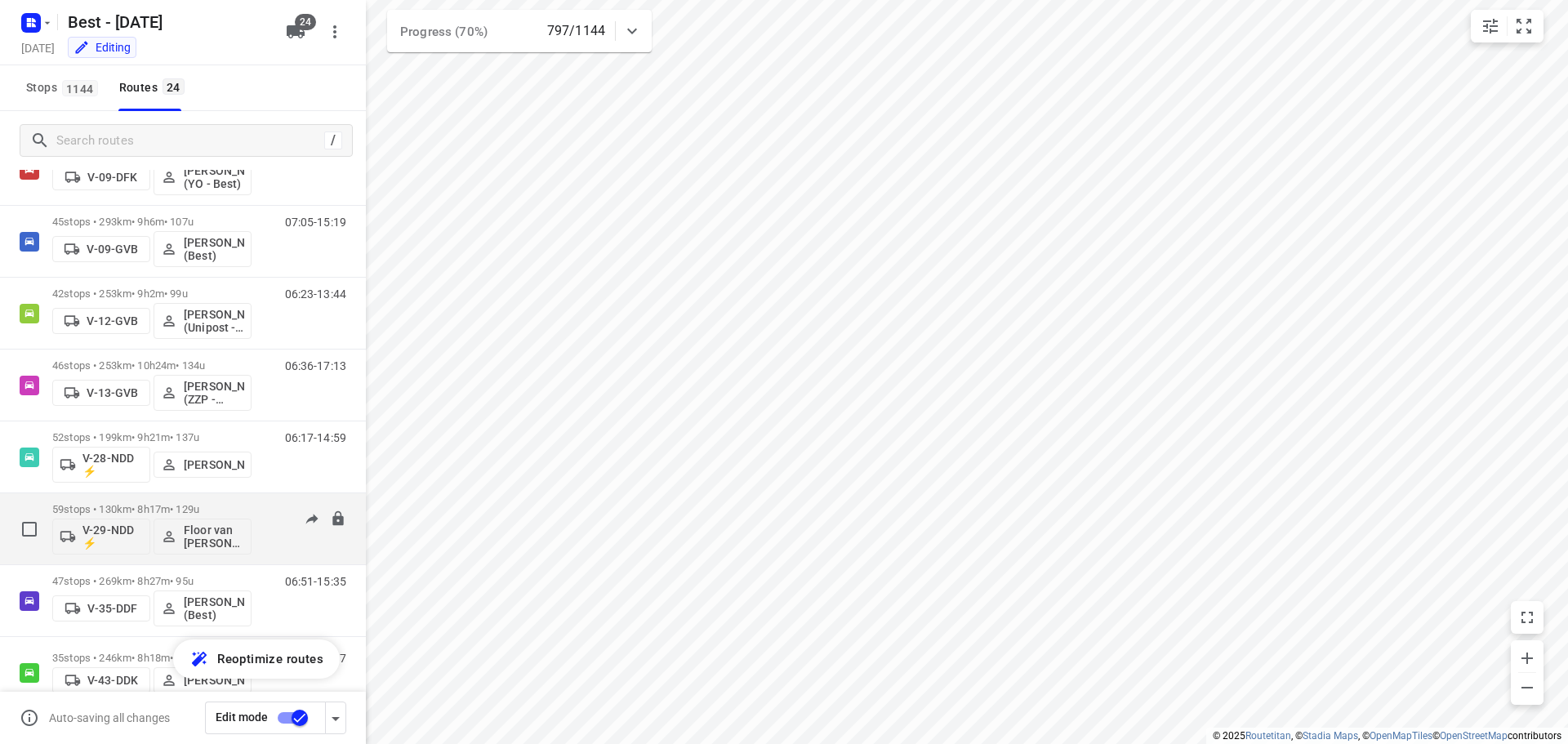
click at [173, 509] on p "59 stops • 130km • 8h17m • 129u" at bounding box center [152, 509] width 199 height 12
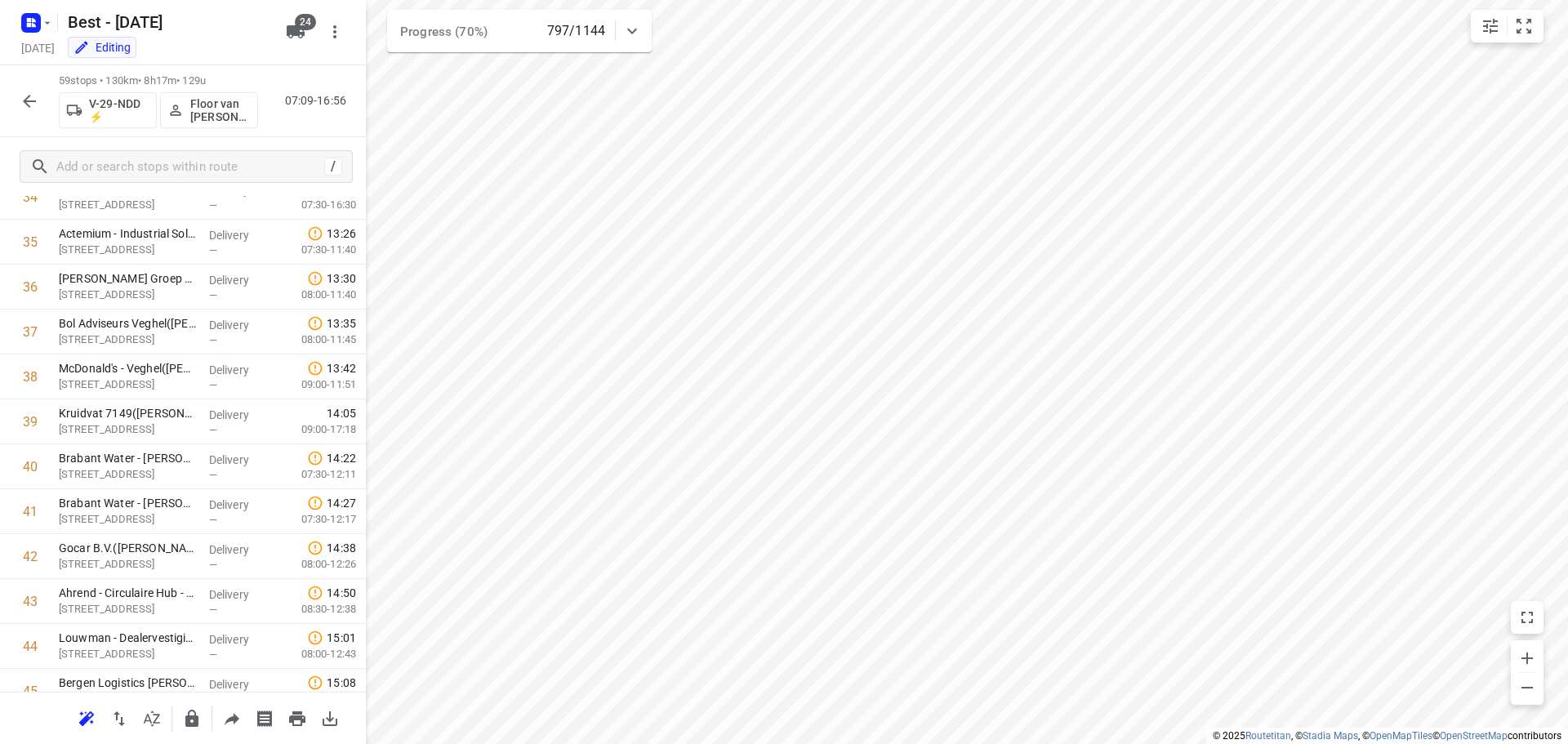
scroll to position [1503, 0]
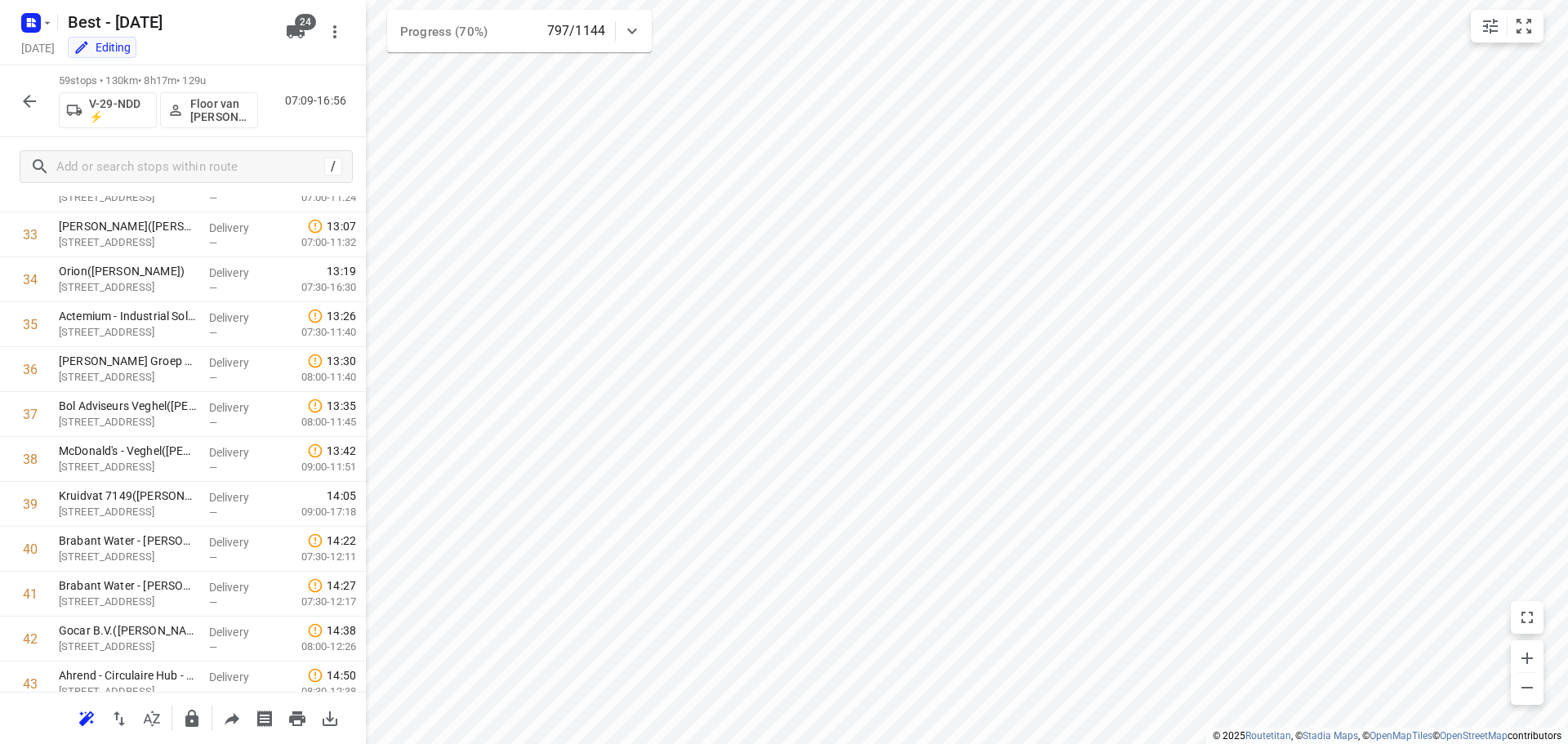
click at [42, 97] on button "button" at bounding box center [29, 100] width 33 height 33
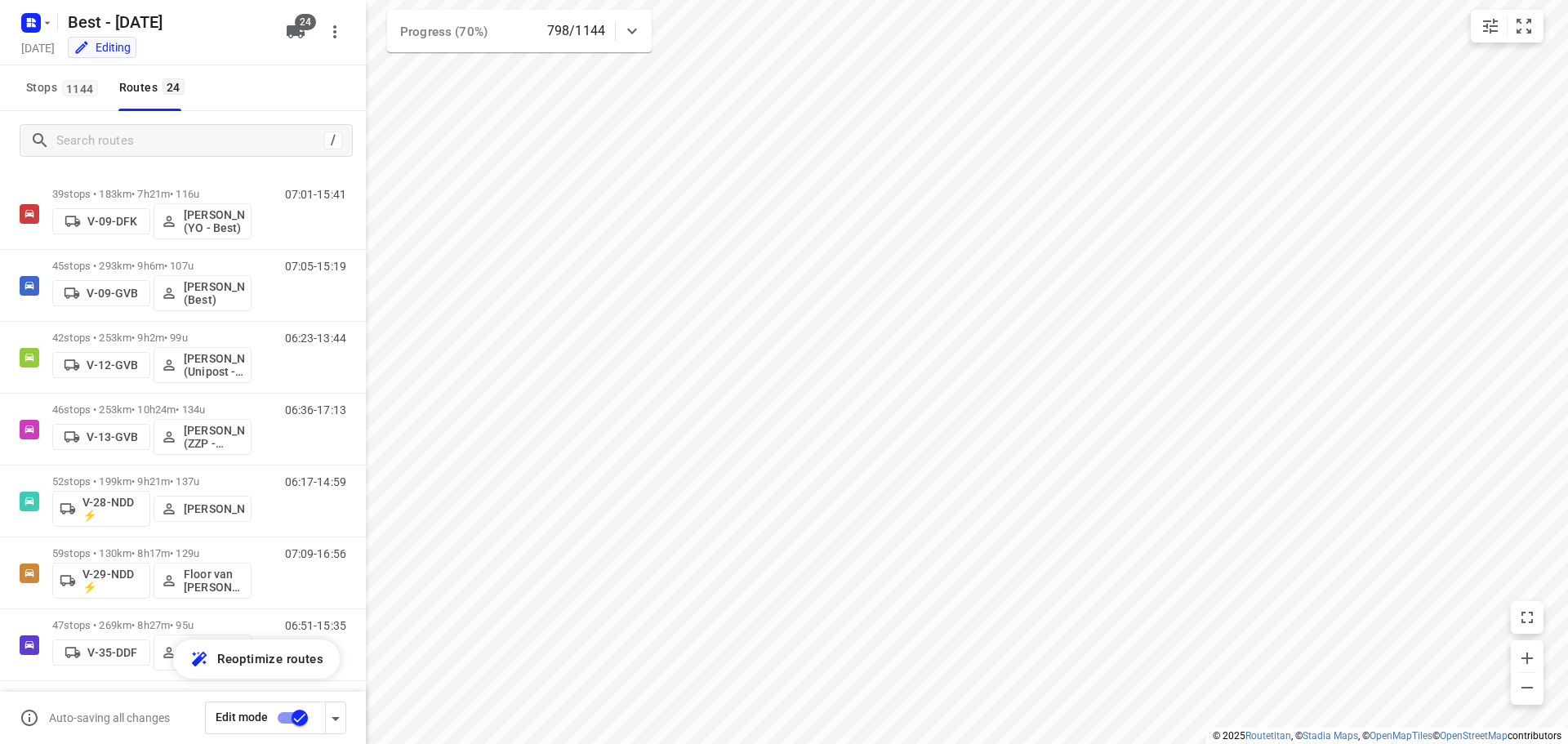
scroll to position [0, 0]
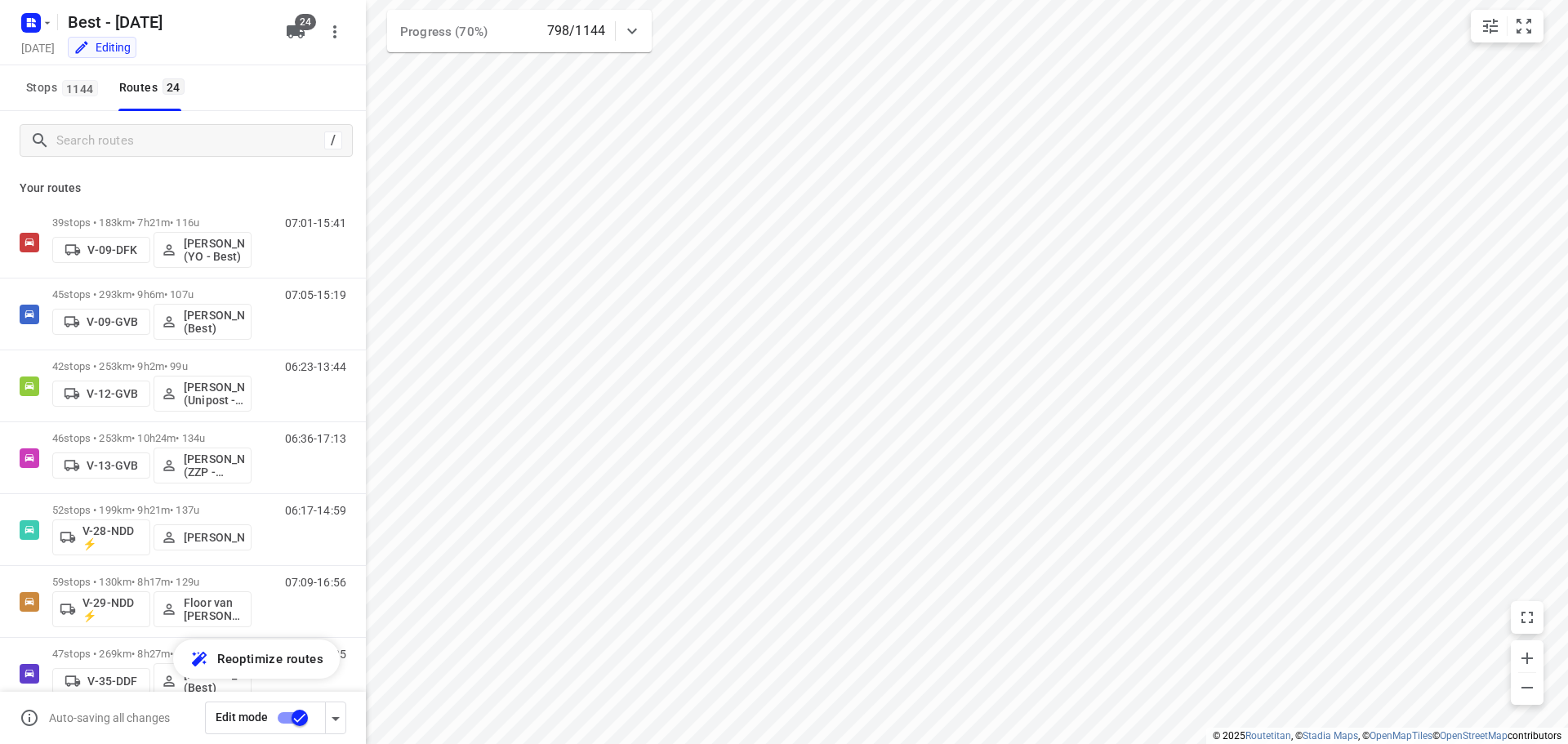
click at [314, 165] on div "/" at bounding box center [183, 140] width 366 height 59
click at [339, 175] on div "Your routes 39 stops • 183km • 7h21m • 116u V-09-DFK [PERSON_NAME] (YO - Best) …" at bounding box center [183, 480] width 366 height 620
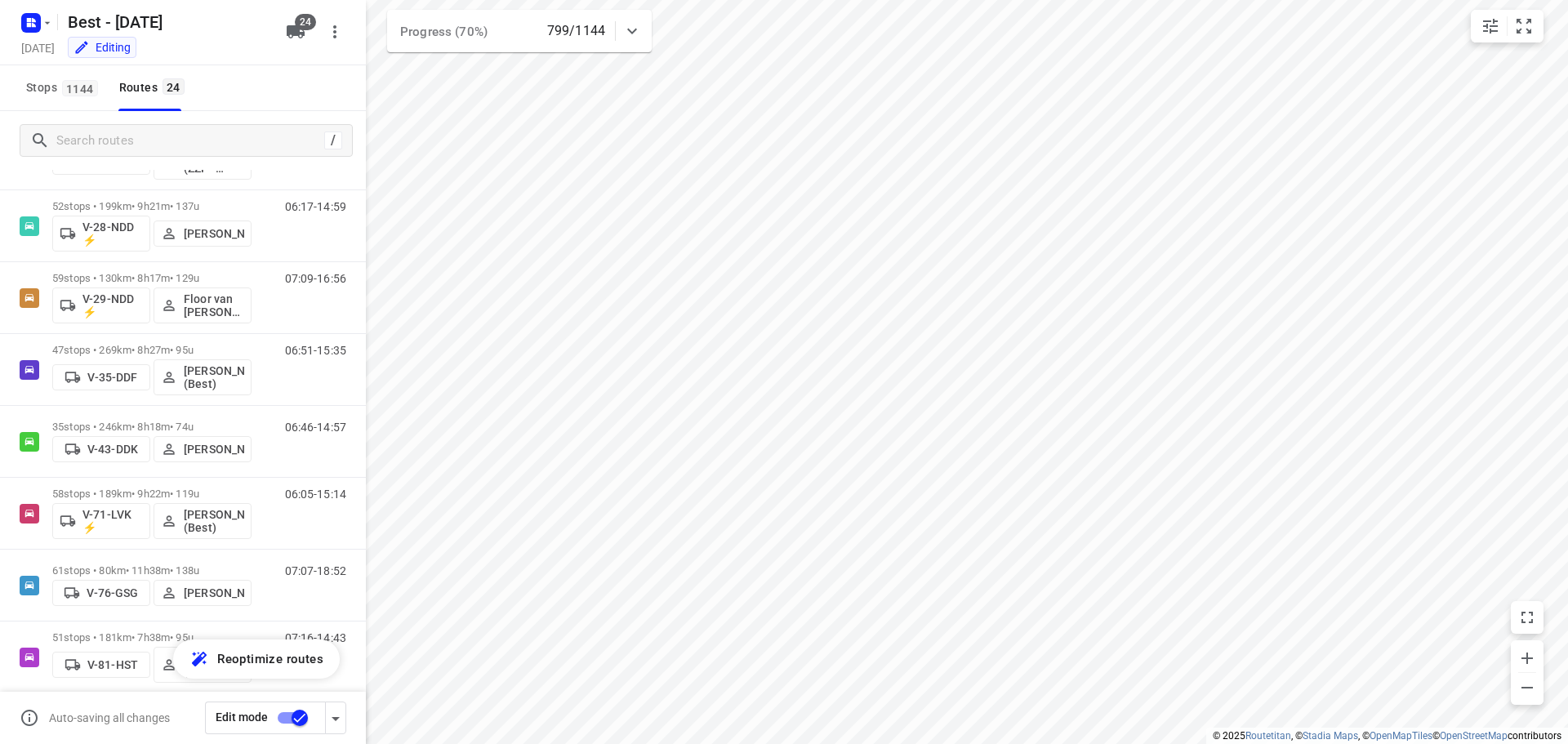
scroll to position [171, 0]
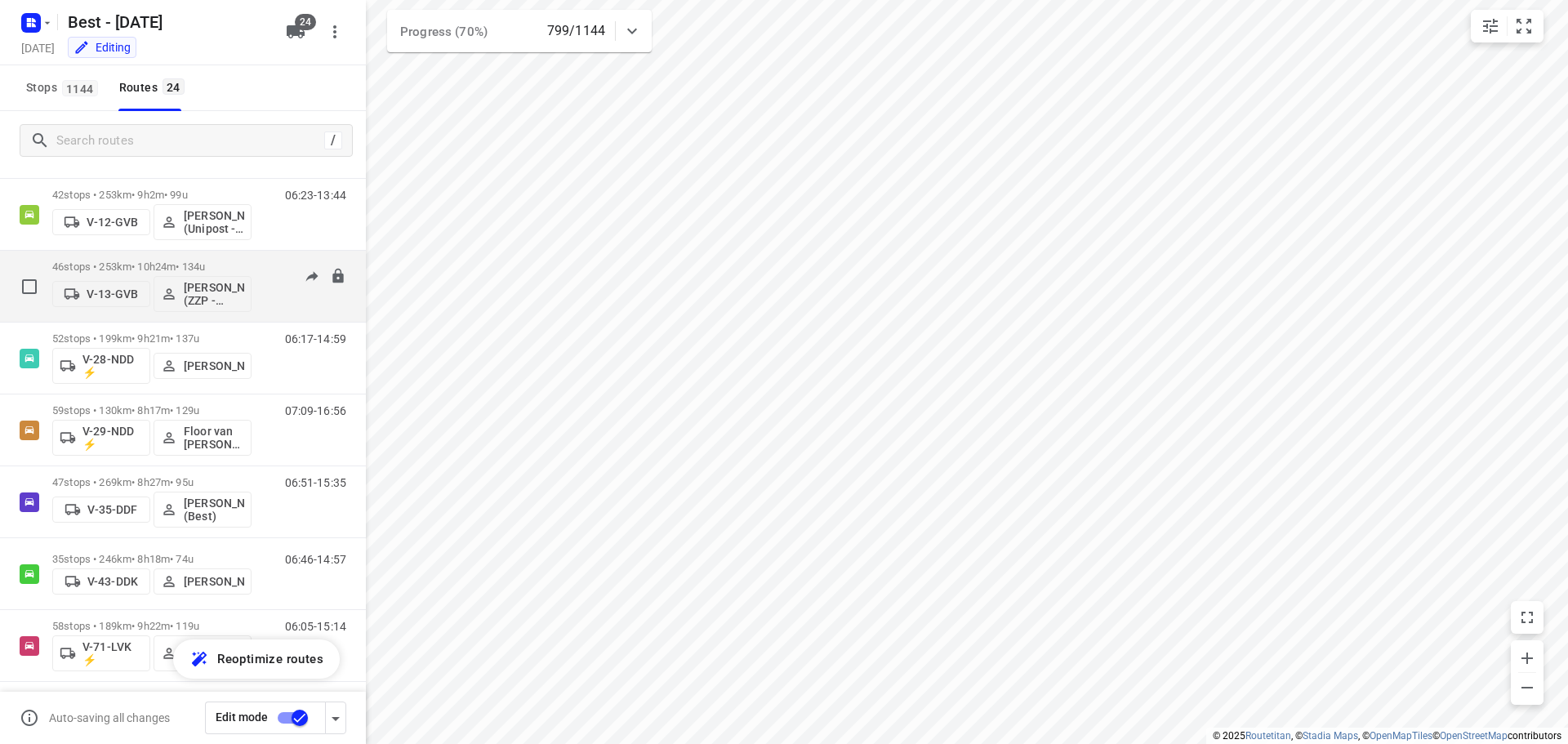
click at [166, 263] on p "46 stops • 253km • 10h24m • 134u" at bounding box center [152, 266] width 199 height 12
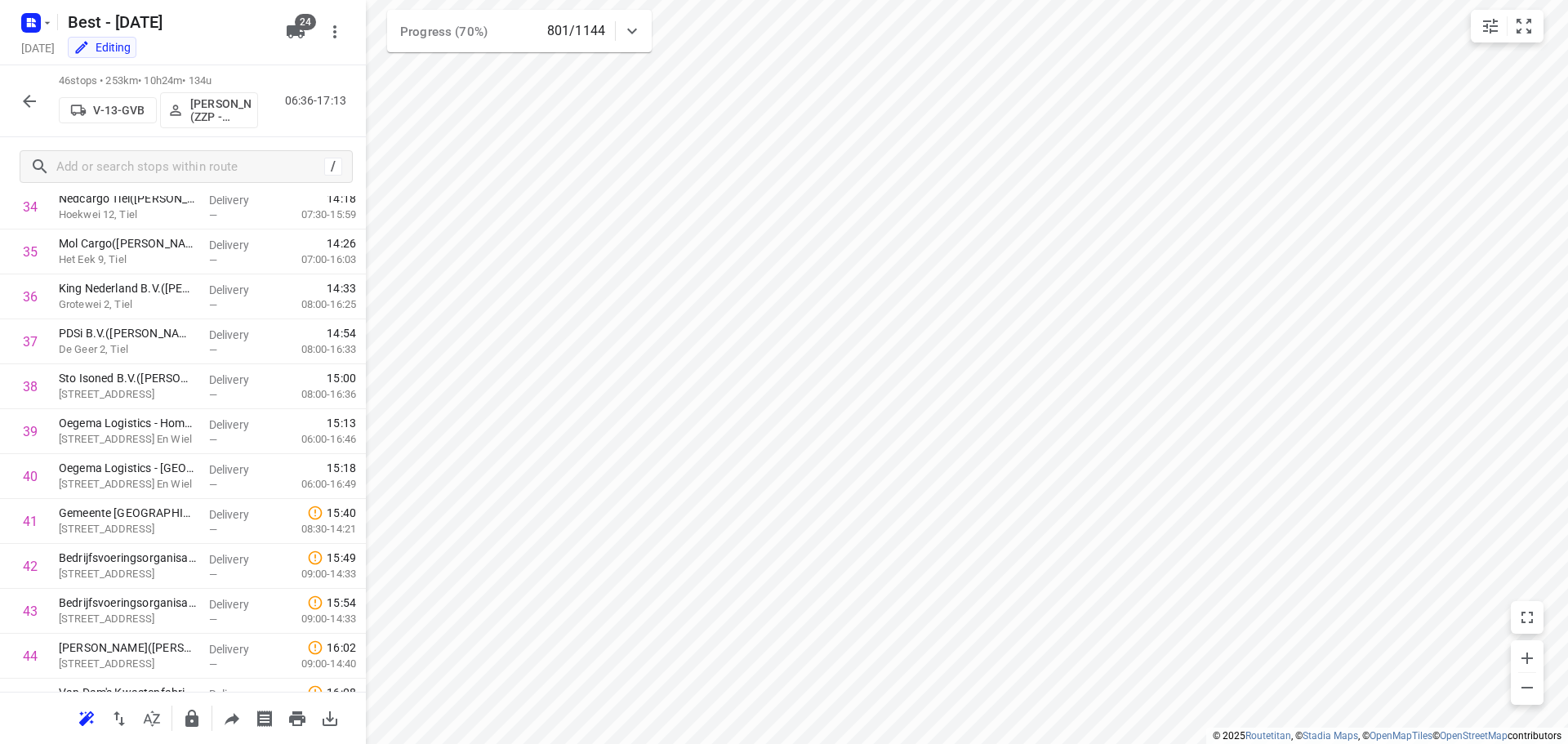
scroll to position [1697, 0]
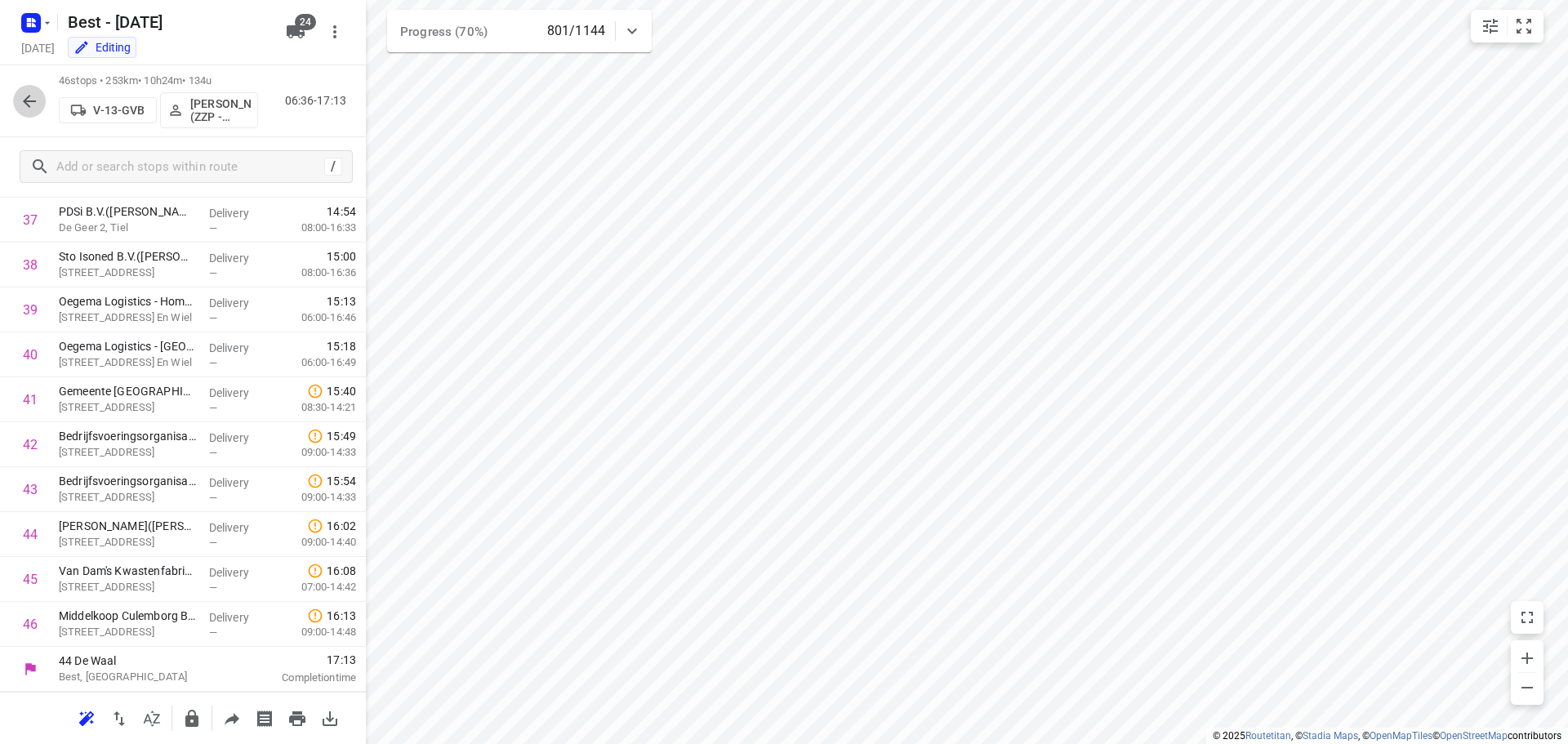
click at [23, 98] on icon "button" at bounding box center [29, 100] width 20 height 20
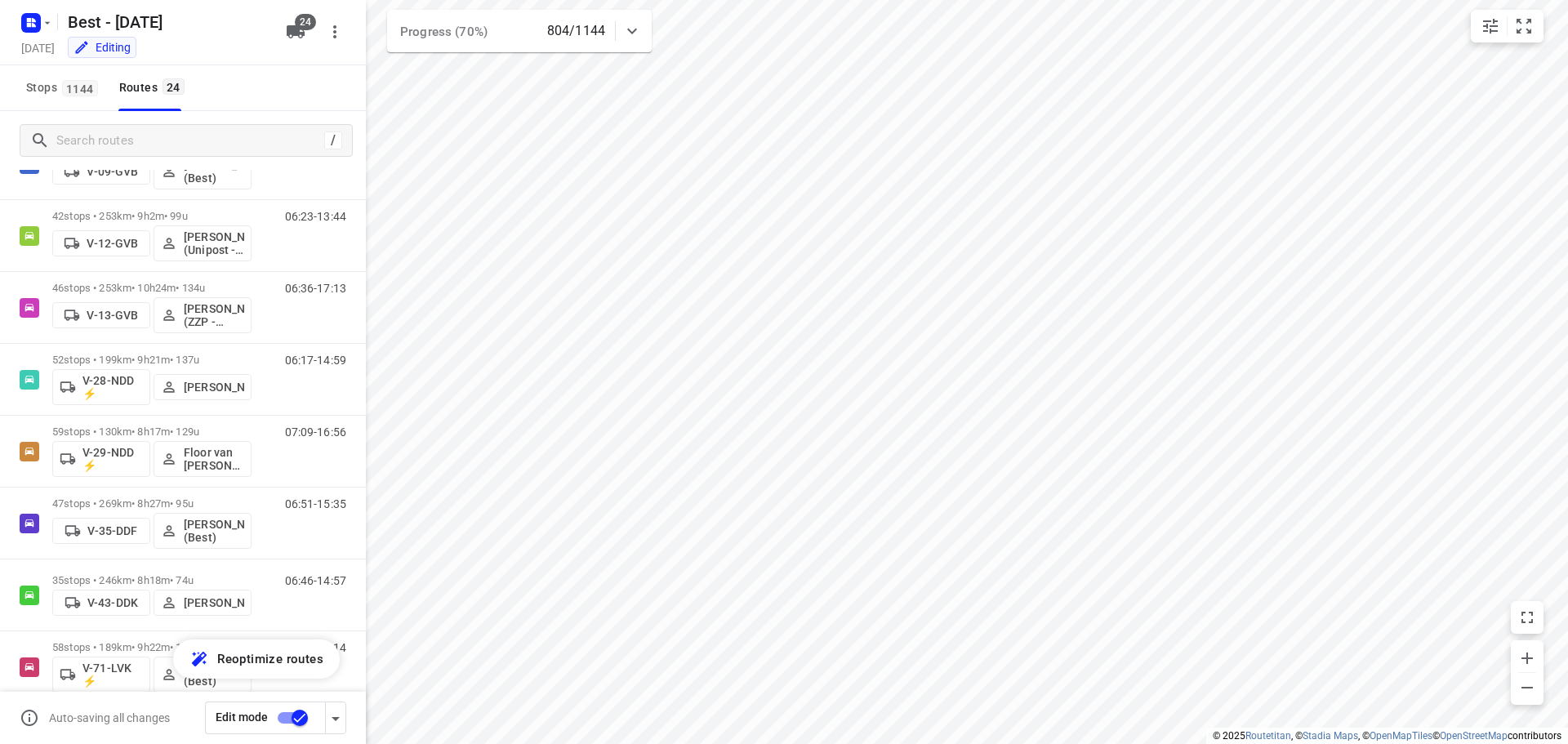
scroll to position [73, 0]
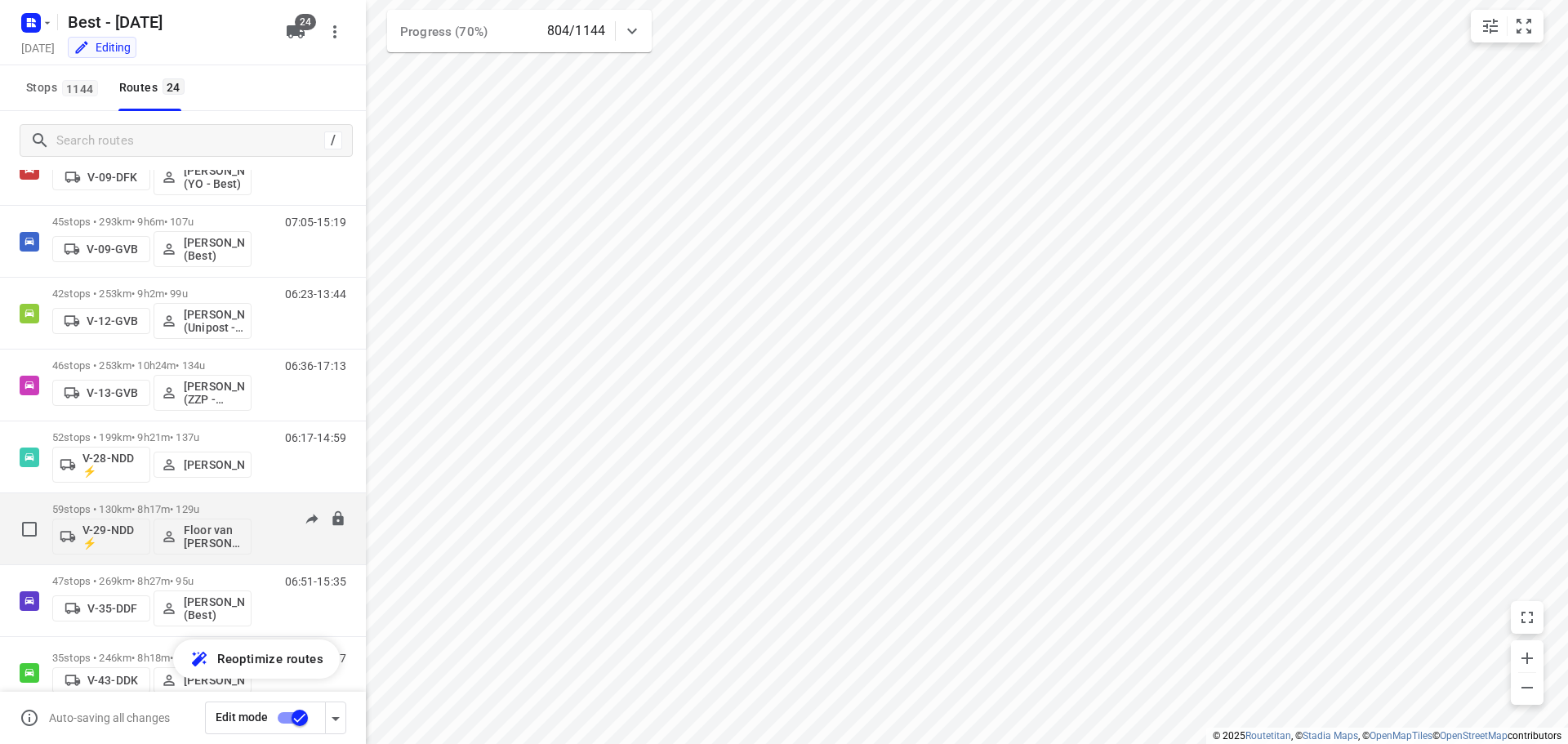
click at [145, 503] on p "59 stops • 130km • 8h17m • 129u" at bounding box center [152, 509] width 199 height 12
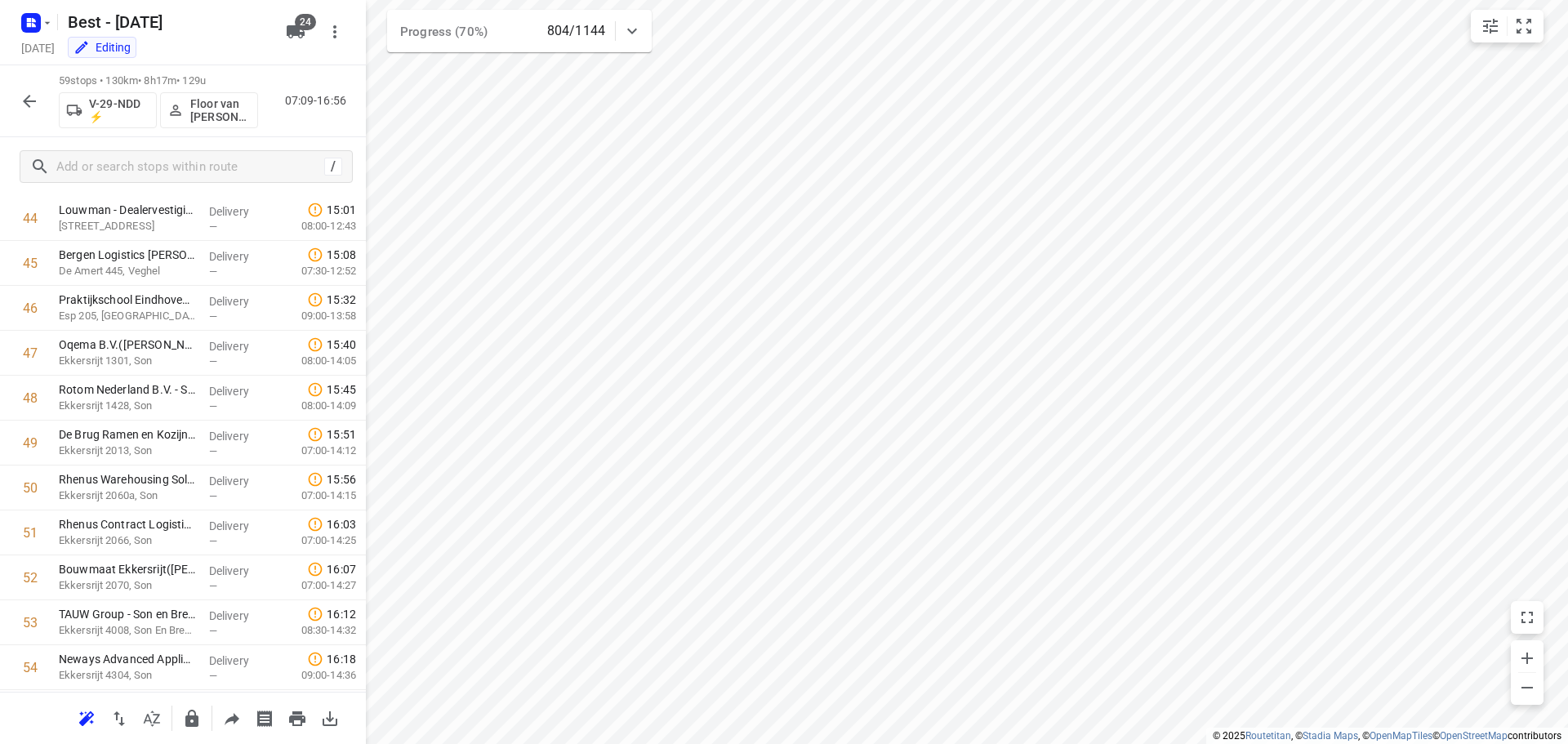
scroll to position [2281, 0]
click at [30, 94] on icon "button" at bounding box center [29, 100] width 20 height 20
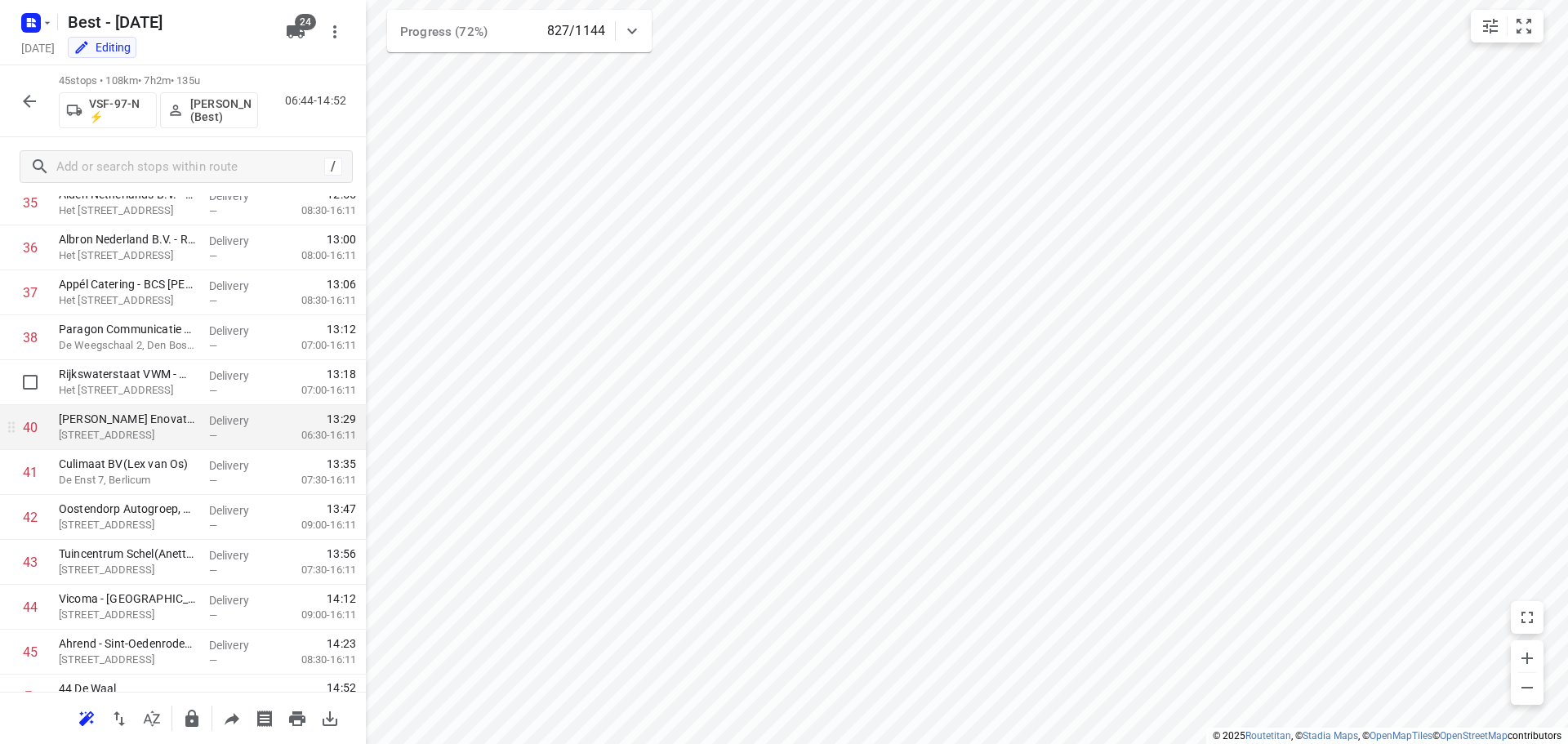
scroll to position [1653, 0]
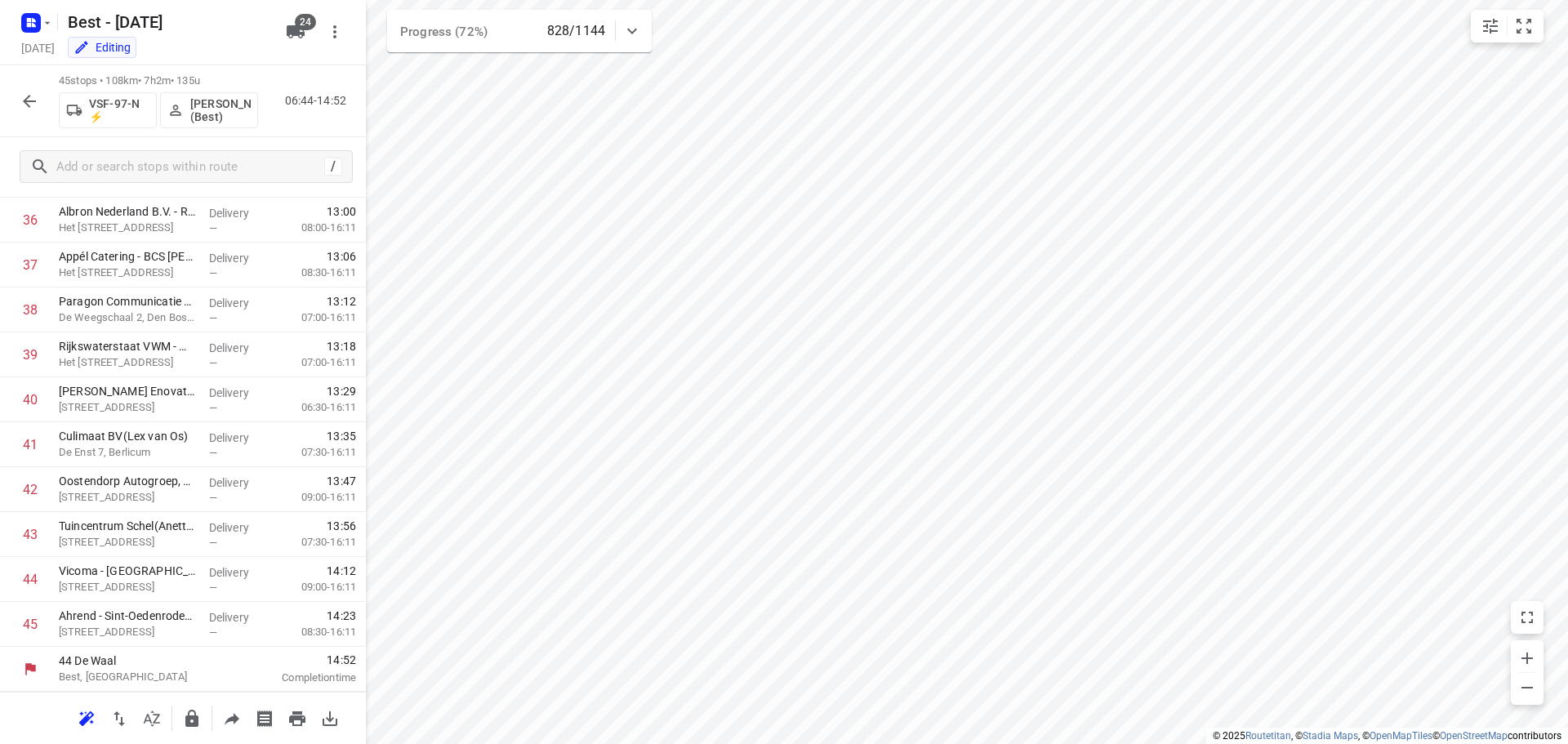
click at [25, 111] on button "button" at bounding box center [29, 100] width 33 height 33
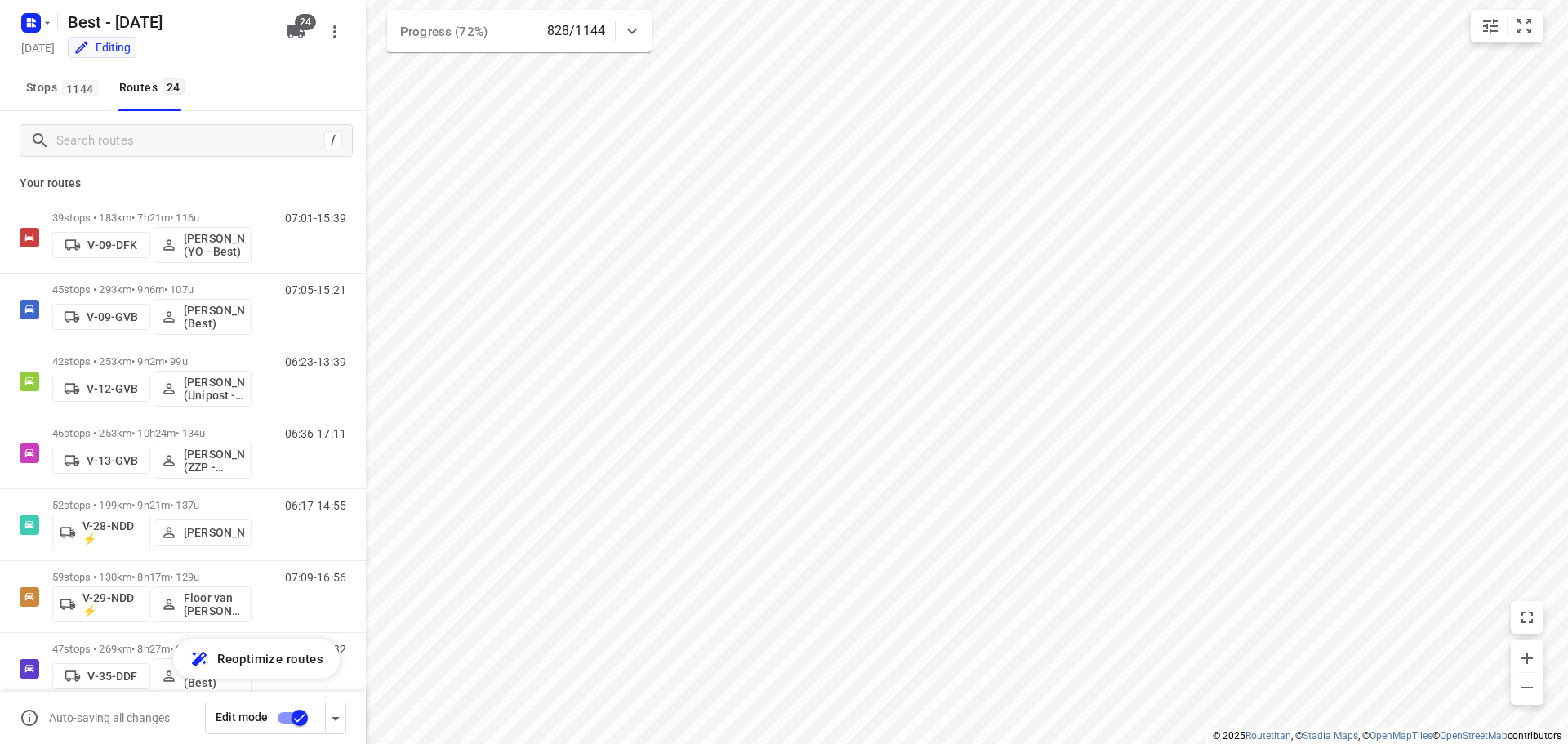
scroll to position [75, 0]
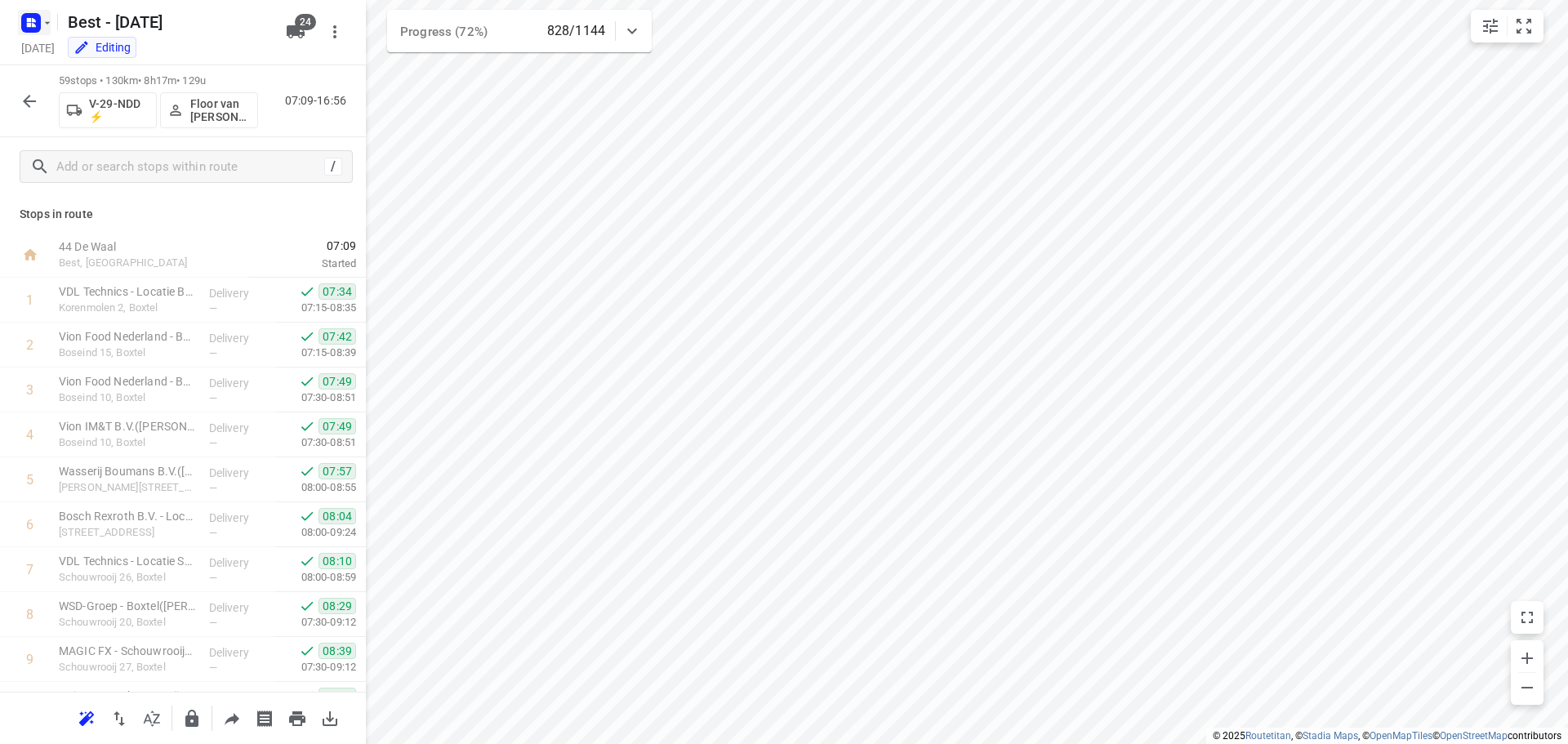
click at [40, 26] on rect "button" at bounding box center [31, 22] width 20 height 20
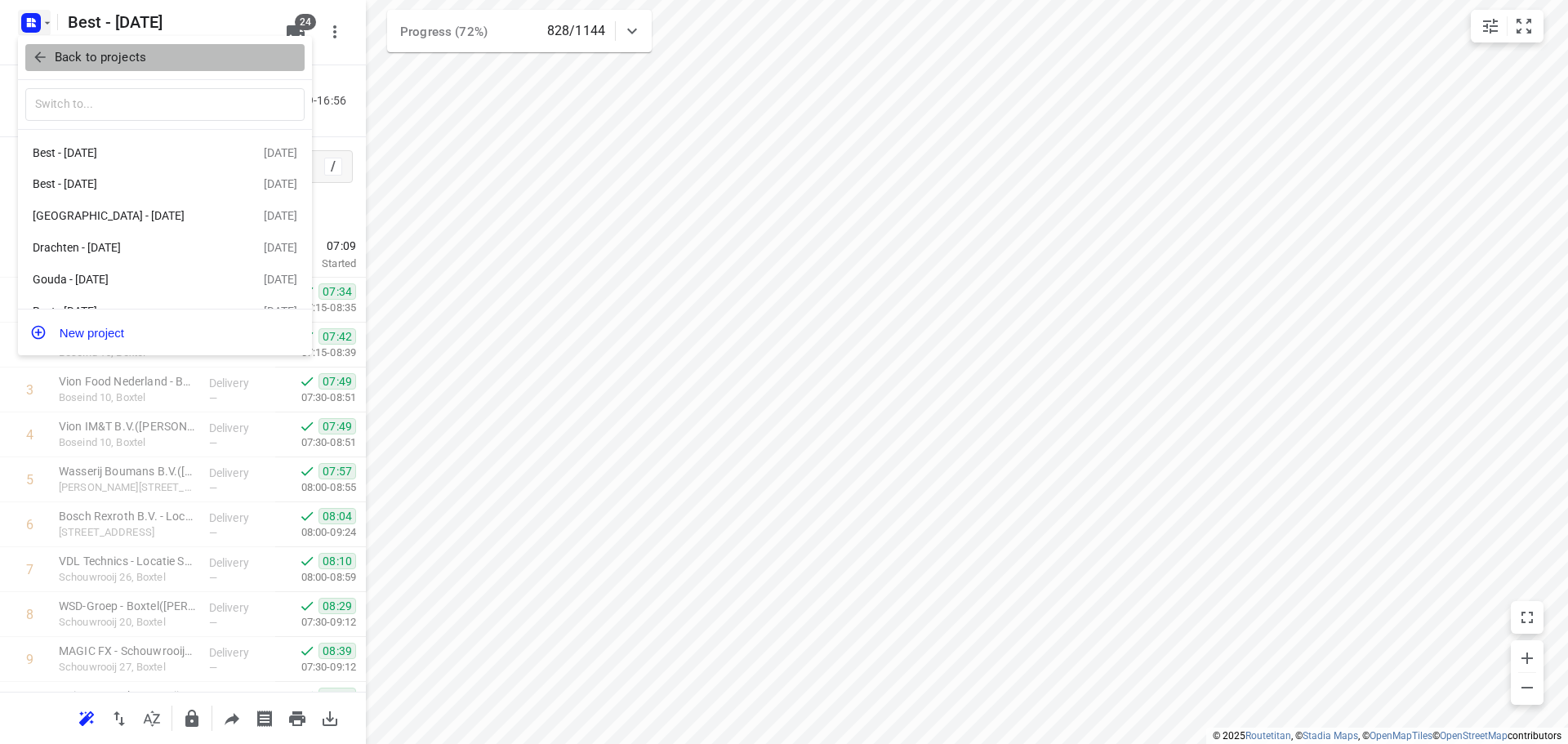
click at [42, 59] on icon "button" at bounding box center [40, 58] width 17 height 17
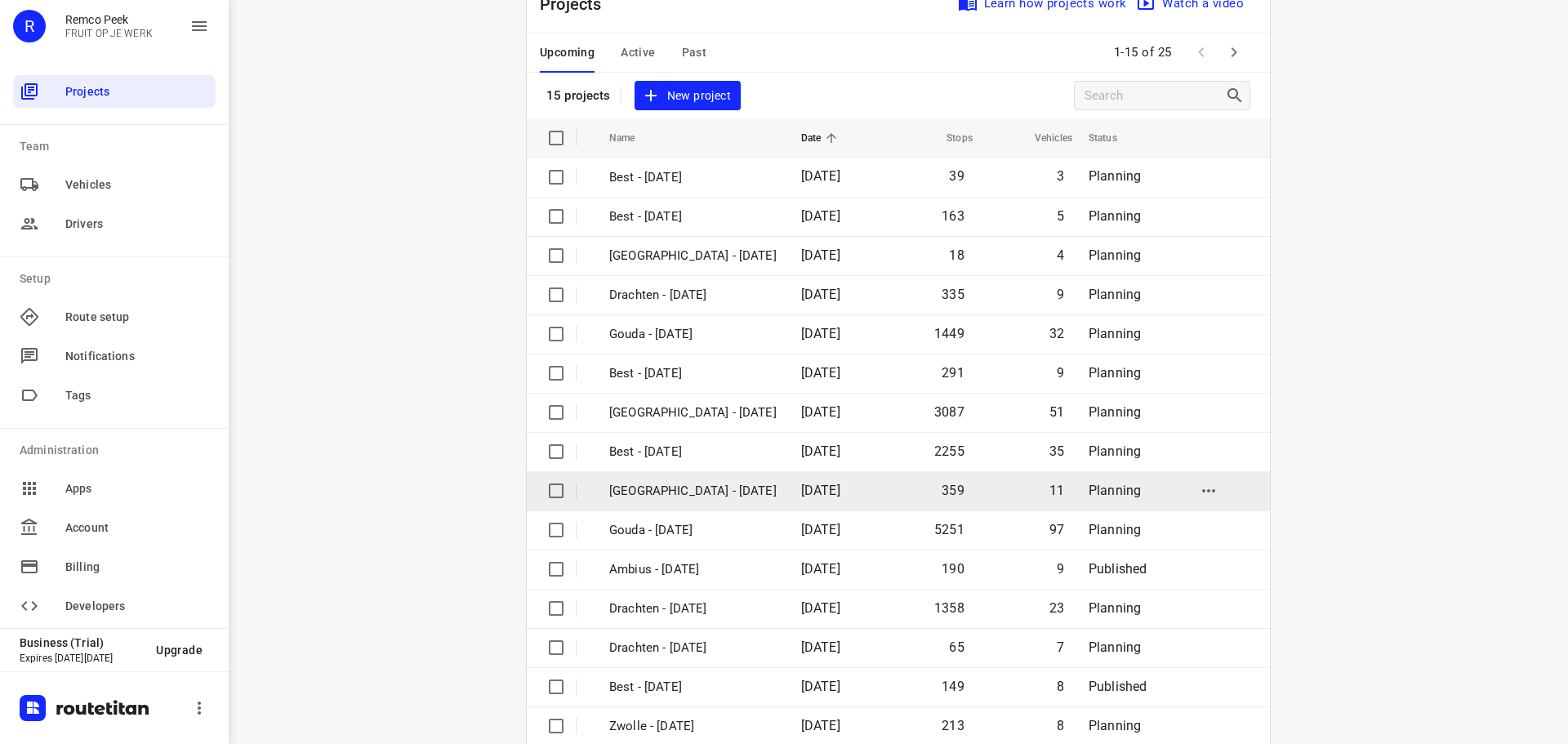
scroll to position [82, 0]
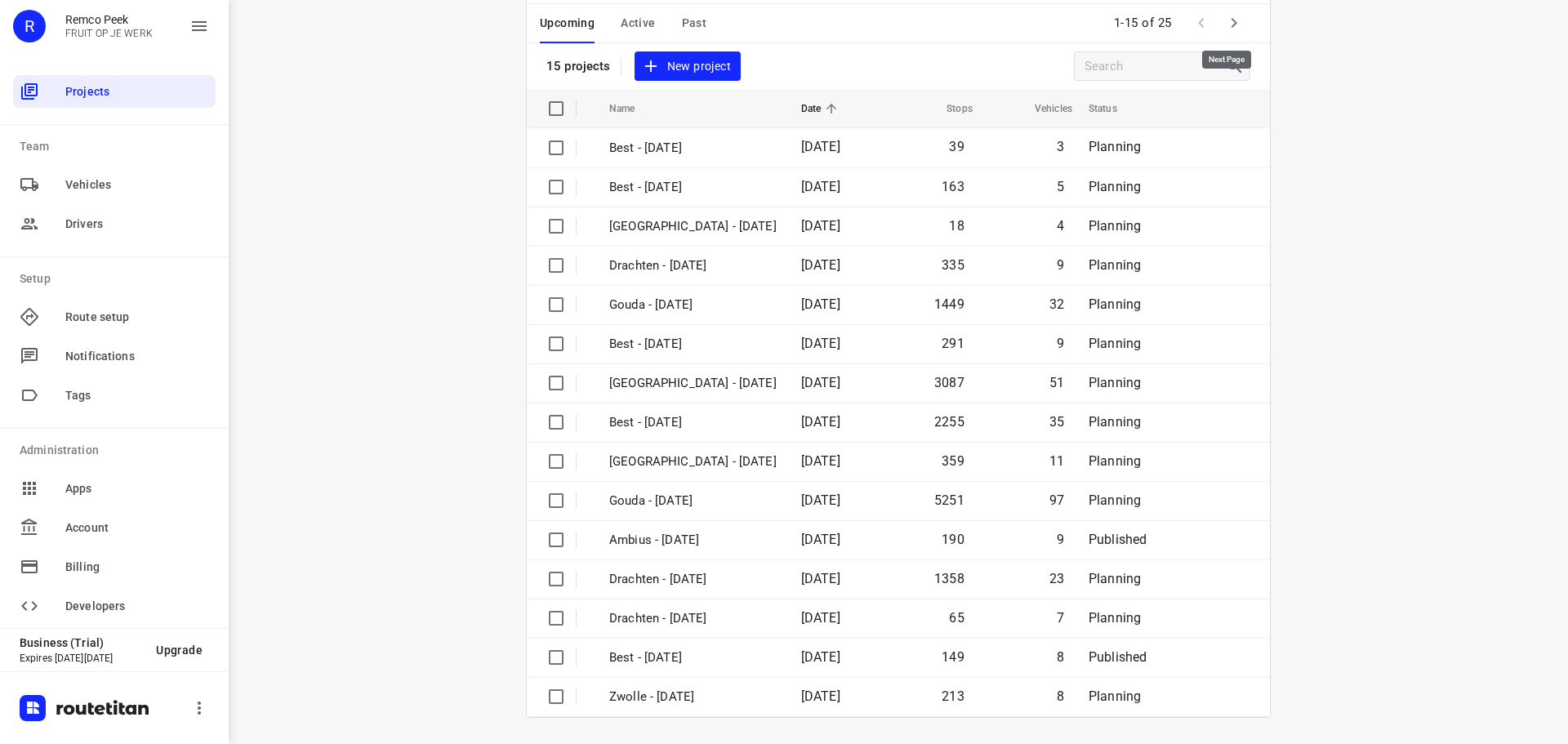
click at [1226, 20] on icon "button" at bounding box center [1234, 22] width 20 height 20
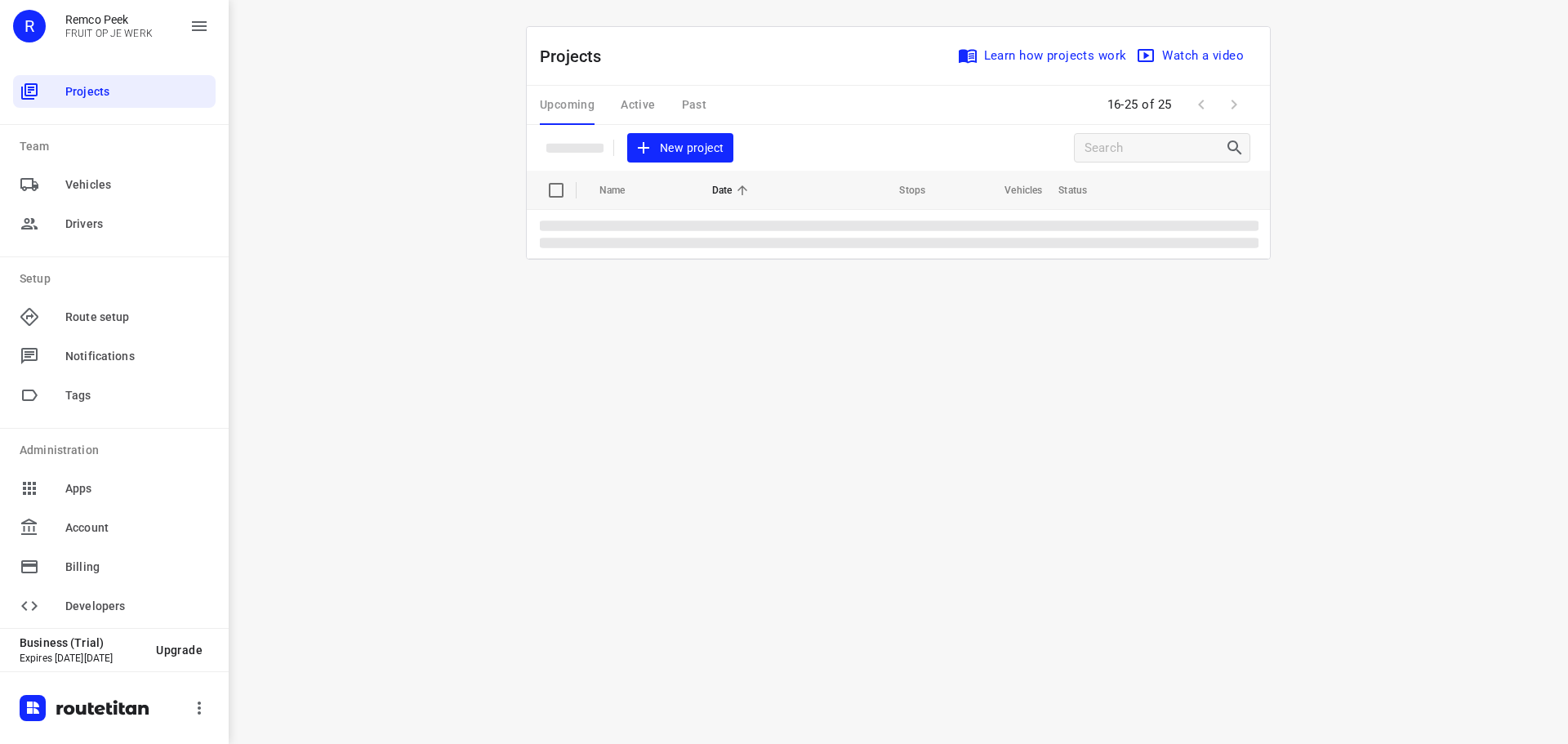
scroll to position [0, 0]
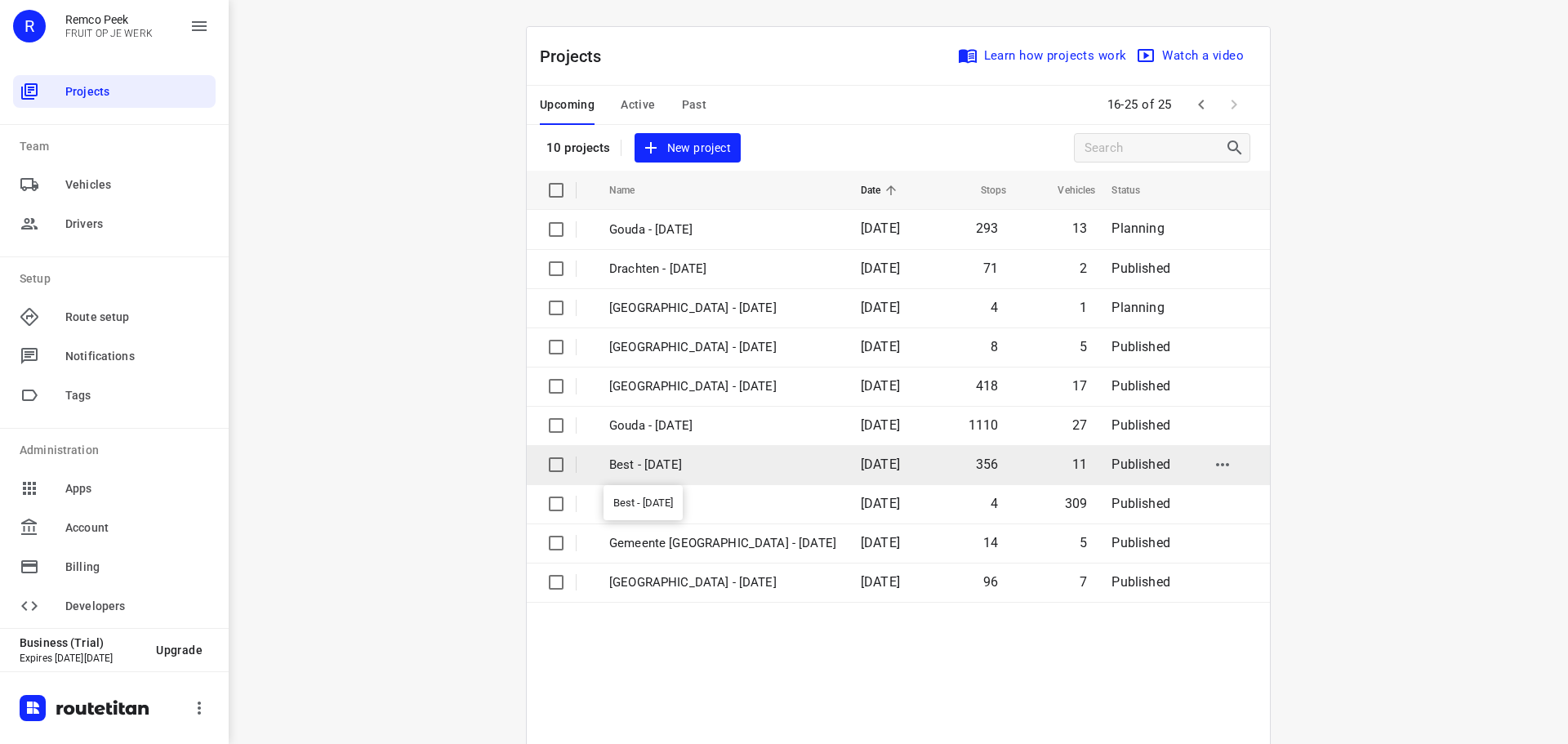
click at [739, 472] on p "Best - [DATE]" at bounding box center [723, 465] width 227 height 19
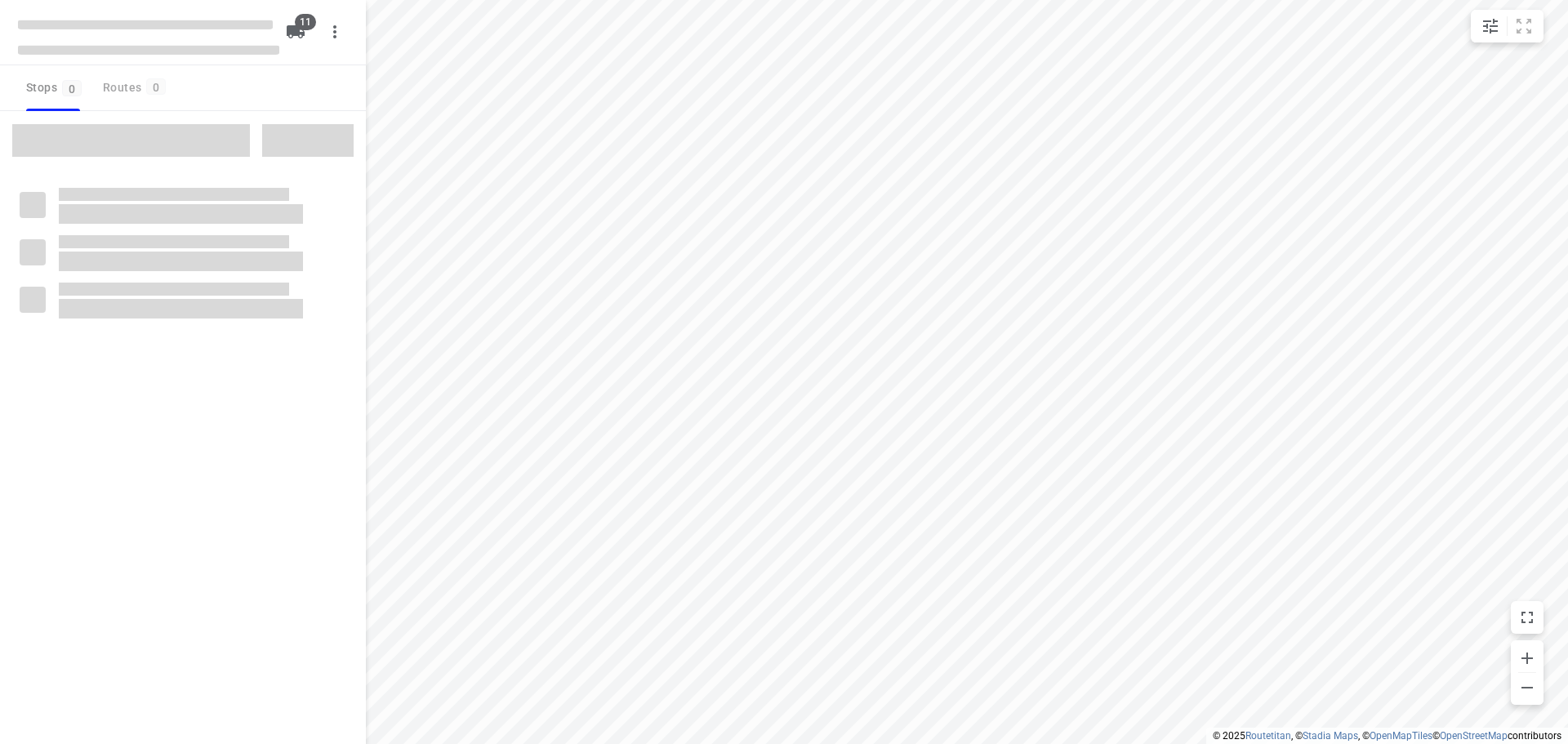
checkbox input "true"
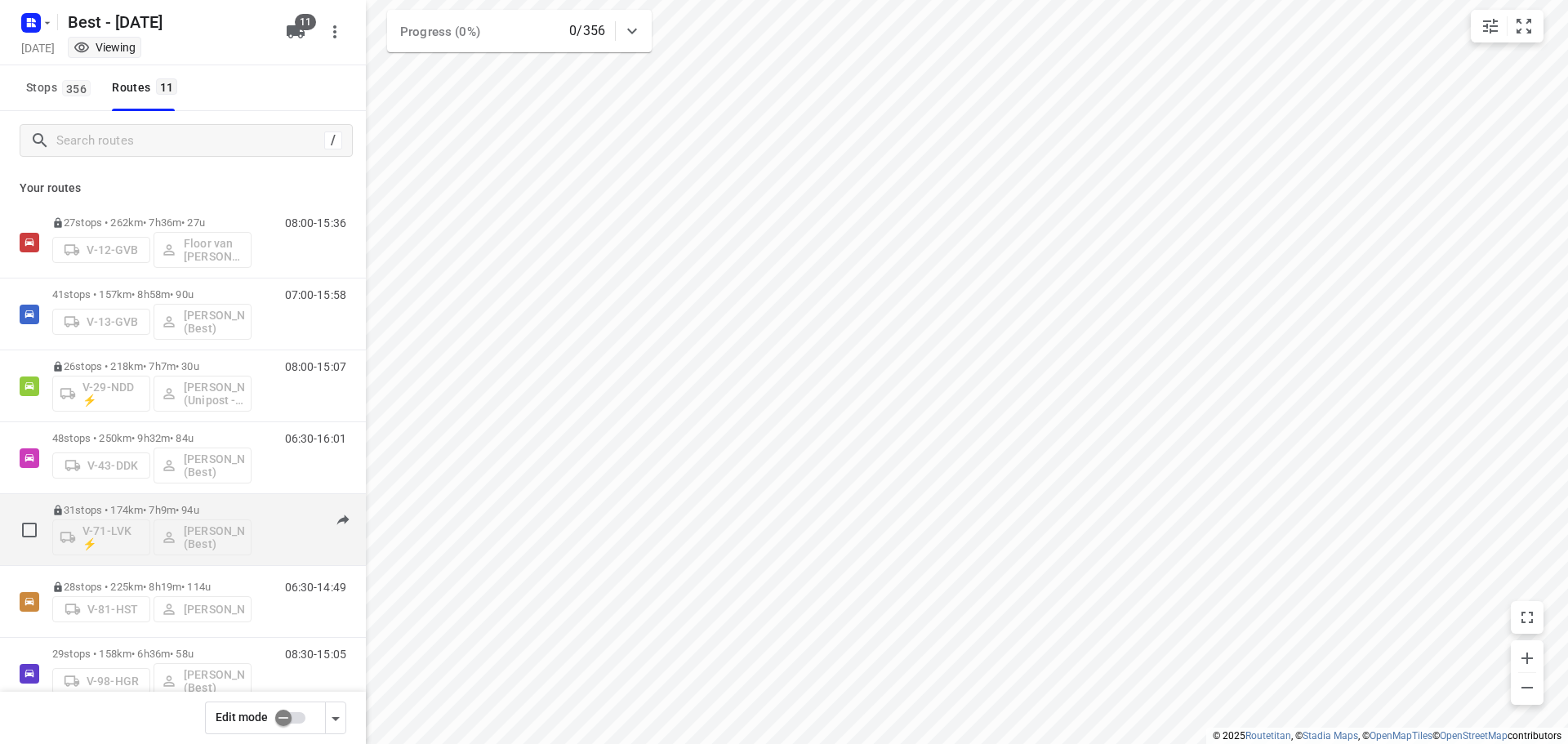
click at [282, 513] on div "08:00-15:09" at bounding box center [306, 534] width 82 height 60
click at [105, 506] on p "31 stops • 174km • 7h9m • 94u" at bounding box center [152, 510] width 199 height 12
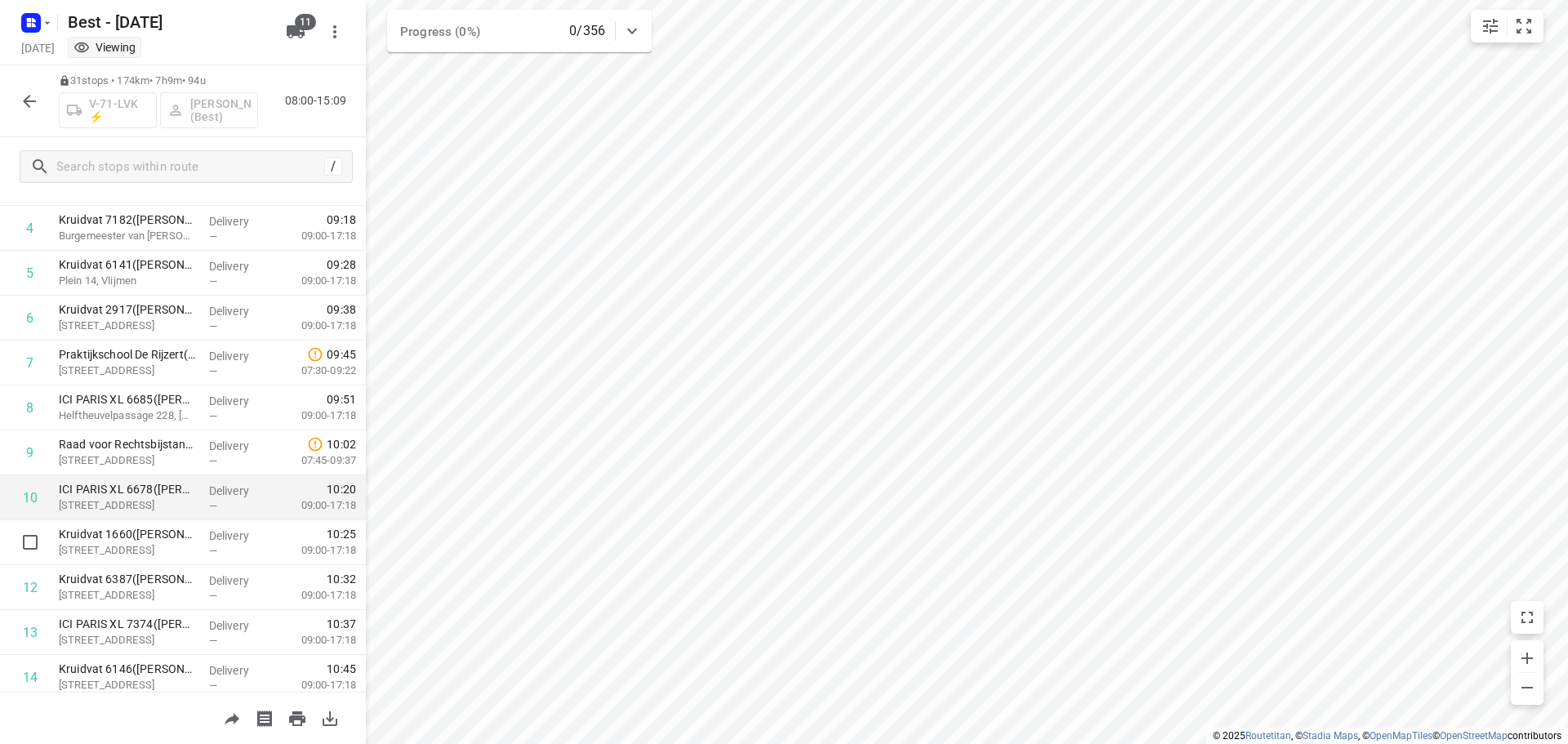
scroll to position [44, 0]
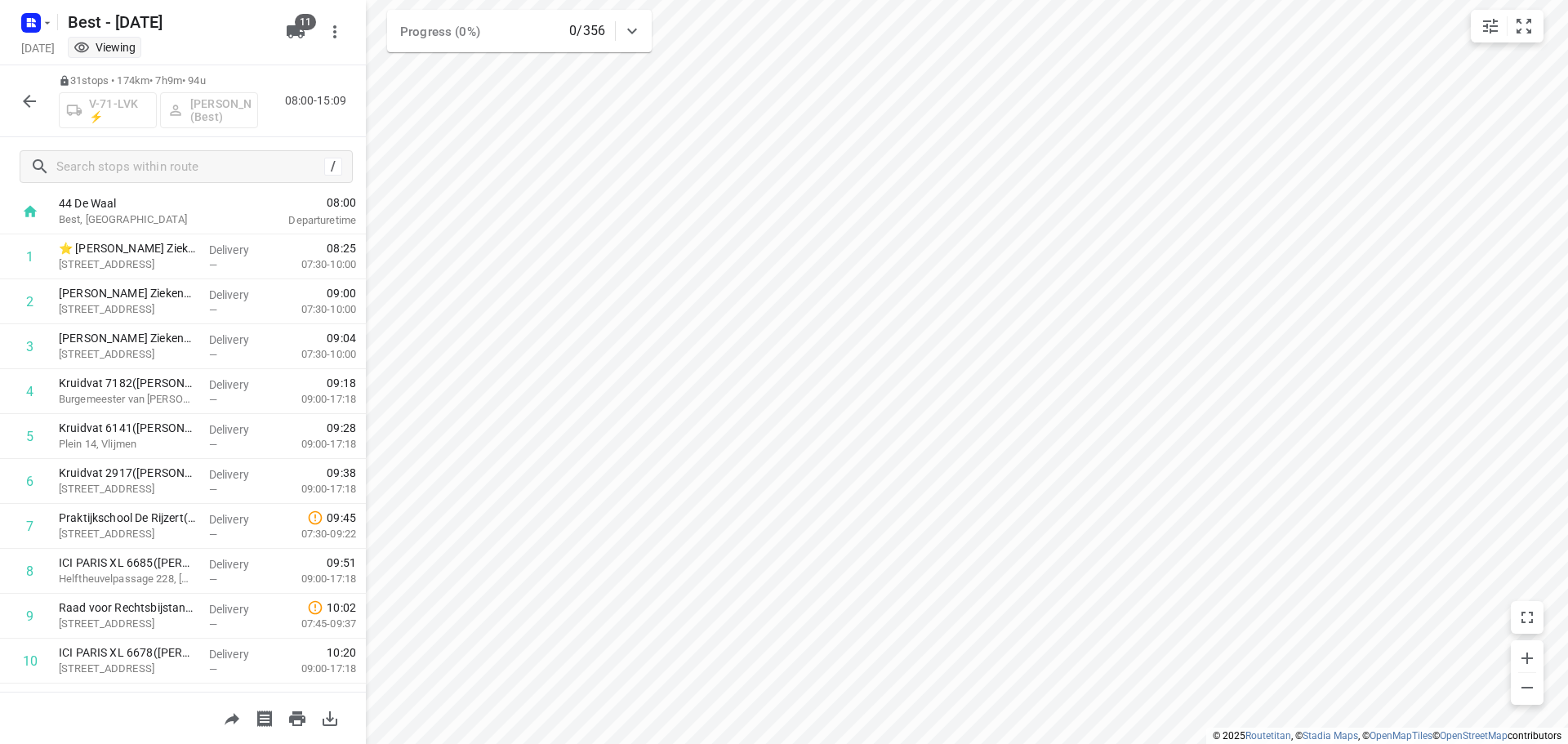
click at [30, 100] on icon "button" at bounding box center [29, 100] width 20 height 20
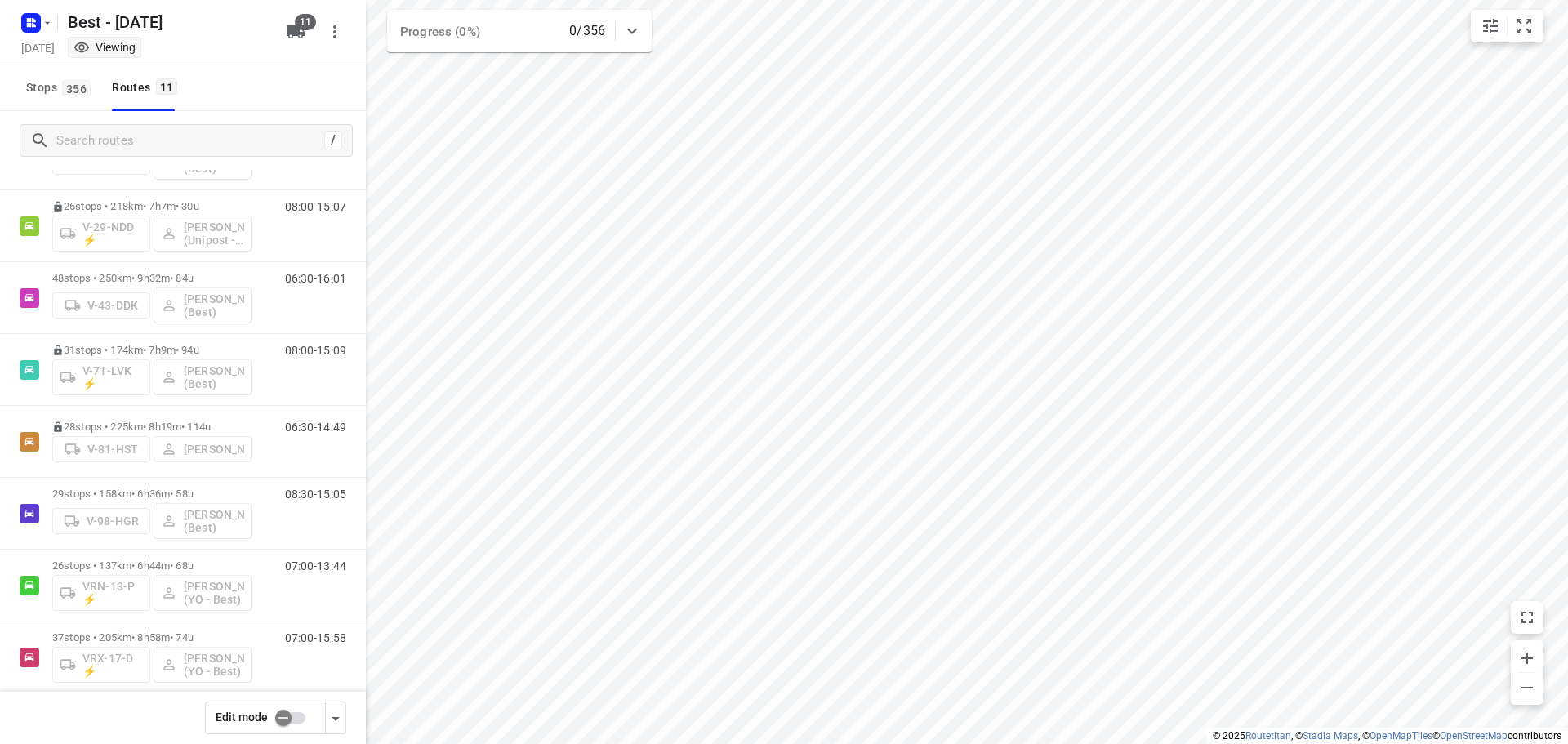
scroll to position [322, 0]
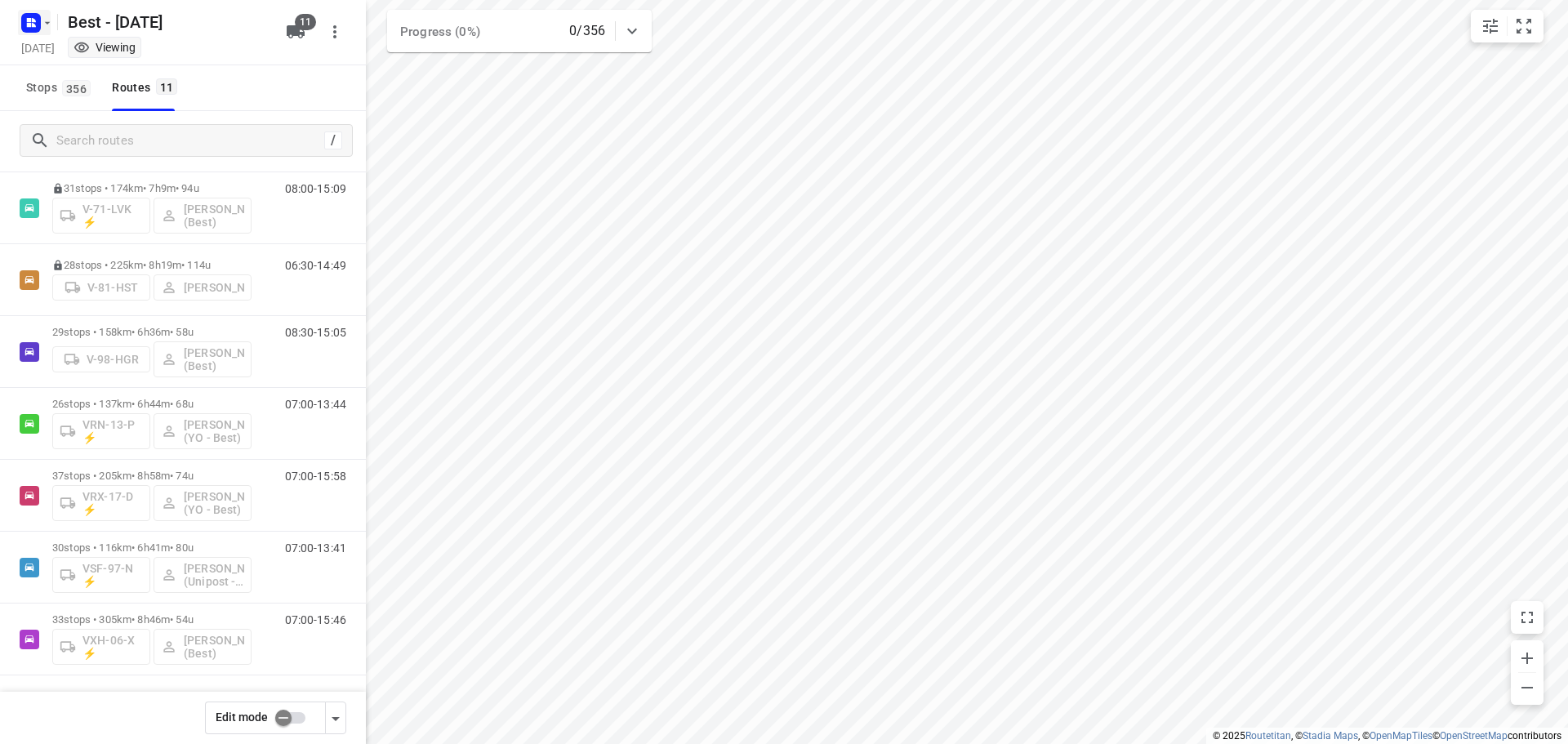
click at [38, 20] on rect "button" at bounding box center [31, 22] width 20 height 20
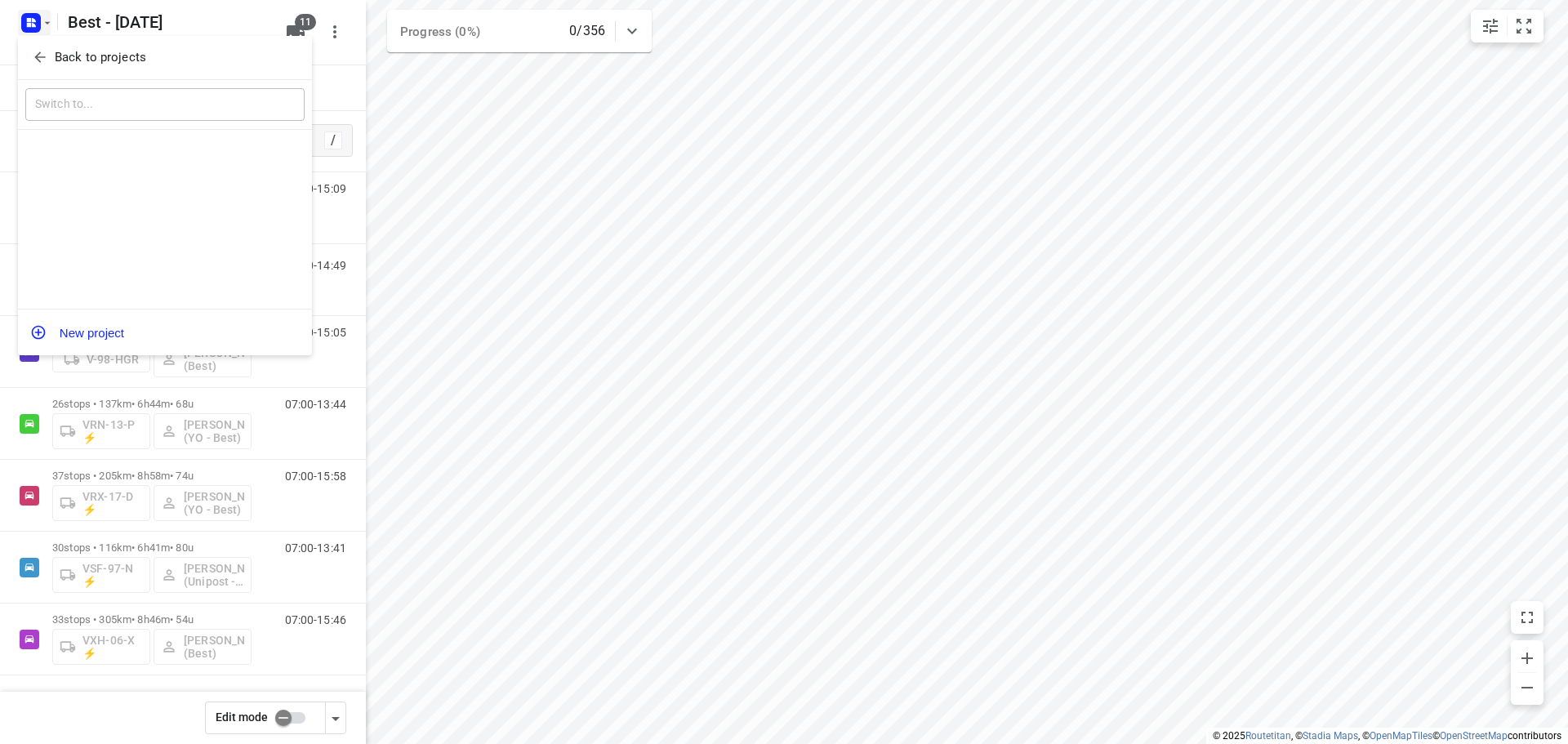
click at [39, 52] on icon "button" at bounding box center [40, 58] width 17 height 17
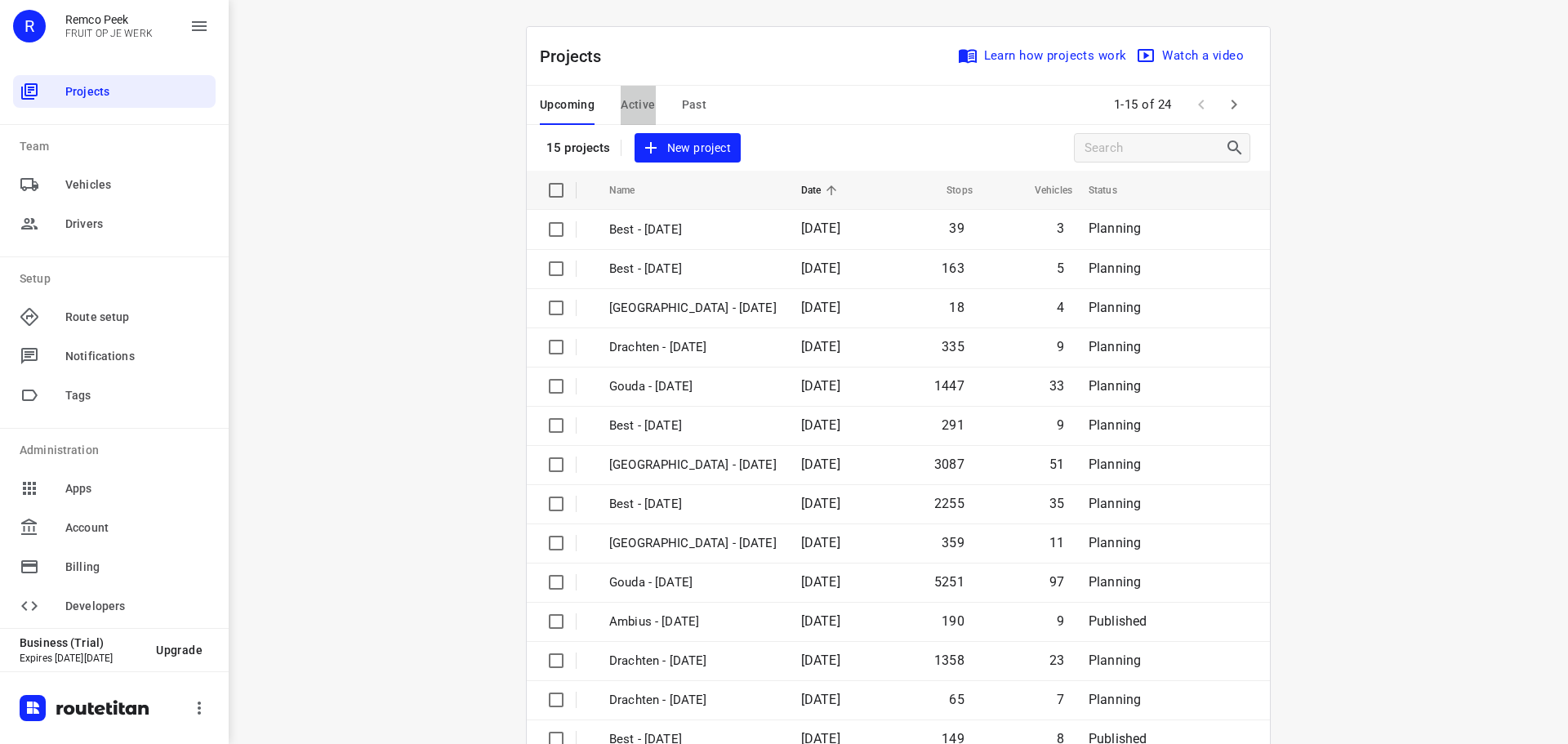
click at [635, 102] on span "Active" at bounding box center [638, 105] width 34 height 20
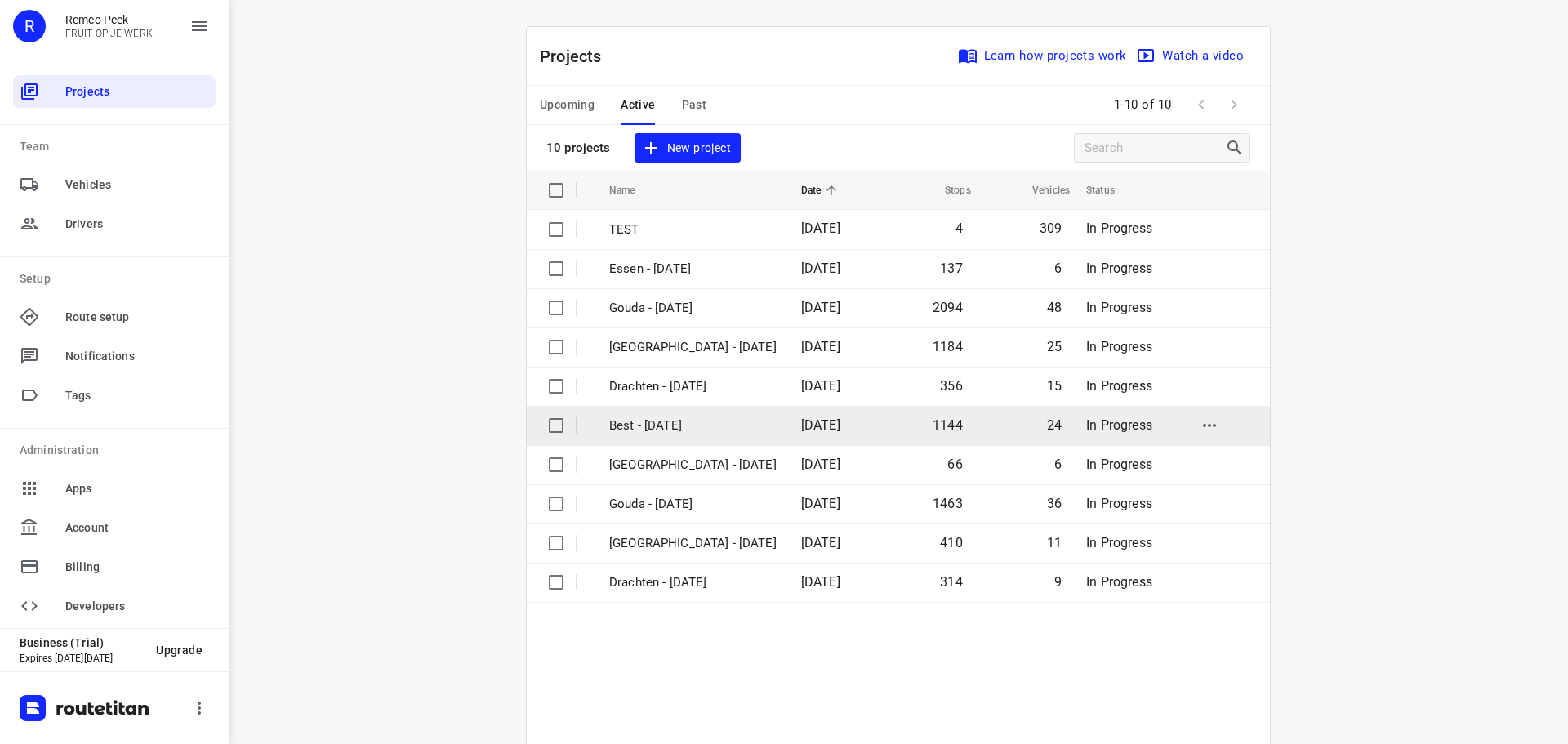
click at [691, 425] on p "Best - [DATE]" at bounding box center [693, 426] width 167 height 19
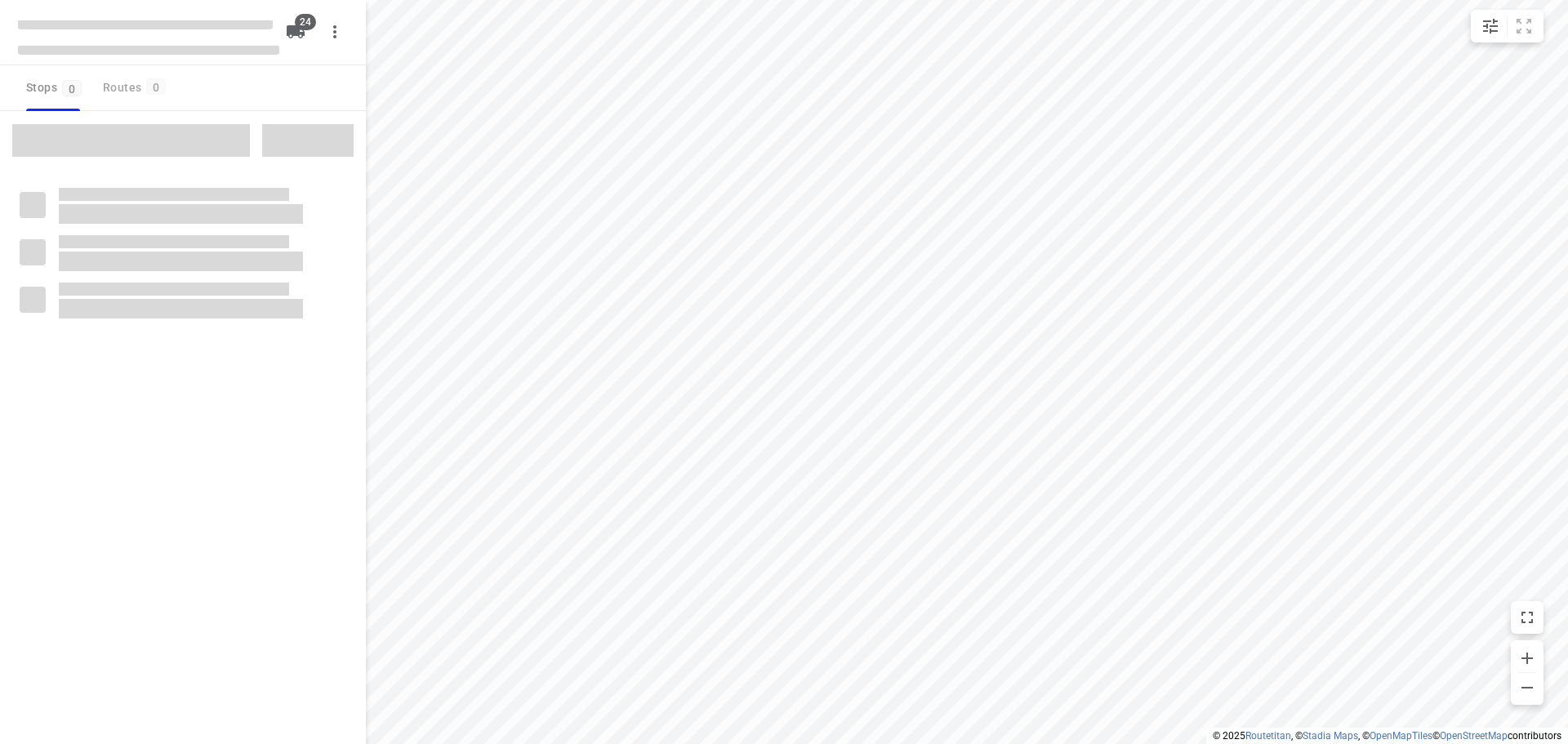
checkbox input "true"
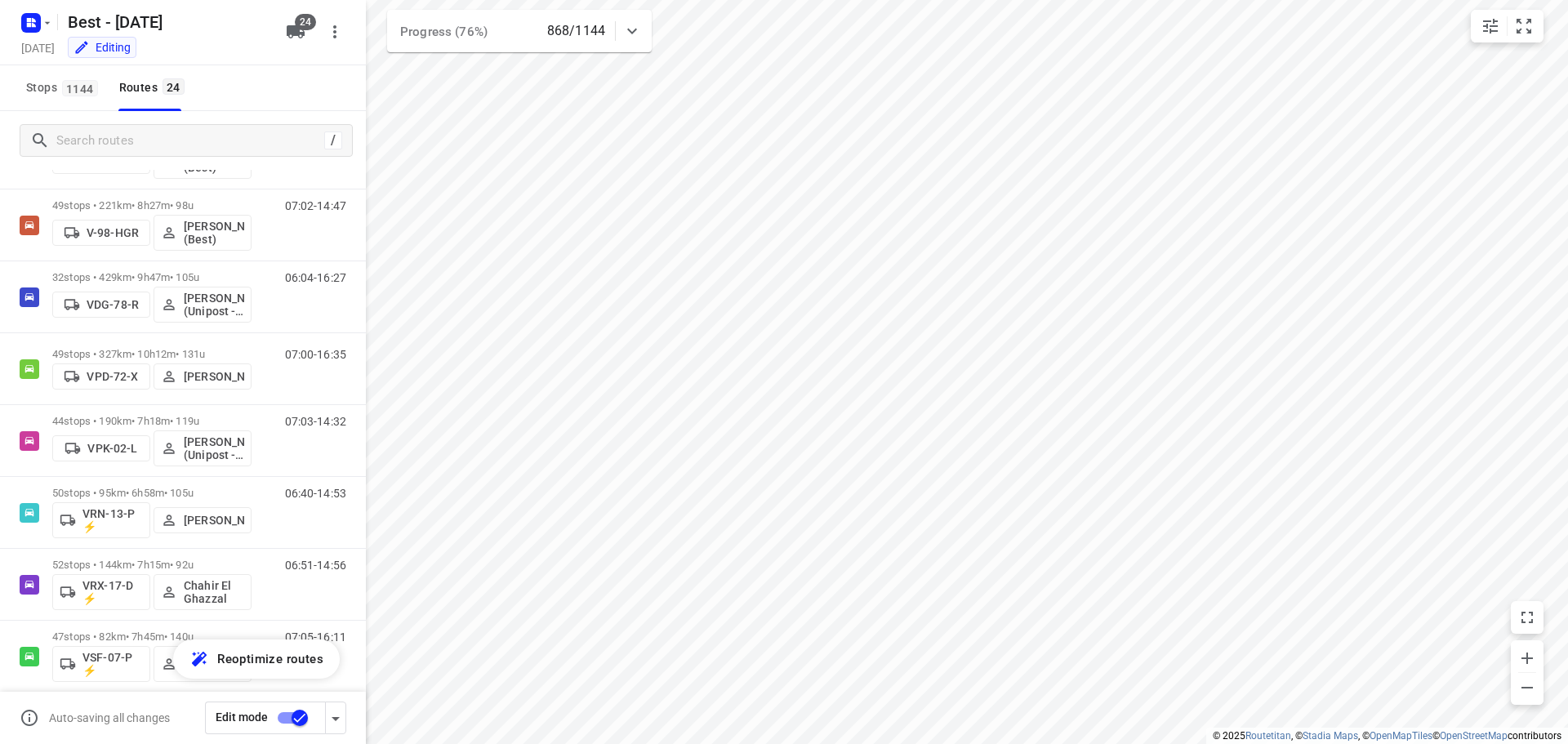
scroll to position [903, 0]
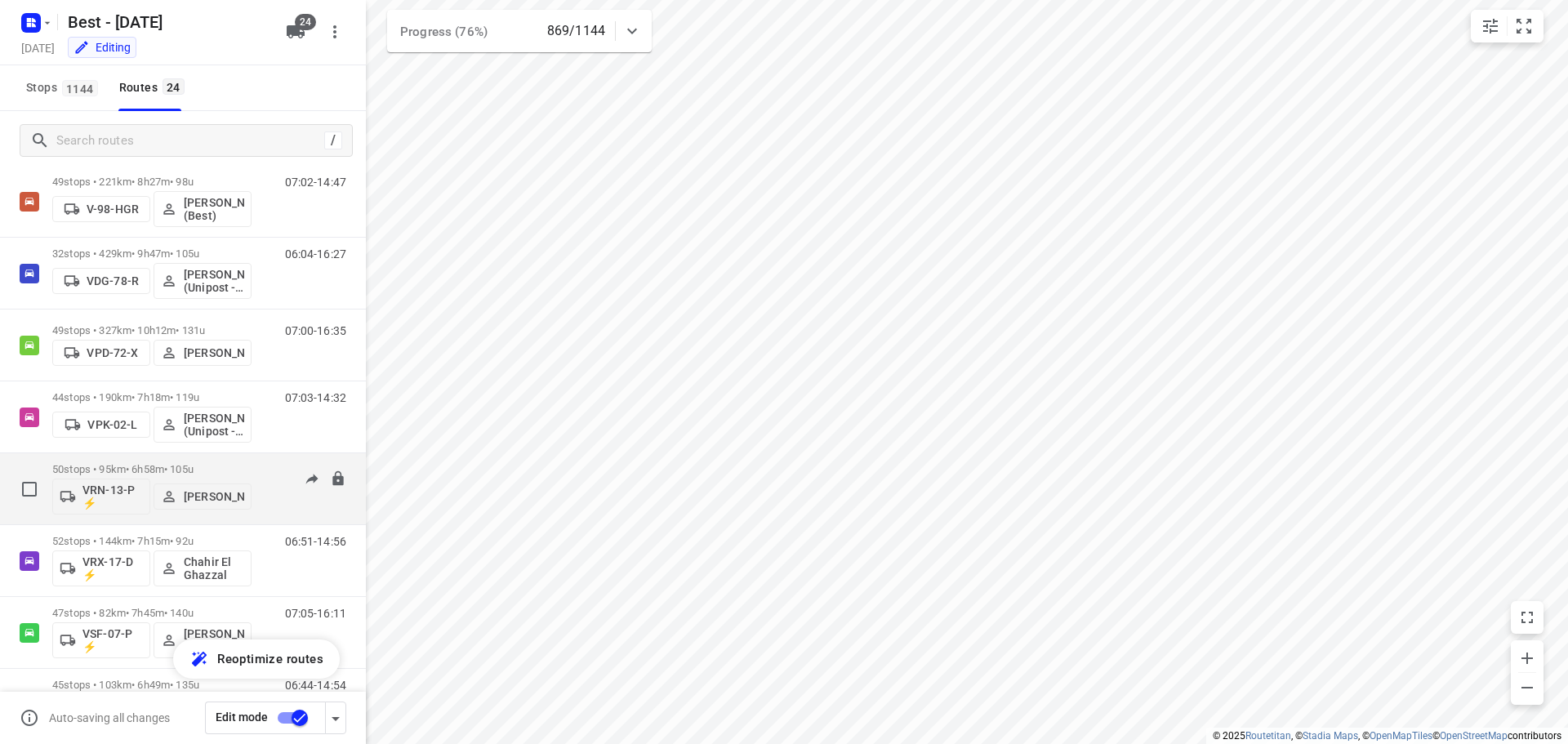
click at [190, 475] on div "VRN-13-P ⚡ [PERSON_NAME]" at bounding box center [152, 495] width 199 height 39
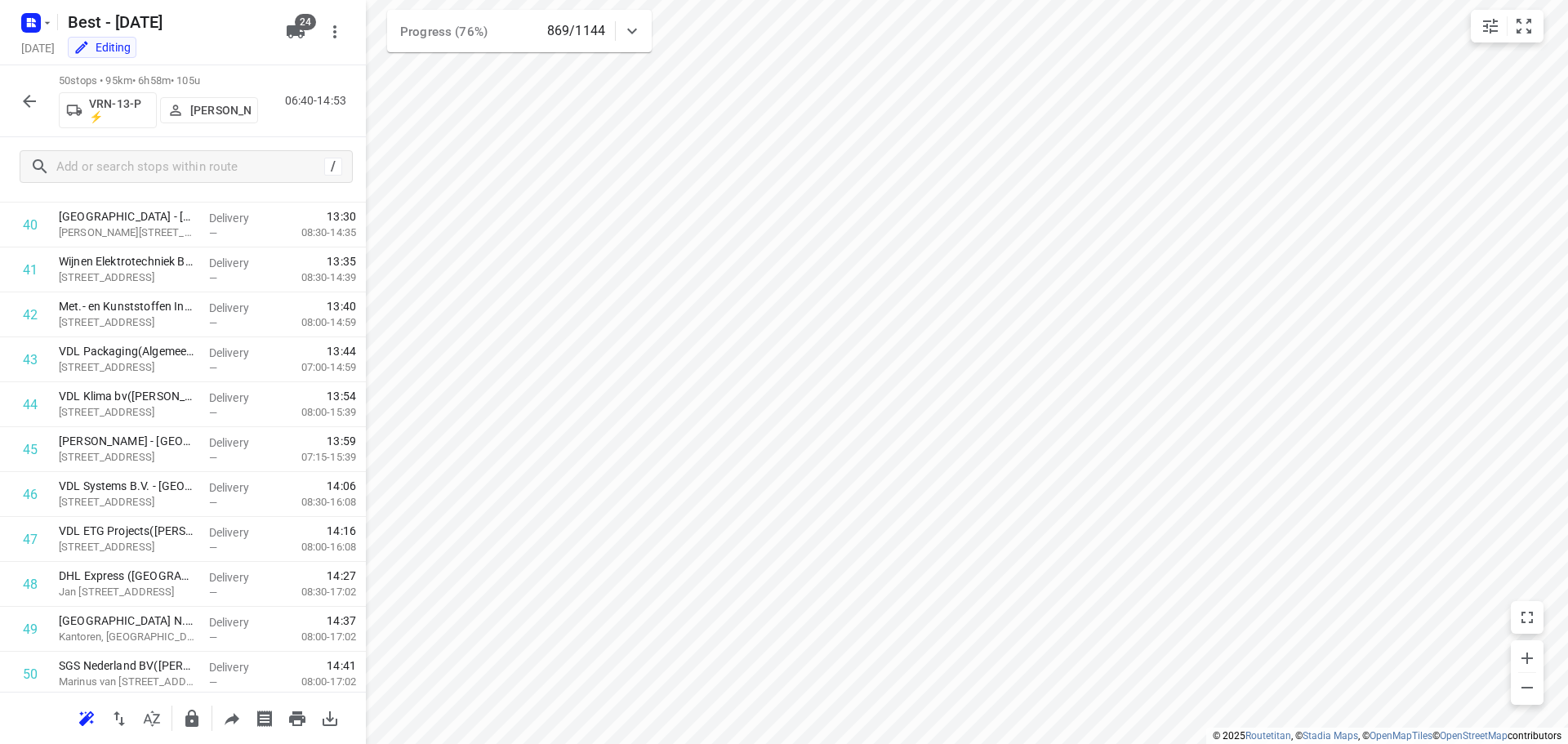
scroll to position [1877, 0]
click at [17, 90] on button "button" at bounding box center [29, 100] width 33 height 33
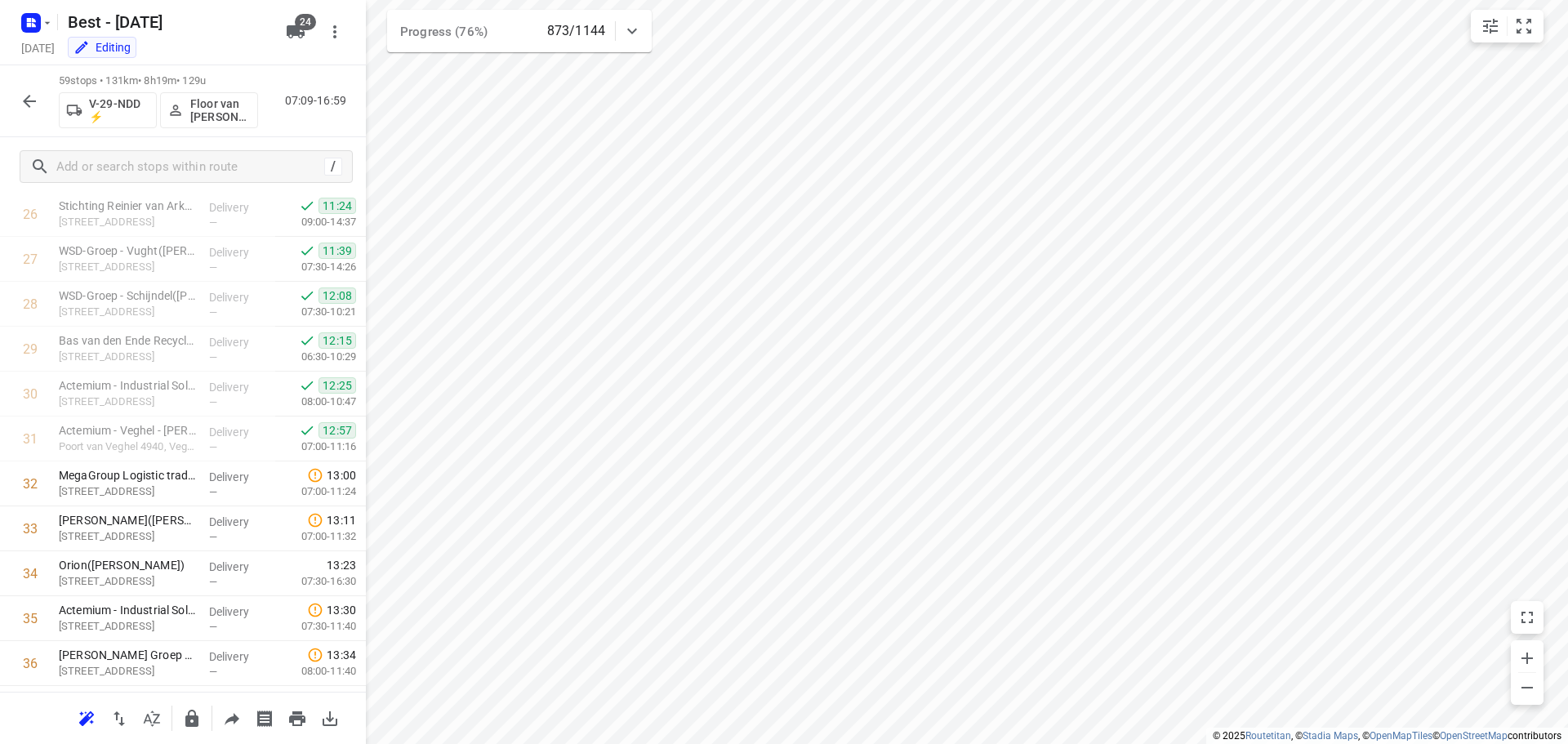
scroll to position [1219, 0]
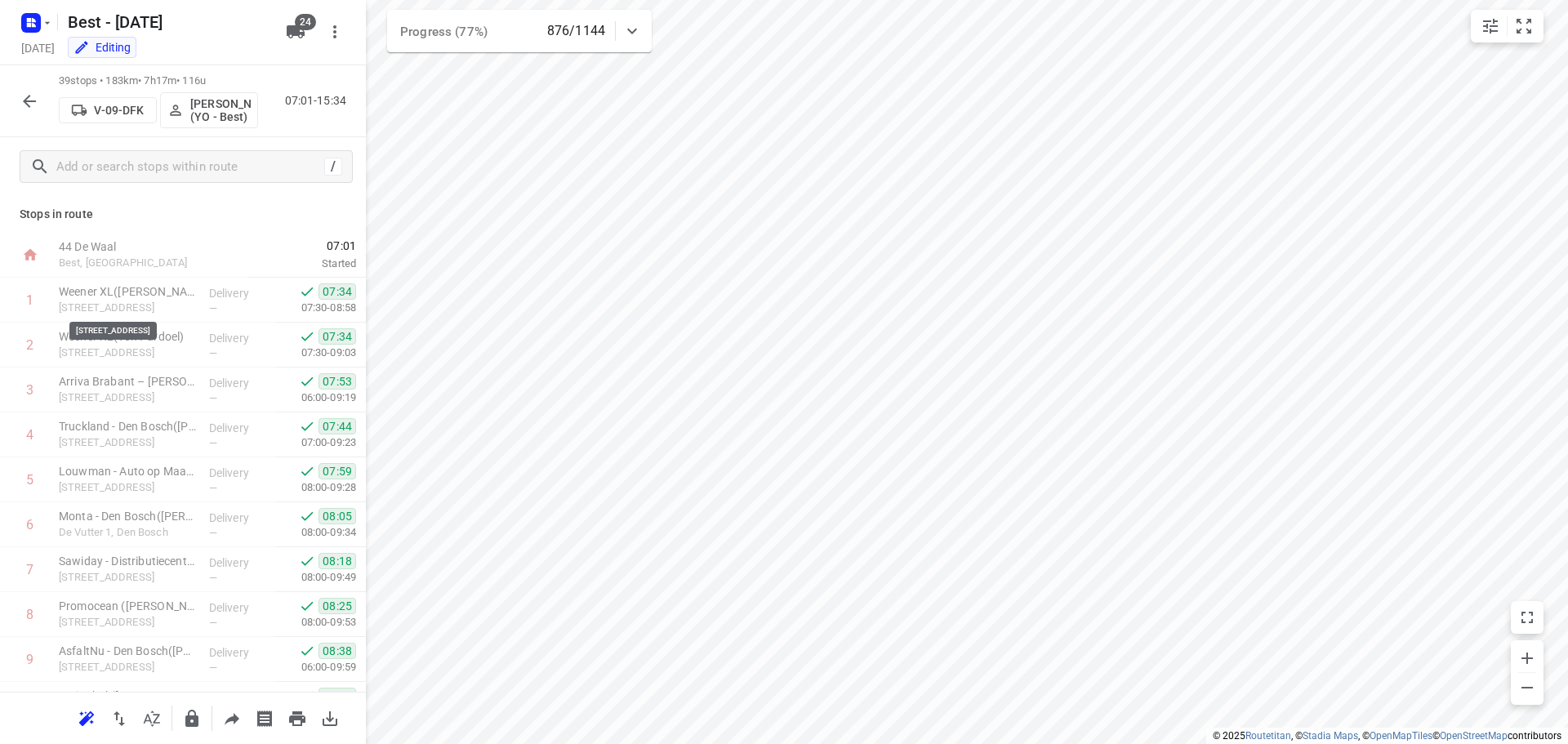
scroll to position [1219, 0]
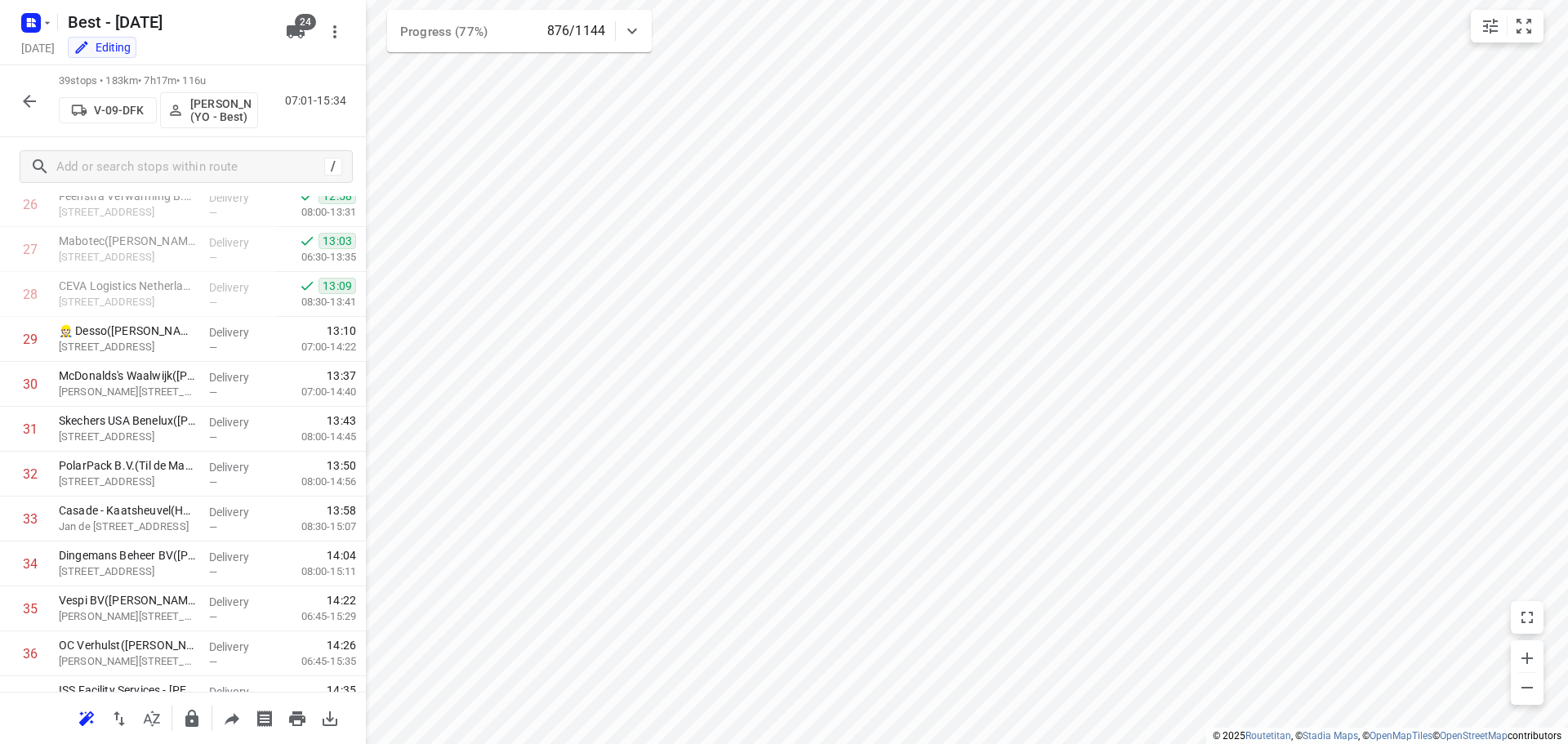
click at [31, 110] on icon "button" at bounding box center [29, 100] width 20 height 20
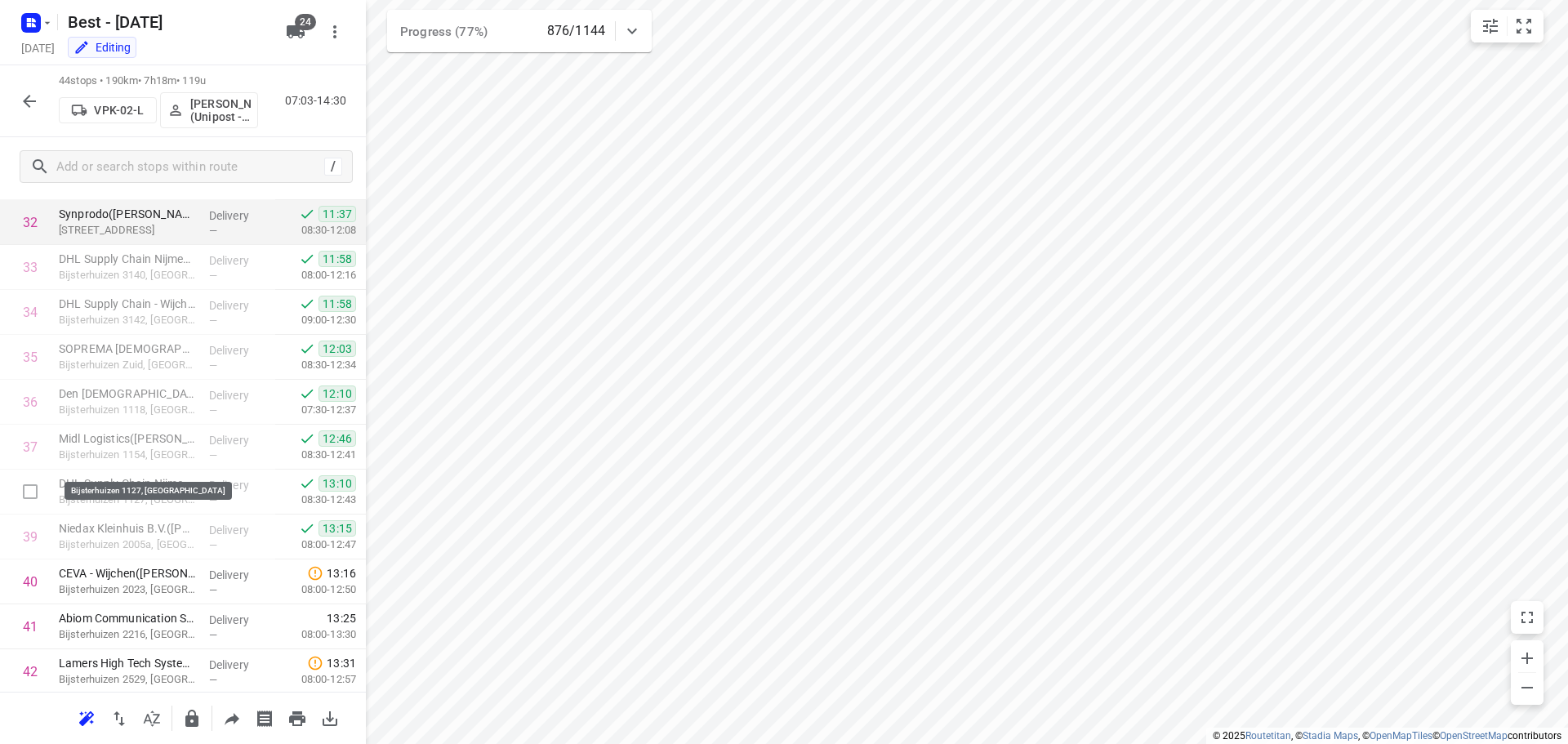
scroll to position [1608, 0]
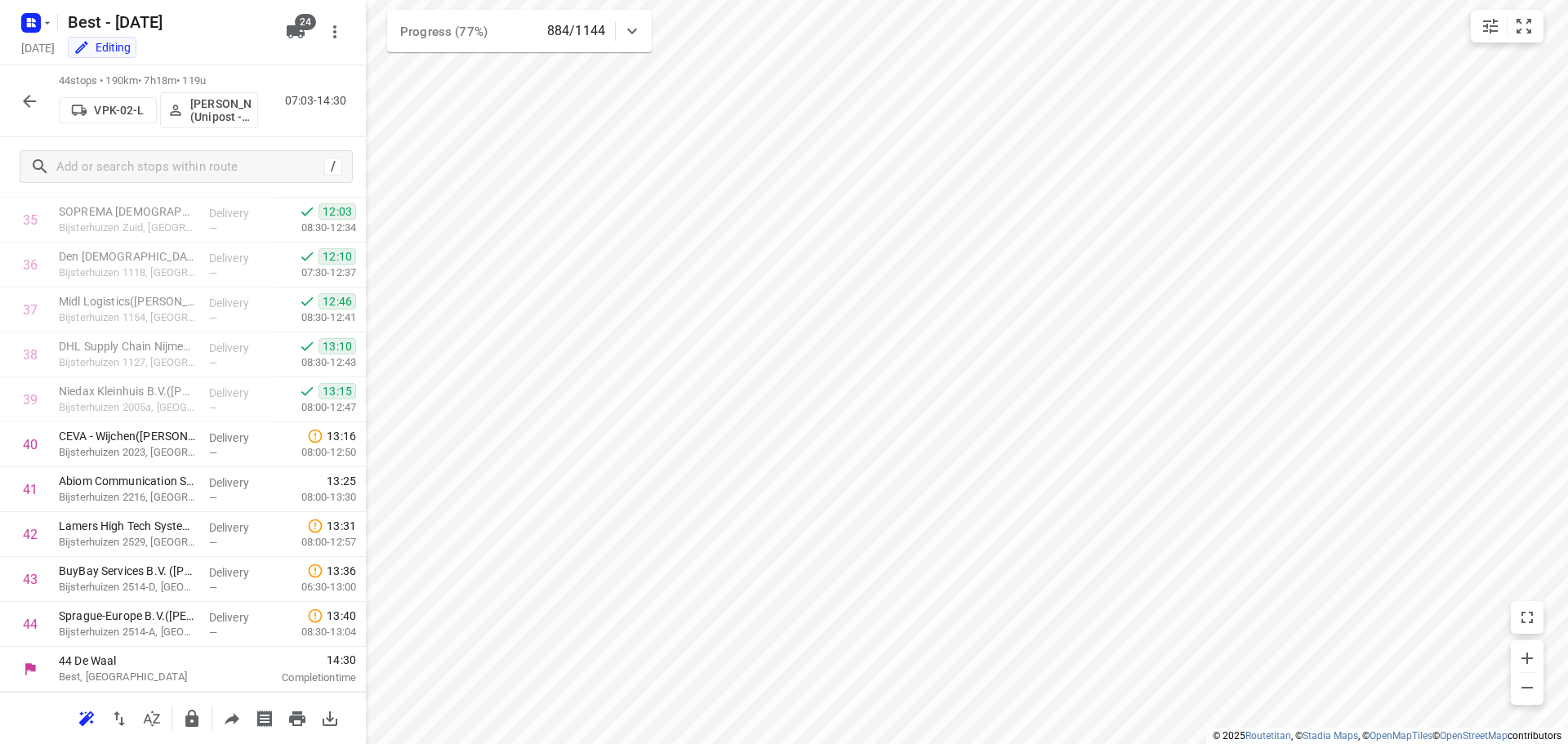
click at [22, 98] on icon "button" at bounding box center [29, 100] width 20 height 20
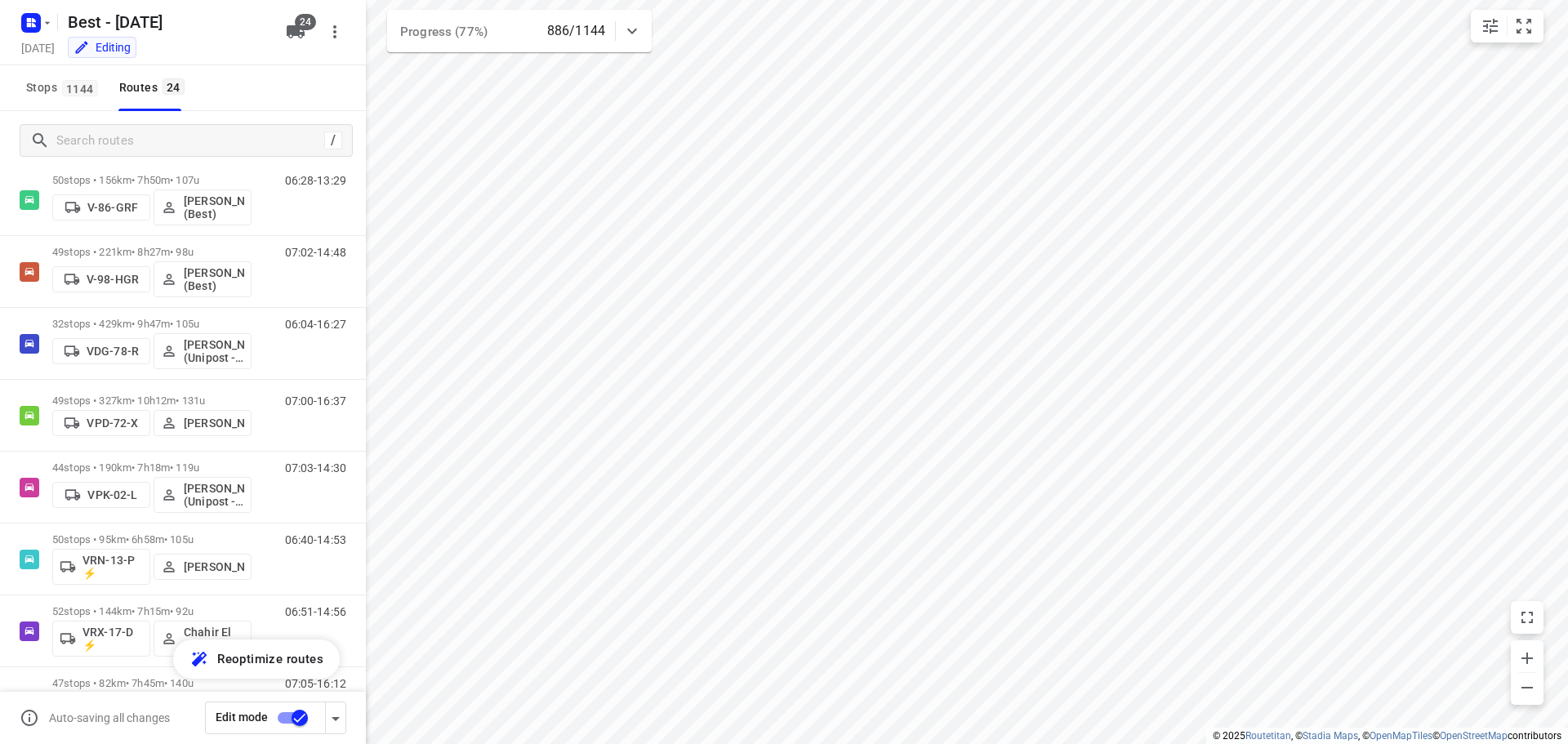
scroll to position [807, 0]
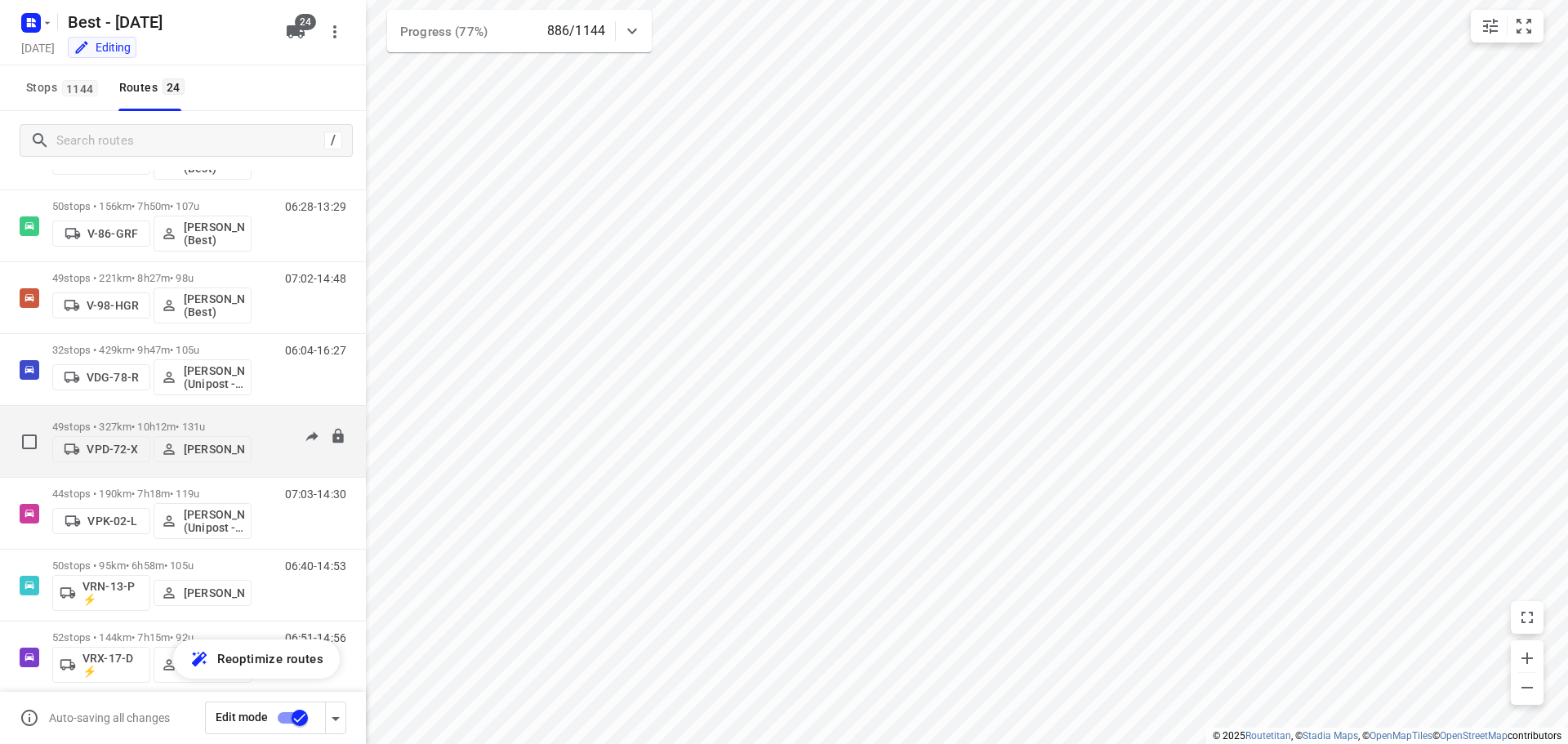
click at [135, 420] on p "49 stops • 327km • 10h12m • 131u" at bounding box center [152, 426] width 199 height 12
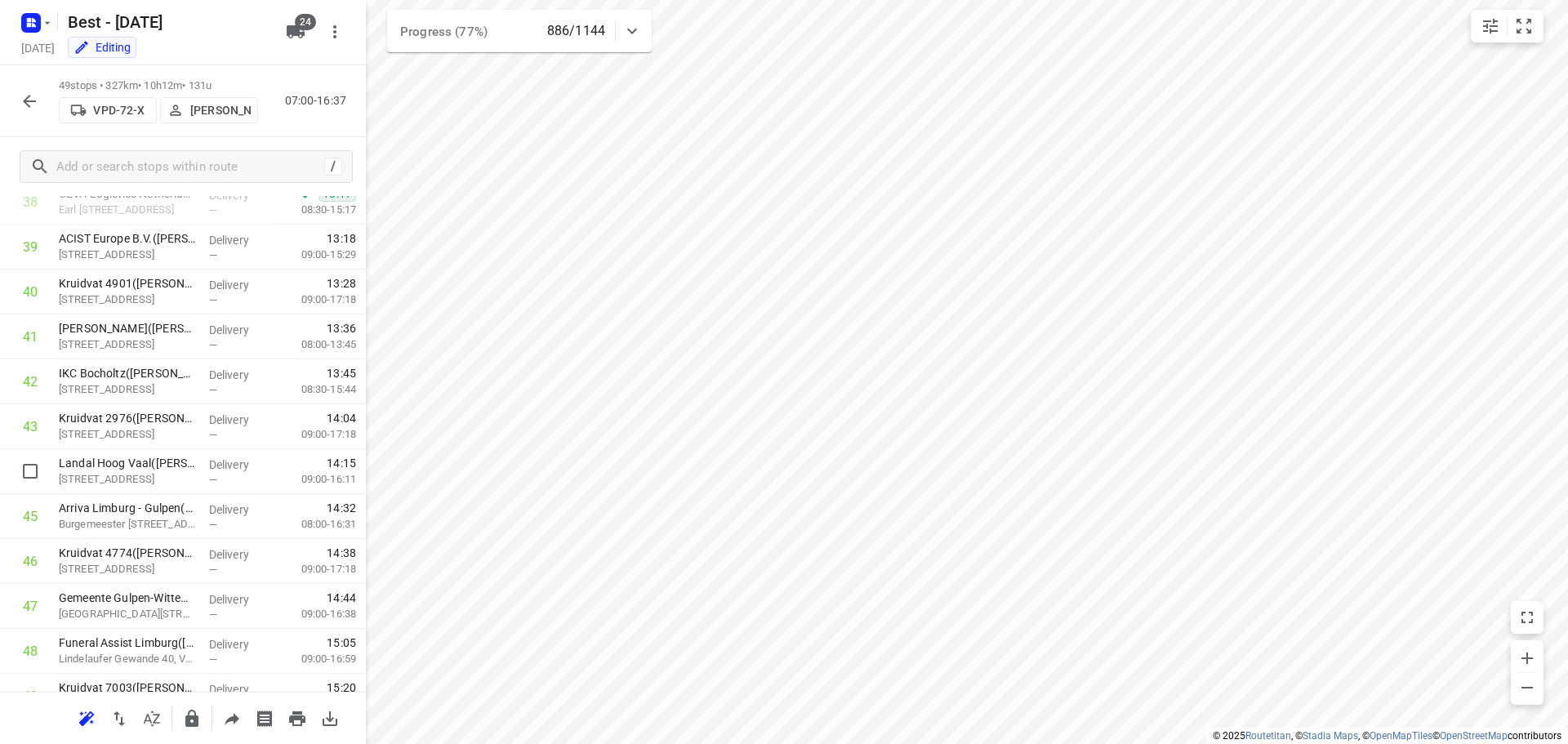
scroll to position [1832, 0]
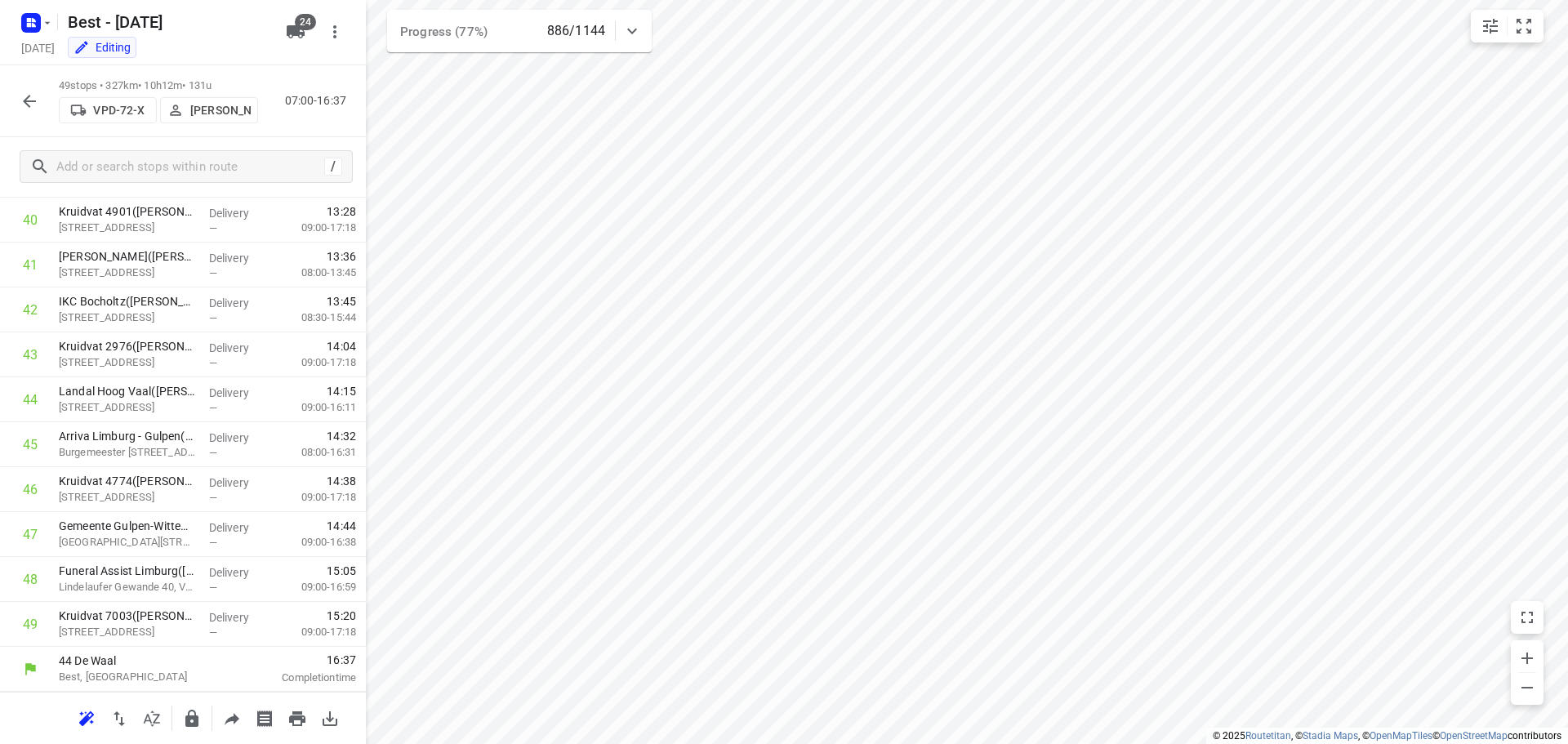
click at [24, 92] on icon "button" at bounding box center [29, 100] width 20 height 20
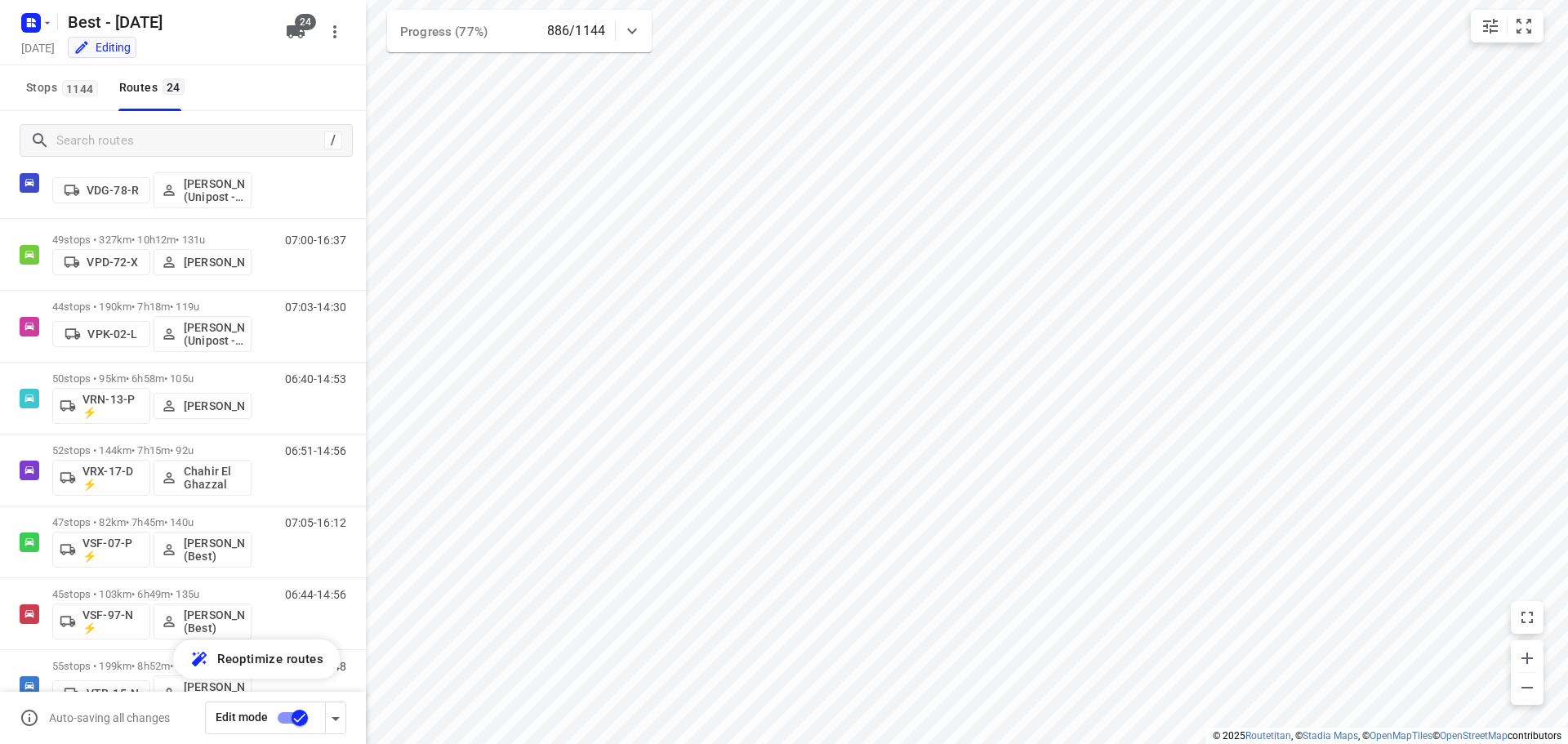
scroll to position [981, 0]
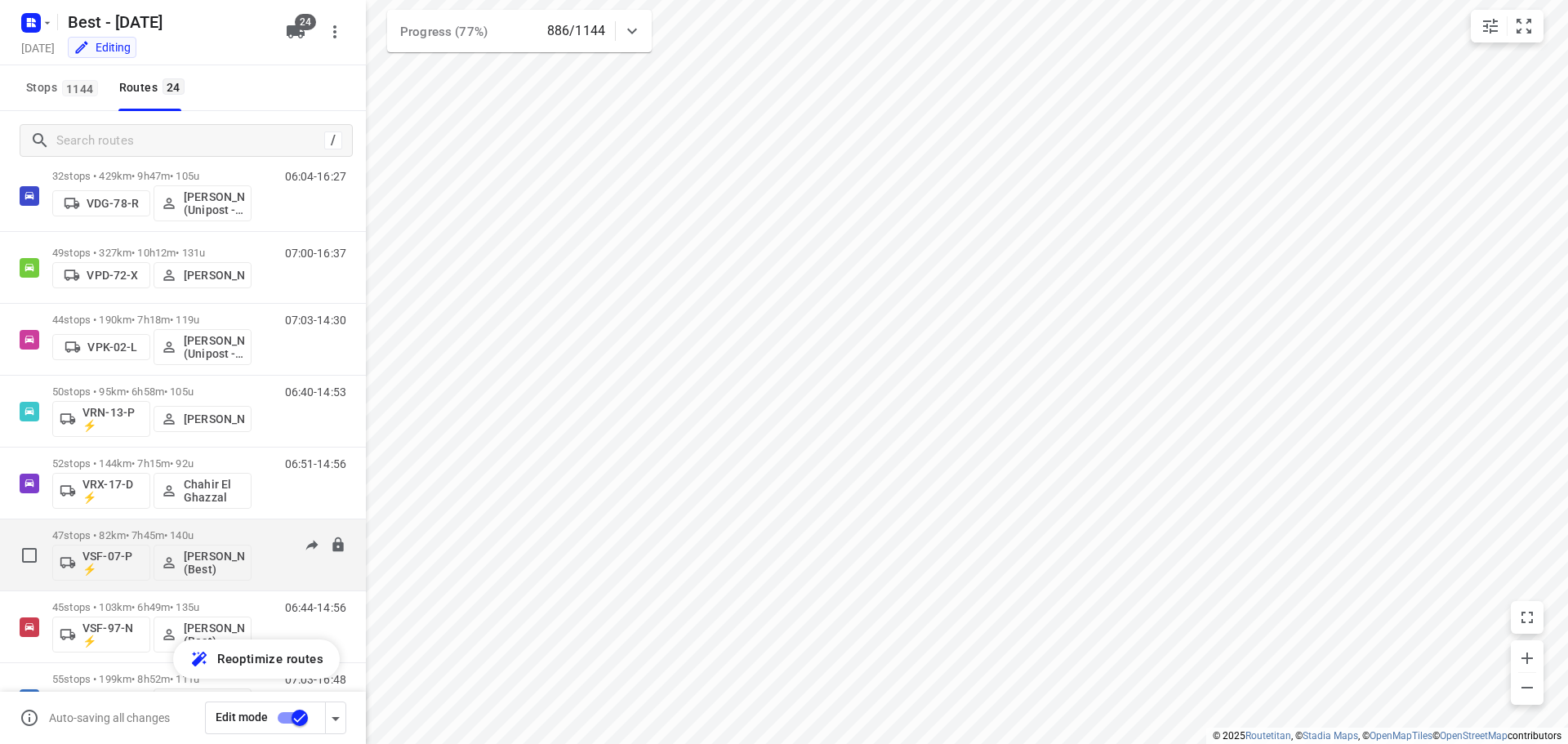
click at [185, 540] on p "47 stops • 82km • 7h45m • 140u" at bounding box center [152, 535] width 199 height 12
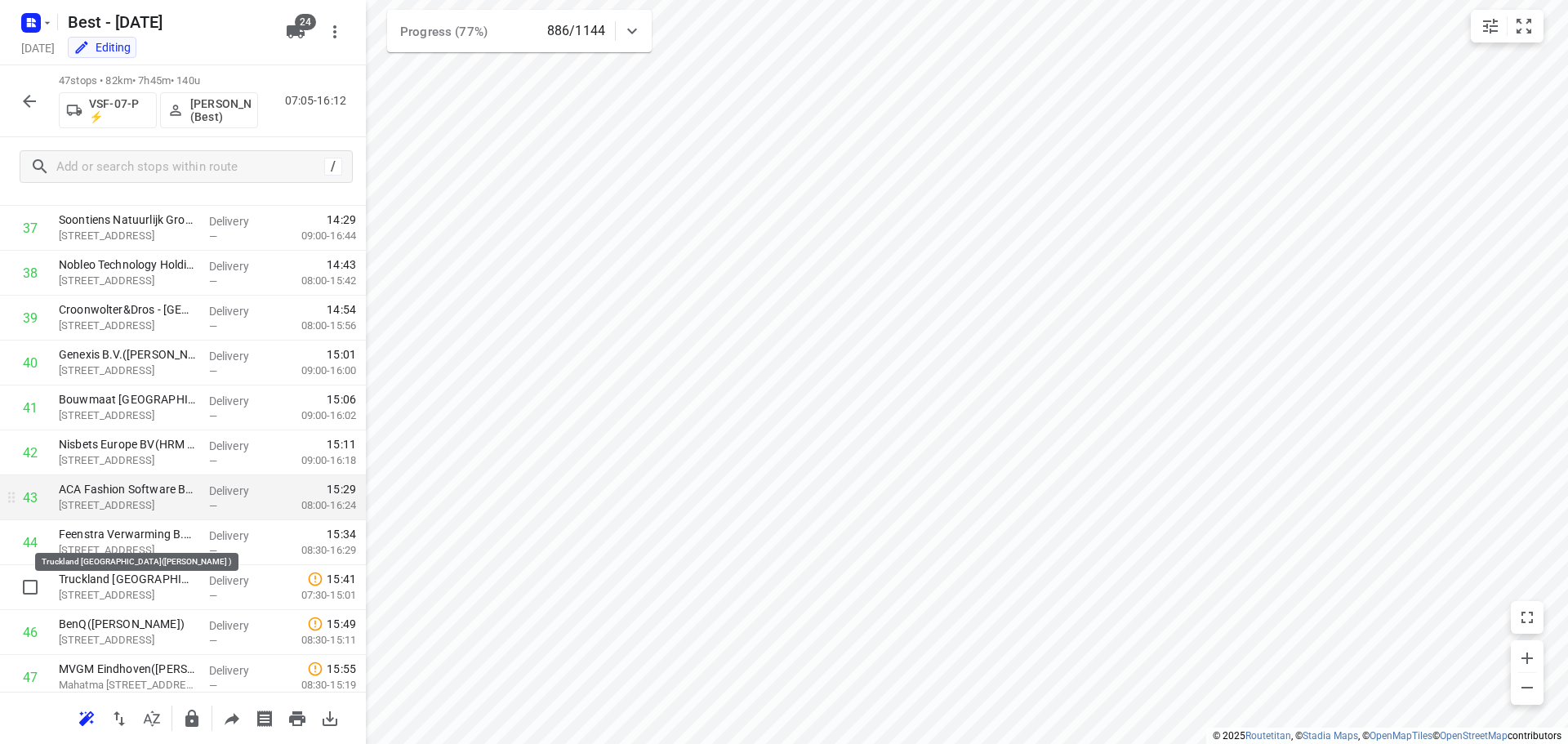
scroll to position [1743, 0]
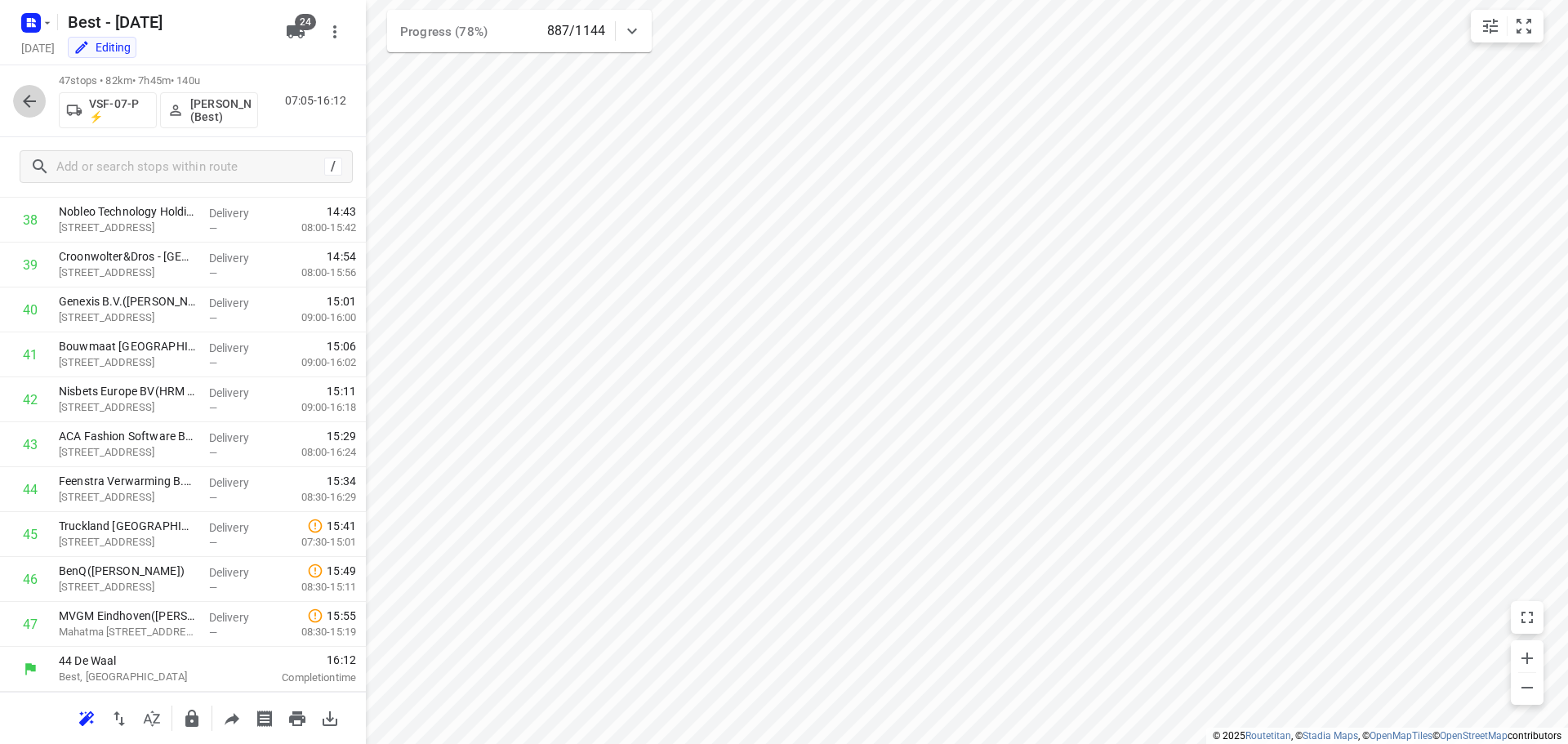
click at [39, 100] on button "button" at bounding box center [29, 100] width 33 height 33
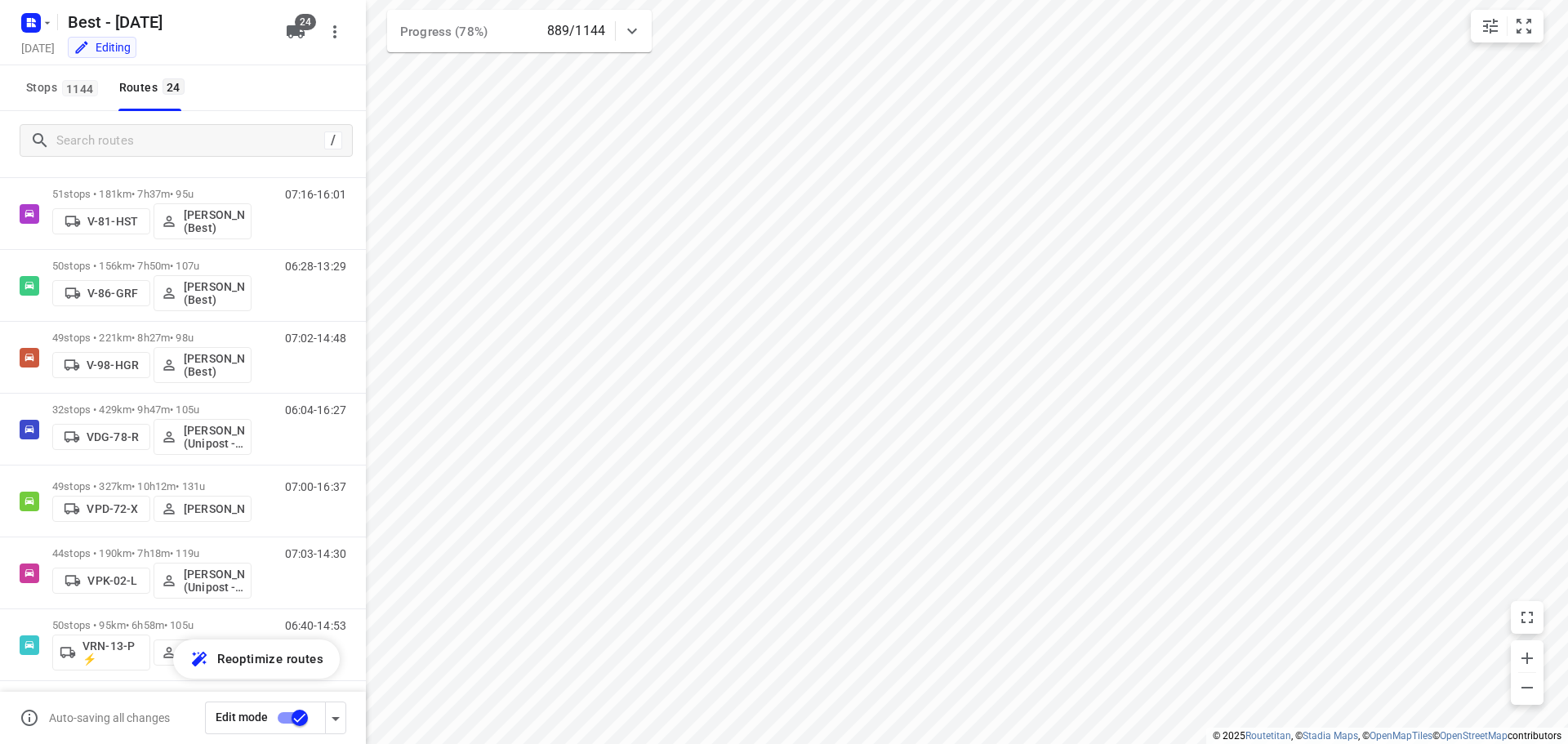
scroll to position [753, 0]
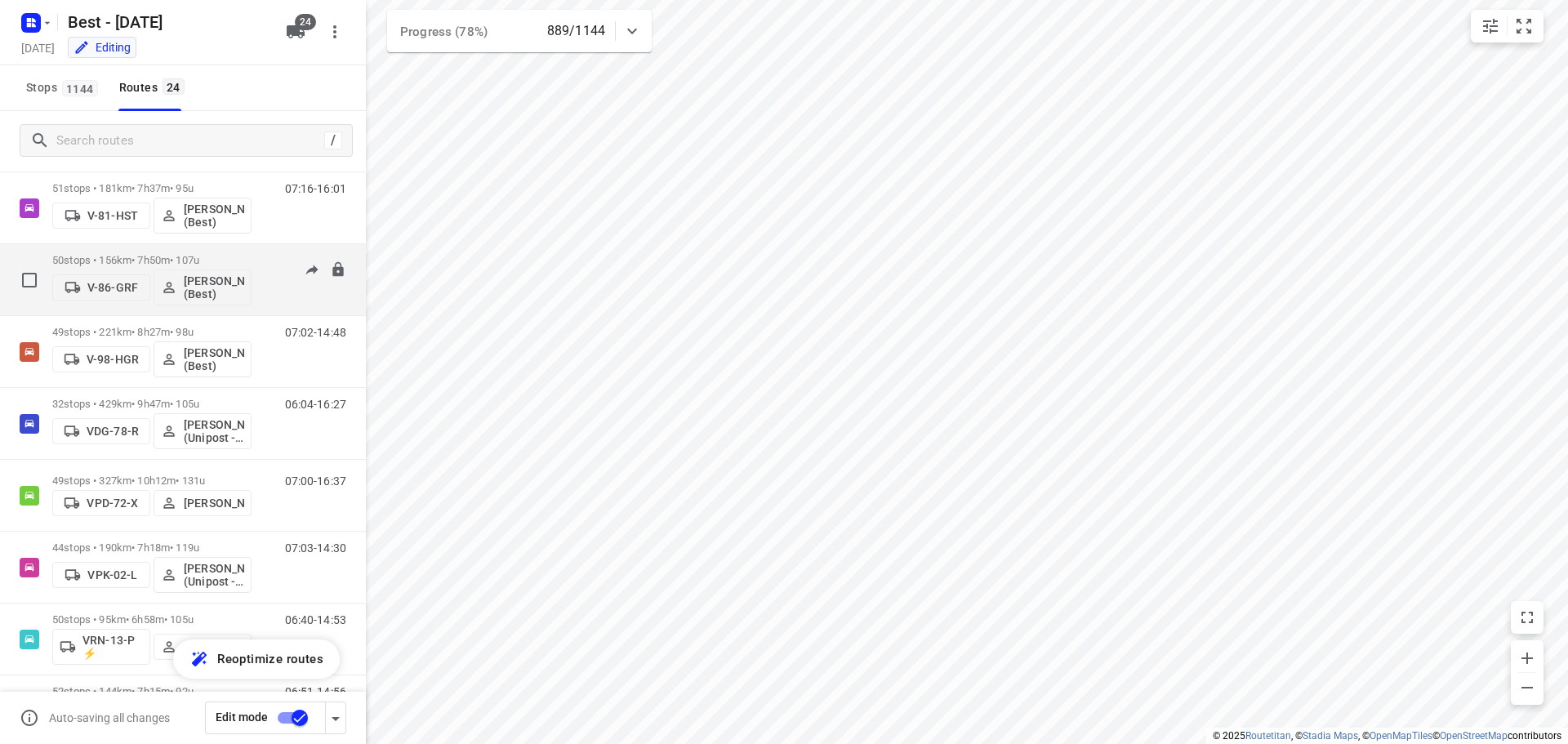
click at [214, 257] on p "50 stops • 156km • 7h50m • 107u" at bounding box center [152, 259] width 199 height 12
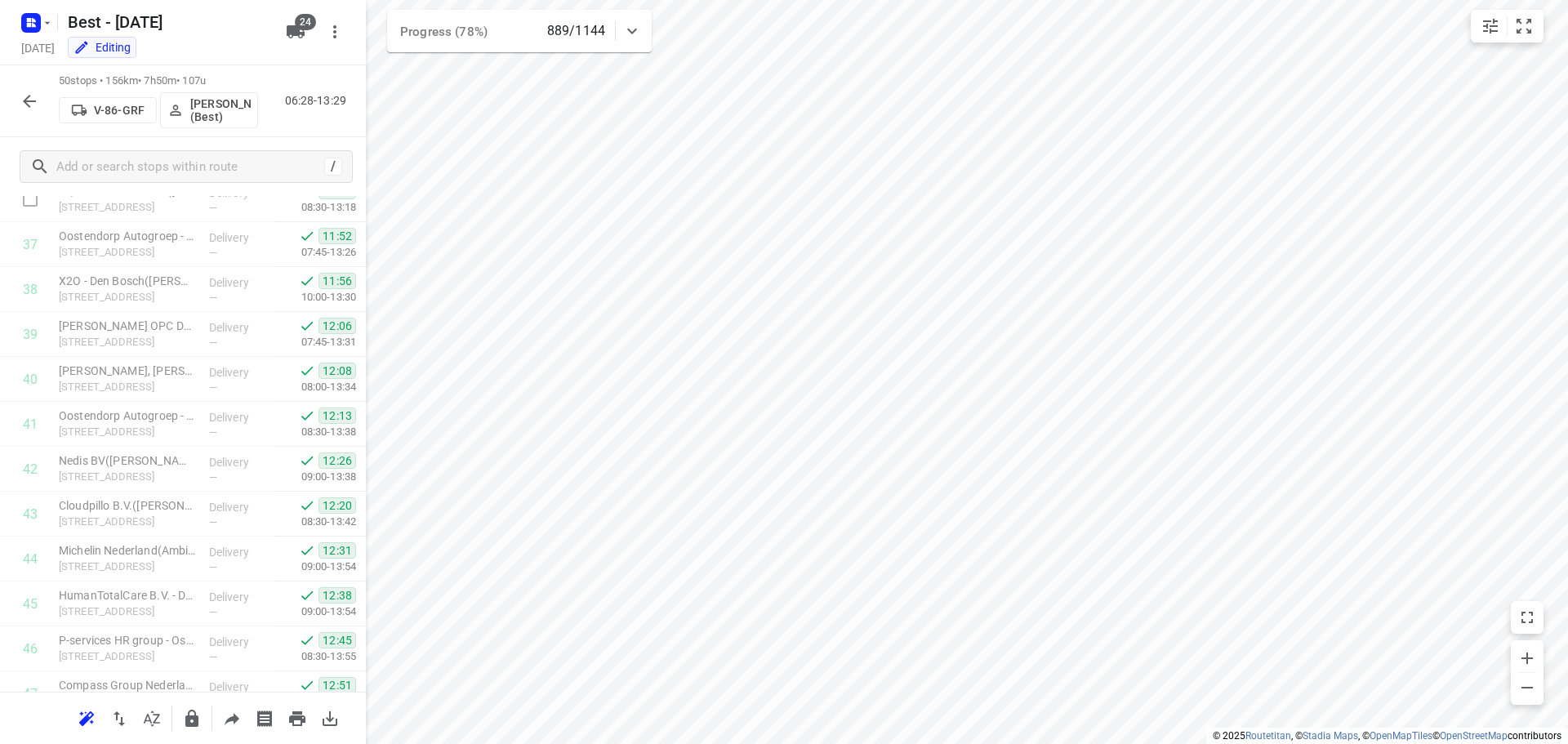
scroll to position [1877, 0]
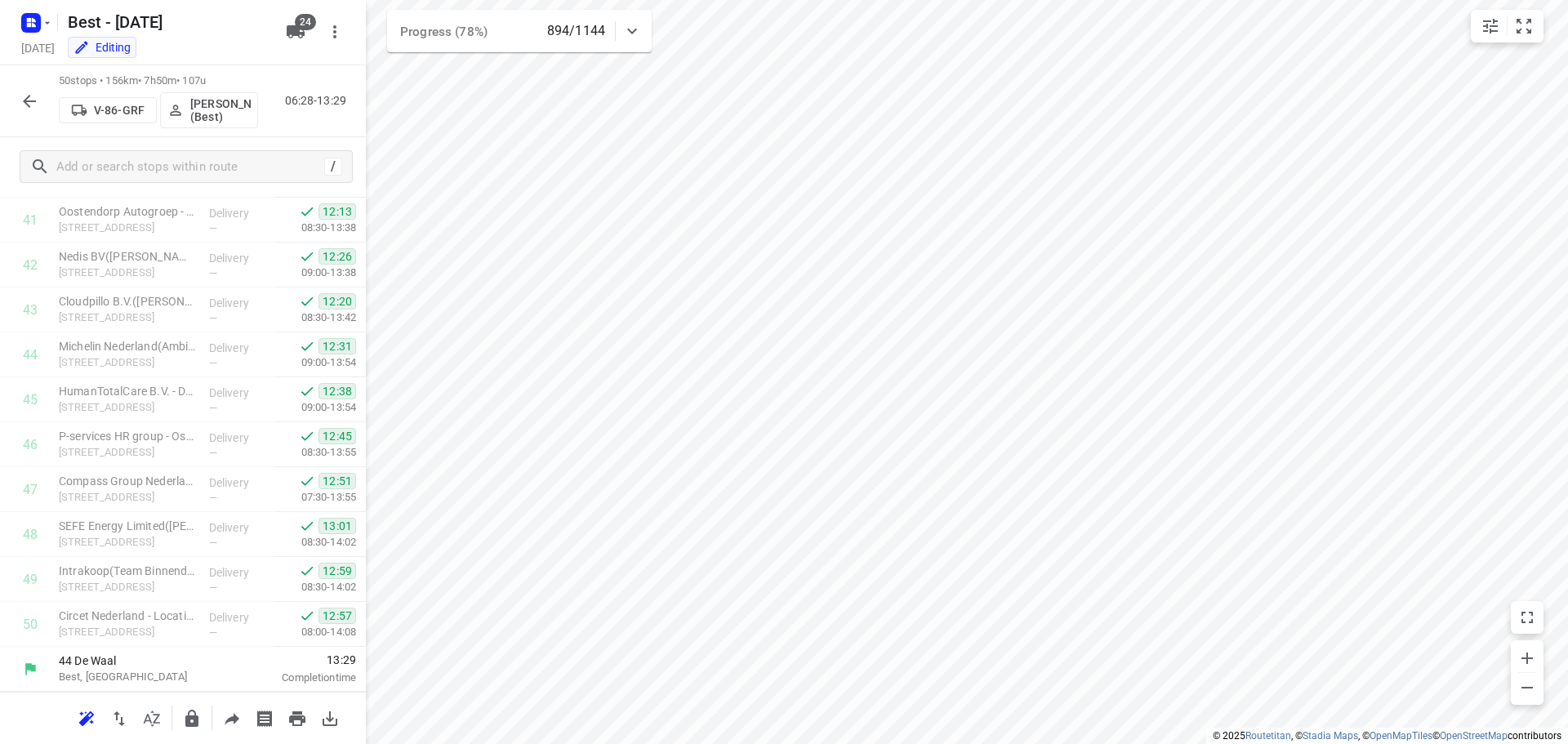
click at [15, 74] on div "50 stops • 156km • 7h50m • 107u V-86-GRF Merijn Janssen (Best) 06:28-13:29" at bounding box center [183, 100] width 366 height 72
click at [10, 96] on div "50 stops • 156km • 7h50m • 107u V-86-GRF Merijn Janssen (Best) 06:28-13:29" at bounding box center [183, 100] width 366 height 72
click at [37, 106] on icon "button" at bounding box center [29, 100] width 20 height 20
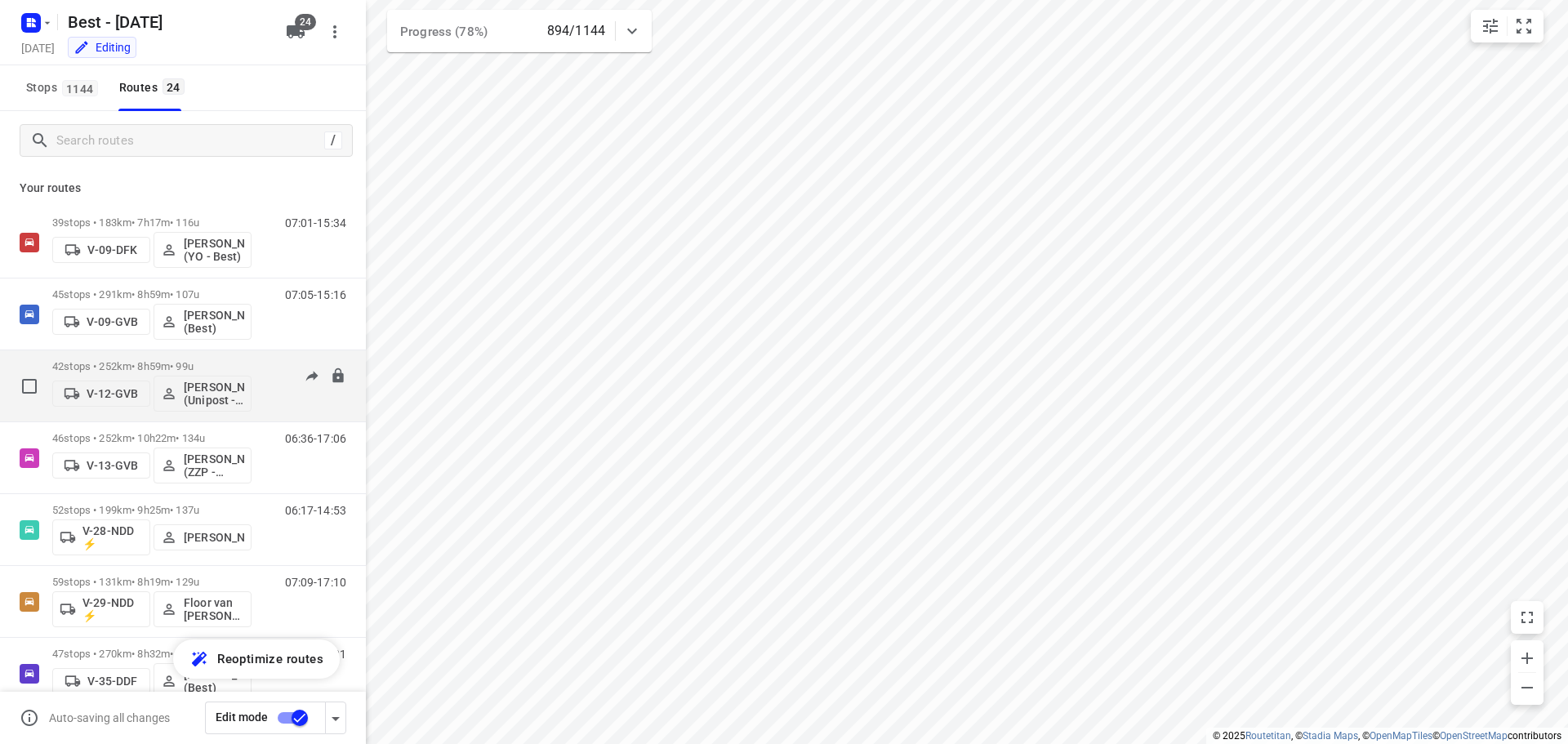
scroll to position [82, 0]
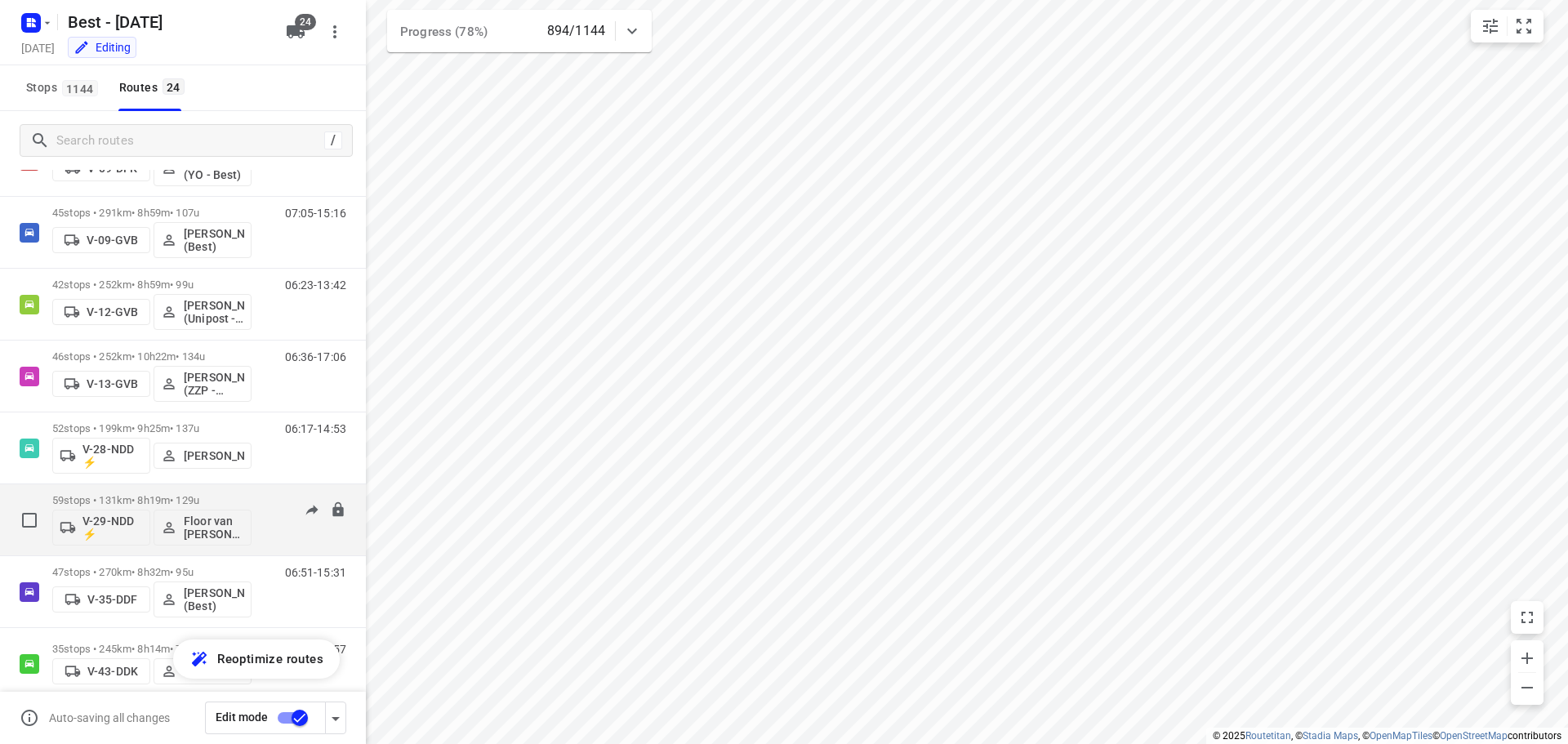
click at [186, 497] on p "59 stops • 131km • 8h19m • 129u" at bounding box center [152, 499] width 199 height 12
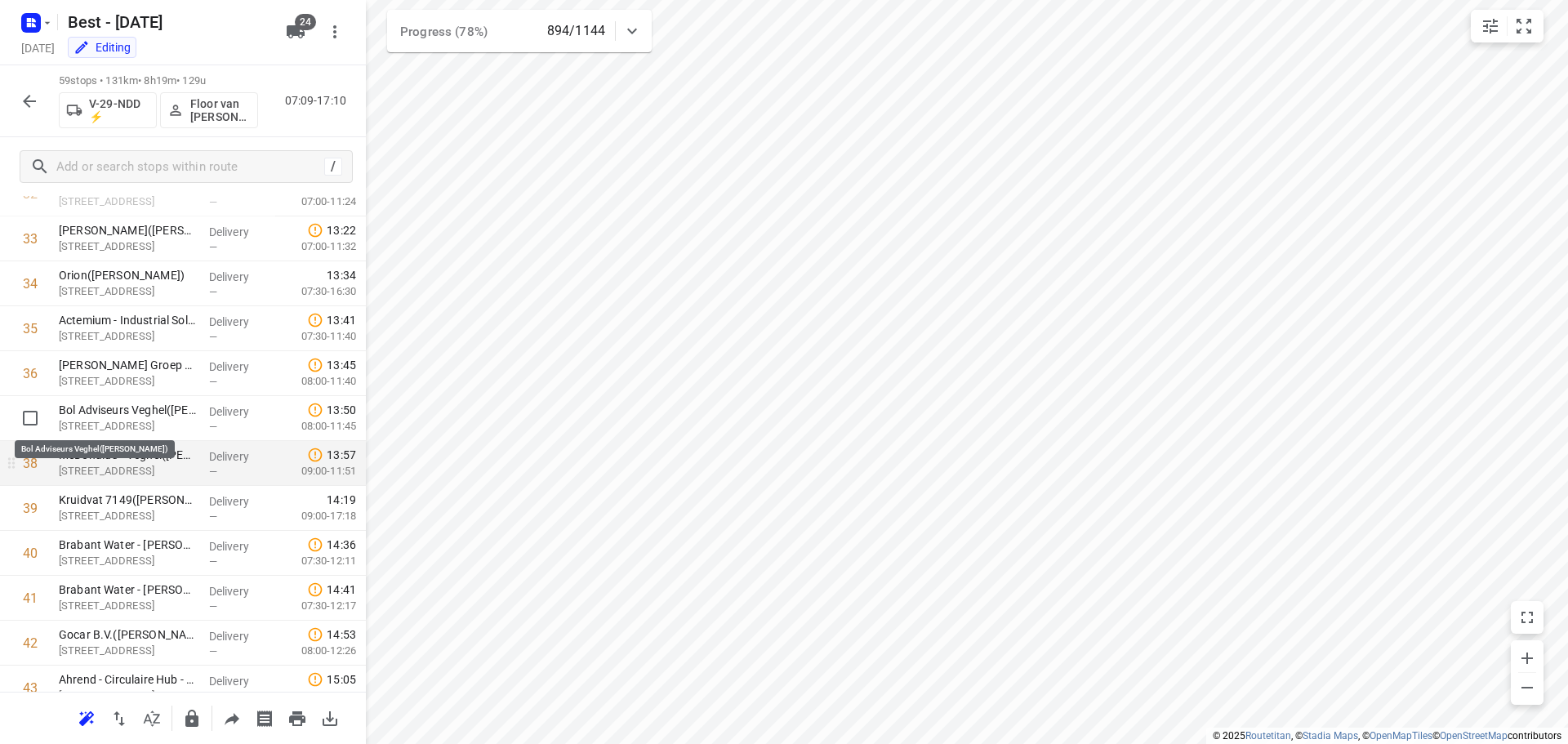
scroll to position [1470, 0]
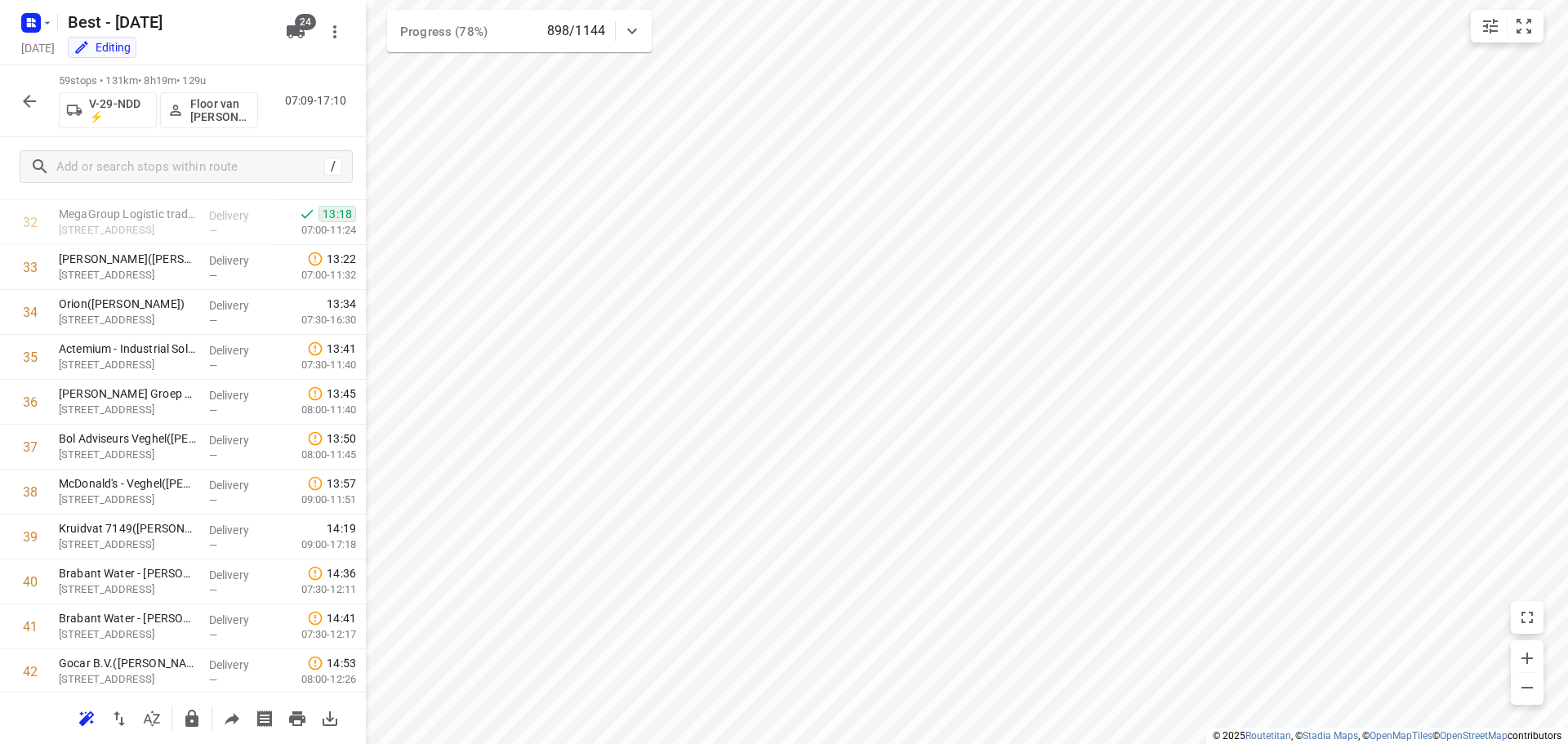
click at [21, 107] on icon "button" at bounding box center [29, 100] width 20 height 20
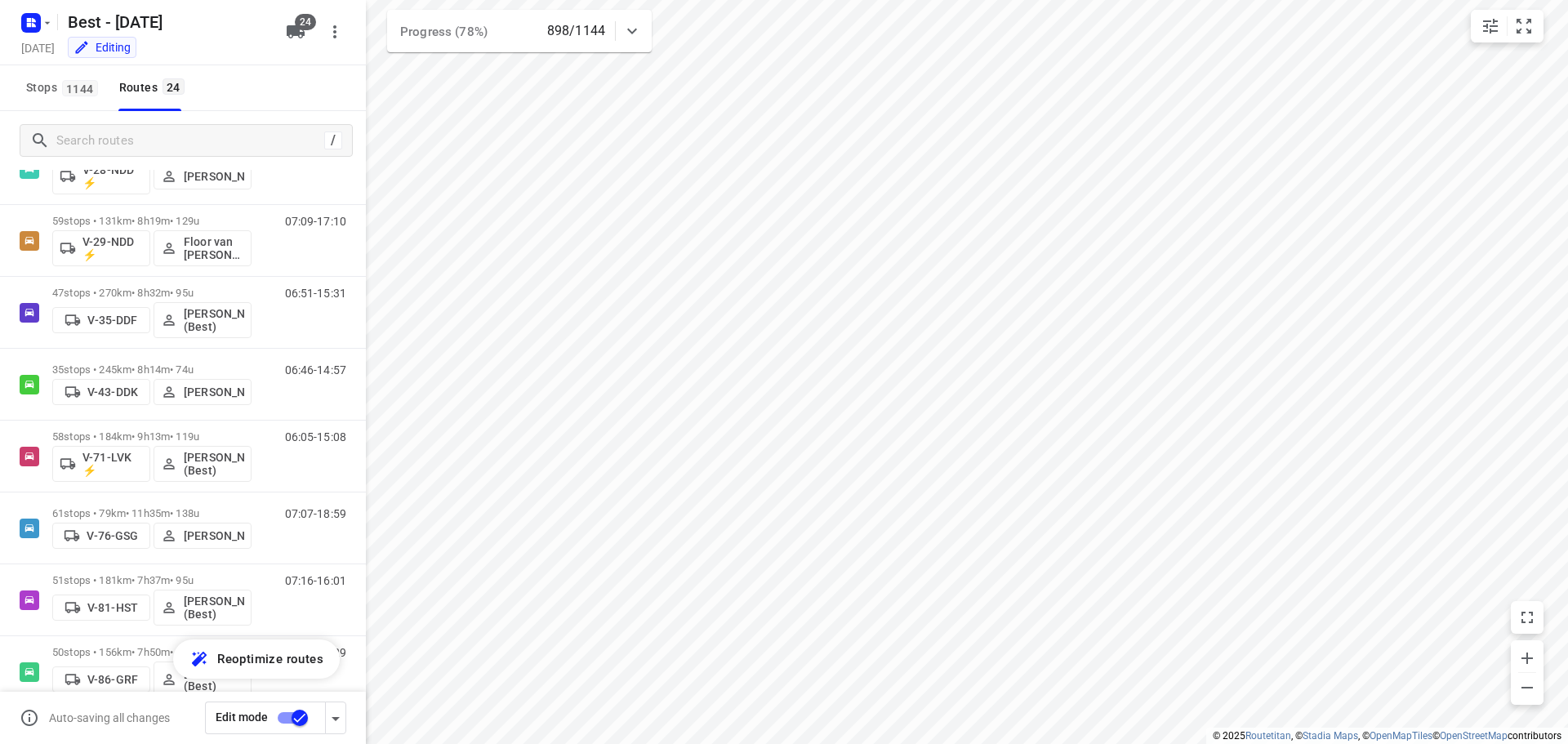
scroll to position [326, 0]
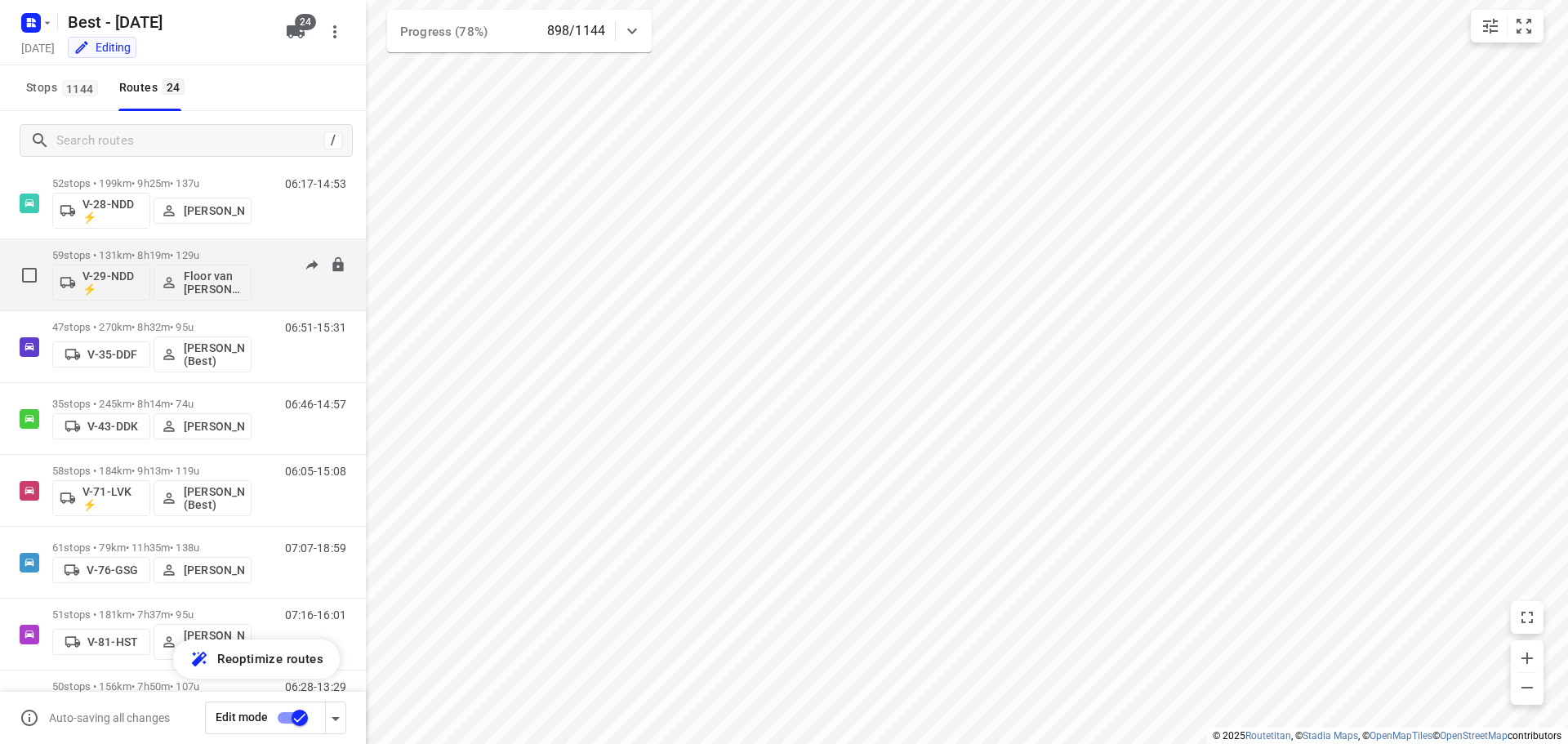
click at [128, 252] on p "59 stops • 131km • 8h19m • 129u" at bounding box center [152, 255] width 199 height 12
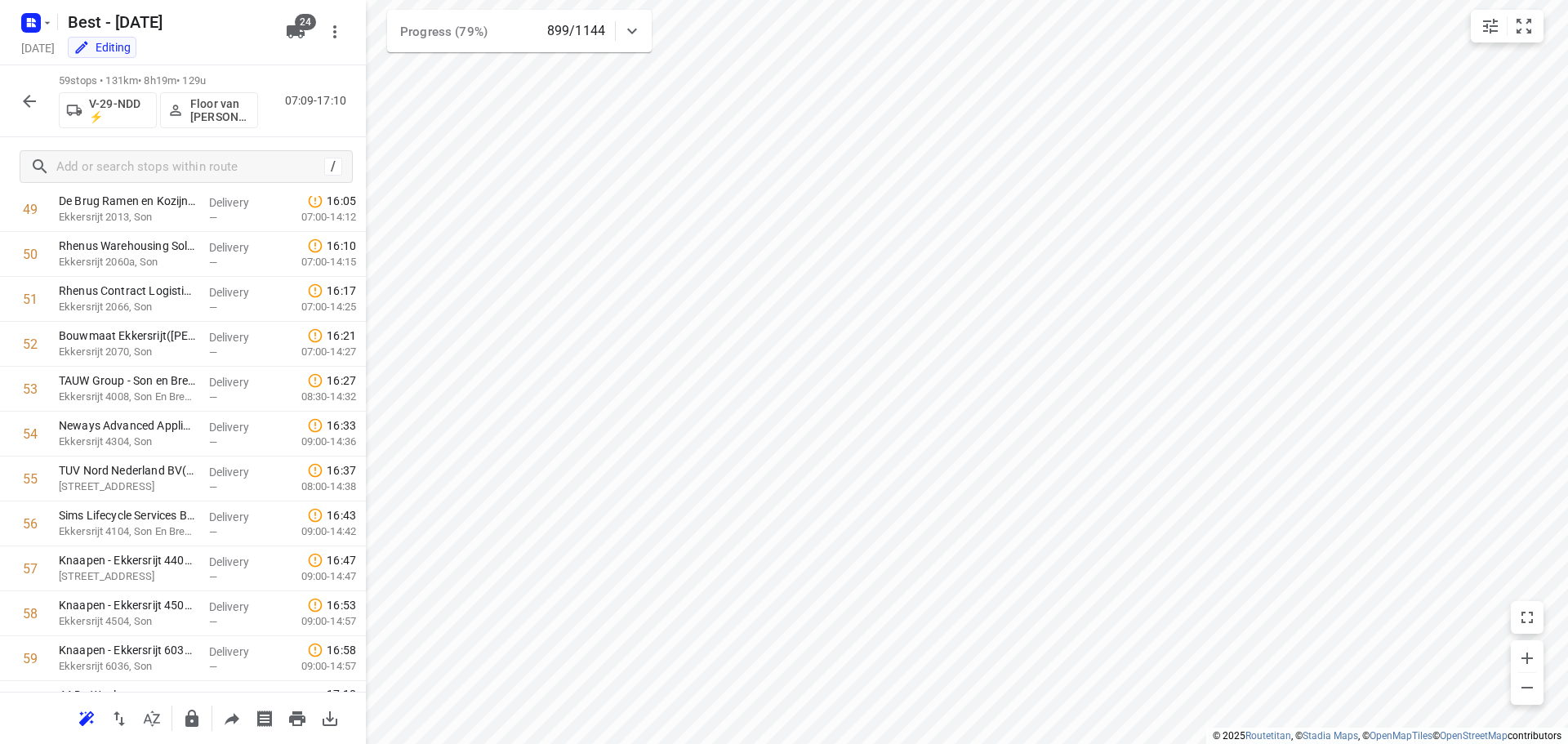
scroll to position [2281, 0]
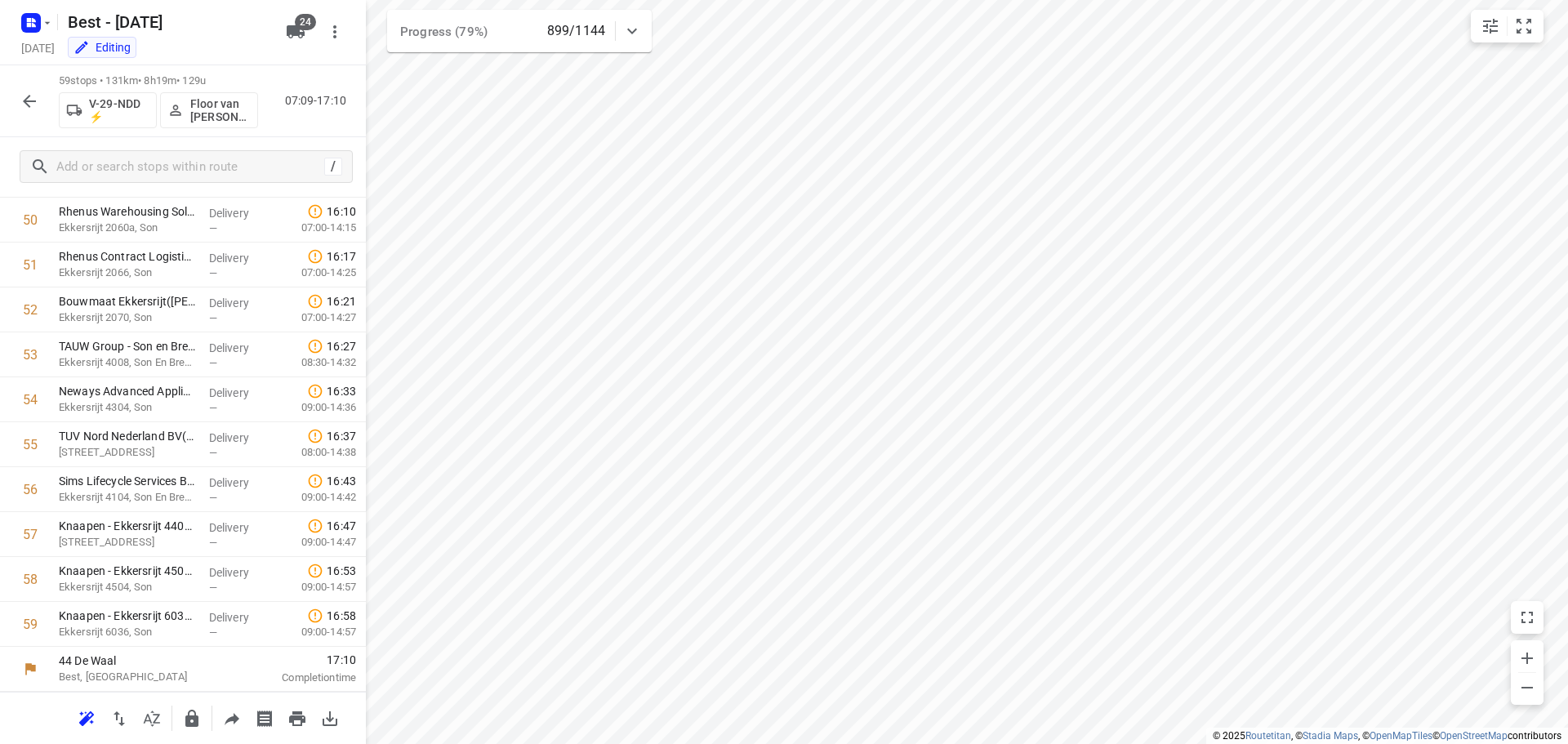
click at [33, 98] on icon "button" at bounding box center [29, 100] width 20 height 20
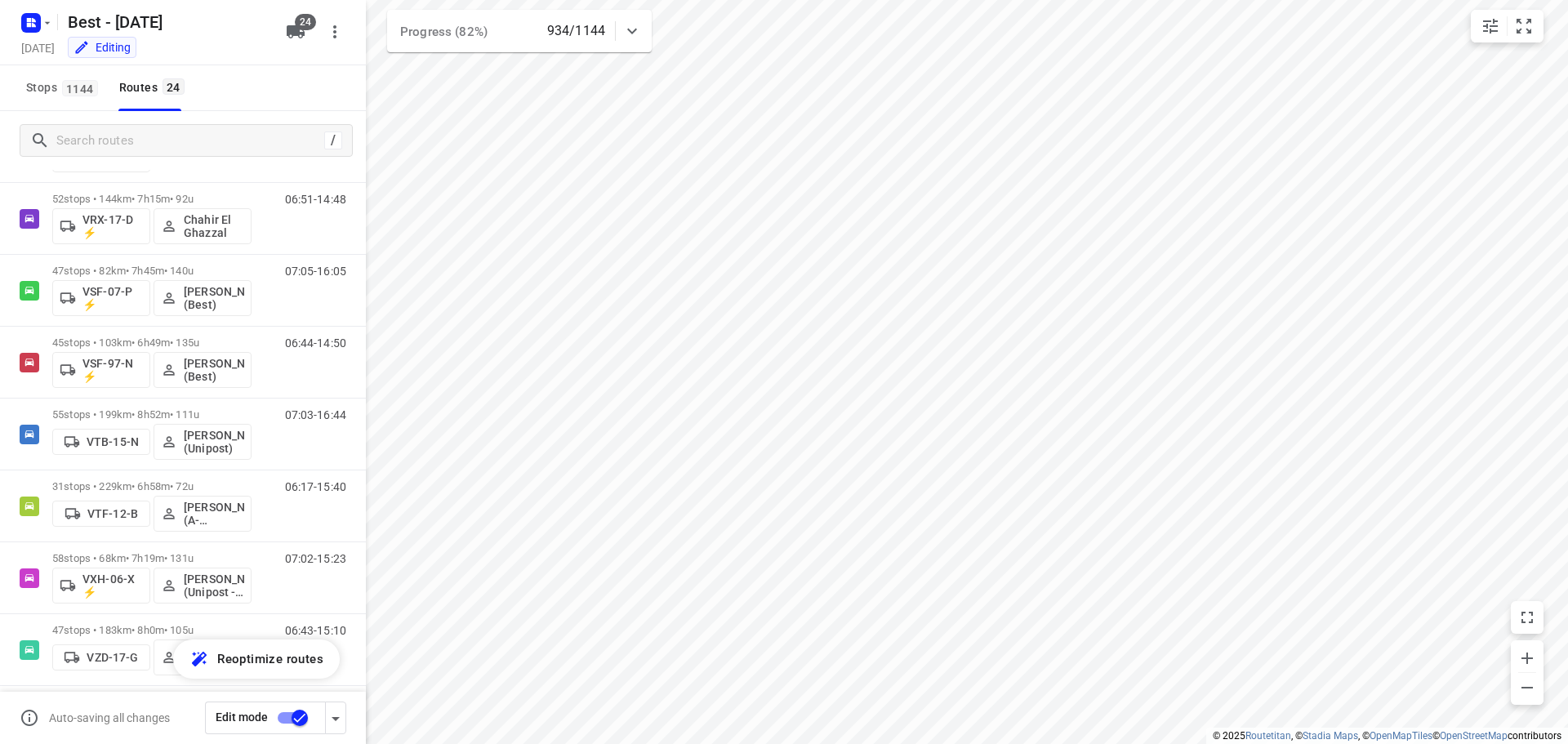
scroll to position [1230, 0]
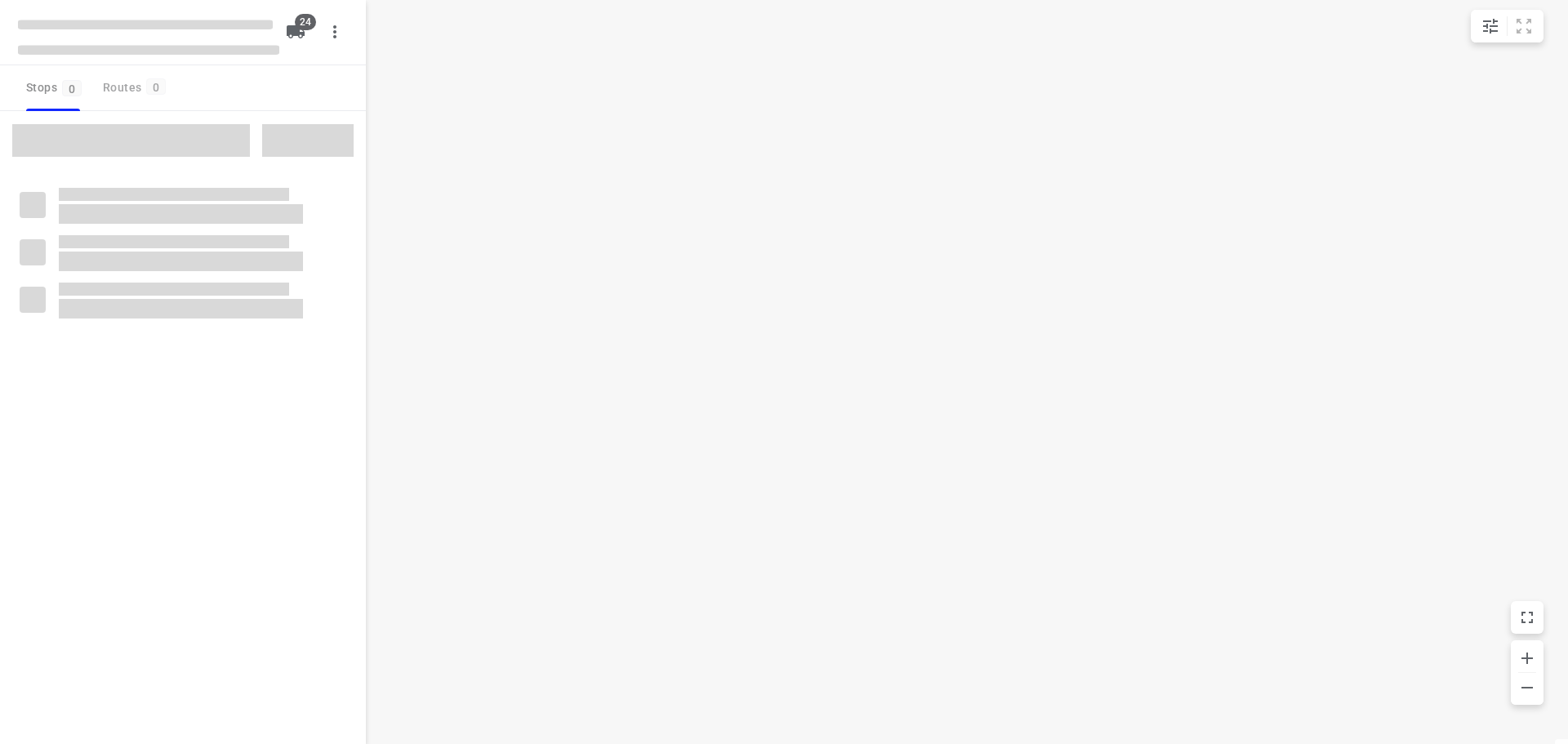
checkbox input "true"
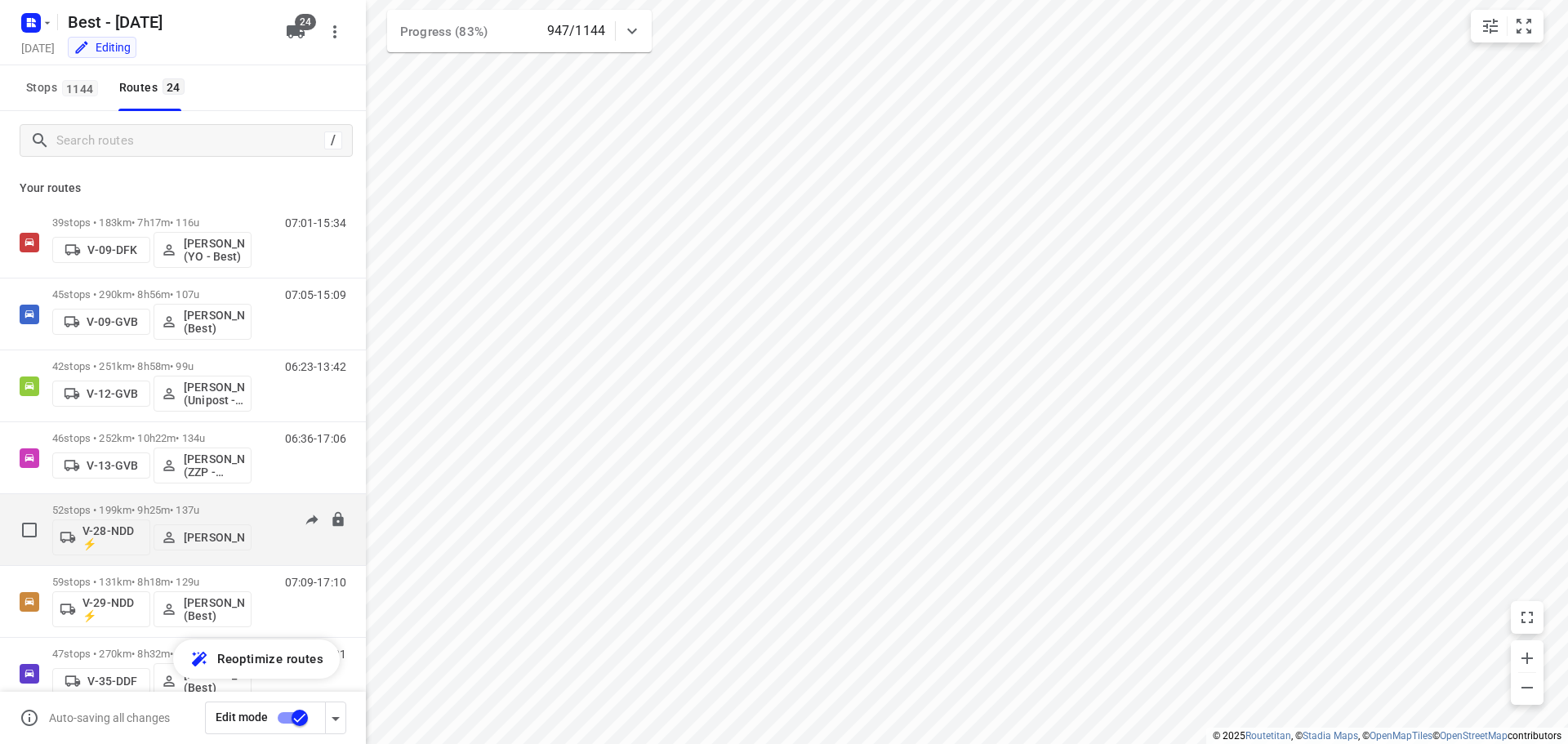
click at [192, 507] on p "52 stops • 199km • 9h25m • 137u" at bounding box center [152, 510] width 199 height 12
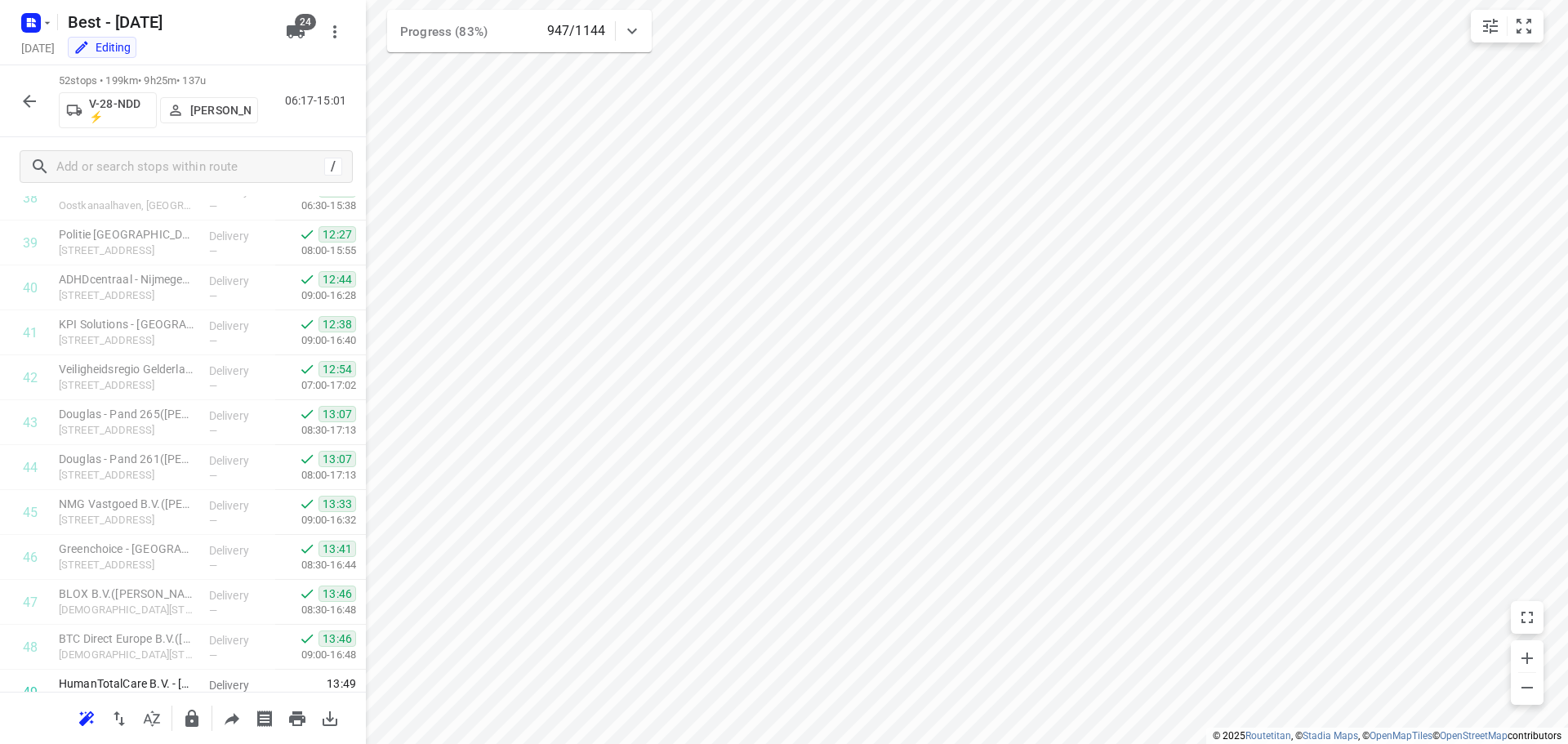
scroll to position [1967, 0]
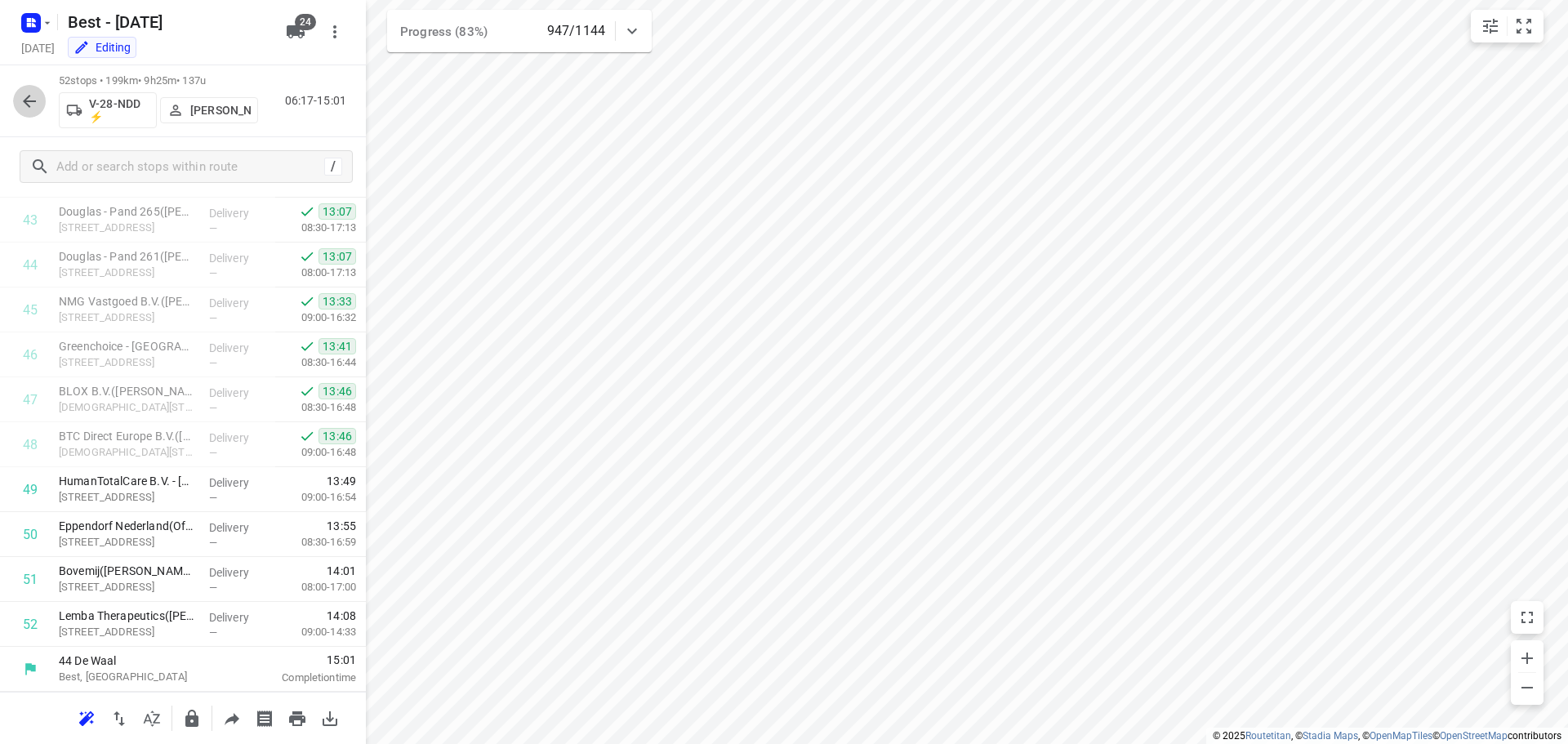
click at [29, 112] on button "button" at bounding box center [29, 100] width 33 height 33
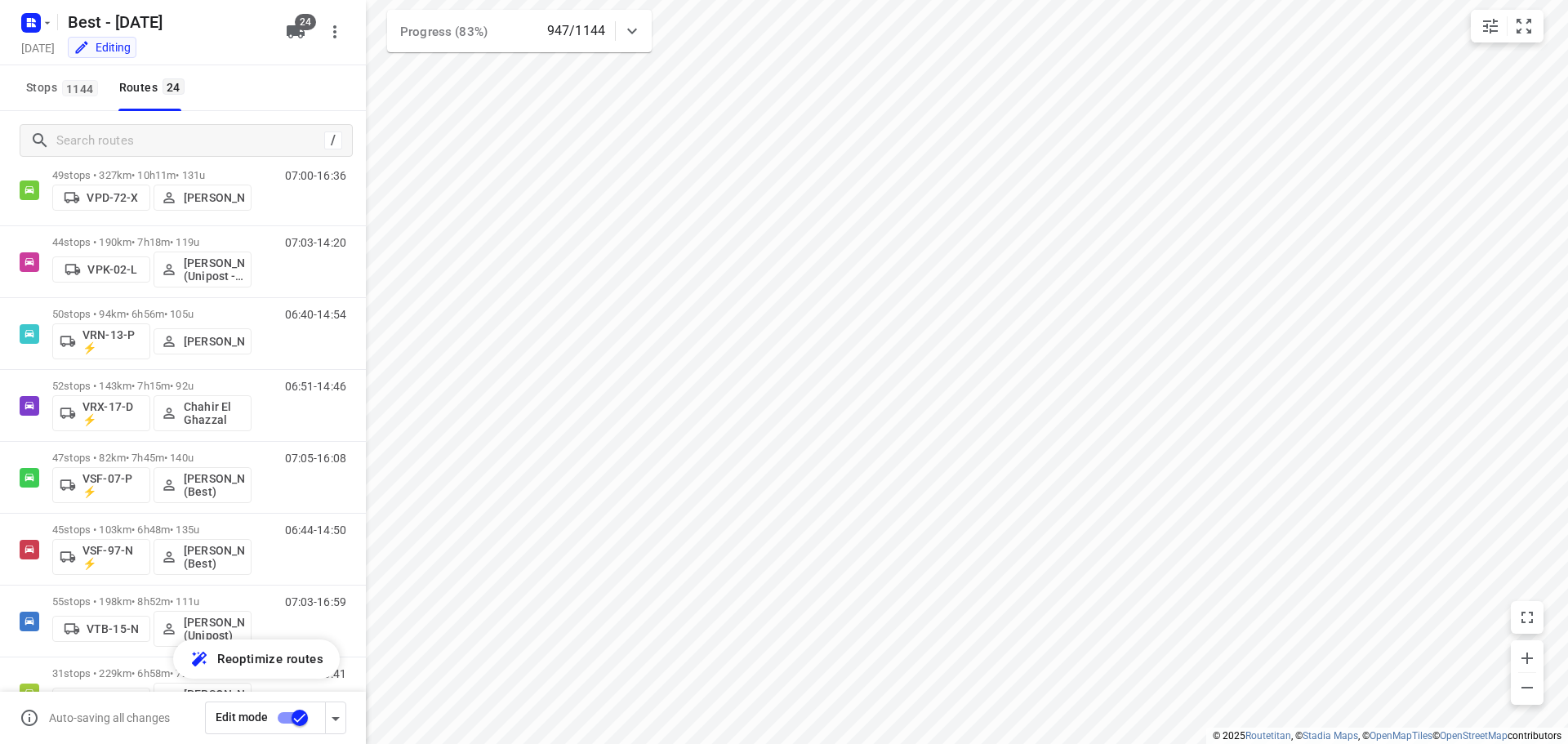
scroll to position [1017, 0]
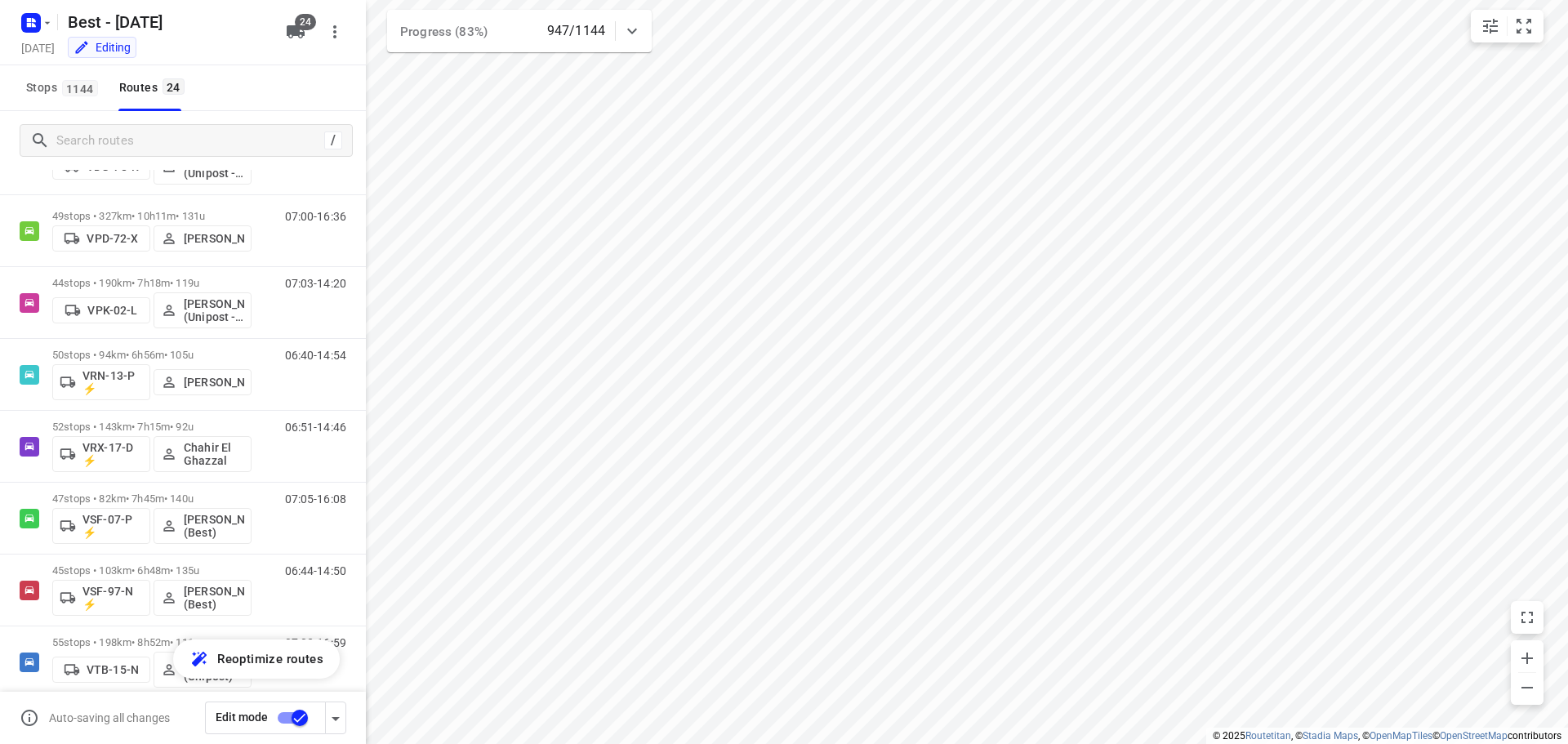
click at [644, 27] on div at bounding box center [631, 31] width 33 height 33
click at [644, 27] on div at bounding box center [631, 37] width 33 height 33
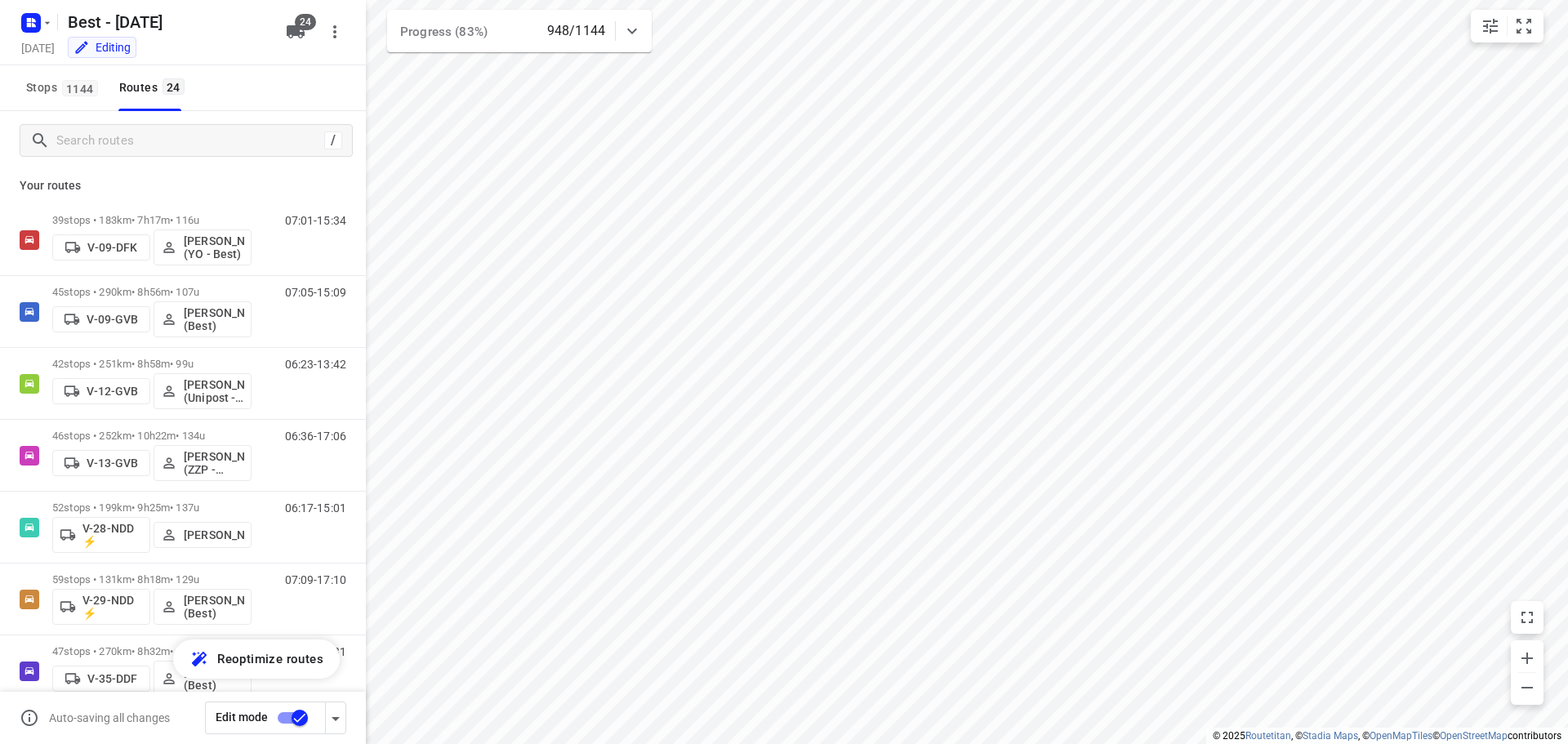
scroll to position [0, 0]
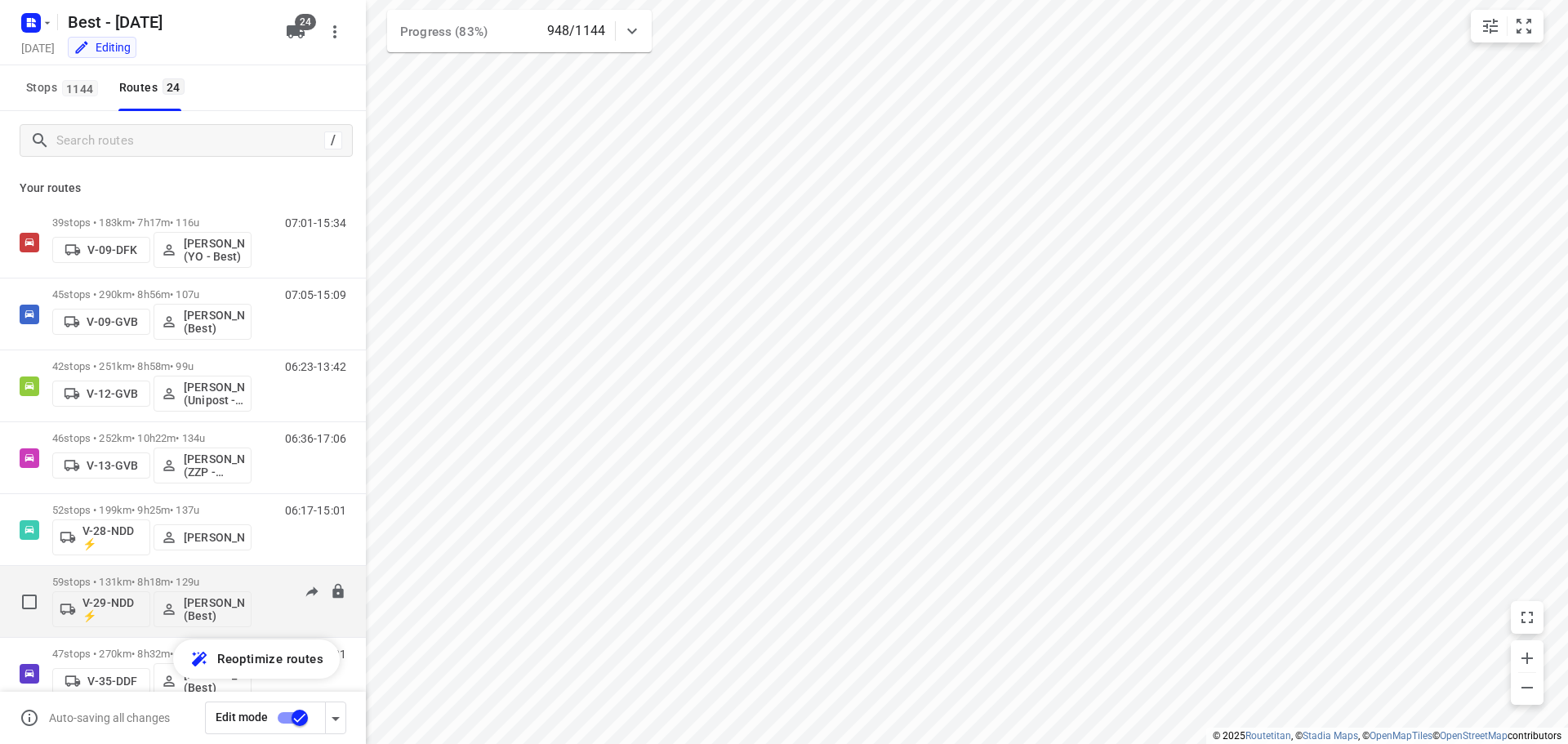
click at [225, 581] on p "59 stops • 131km • 8h18m • 129u" at bounding box center [152, 581] width 199 height 12
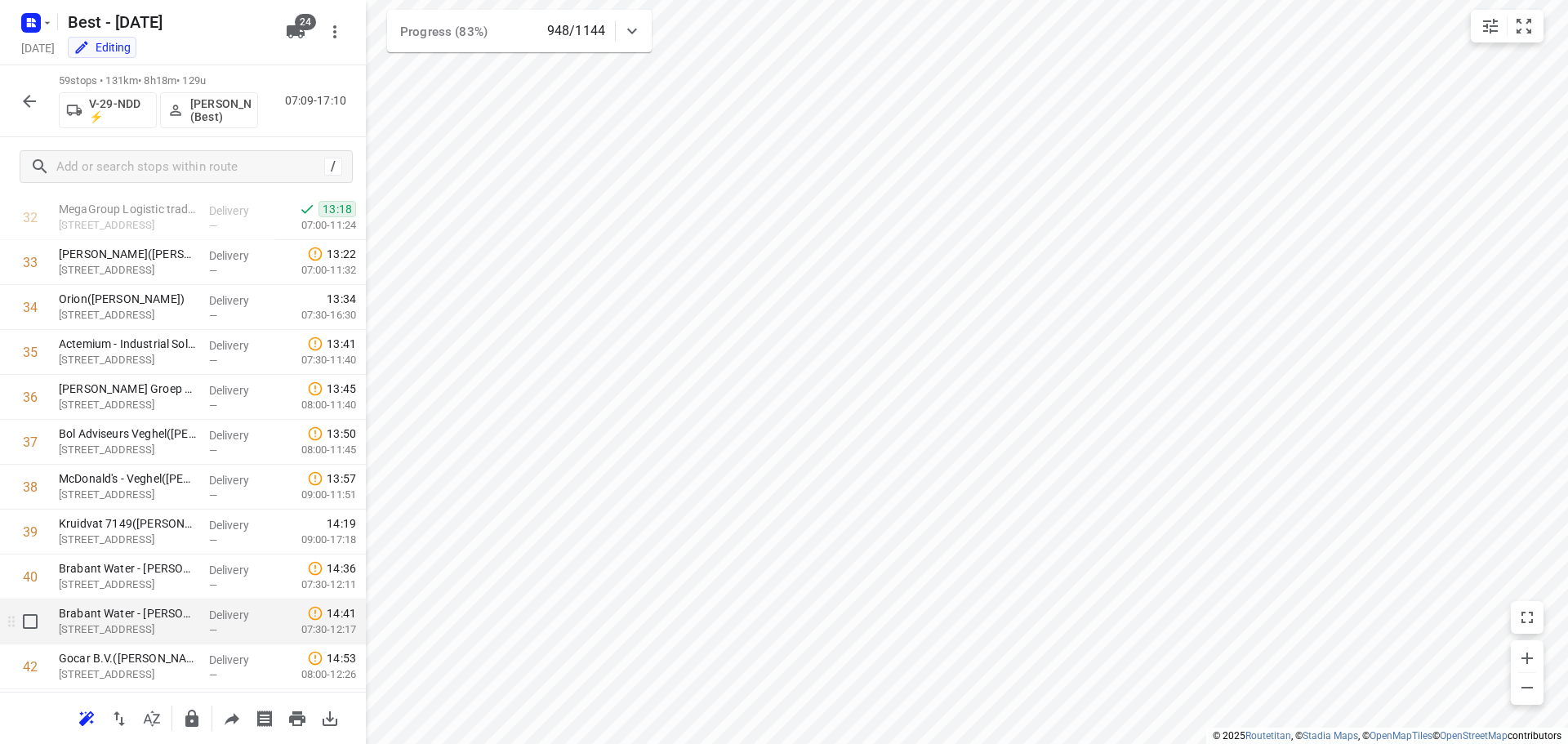
scroll to position [1552, 0]
